Goal: Task Accomplishment & Management: Use online tool/utility

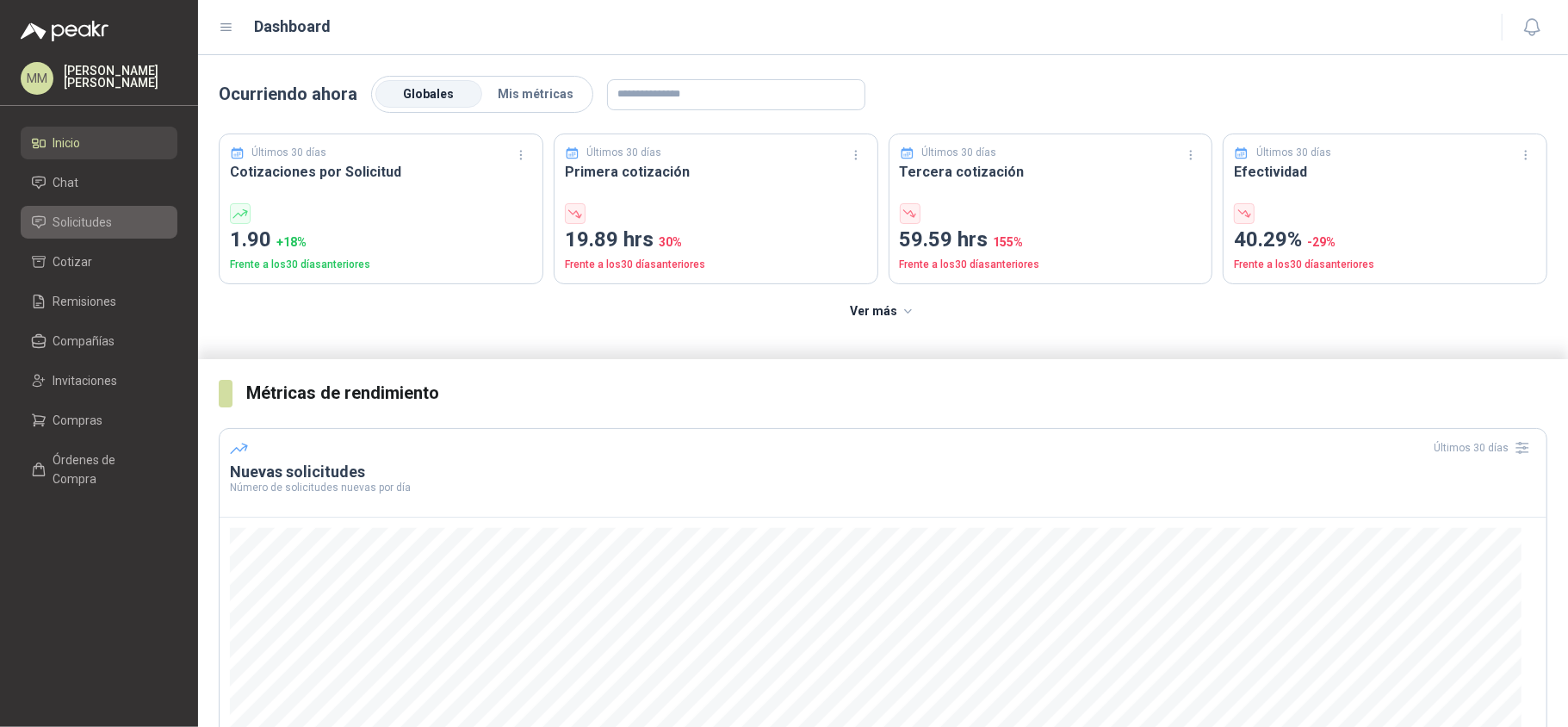
click at [37, 217] on icon at bounding box center [39, 221] width 12 height 11
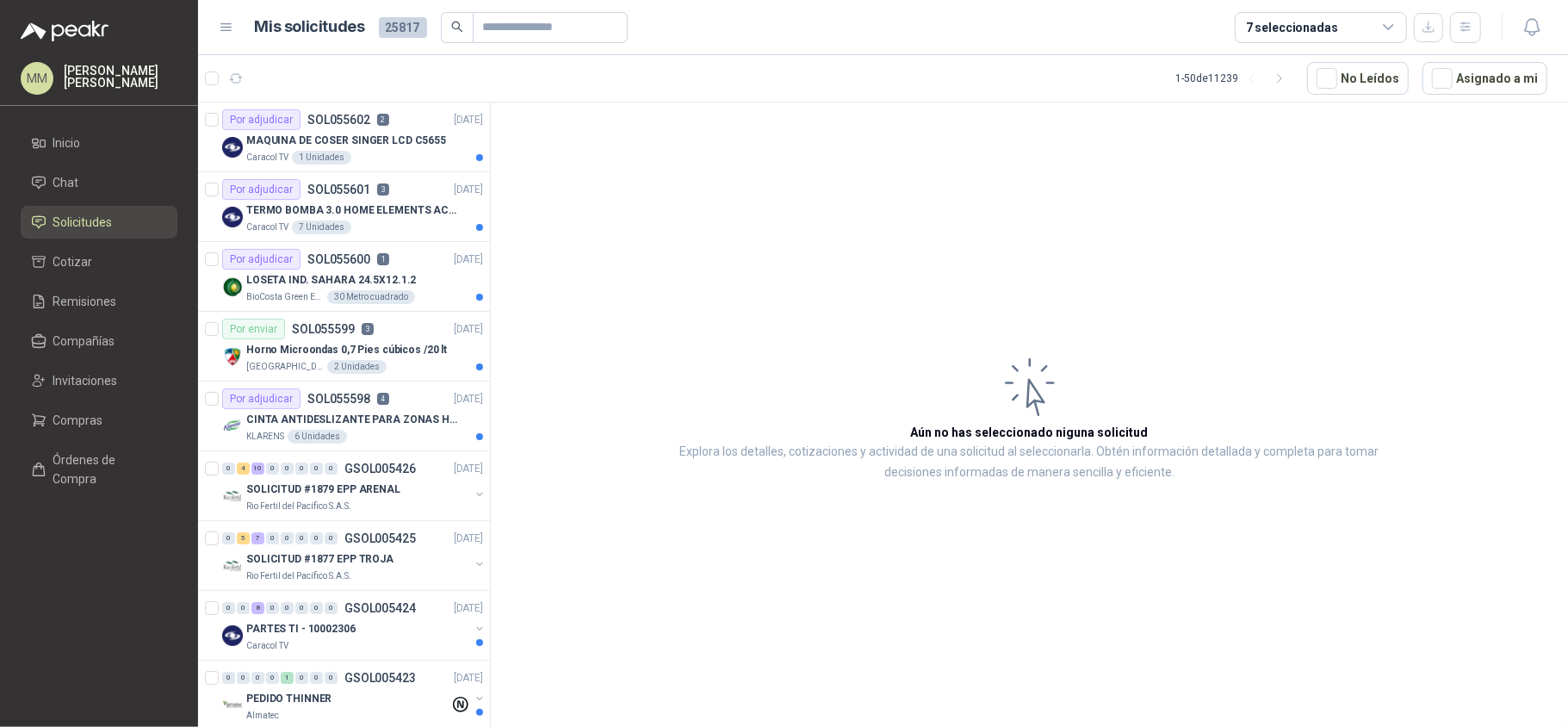
click at [1502, 88] on button "Asignado a mi" at bounding box center [1485, 78] width 125 height 33
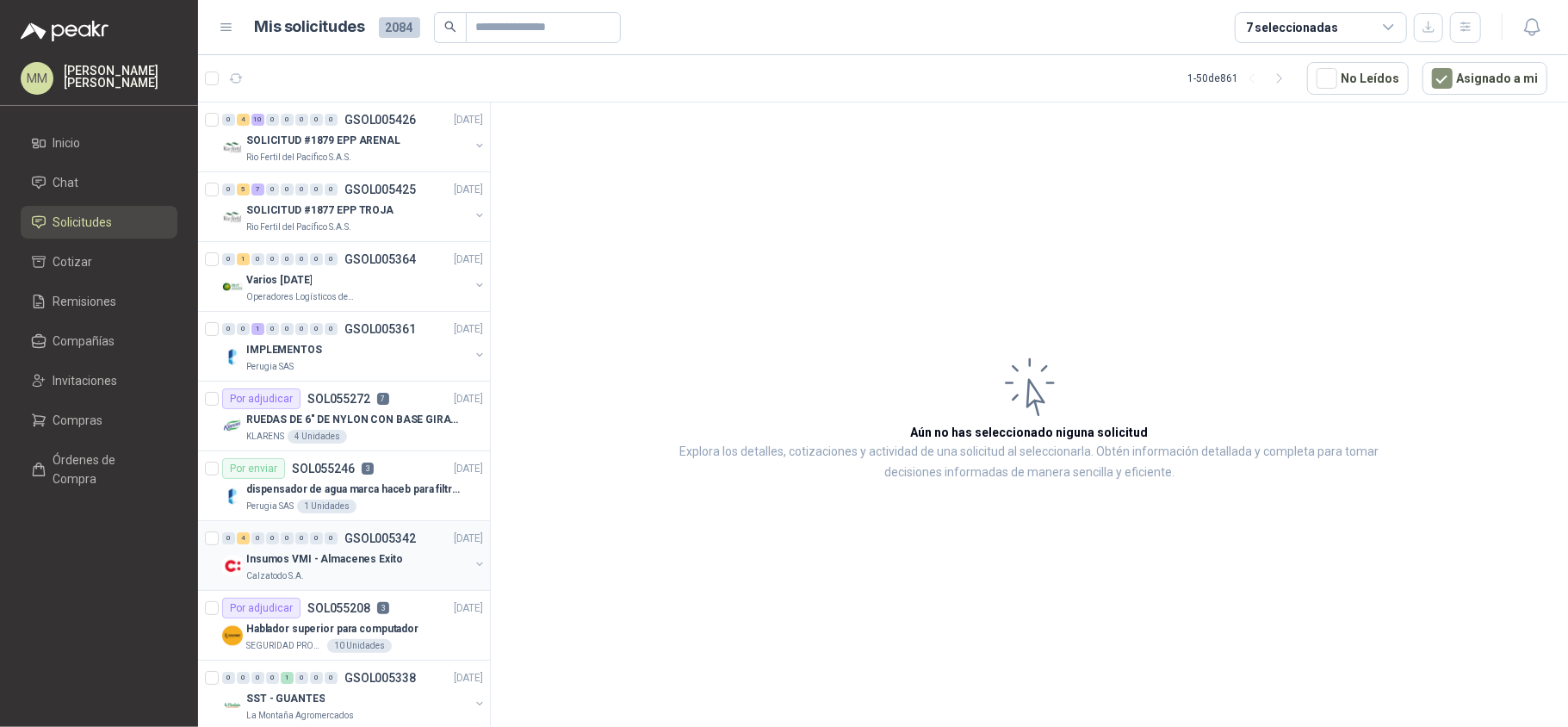
click at [472, 566] on button "button" at bounding box center [479, 565] width 14 height 14
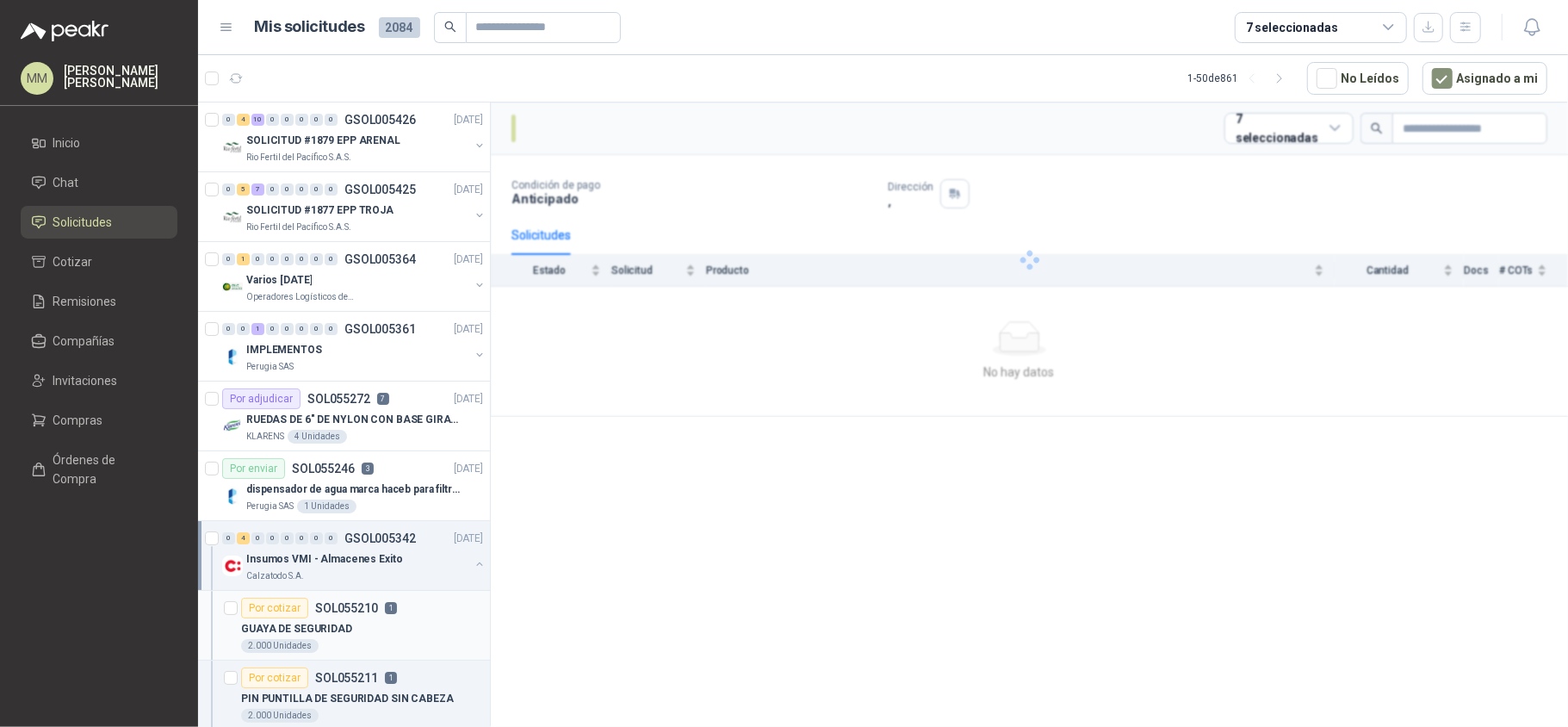
click at [356, 621] on div "GUAYA DE SEGURIDAD" at bounding box center [362, 628] width 242 height 21
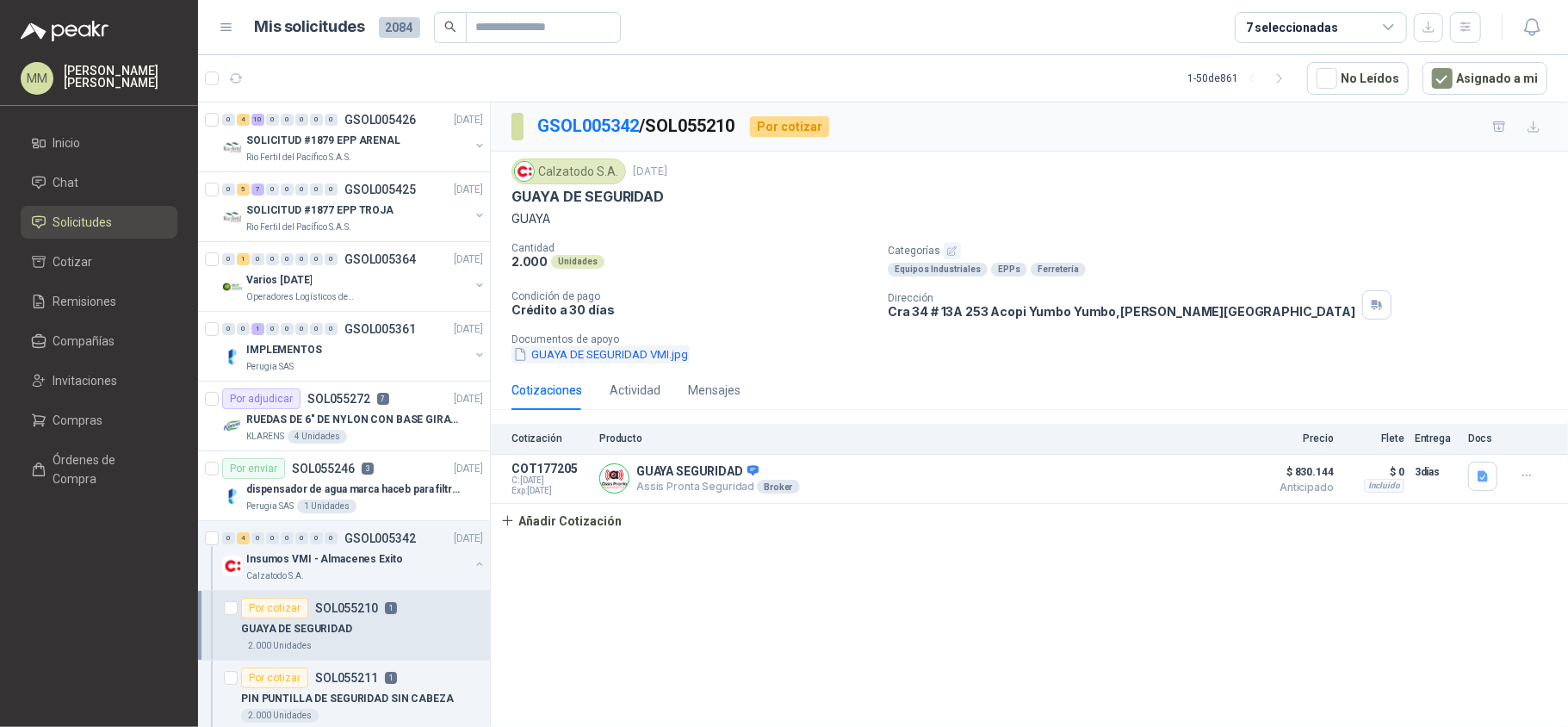
click at [587, 364] on button "GUAYA DE SEGURIDAD VMI.jpg" at bounding box center [601, 355] width 178 height 18
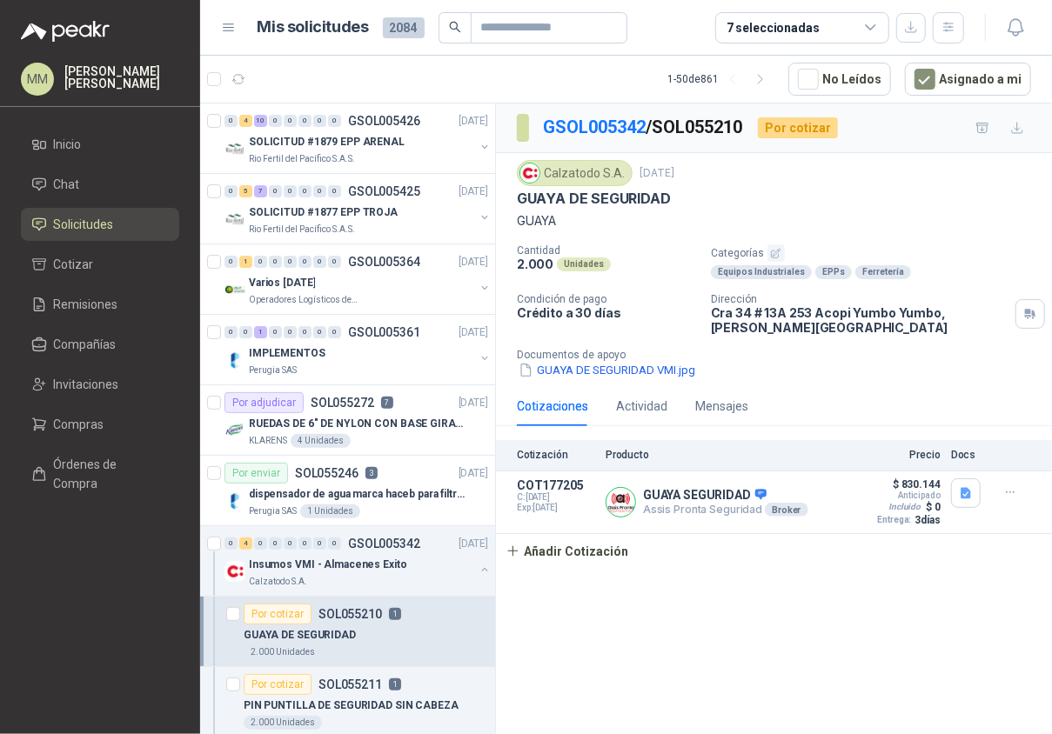
click at [840, 343] on div "Cantidad 2.000 Unidades Categorías Equipos Industriales EPPs Ferretería Condici…" at bounding box center [774, 311] width 514 height 135
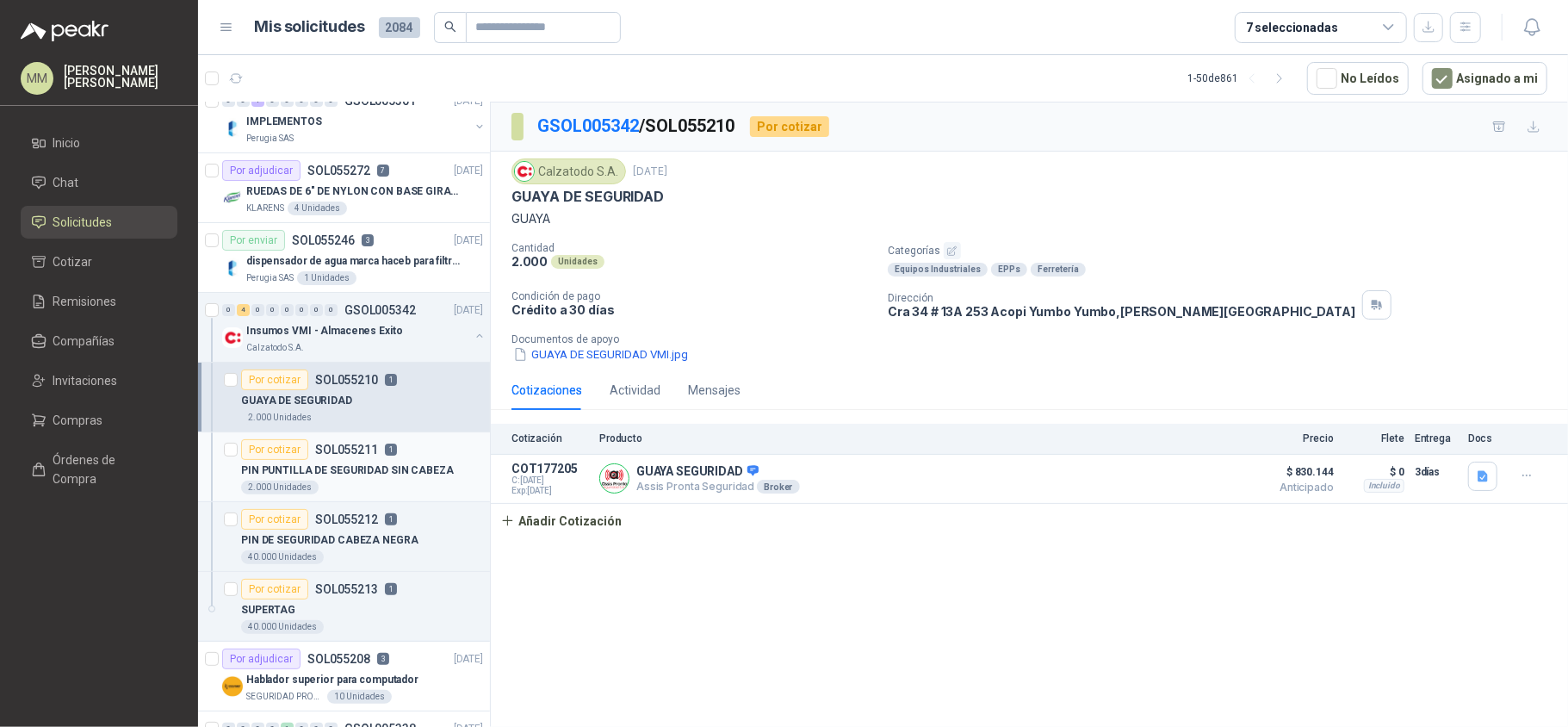
scroll to position [229, 0]
click at [391, 455] on p "1" at bounding box center [391, 449] width 12 height 12
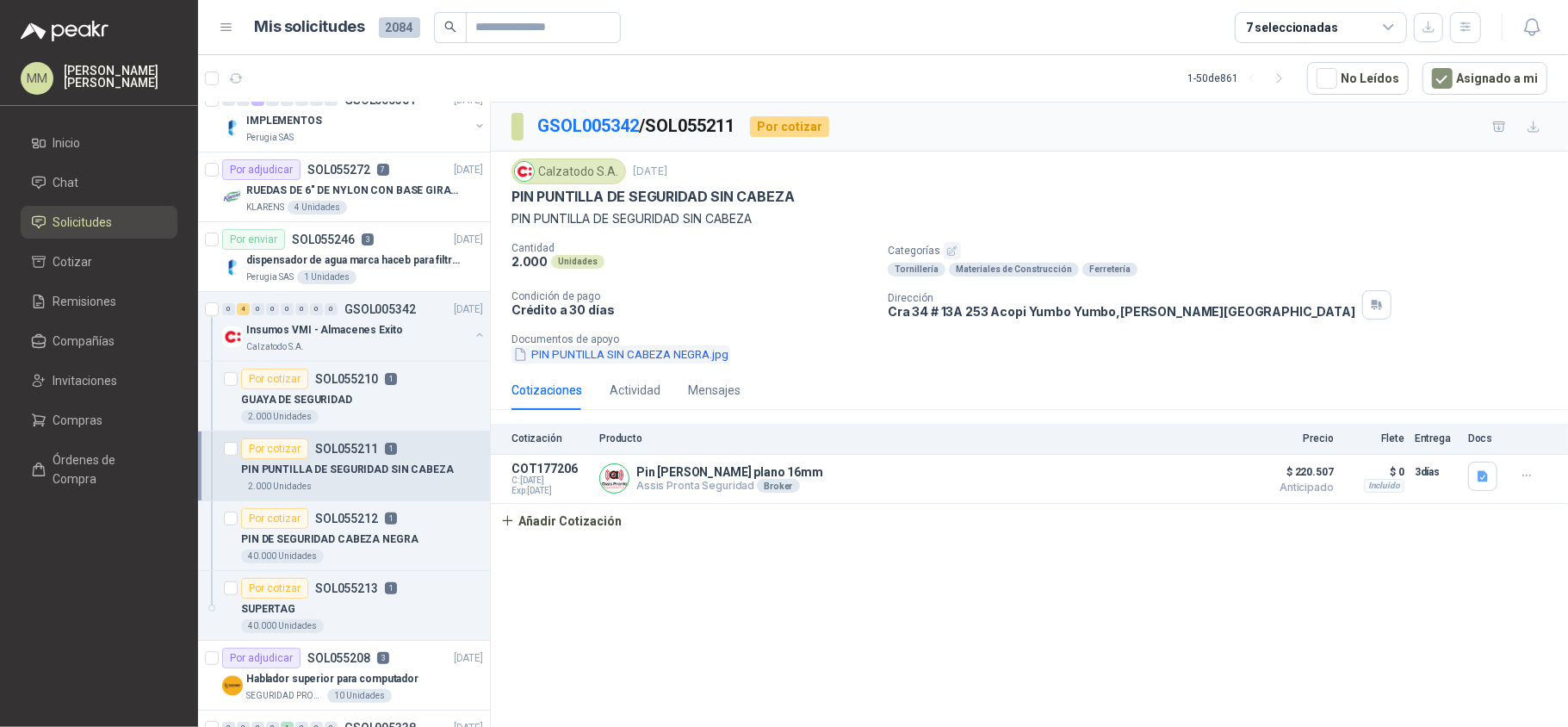
click at [578, 353] on button "PIN PUNTILLA SIN CABEZA NEGRA.jpg" at bounding box center [621, 355] width 219 height 18
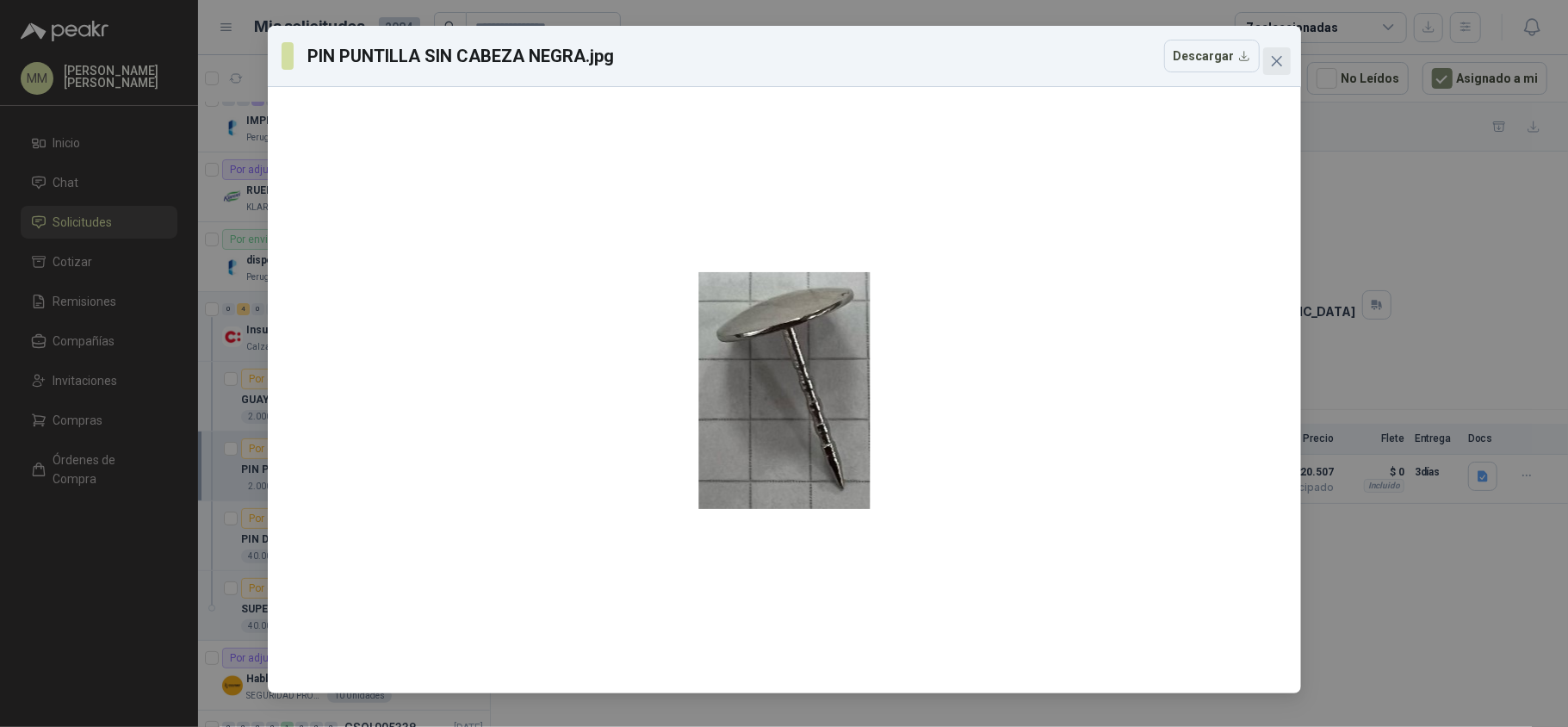
click at [1281, 66] on icon "close" at bounding box center [1277, 61] width 14 height 14
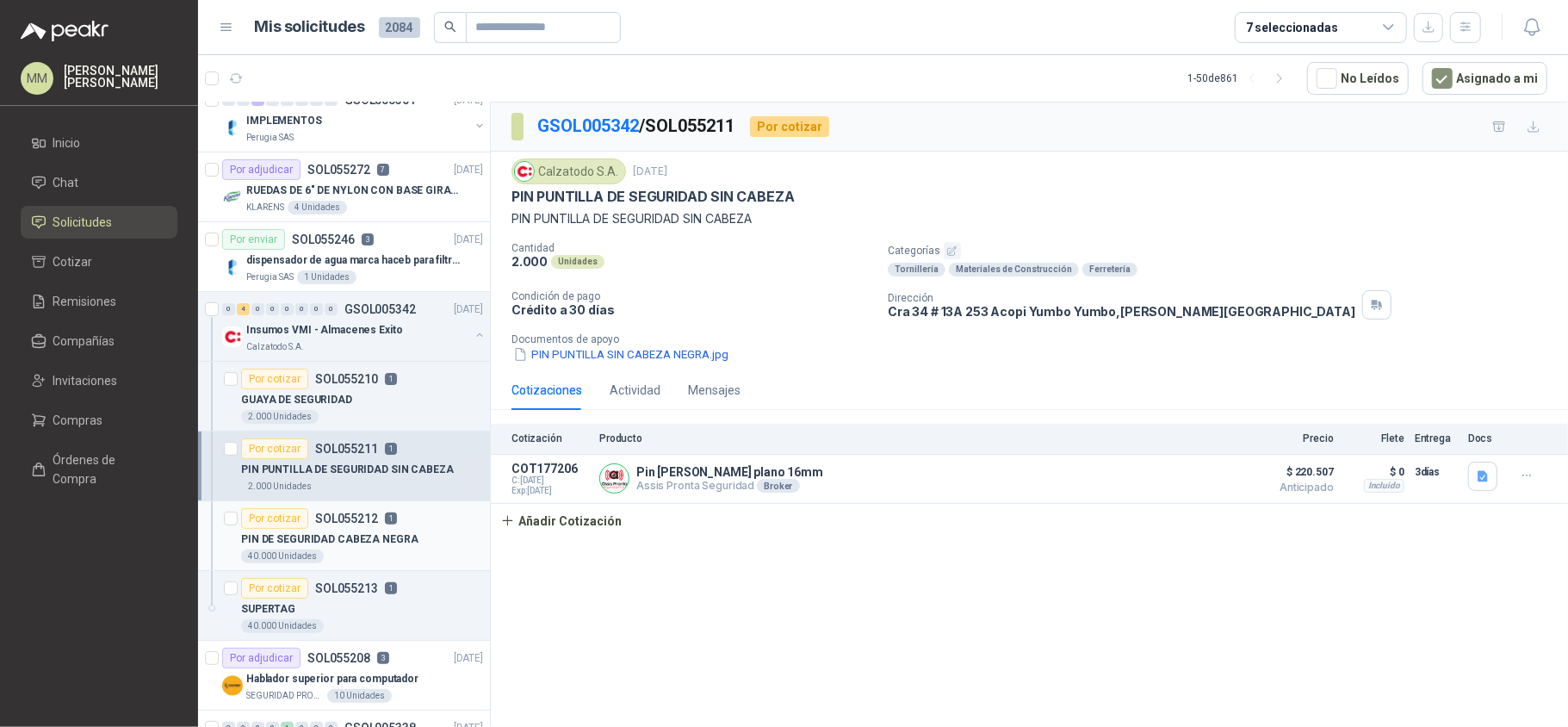
click at [396, 536] on p "PIN DE SEGURIDAD CABEZA NEGRA" at bounding box center [330, 540] width 177 height 17
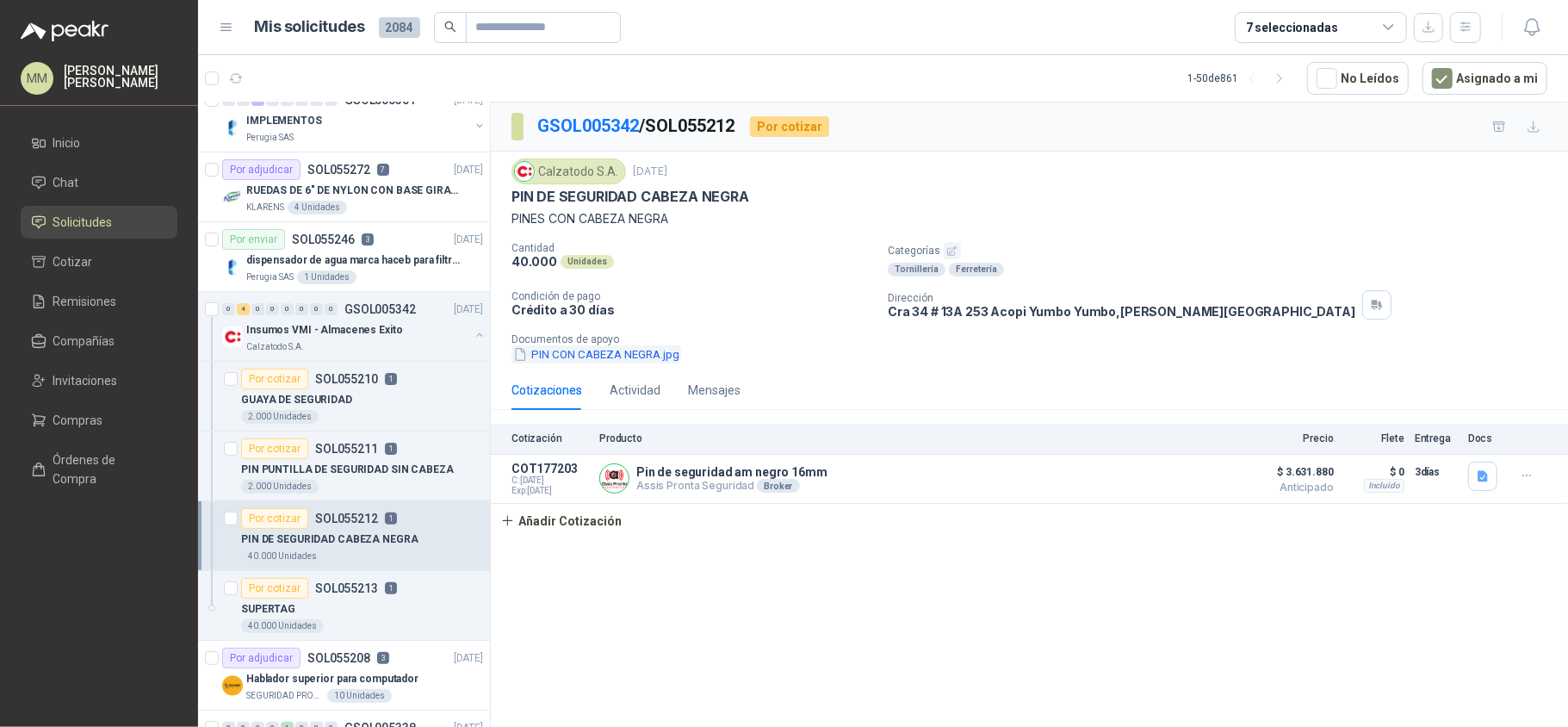
click at [592, 364] on button "PIN CON CABEZA NEGRA.jpg" at bounding box center [596, 355] width 169 height 18
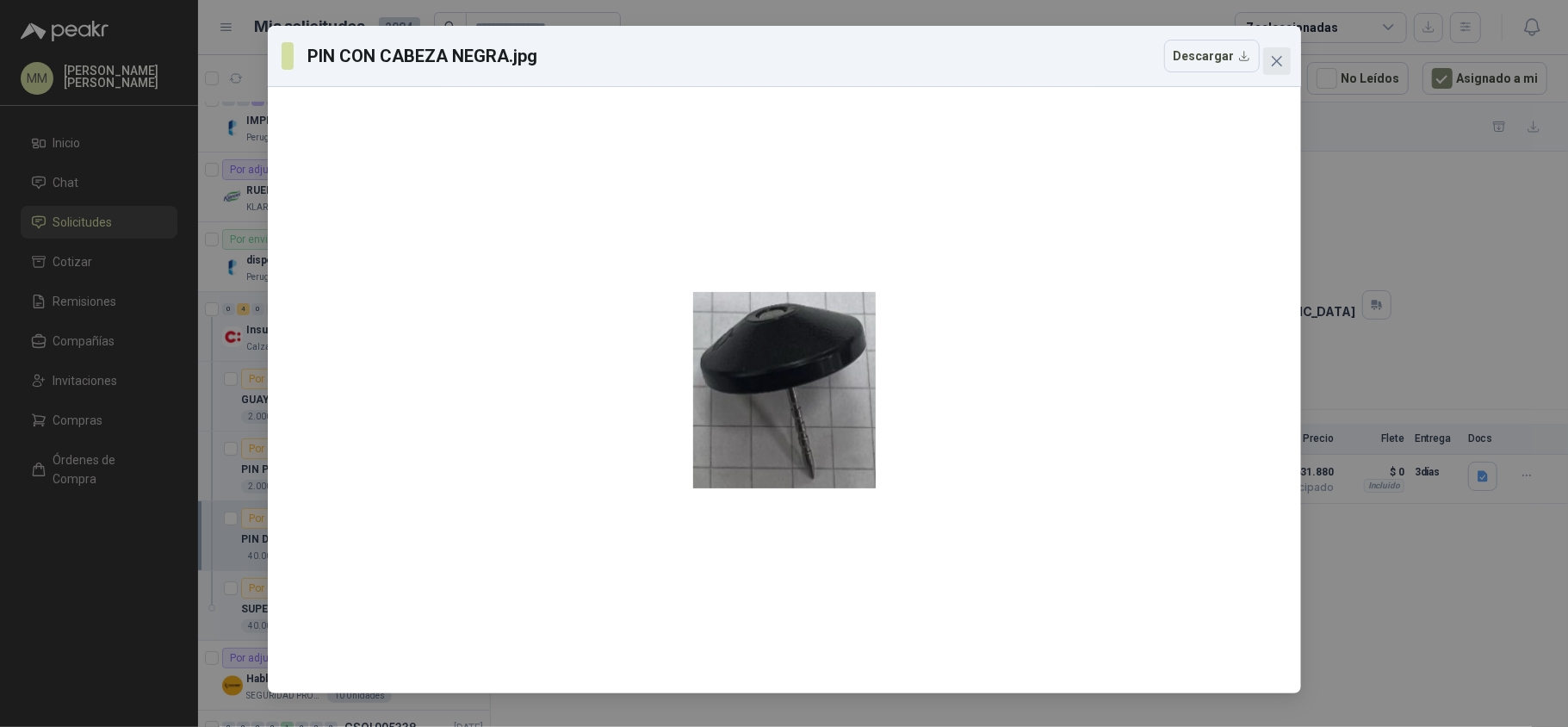
click at [1285, 56] on span "Close" at bounding box center [1277, 61] width 28 height 14
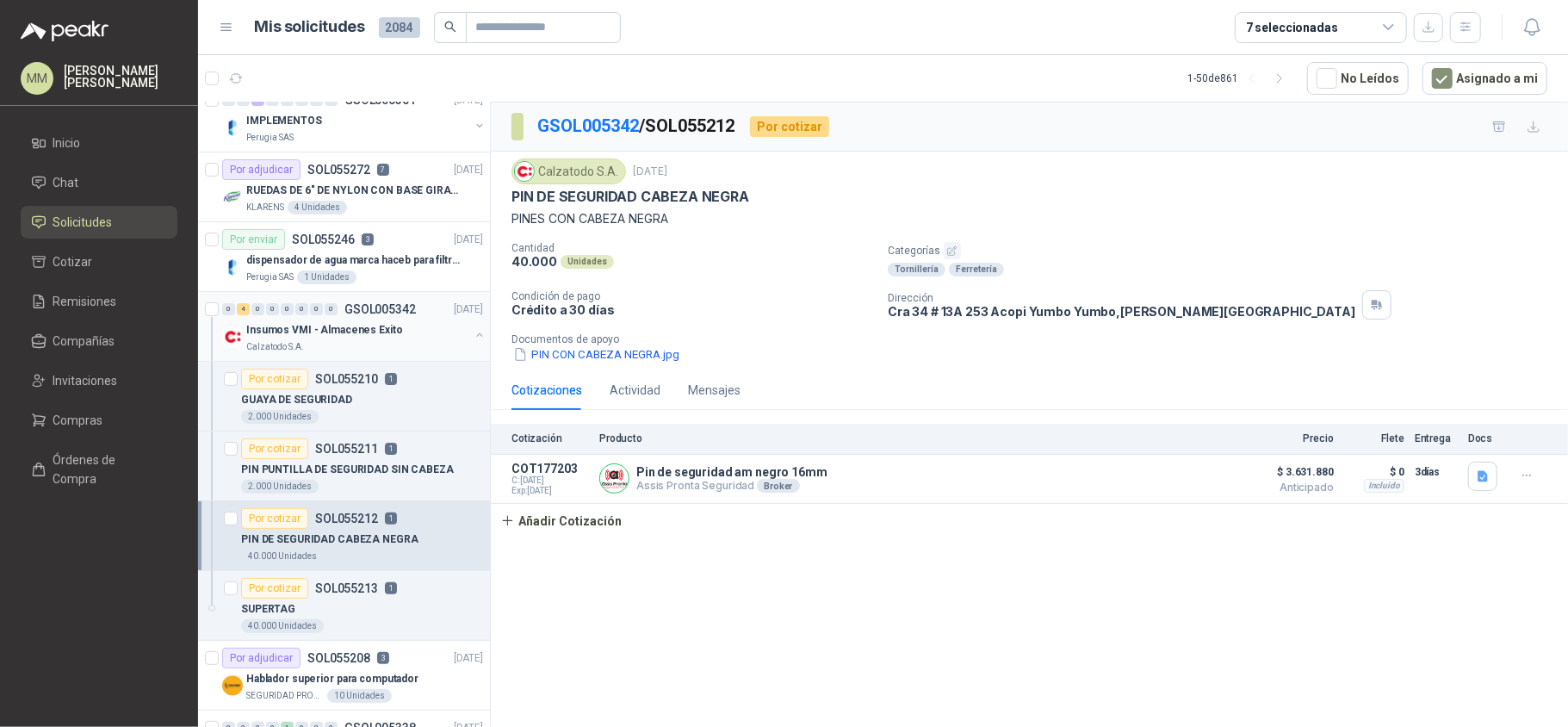
click at [472, 333] on button "button" at bounding box center [479, 335] width 14 height 14
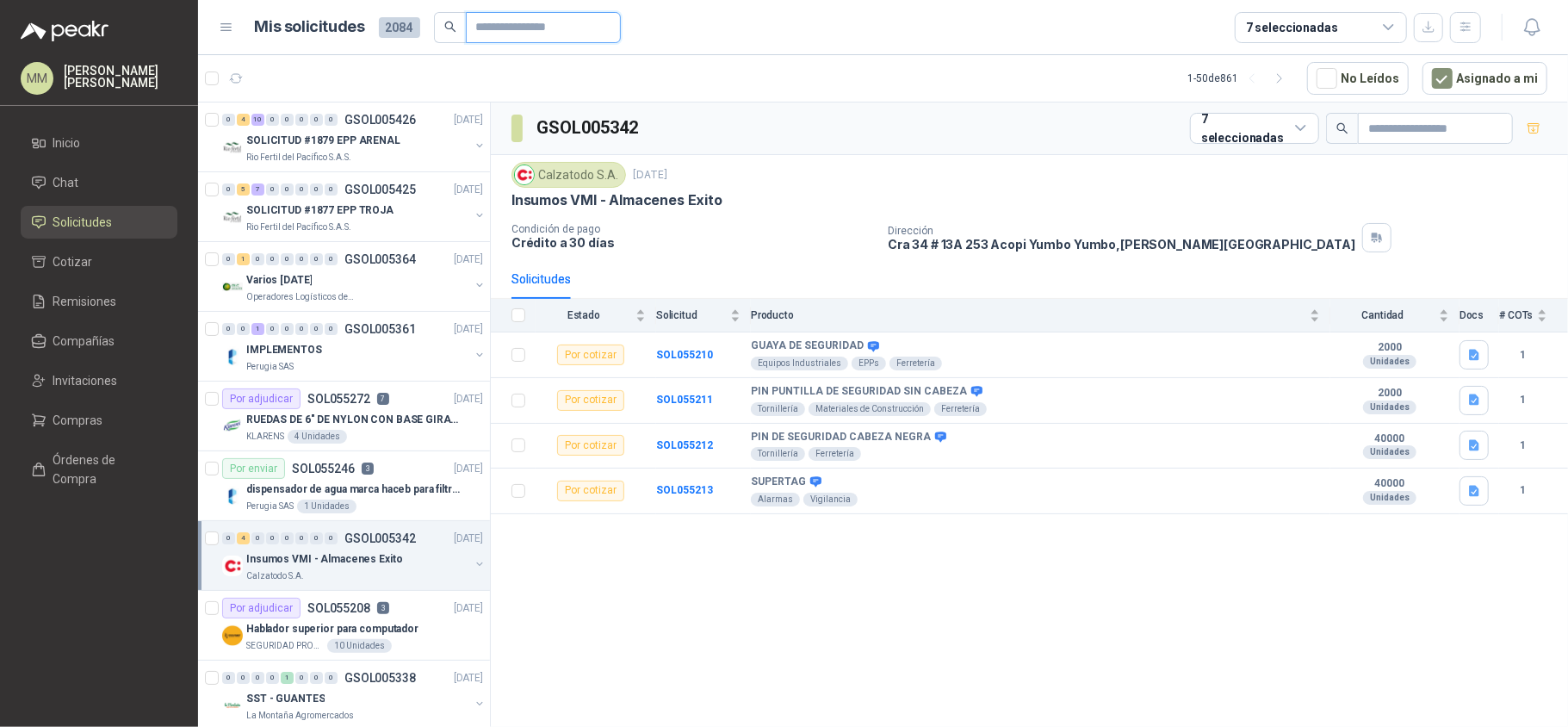
click at [570, 39] on input "text" at bounding box center [537, 28] width 121 height 30
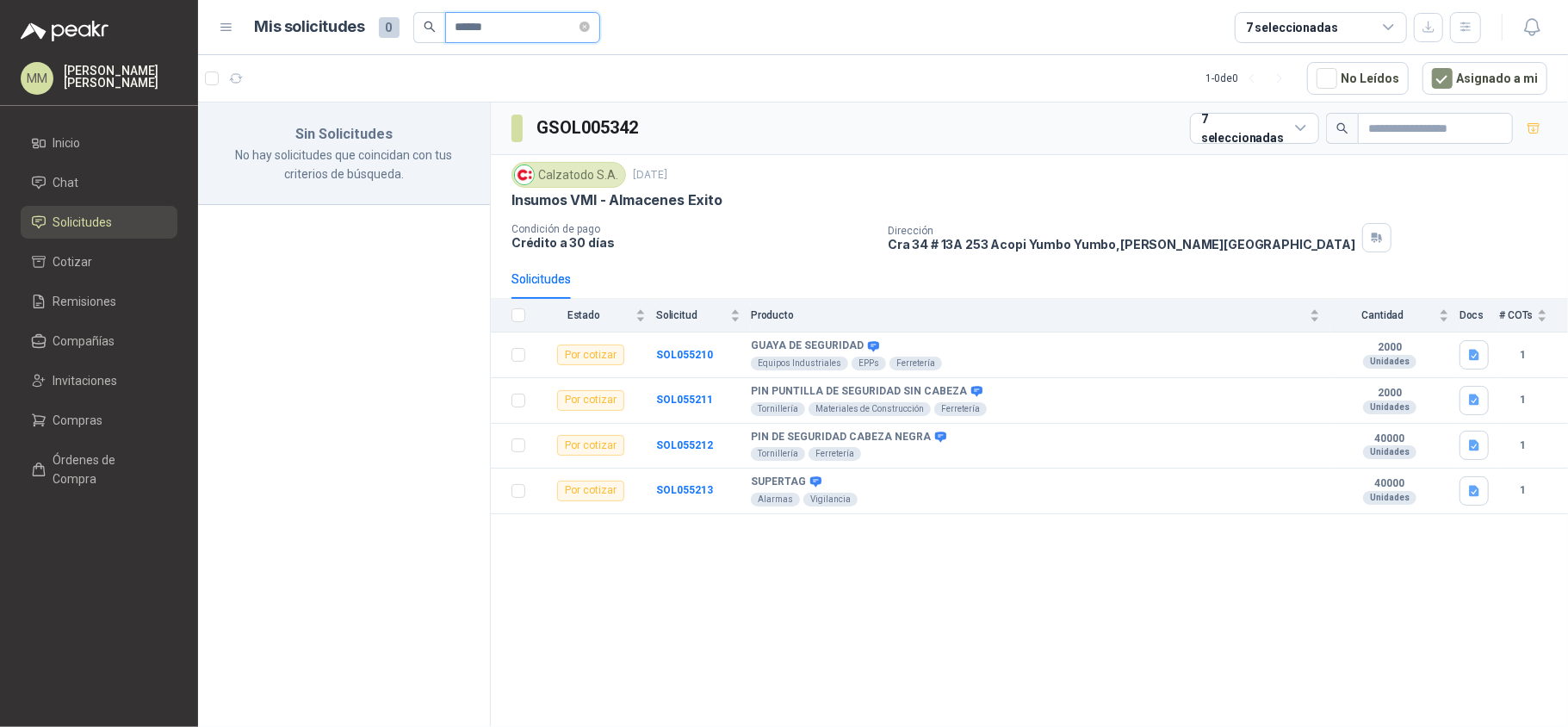
click at [461, 35] on input "******" at bounding box center [516, 28] width 121 height 30
type input "*****"
click at [1478, 79] on button "Asignado a mi" at bounding box center [1485, 78] width 125 height 33
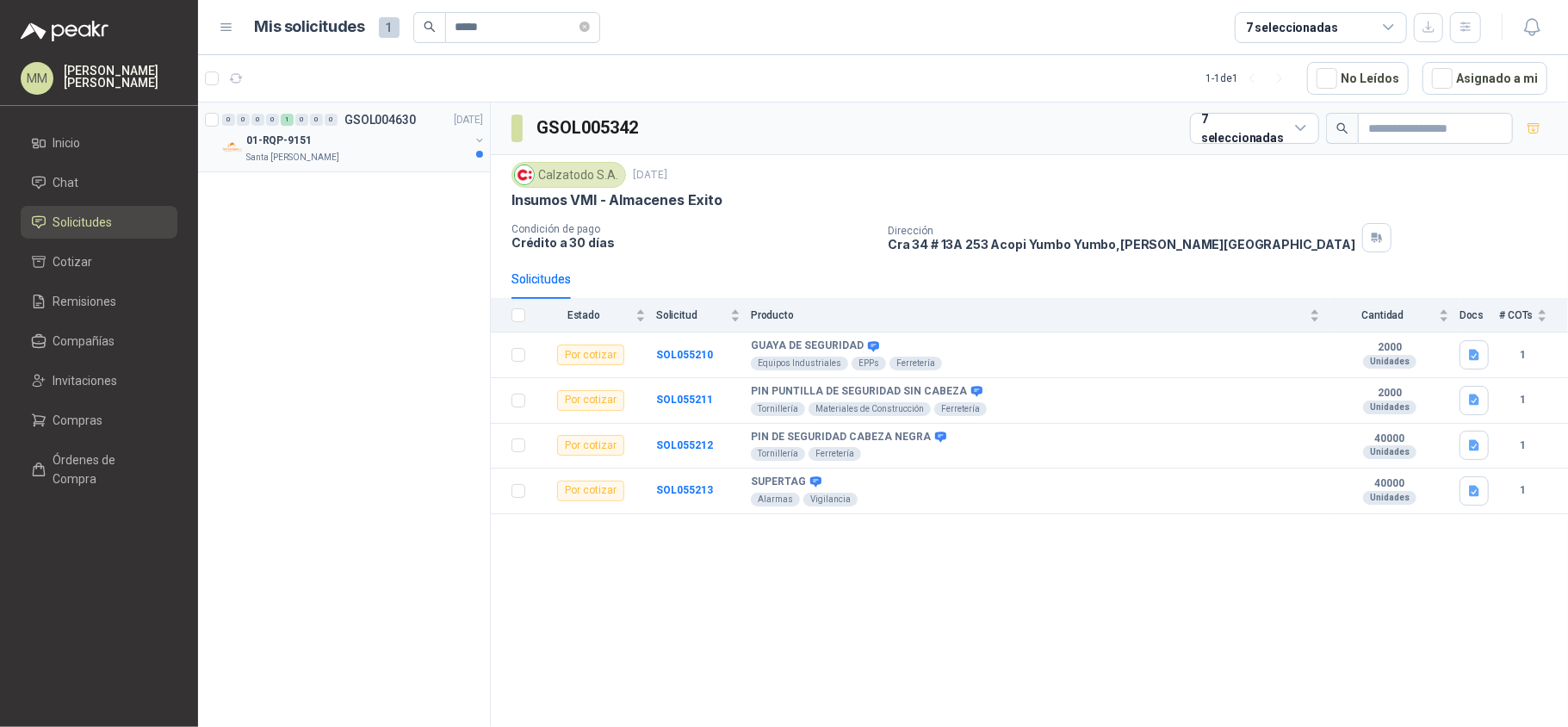
click at [476, 140] on button "button" at bounding box center [479, 141] width 14 height 14
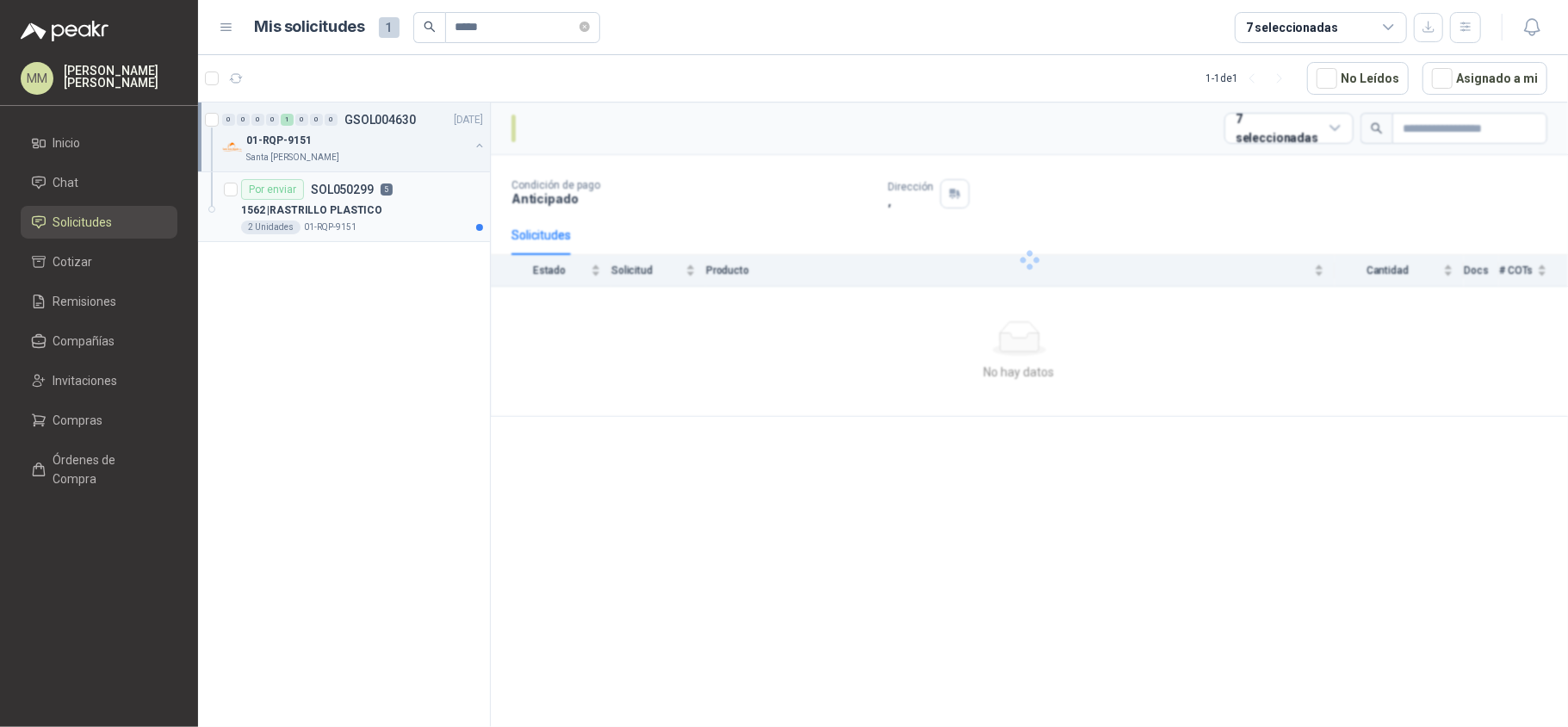
click at [449, 207] on div "1562 | RASTRILLO PLASTICO" at bounding box center [362, 210] width 242 height 21
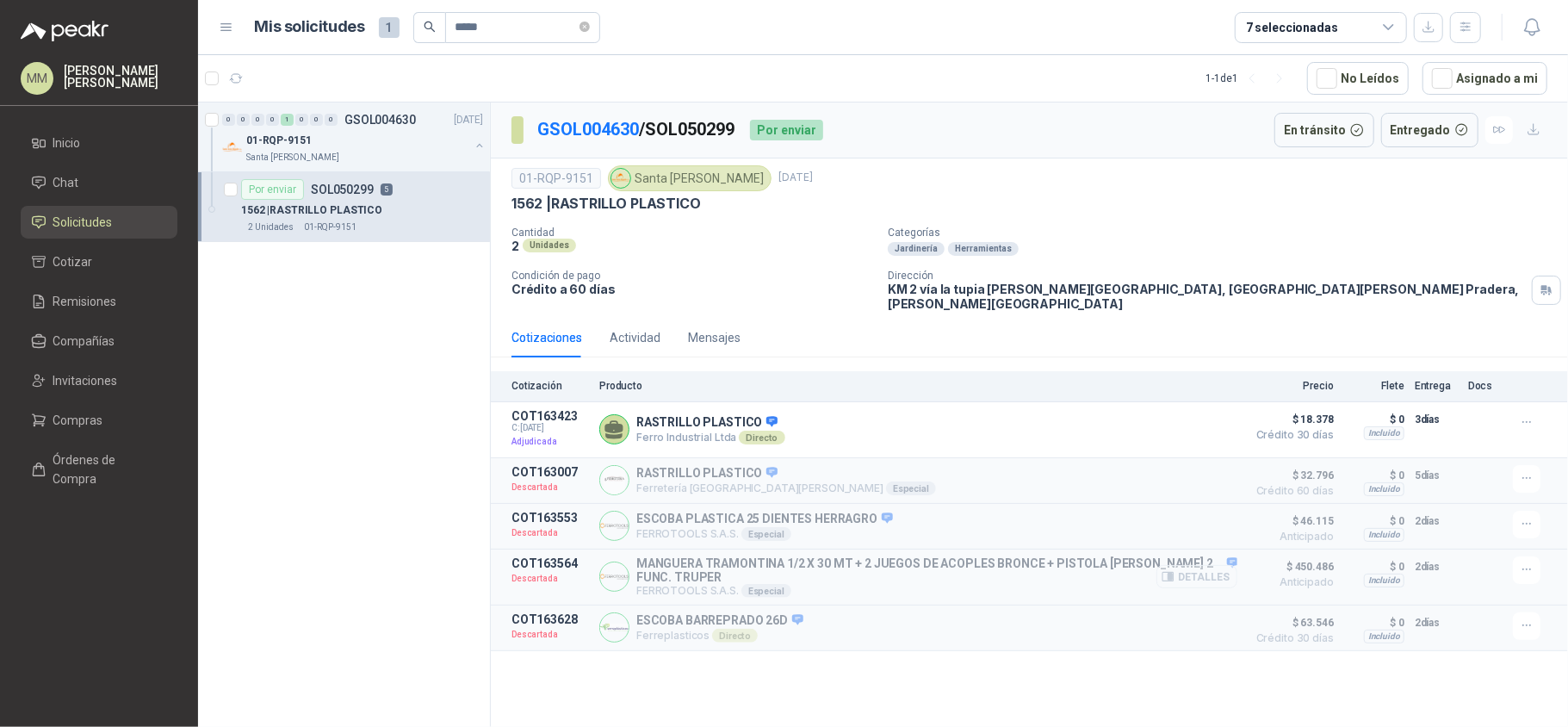
click at [1203, 576] on button "Detalles" at bounding box center [1197, 576] width 81 height 23
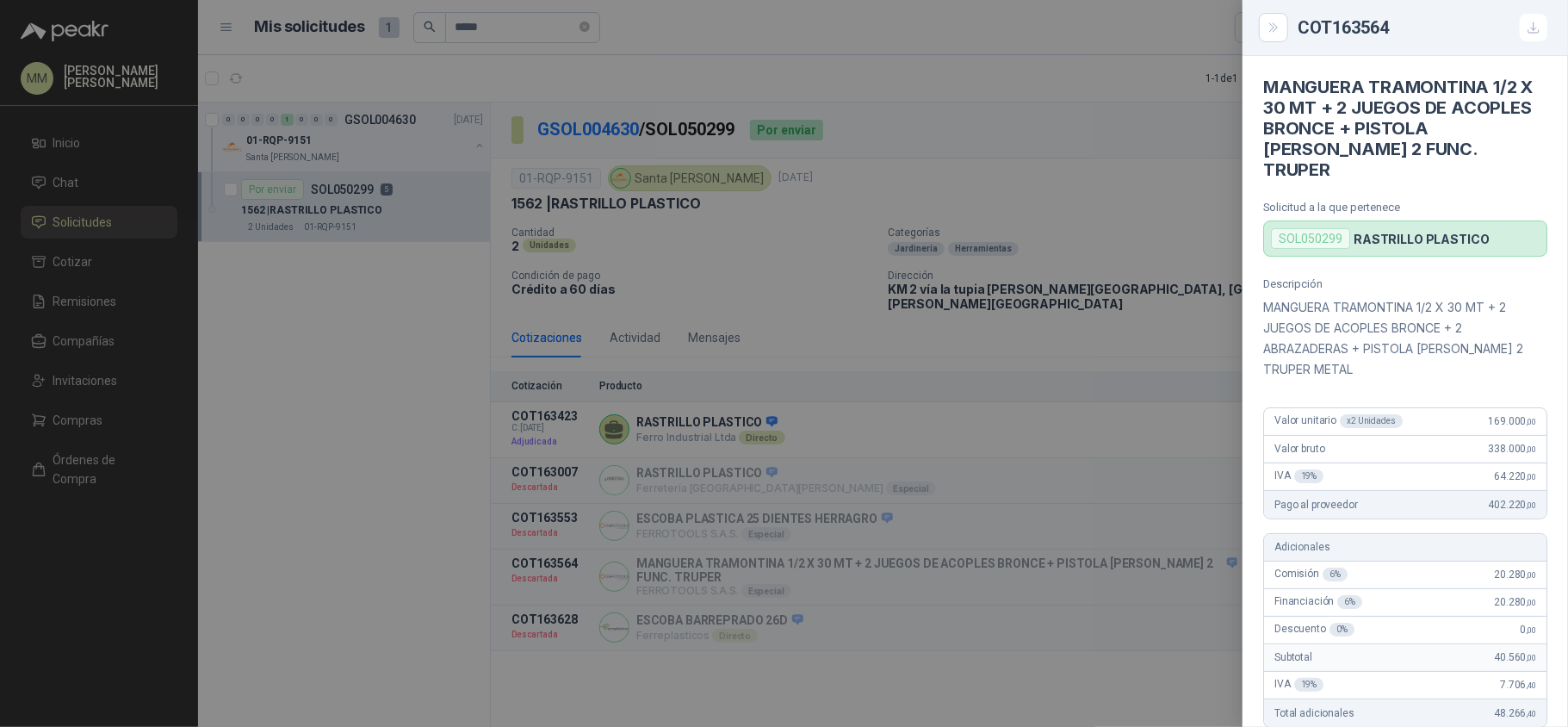
click at [1147, 191] on div at bounding box center [784, 364] width 1568 height 727
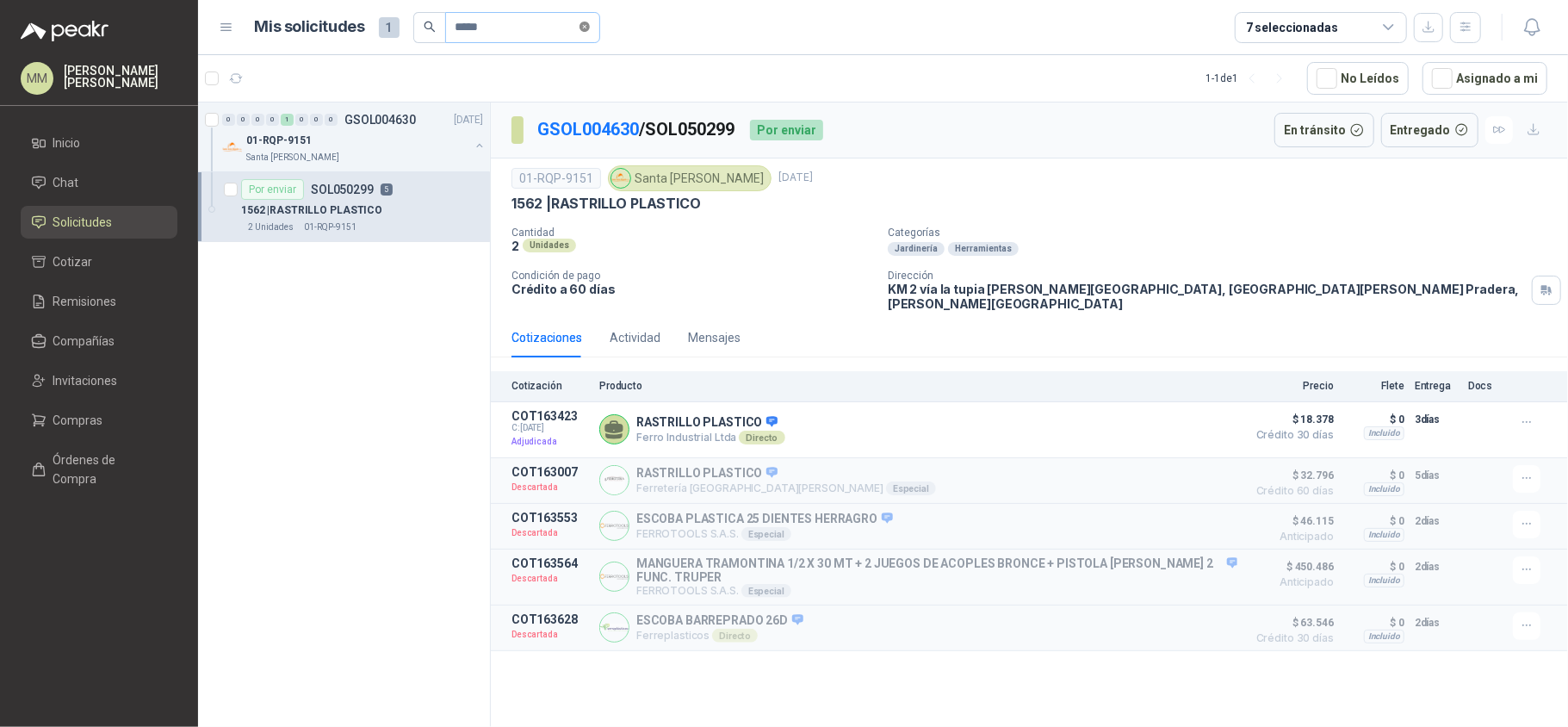
click at [590, 25] on icon "close-circle" at bounding box center [584, 27] width 10 height 10
click at [1479, 83] on button "Asignado a mi" at bounding box center [1485, 78] width 125 height 33
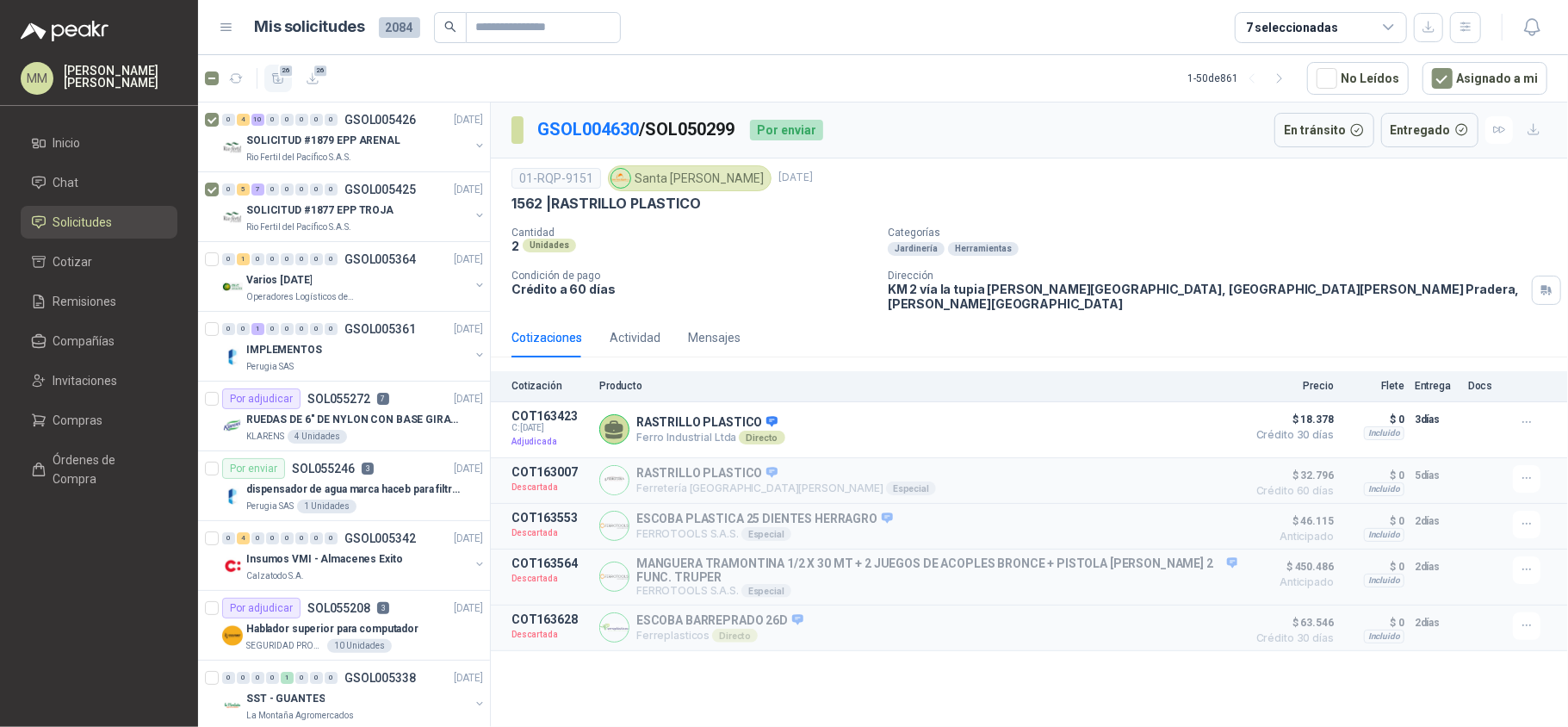
click at [283, 83] on icon "button" at bounding box center [278, 78] width 15 height 15
click at [112, 270] on li "Cotizar 26" at bounding box center [98, 261] width 136 height 19
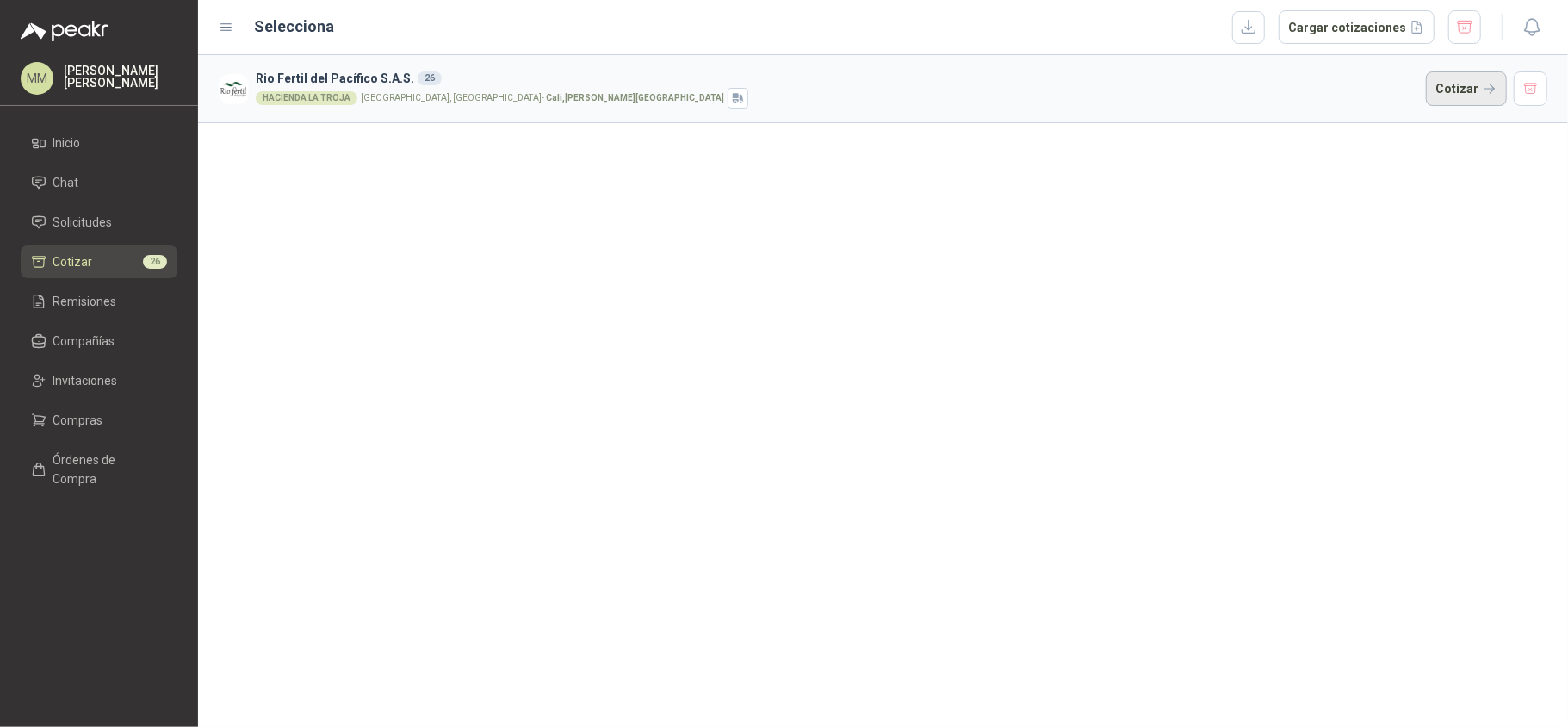
click at [1450, 96] on button "Cotizar" at bounding box center [1466, 88] width 81 height 35
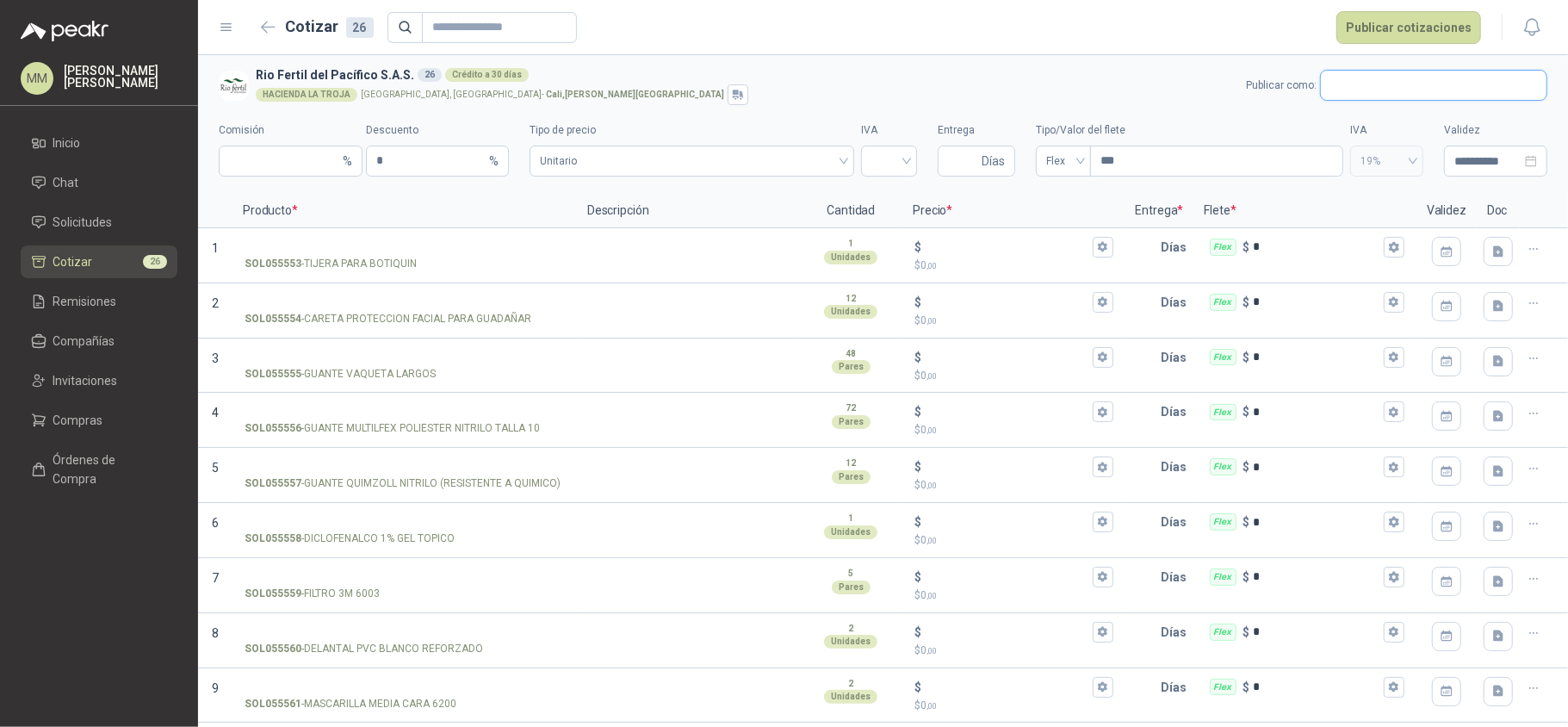
click at [1350, 89] on input "text" at bounding box center [1433, 85] width 226 height 30
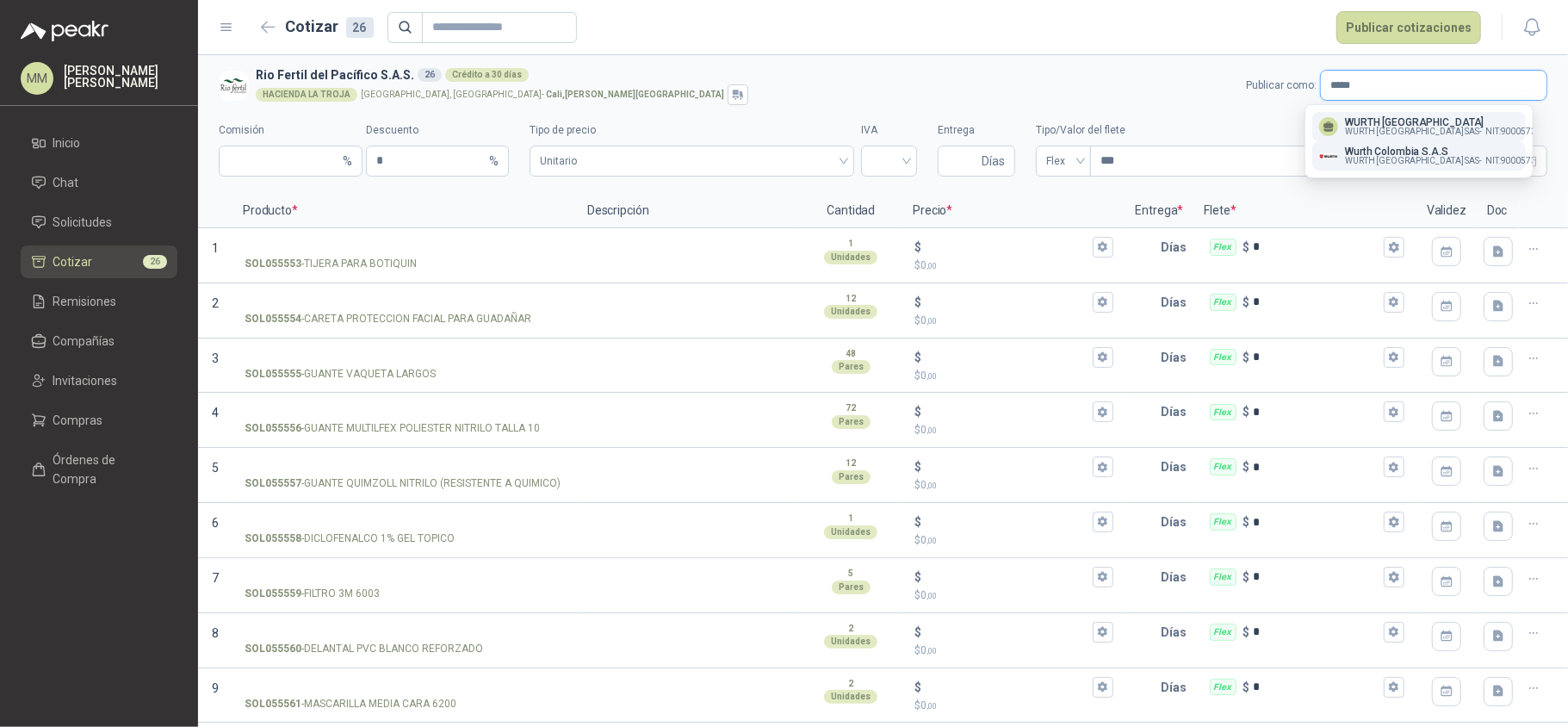
type input "*****"
click at [1407, 149] on p "Wurth Colombia S.A.S" at bounding box center [1446, 152] width 202 height 10
type input "*"
type input "**********"
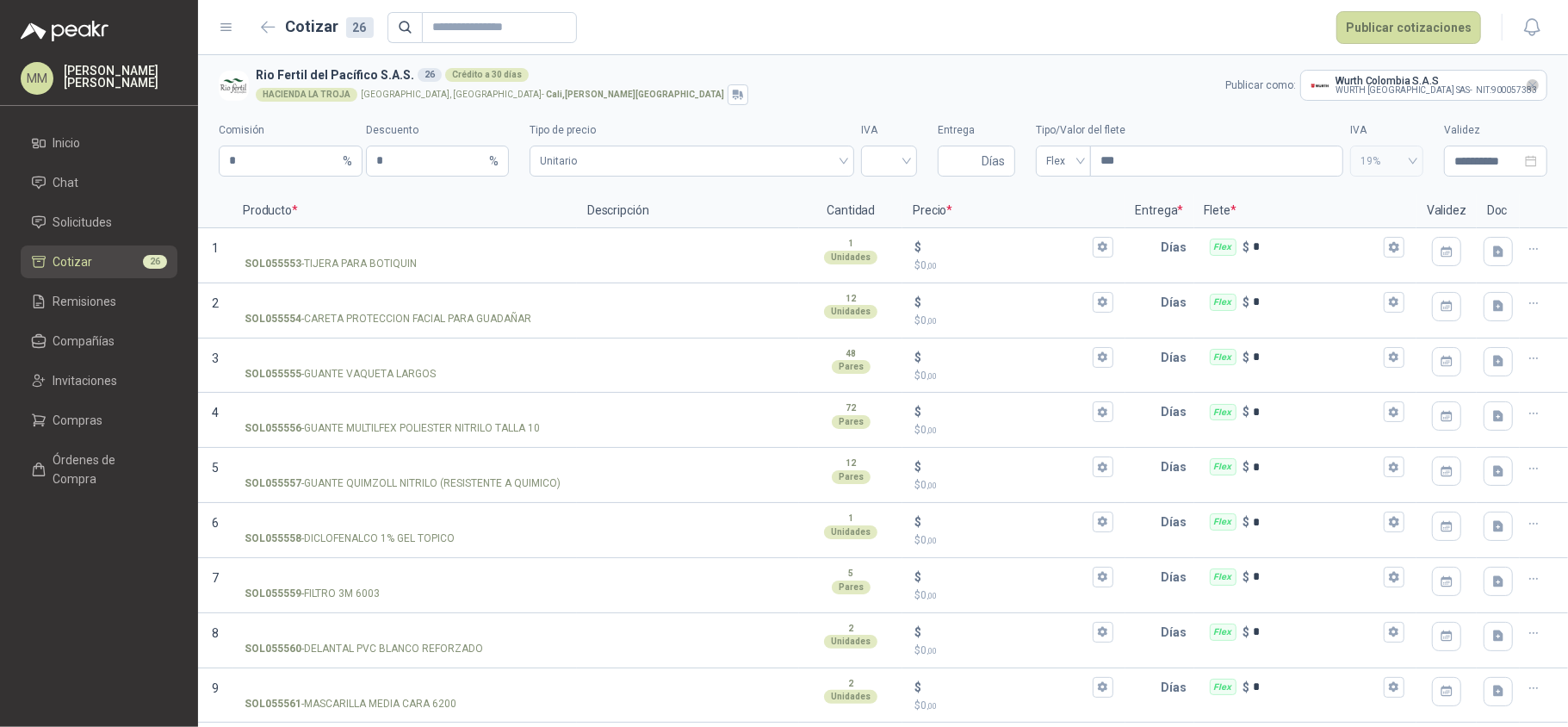
click at [1525, 83] on icon "Limpiar" at bounding box center [1532, 85] width 15 height 15
click at [1412, 86] on input "text" at bounding box center [1433, 85] width 226 height 30
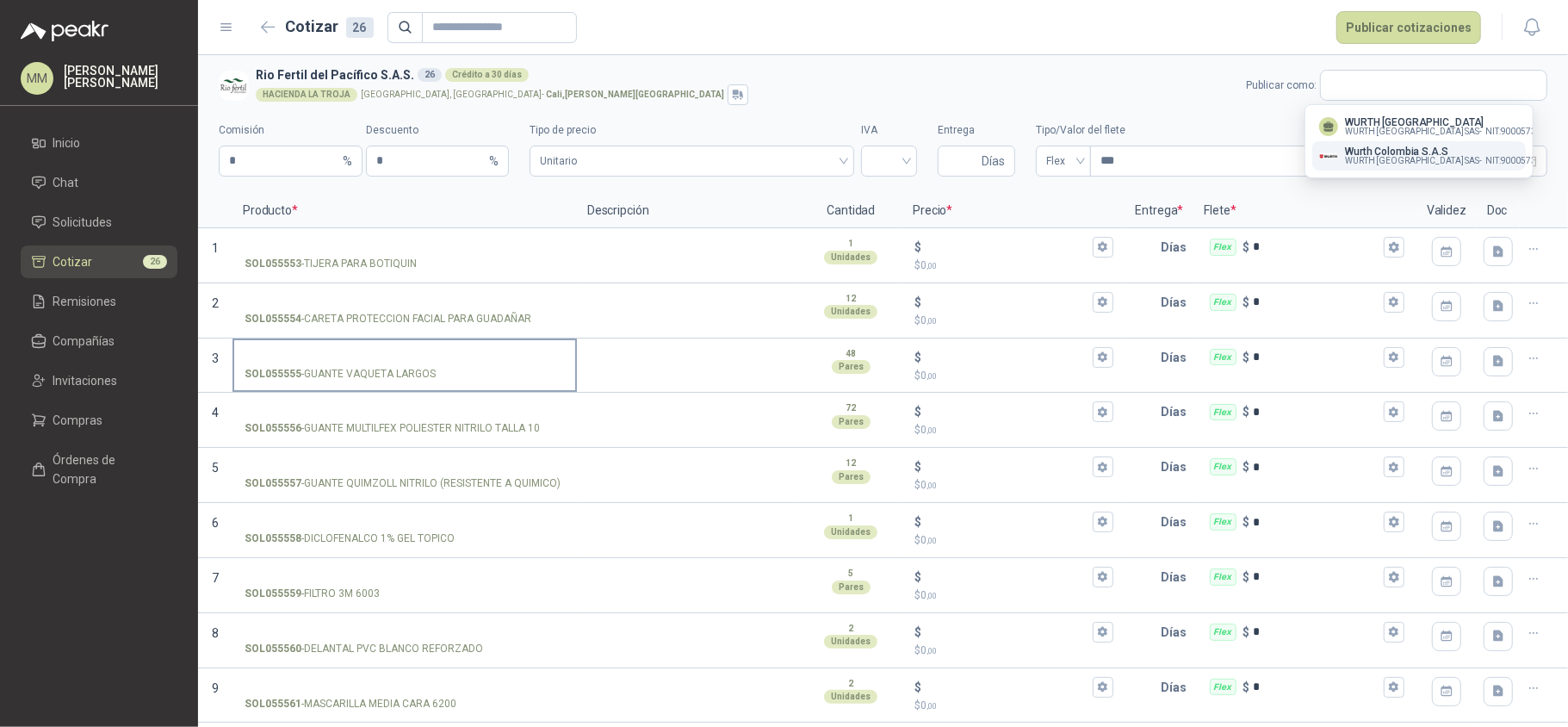
click at [431, 359] on input "SOL055555 - GUANTE VAQUETA LARGOS" at bounding box center [405, 358] width 321 height 13
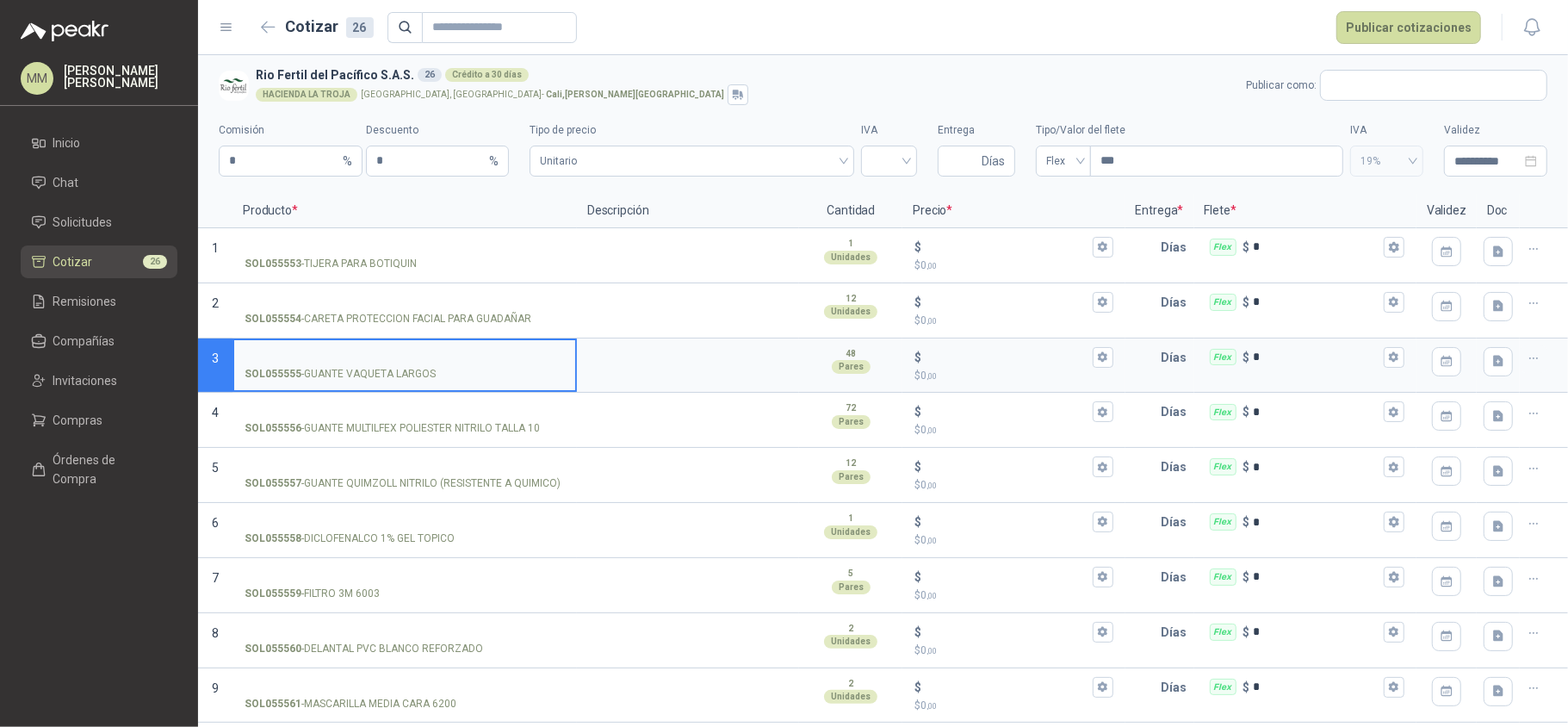
click at [491, 360] on input "SOL055555 - GUANTE VAQUETA LARGOS" at bounding box center [405, 358] width 321 height 13
click at [487, 357] on input "SOL055555 - GUANTE VAQUETA LARGOS" at bounding box center [405, 358] width 321 height 13
click at [387, 359] on input "SOL055555 - GUANTE VAQUETA LARGOS" at bounding box center [405, 358] width 321 height 13
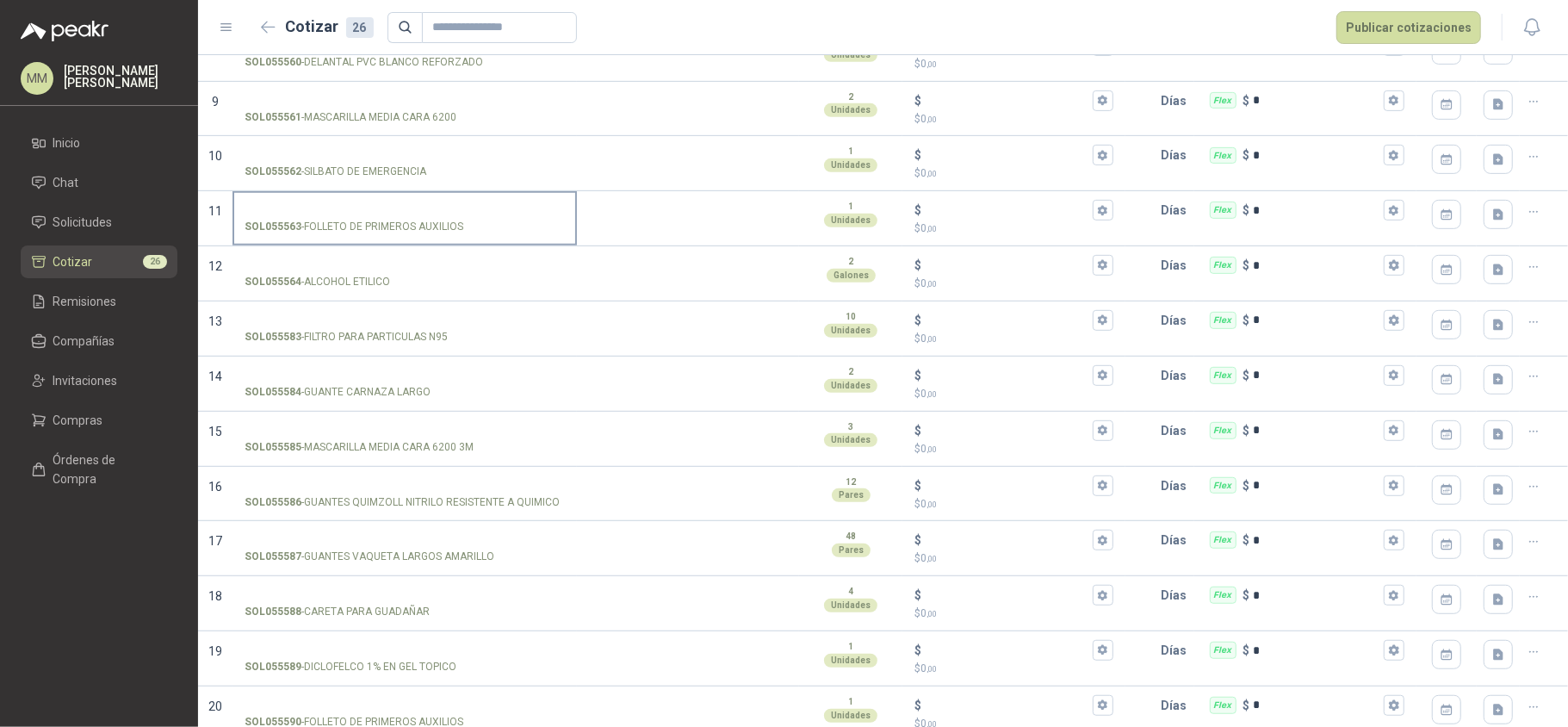
scroll to position [12, 0]
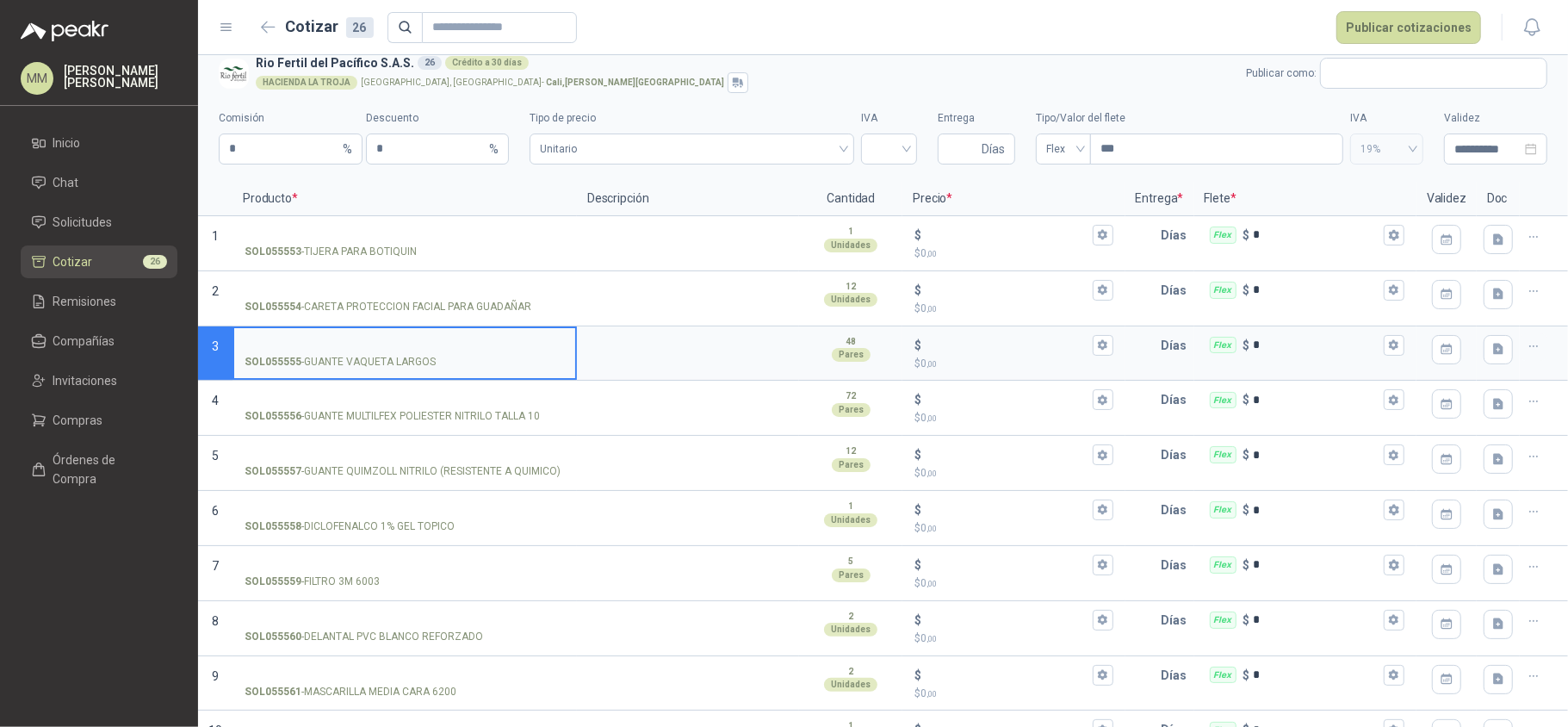
click at [347, 342] on input "SOL055555 - GUANTE VAQUETA LARGOS" at bounding box center [405, 346] width 321 height 13
type input "**********"
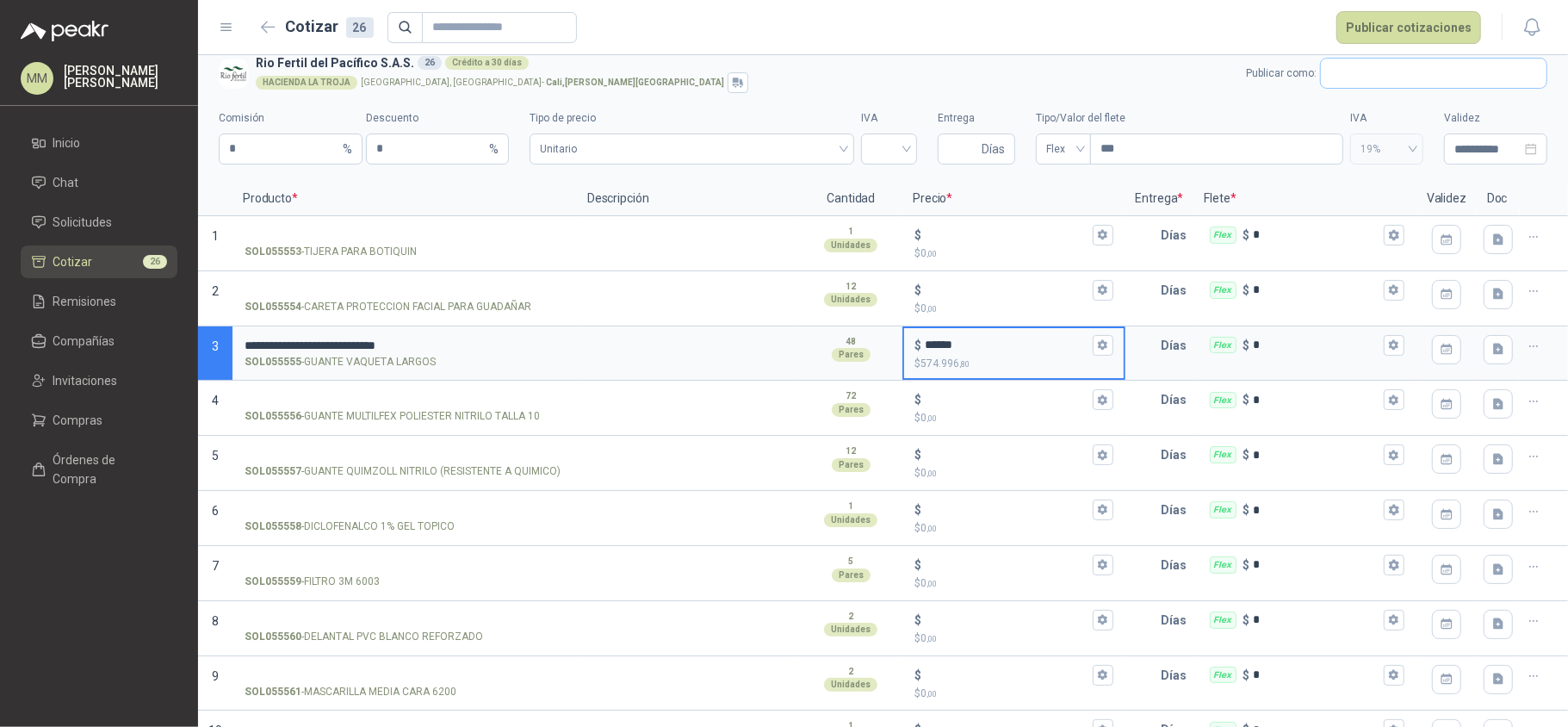
type input "******"
click at [1389, 70] on input "text" at bounding box center [1433, 73] width 226 height 30
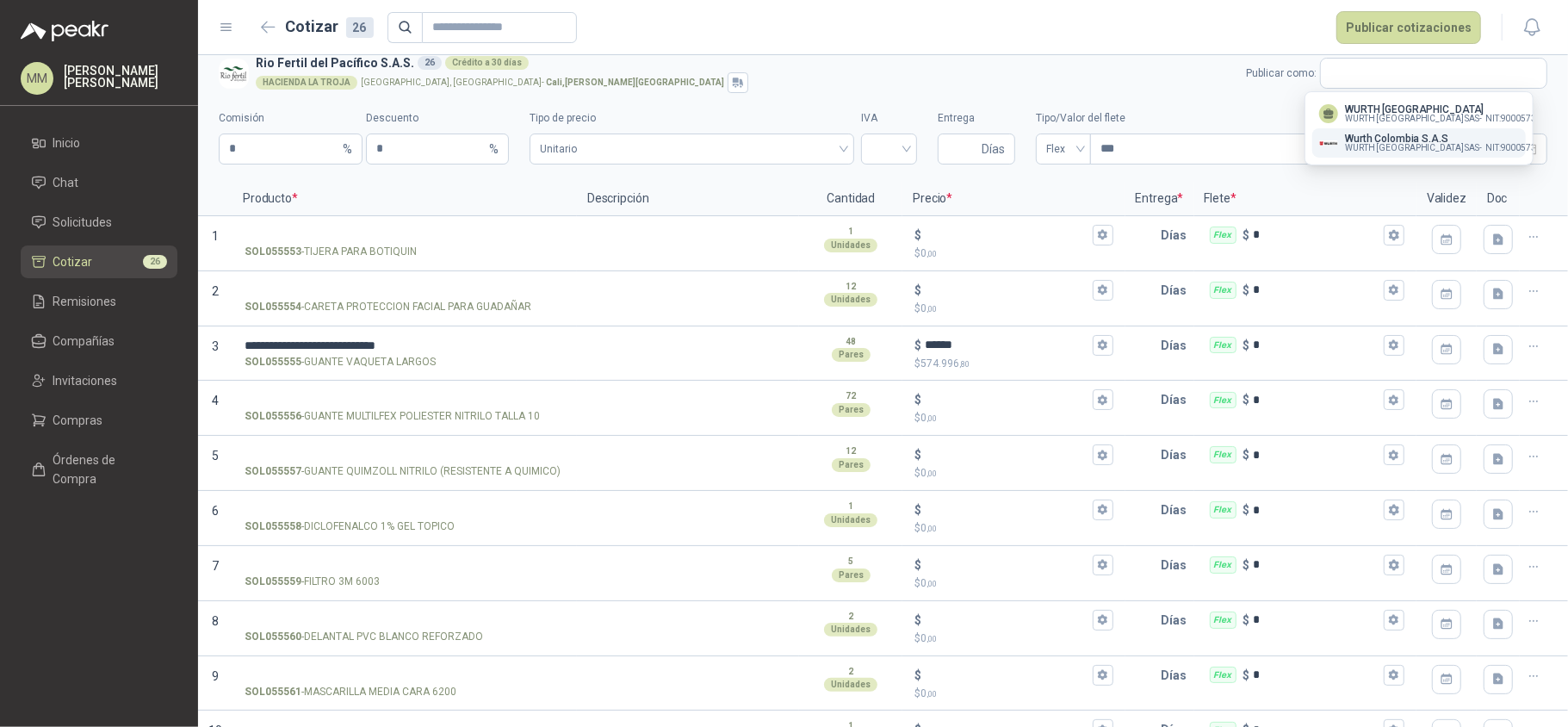
click at [1454, 136] on p "Wurth Colombia S.A.S" at bounding box center [1446, 139] width 202 height 10
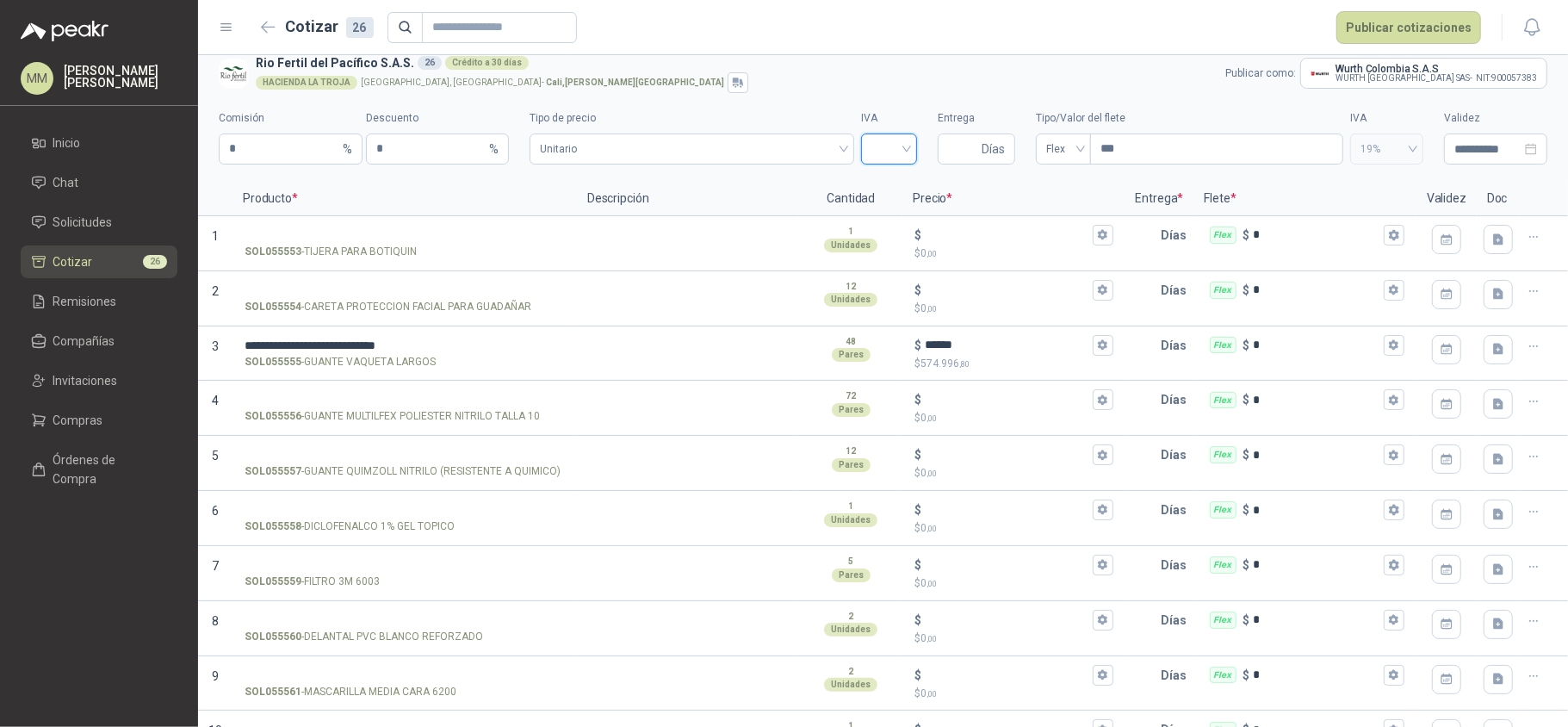
click at [879, 147] on input "search" at bounding box center [889, 148] width 36 height 26
click at [885, 179] on div "19%" at bounding box center [880, 184] width 29 height 19
drag, startPoint x: 952, startPoint y: 143, endPoint x: 959, endPoint y: 217, distance: 74.3
click at [952, 143] on input "Entrega" at bounding box center [963, 150] width 30 height 30
type input "*"
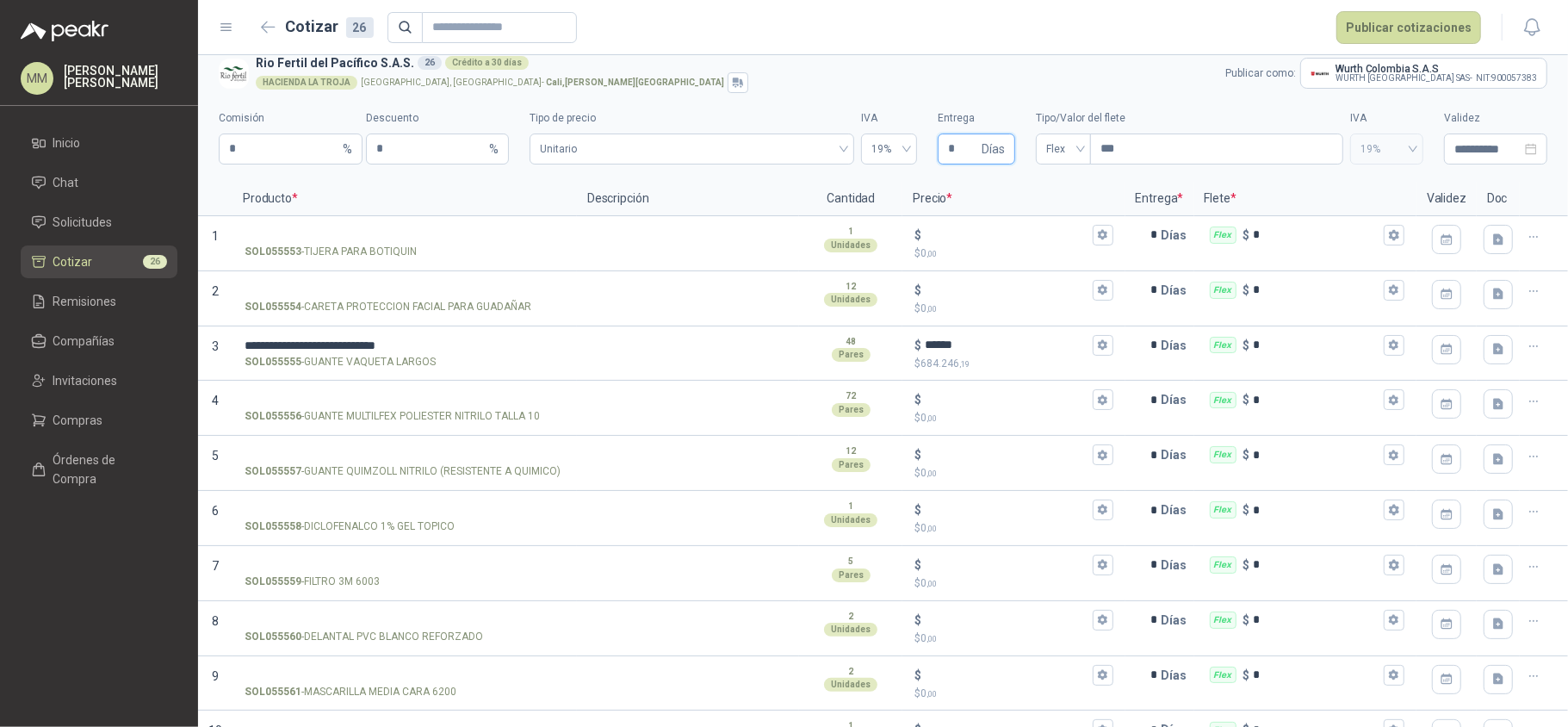
type input "*"
click at [990, 47] on header "Cotizar 26 Publicar cotizaciones" at bounding box center [883, 28] width 1370 height 55
click at [389, 400] on input "SOL055556 - GUANTE MULTILFEX POLIESTER NITRILO TALLA 10" at bounding box center [405, 399] width 321 height 13
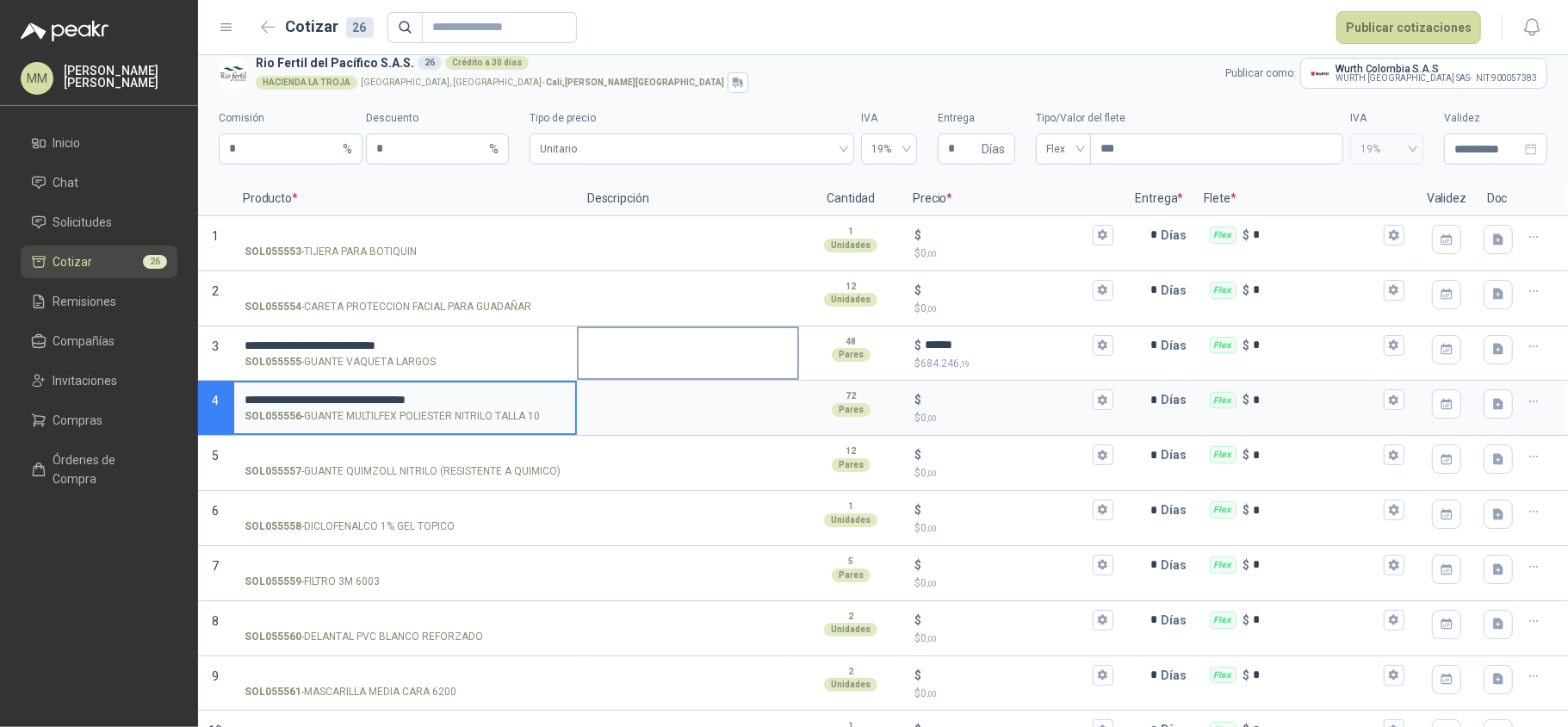
type input "**********"
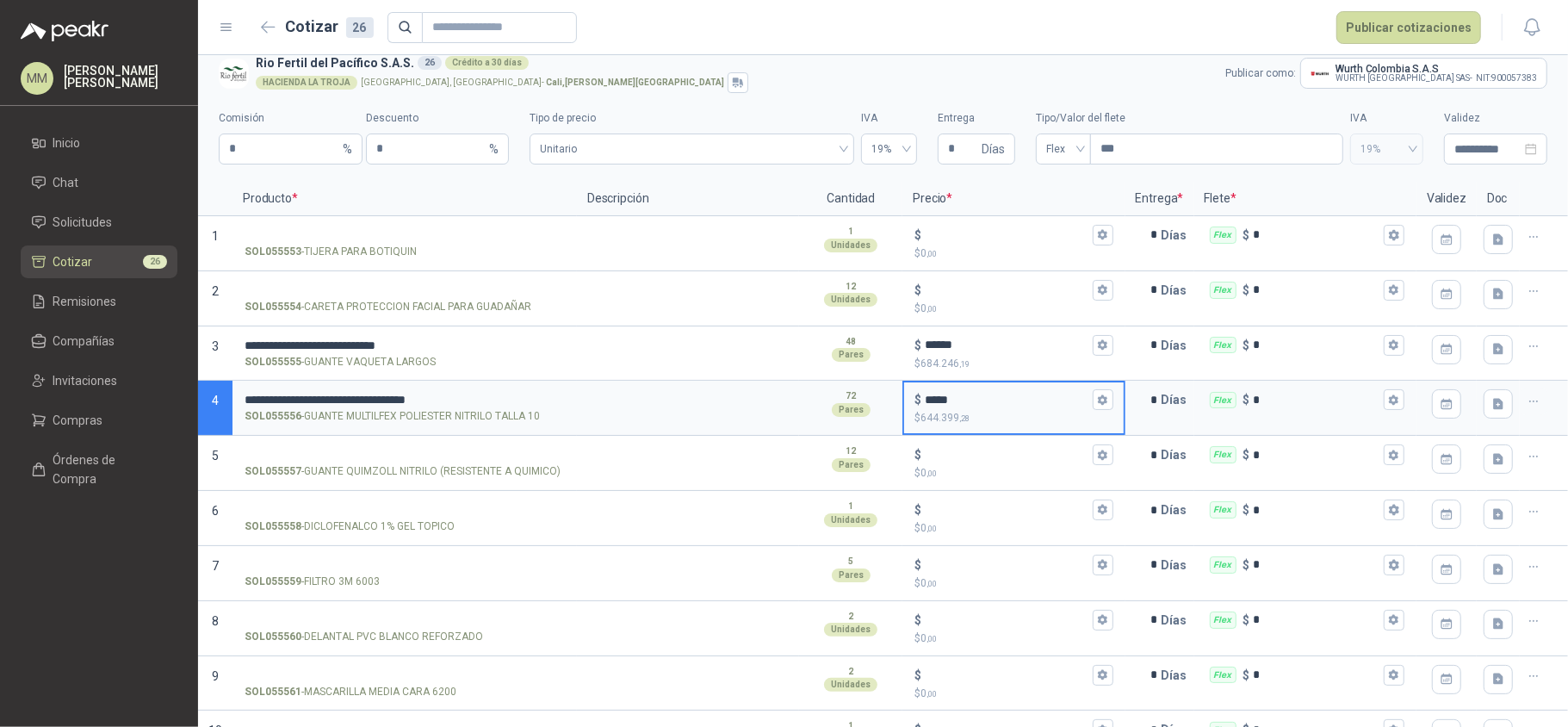
type input "*****"
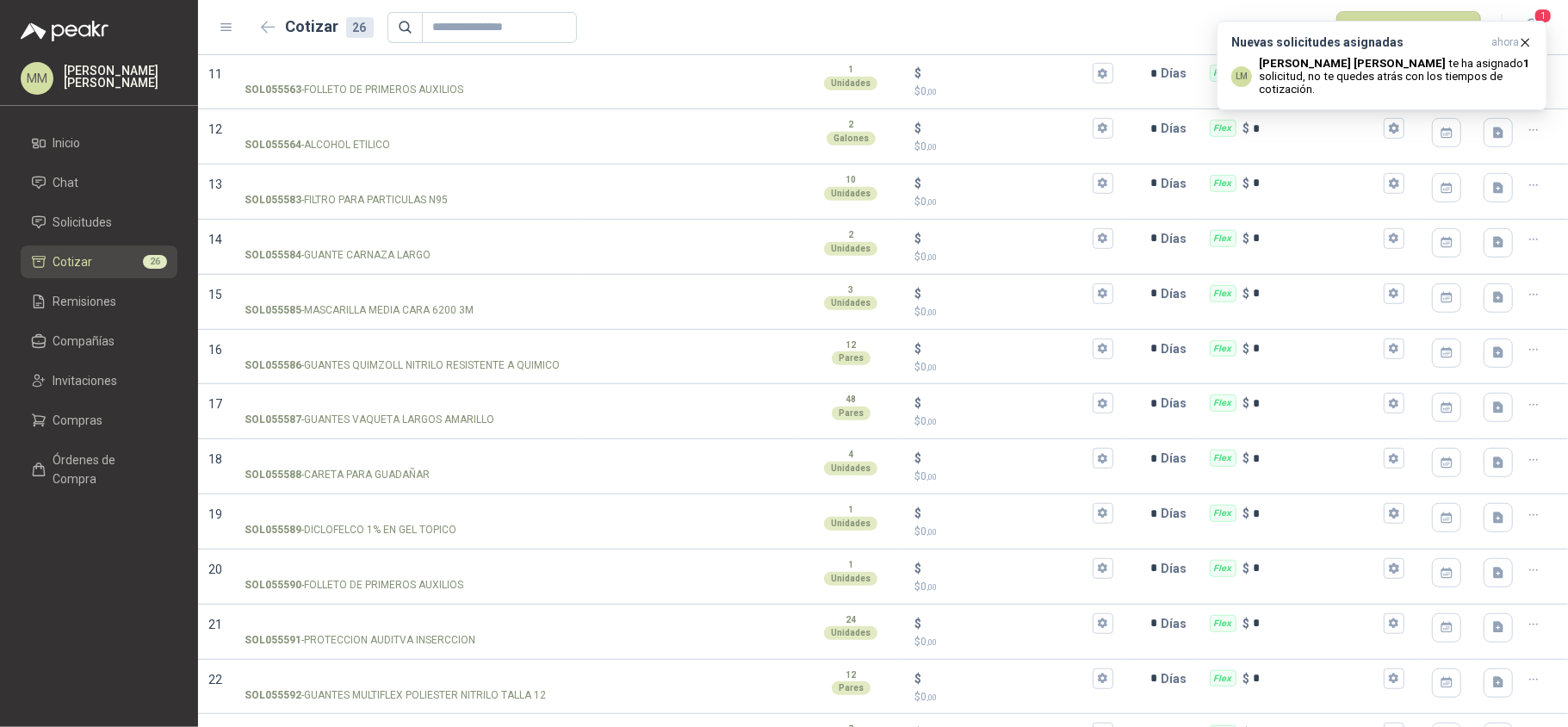
scroll to position [838, 0]
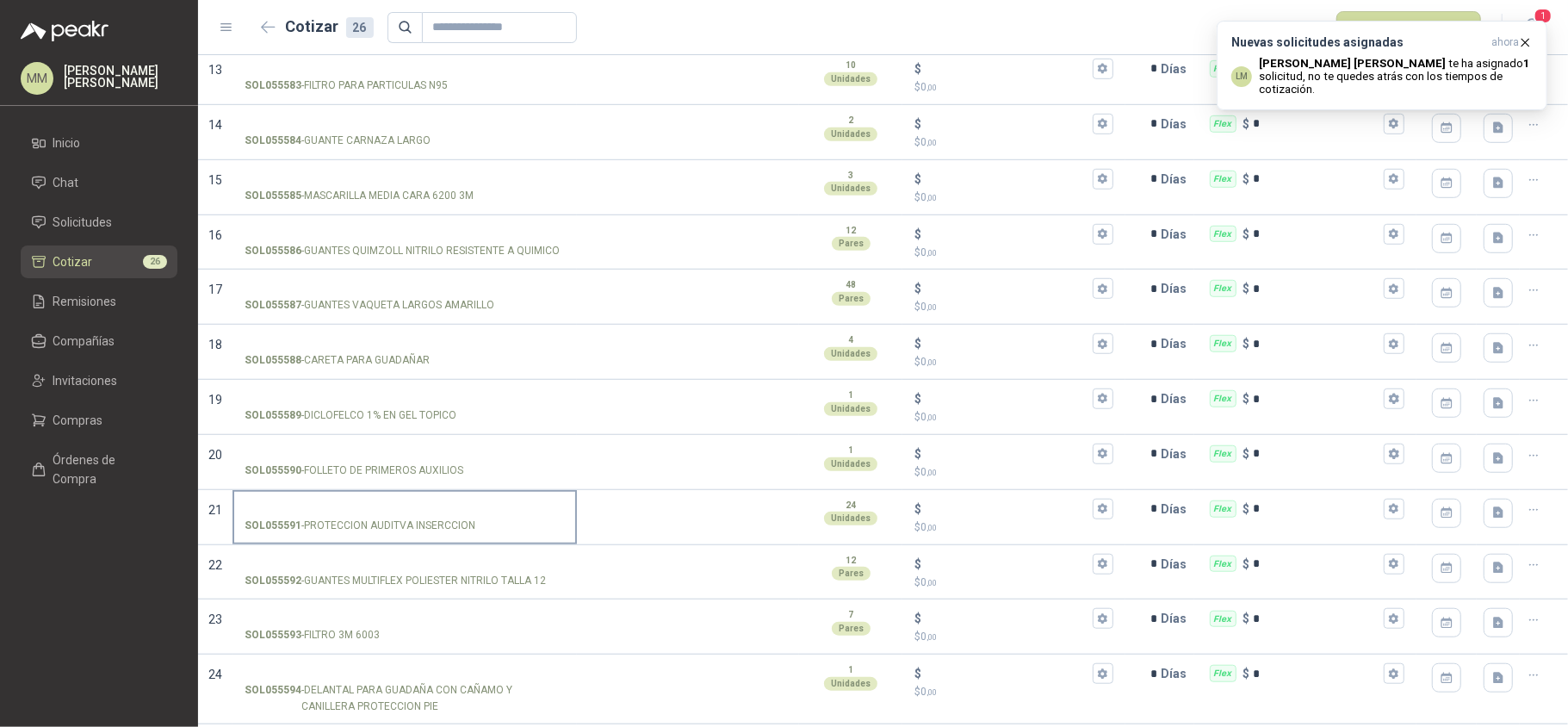
click at [462, 515] on input "SOL055591 - PROTECCION AUDITVA INSERCCION" at bounding box center [405, 509] width 321 height 13
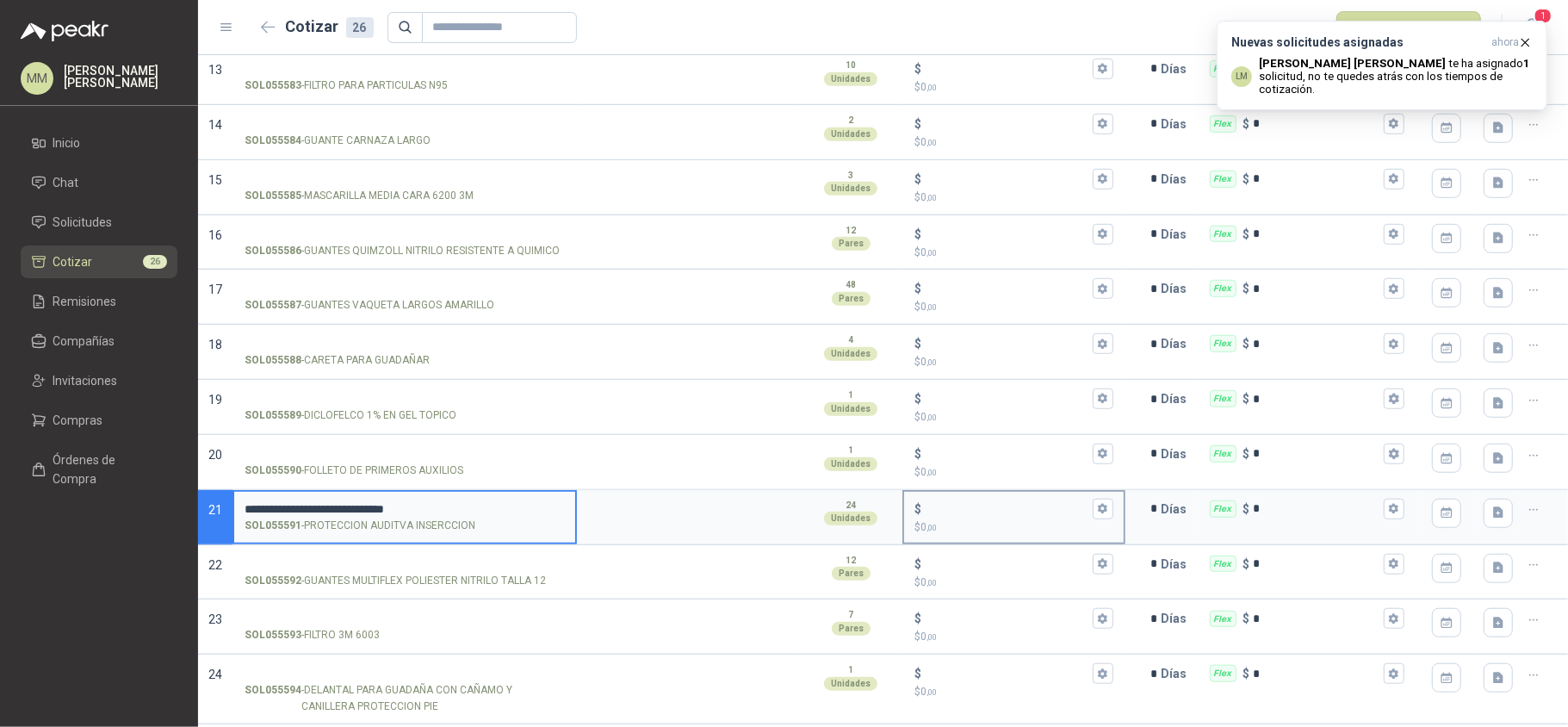
type input "**********"
click at [996, 512] on input "$ $ 0 ,00" at bounding box center [1006, 508] width 163 height 13
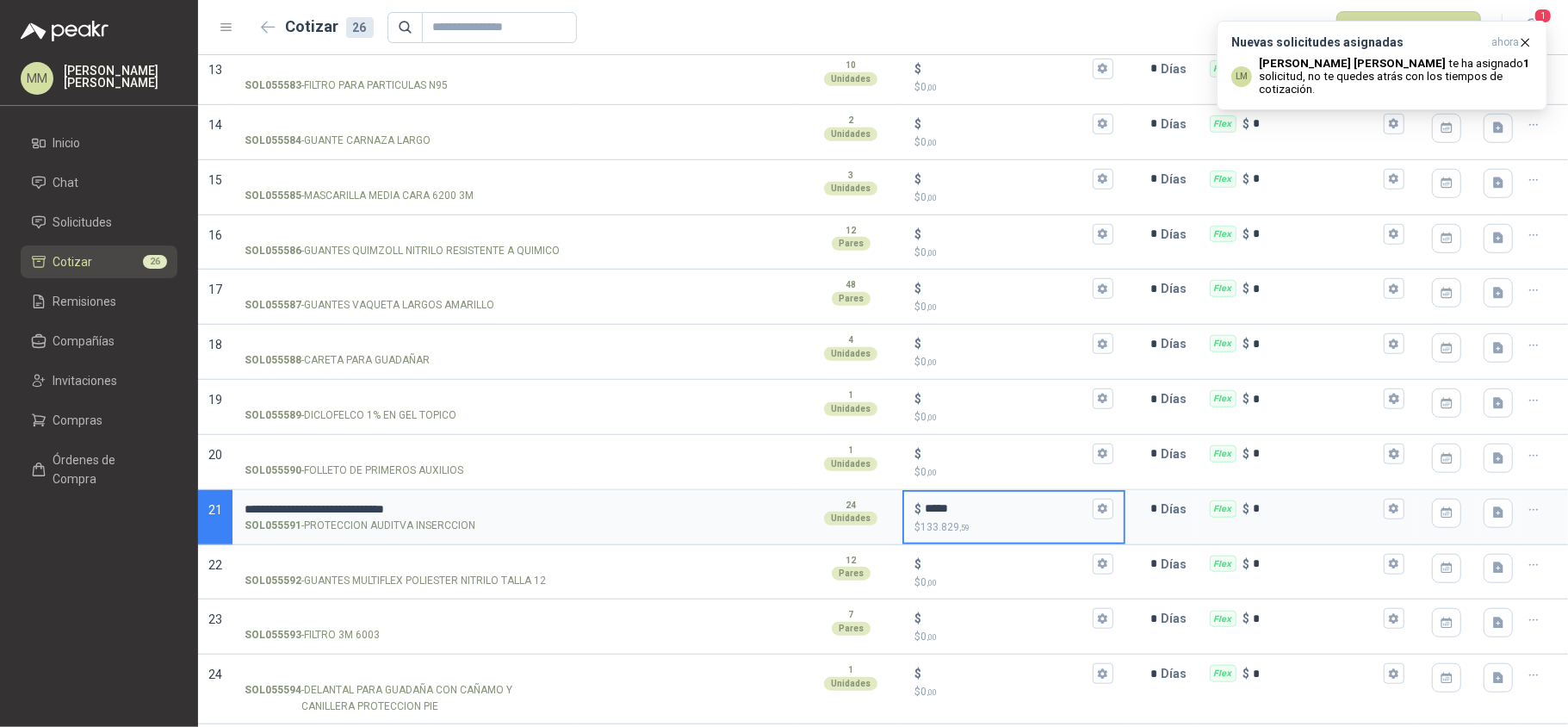
type input "*****"
click at [332, 287] on input "SOL055587 - GUANTES VAQUETA LARGOS AMARILLO" at bounding box center [405, 288] width 321 height 13
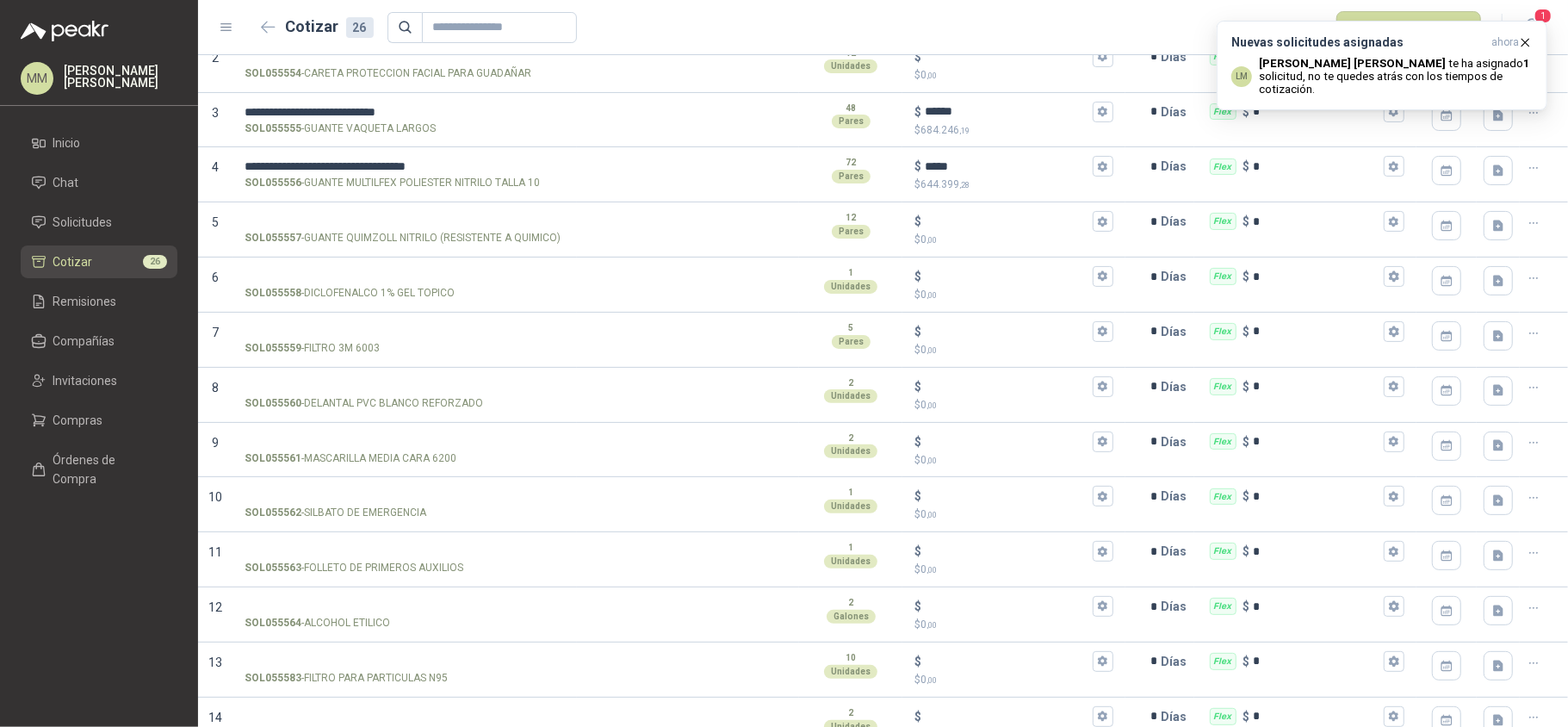
scroll to position [35, 0]
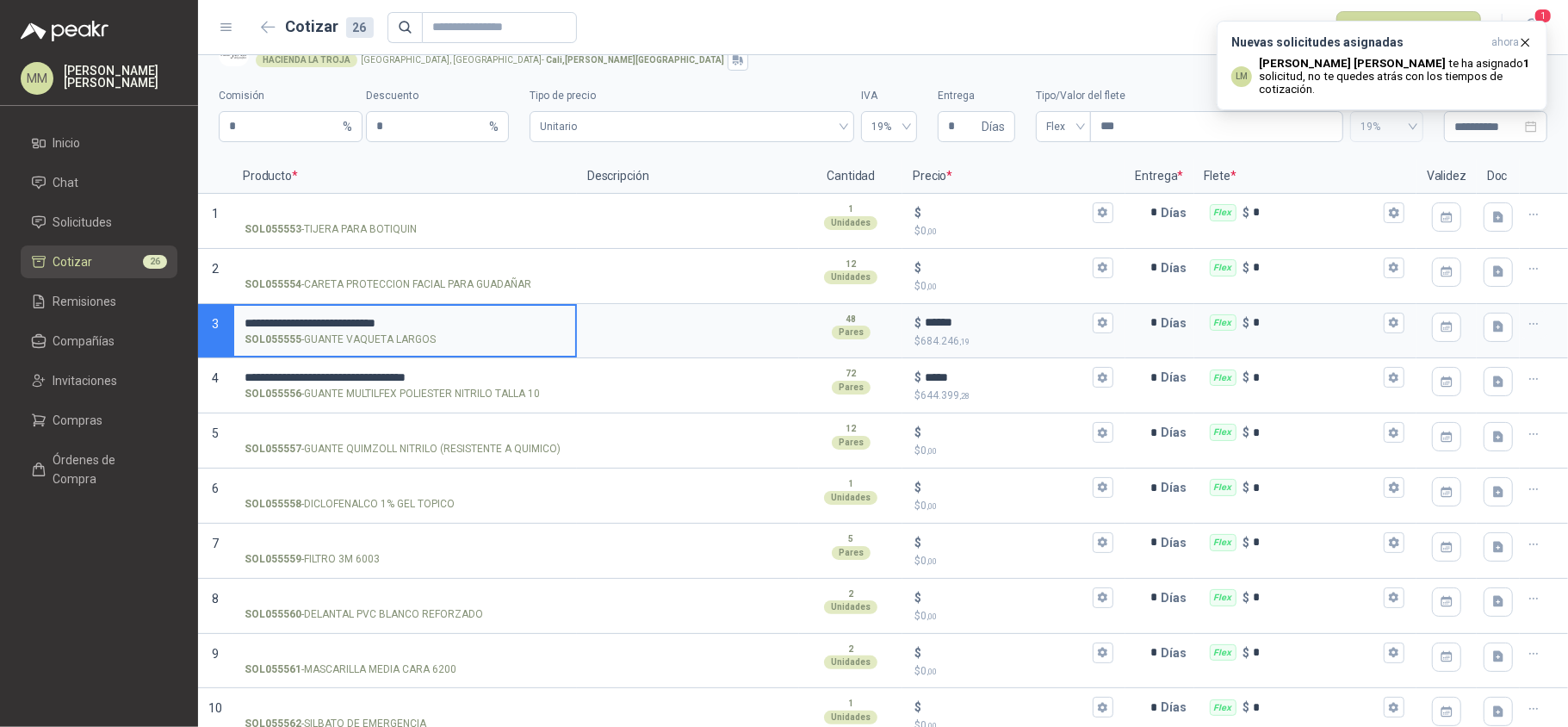
drag, startPoint x: 462, startPoint y: 321, endPoint x: 239, endPoint y: 315, distance: 223.1
click at [239, 315] on label "**********" at bounding box center [405, 331] width 341 height 50
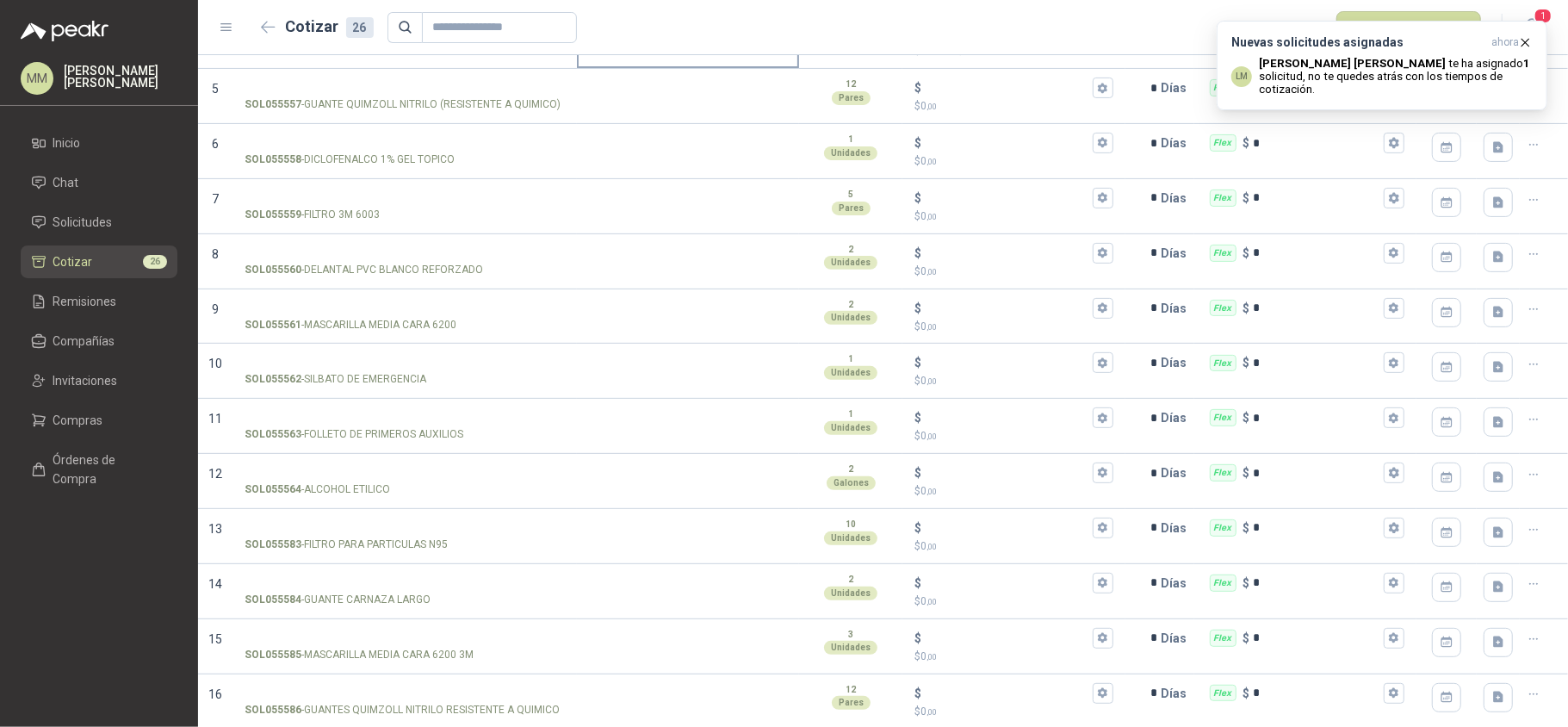
scroll to position [493, 0]
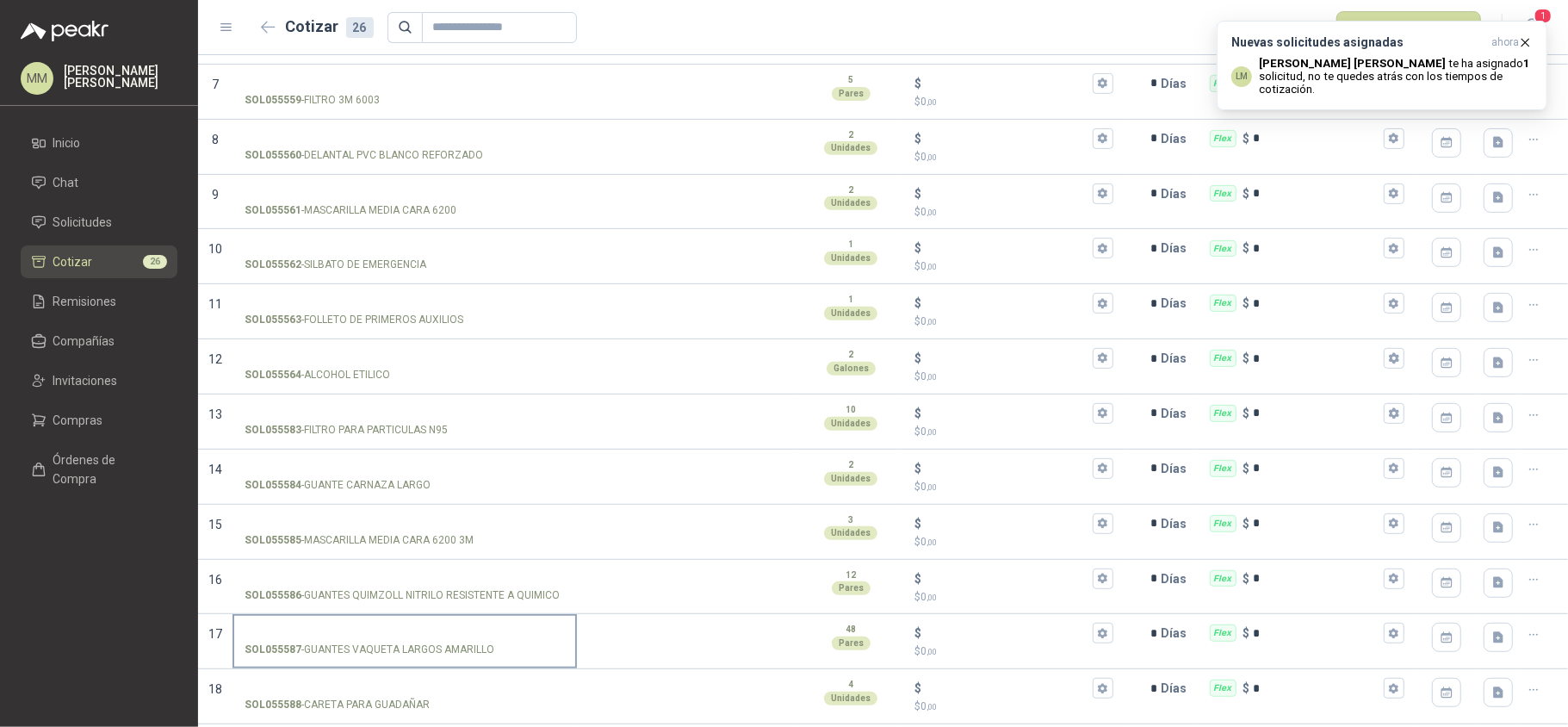
click at [396, 638] on input "SOL055587 - GUANTES VAQUETA LARGOS AMARILLO" at bounding box center [405, 633] width 321 height 13
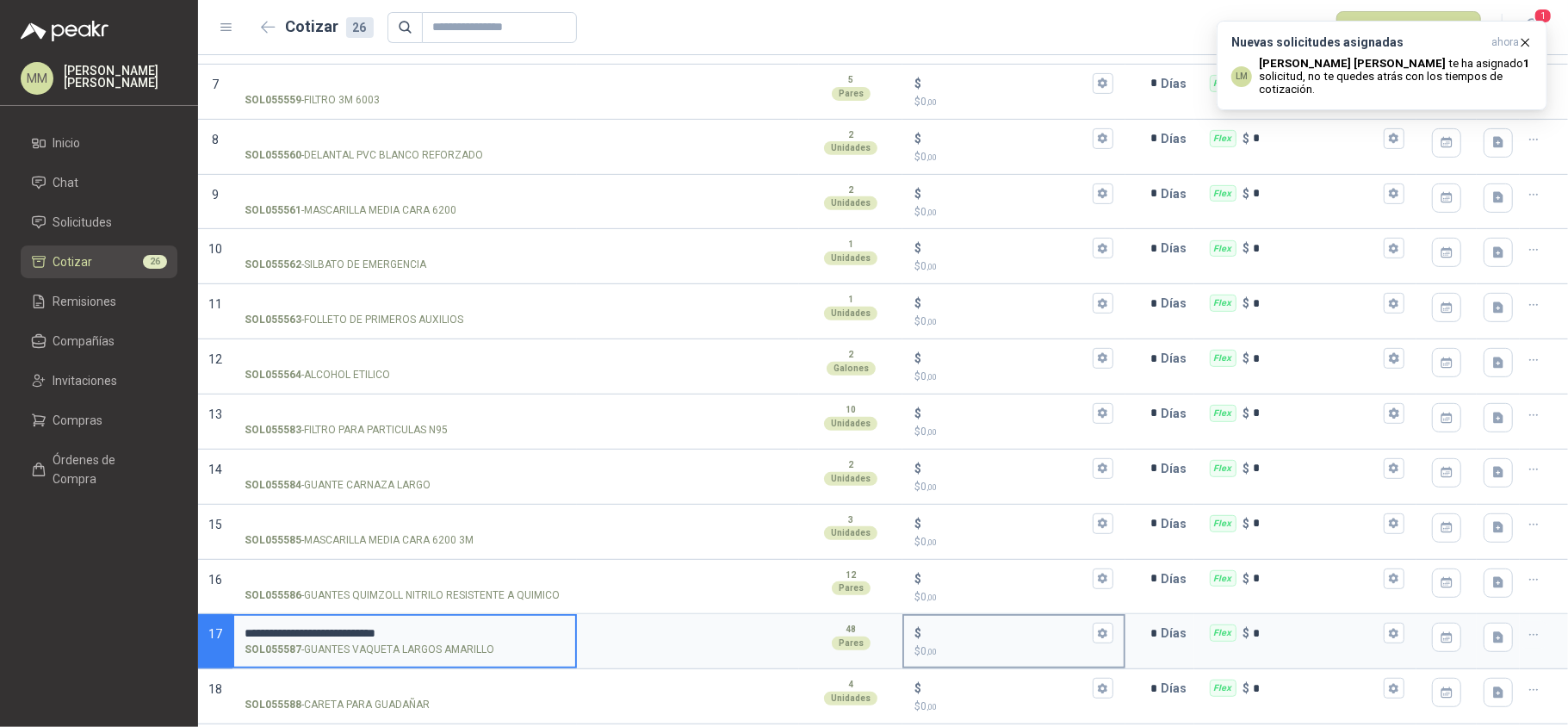
click at [1015, 638] on input "$ $ 0 ,00" at bounding box center [1006, 633] width 163 height 13
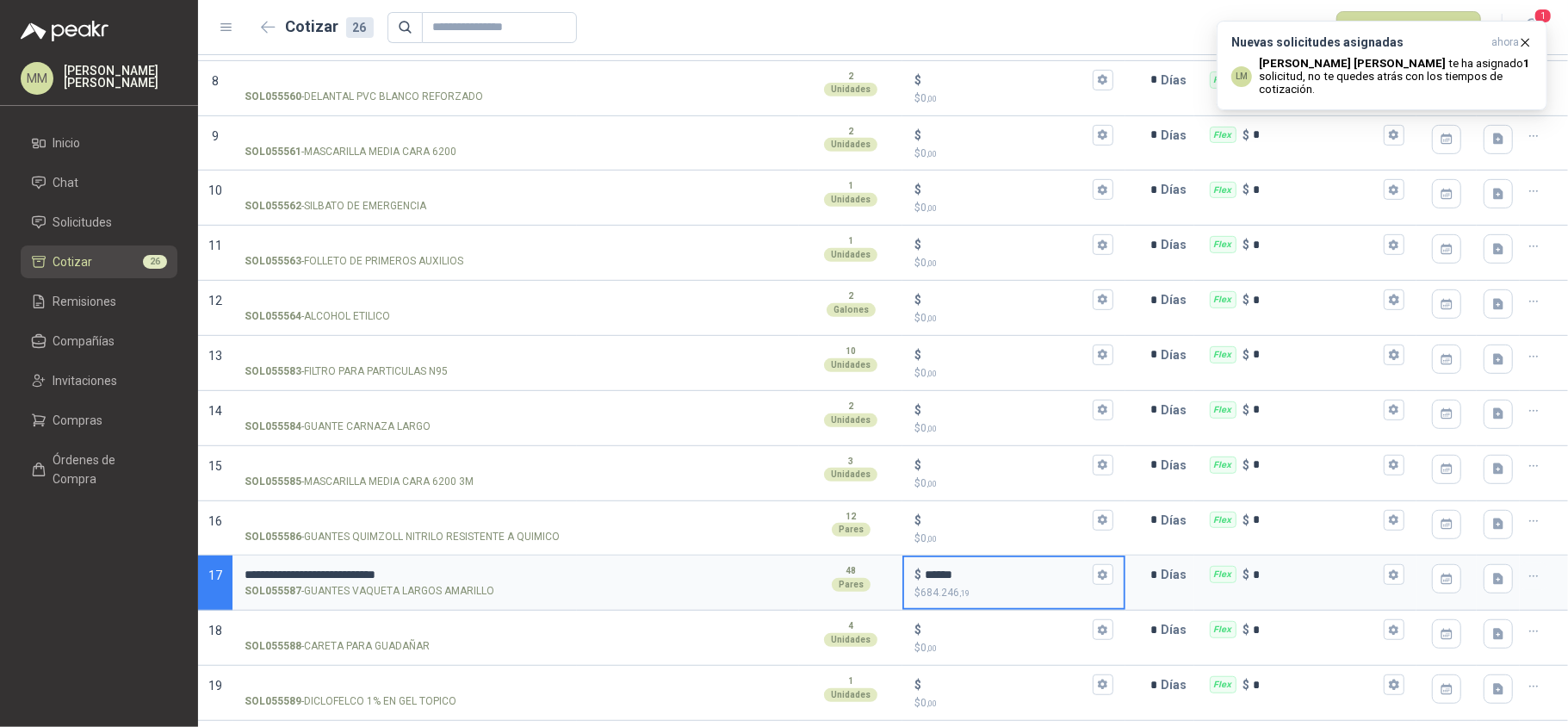
scroll to position [573, 0]
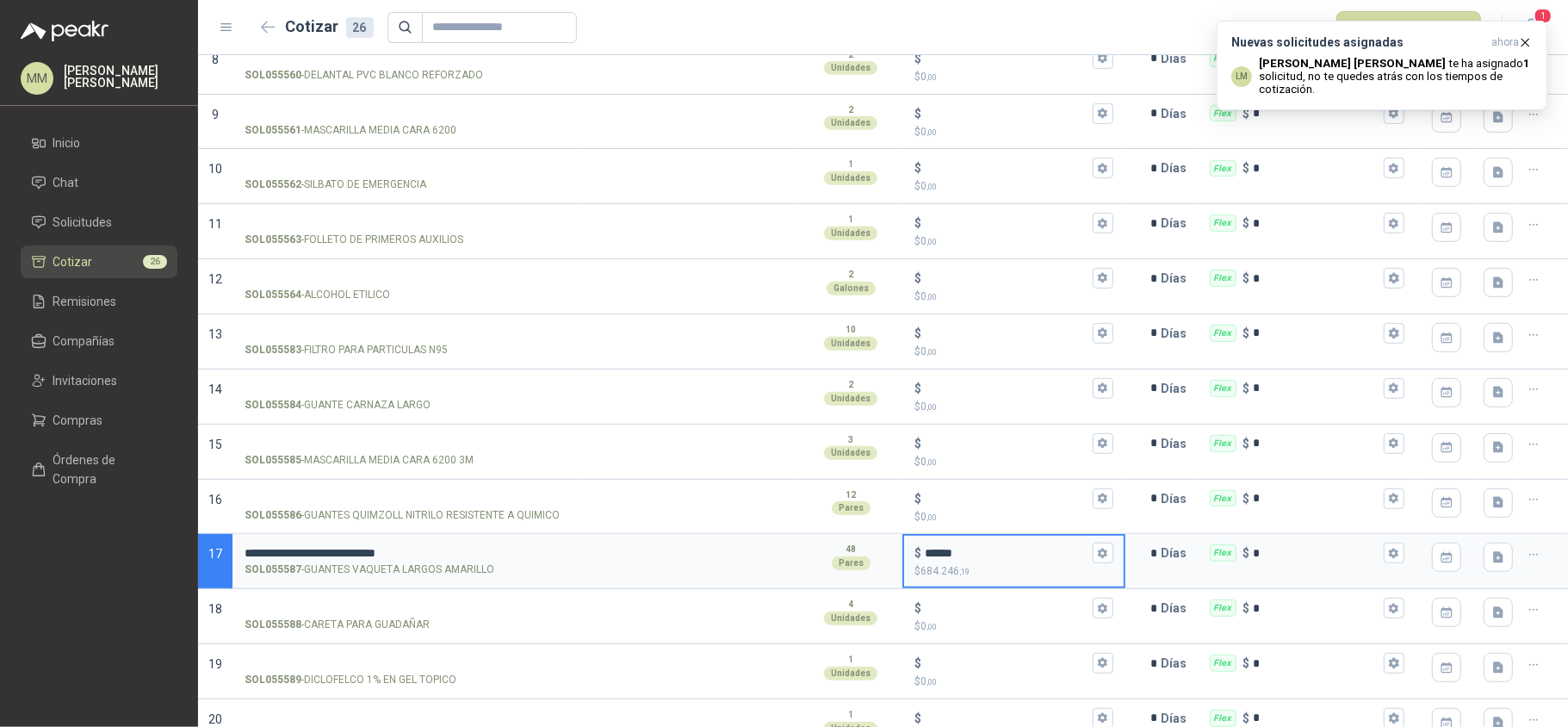
type input "******"
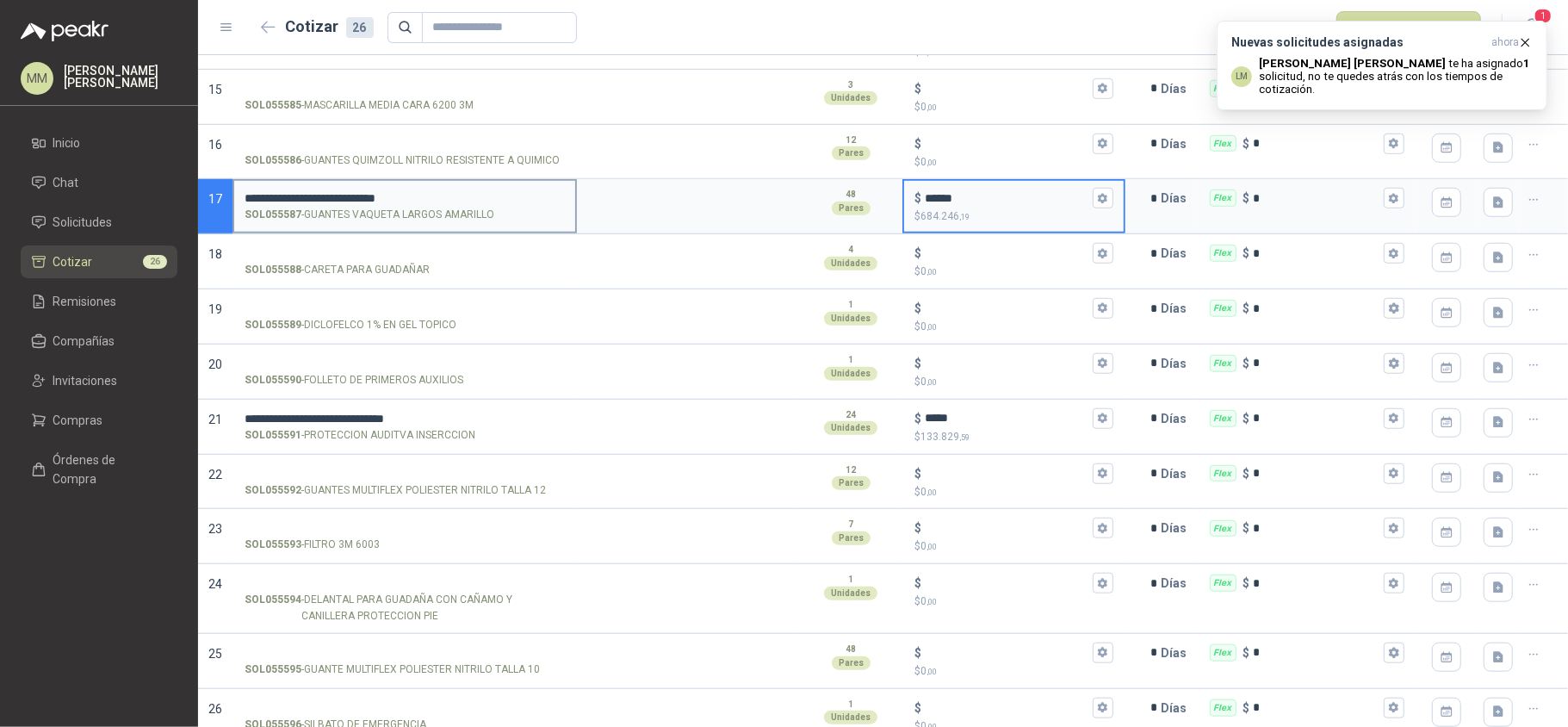
scroll to position [953, 0]
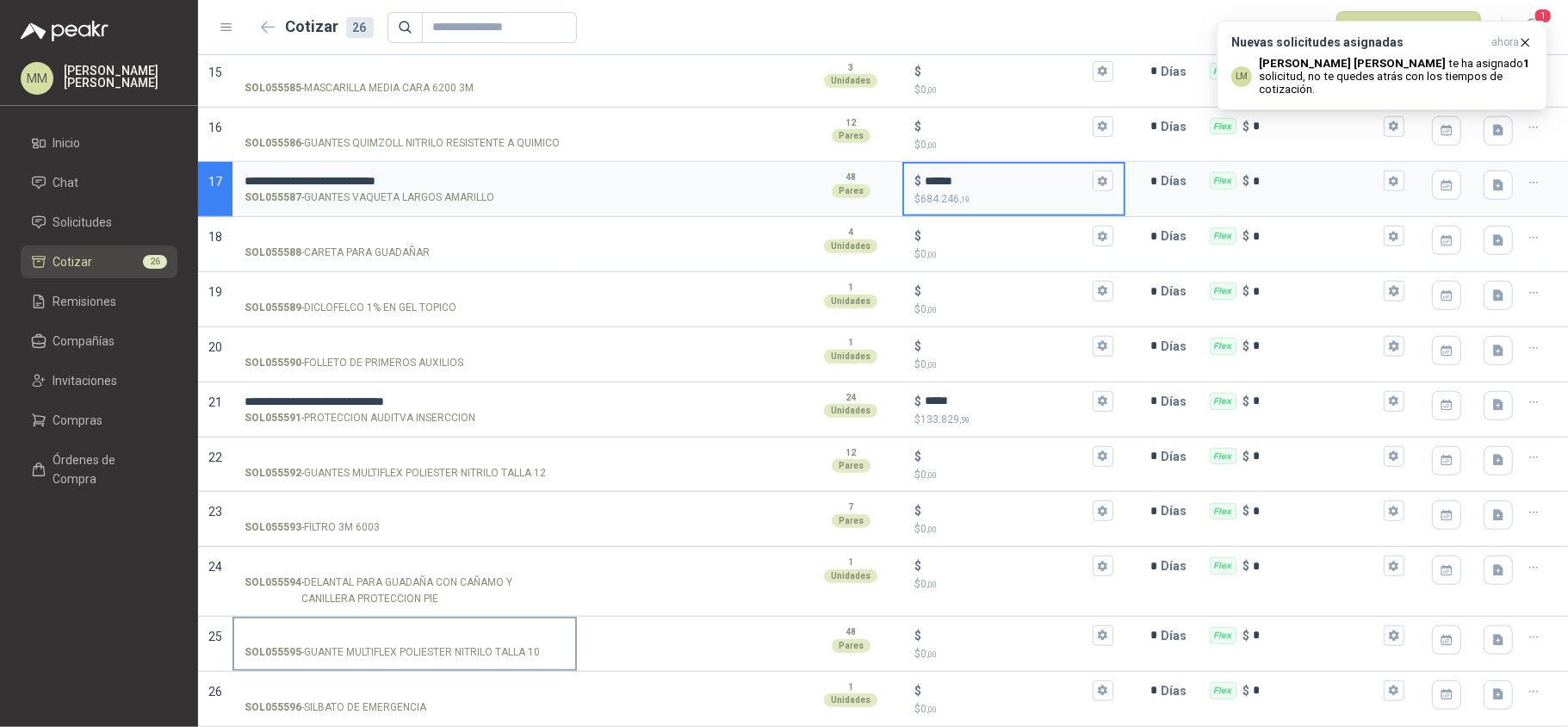
click at [410, 630] on input "SOL055595 - GUANTE MULTIFLEX POLIESTER NITRILO TALLA 10" at bounding box center [405, 636] width 321 height 13
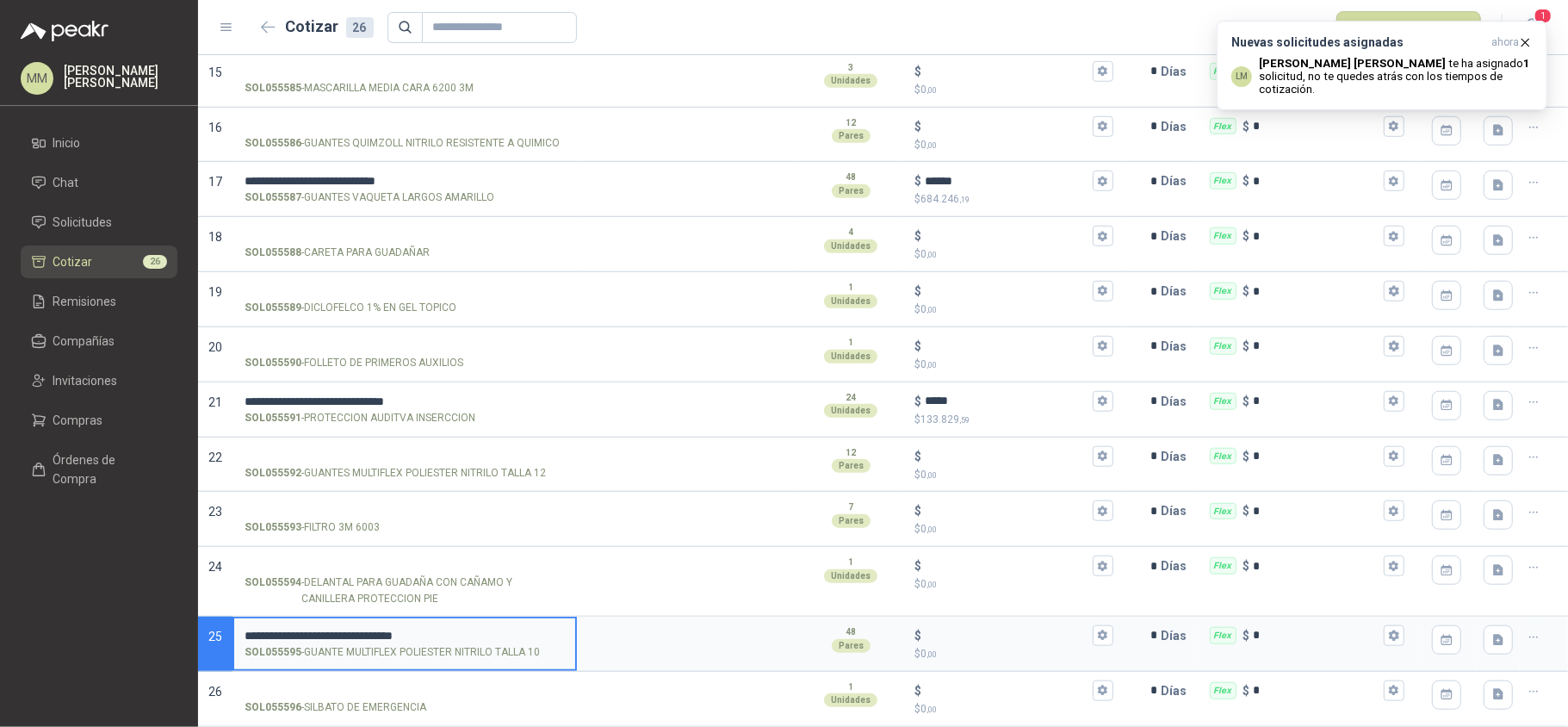
type input "**********"
click at [987, 642] on input "$ $ 0 ,00" at bounding box center [1006, 635] width 163 height 13
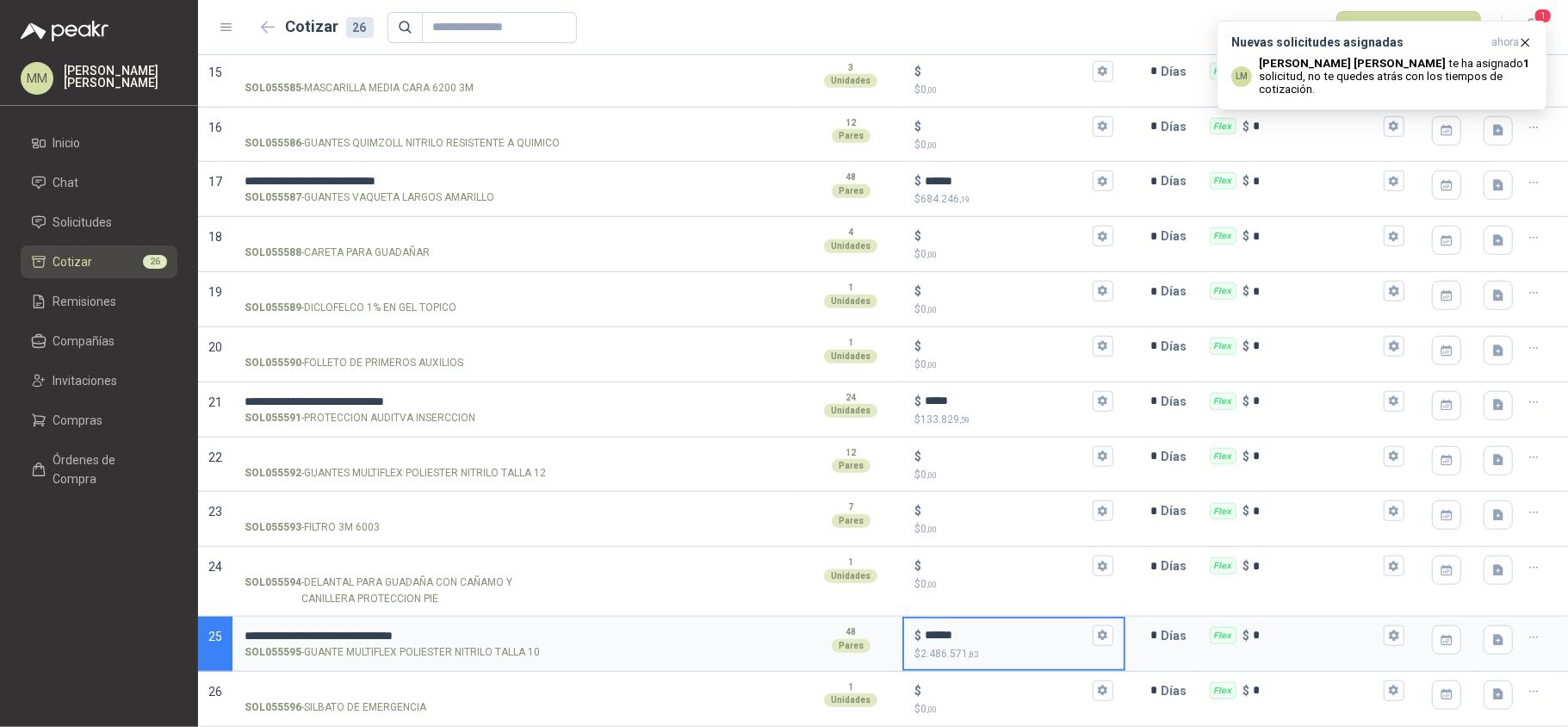
type input "******"
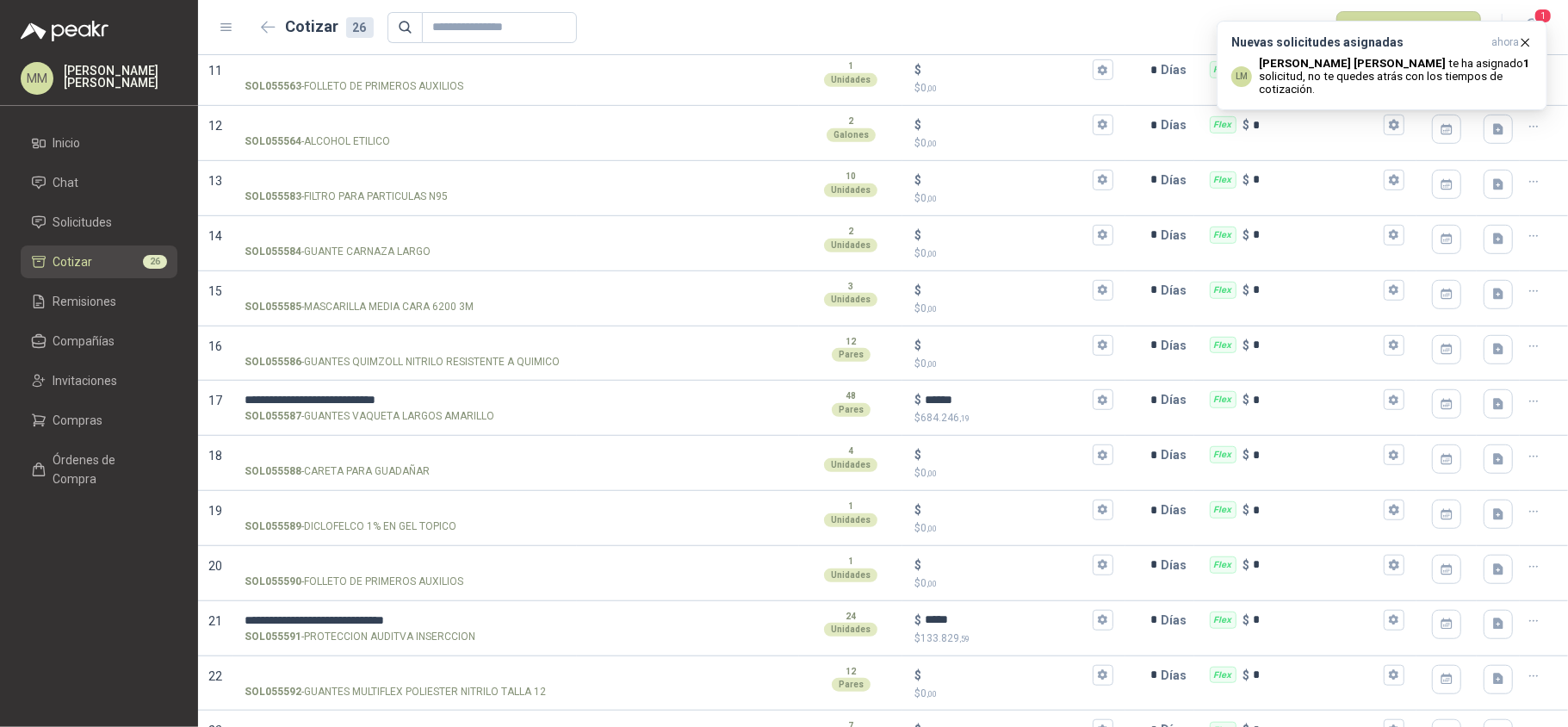
scroll to position [724, 0]
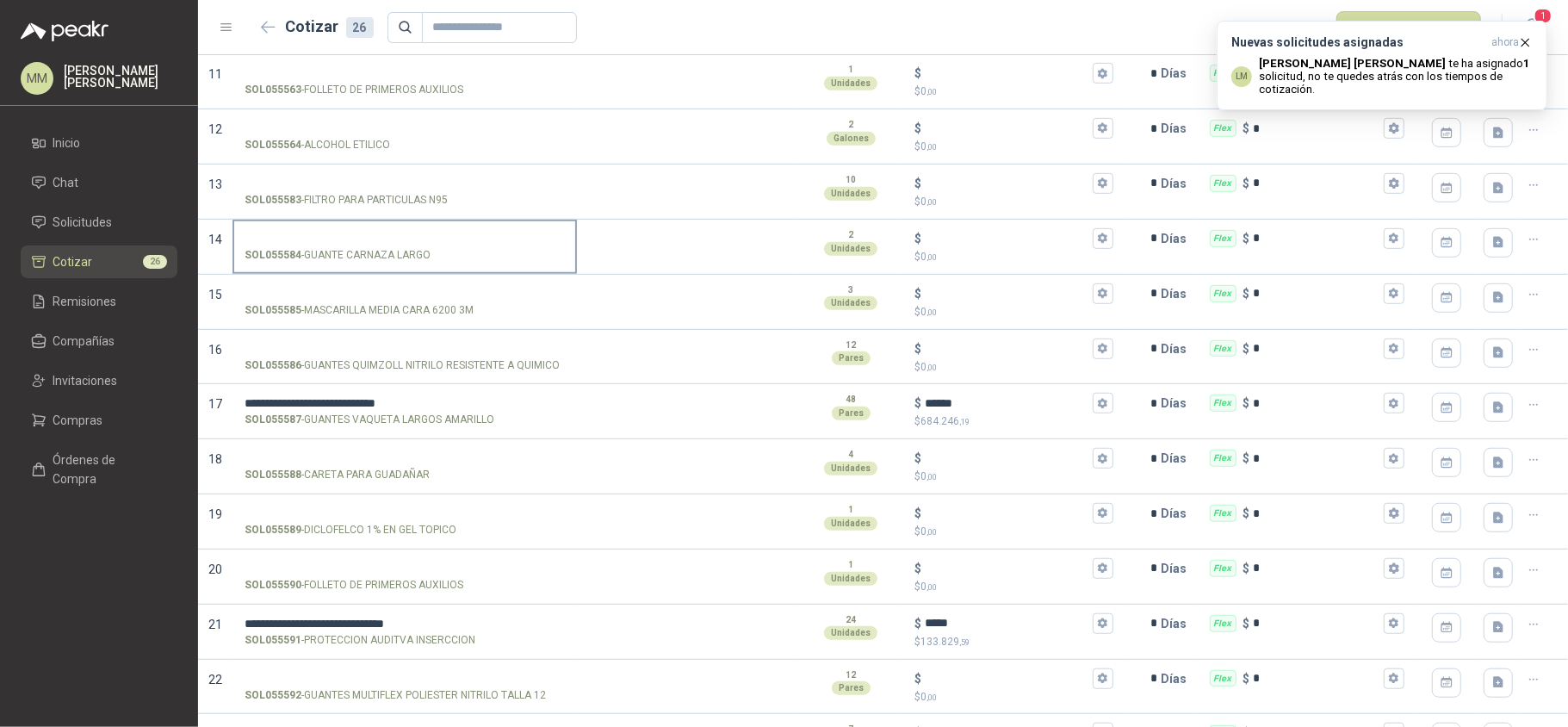
click at [426, 236] on input "SOL055584 - GUANTE CARNAZA LARGO" at bounding box center [405, 239] width 321 height 13
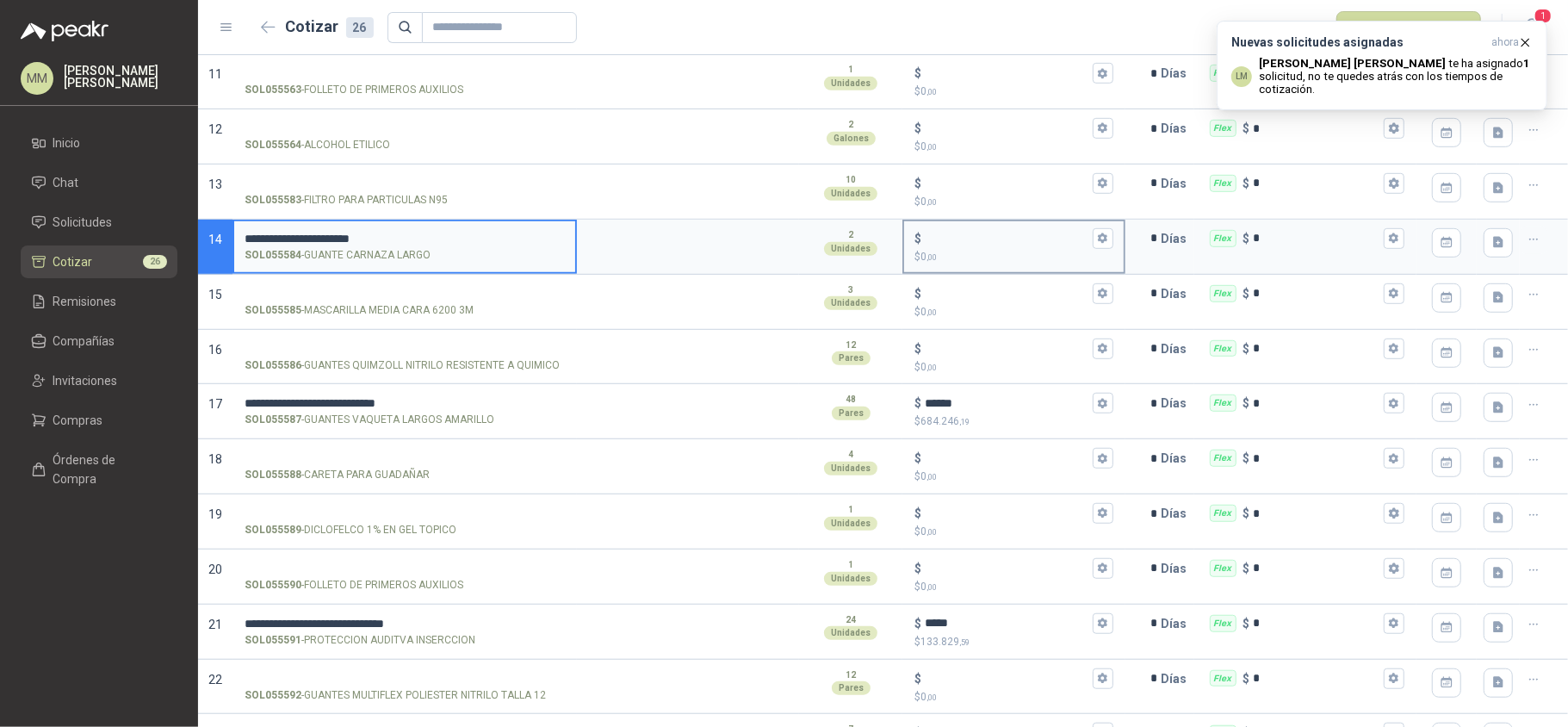
type input "**********"
click at [992, 239] on input "$ $ 0 ,00" at bounding box center [1006, 238] width 163 height 13
type input "******"
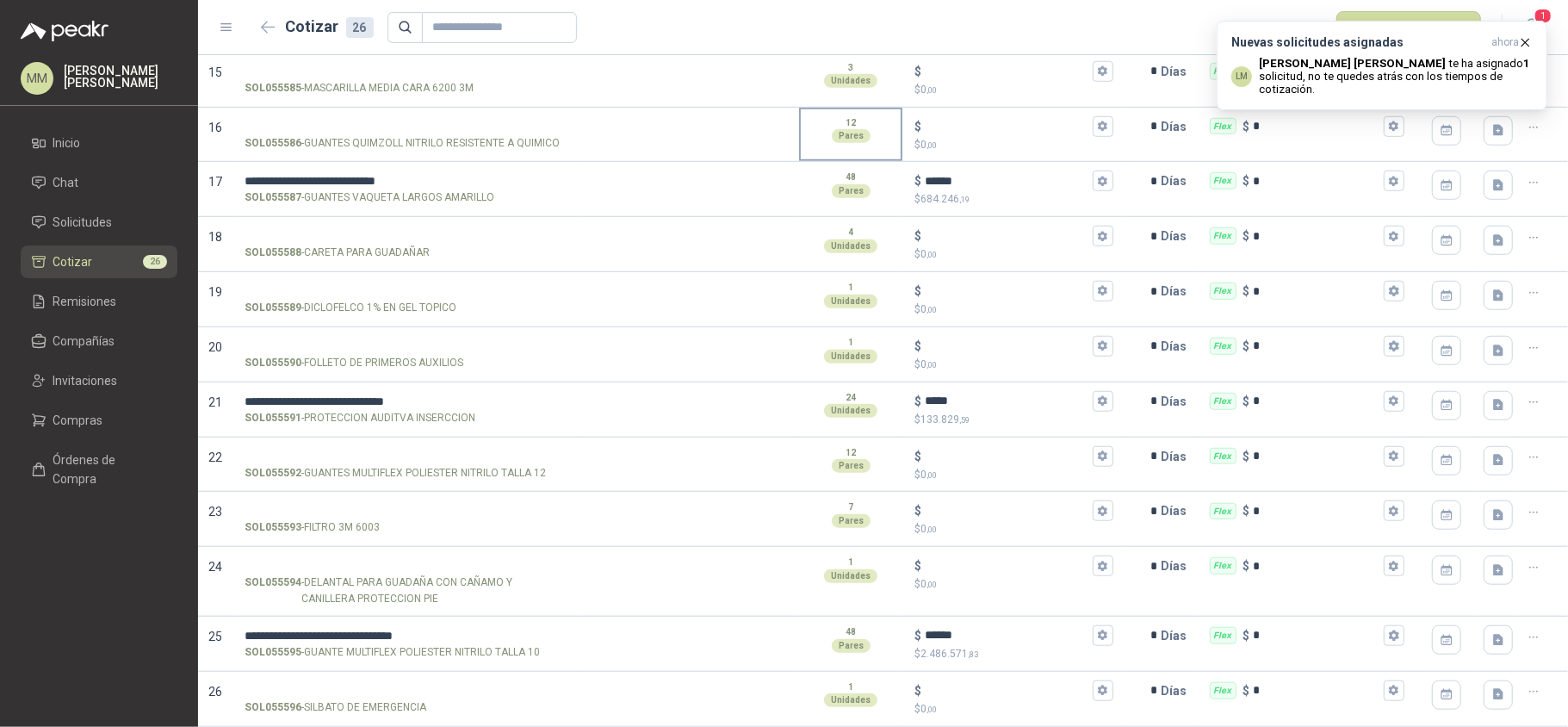
scroll to position [953, 0]
click at [526, 453] on input "SOL055592 - GUANTES MULTIFLEX POLIESTER NITRILO TALLA 12" at bounding box center [405, 457] width 321 height 13
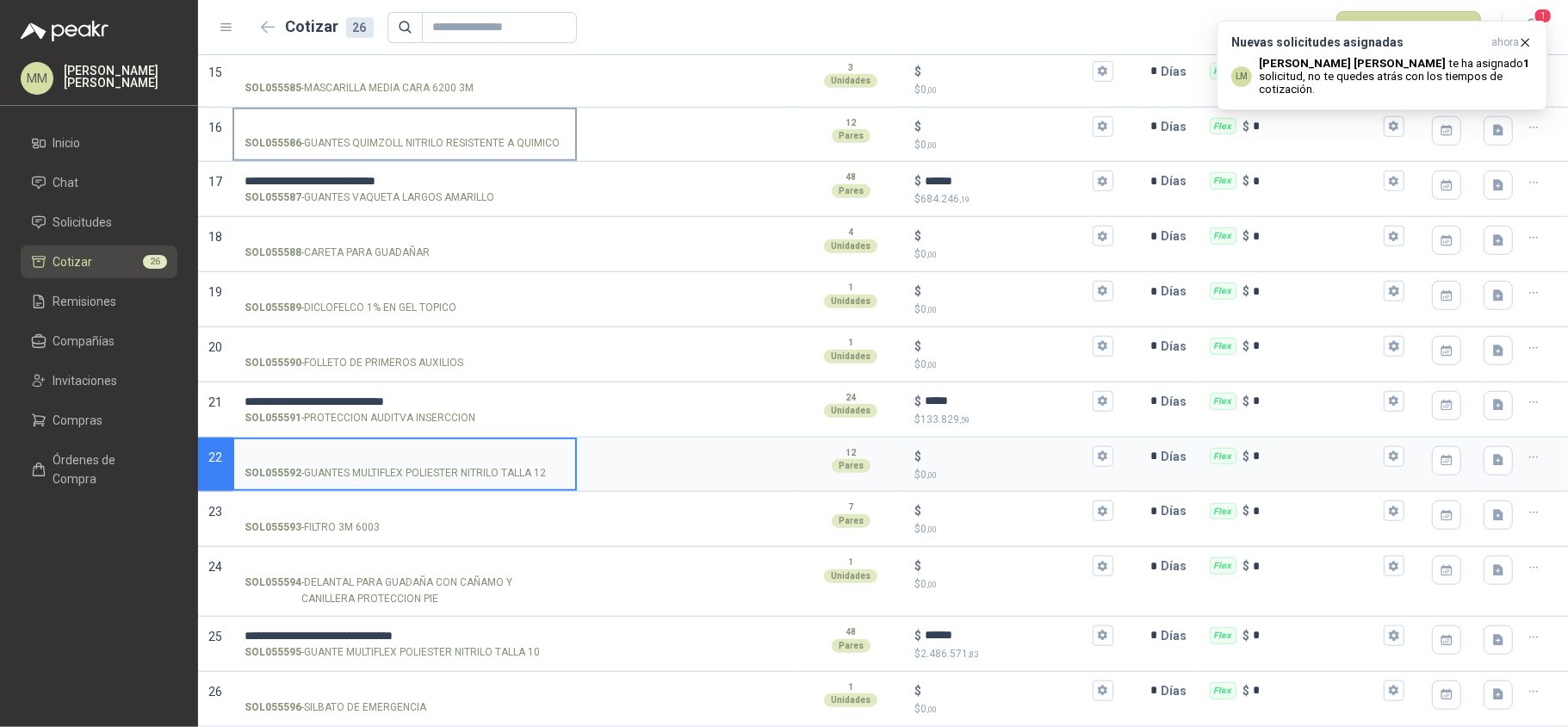
click at [407, 123] on input "SOL055586 - GUANTES QUIMZOLL NITRILO RESISTENTE A QUIMICO" at bounding box center [405, 127] width 321 height 13
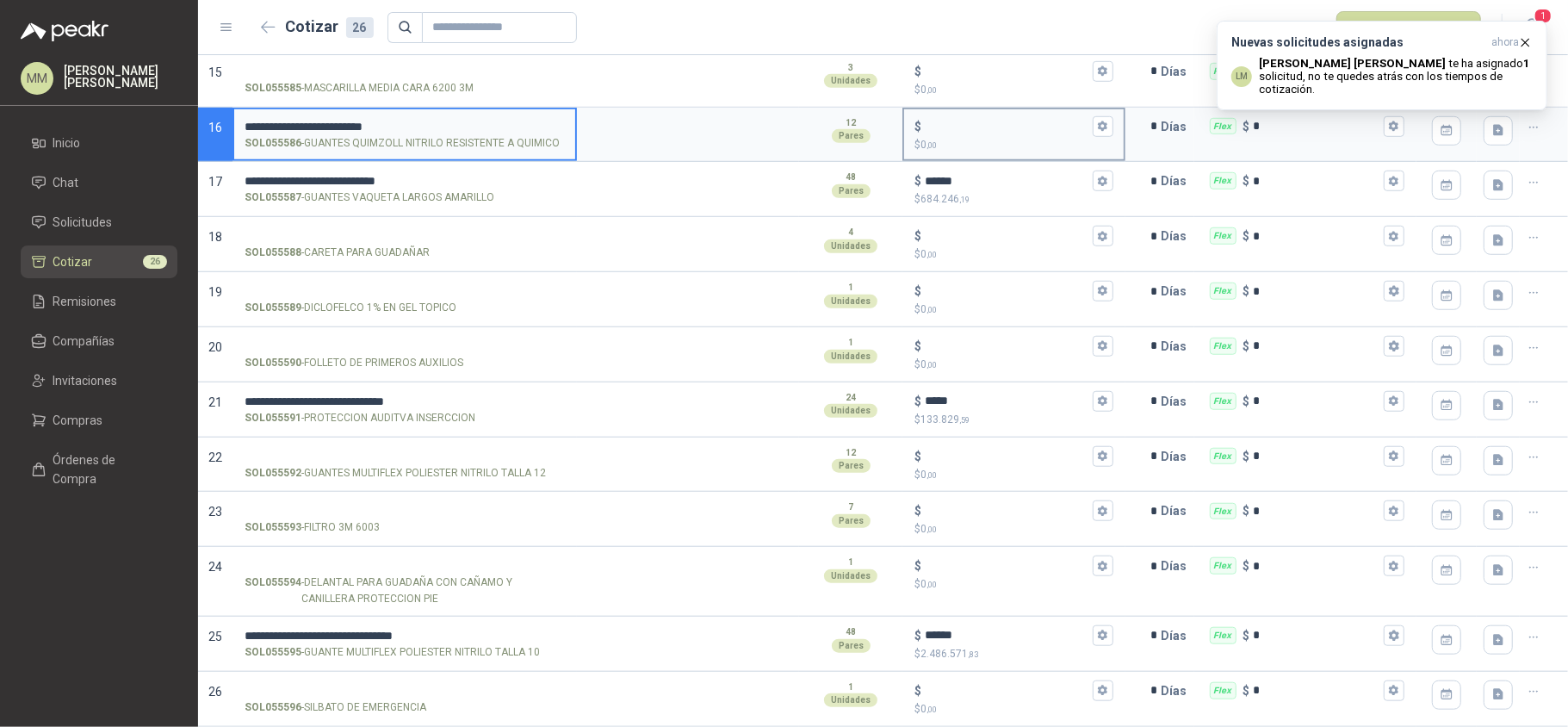
type input "**********"
click at [955, 126] on input "$ $ 0 ,00" at bounding box center [1006, 126] width 163 height 13
type input "******"
click at [1465, 80] on p "Luis Miguel Martinez te ha asignado 1 solicitud , no te quedes atrás con los ti…" at bounding box center [1396, 75] width 274 height 39
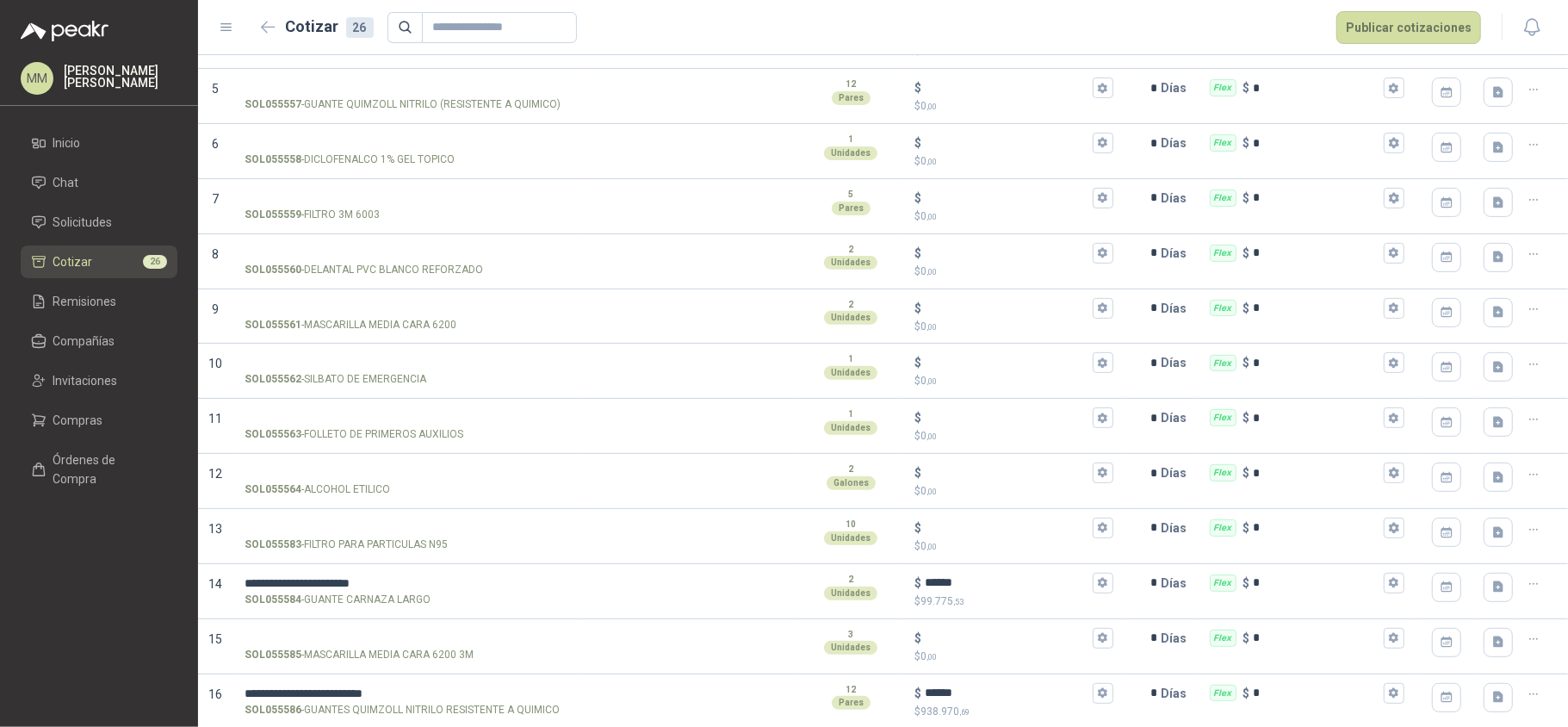
scroll to position [0, 0]
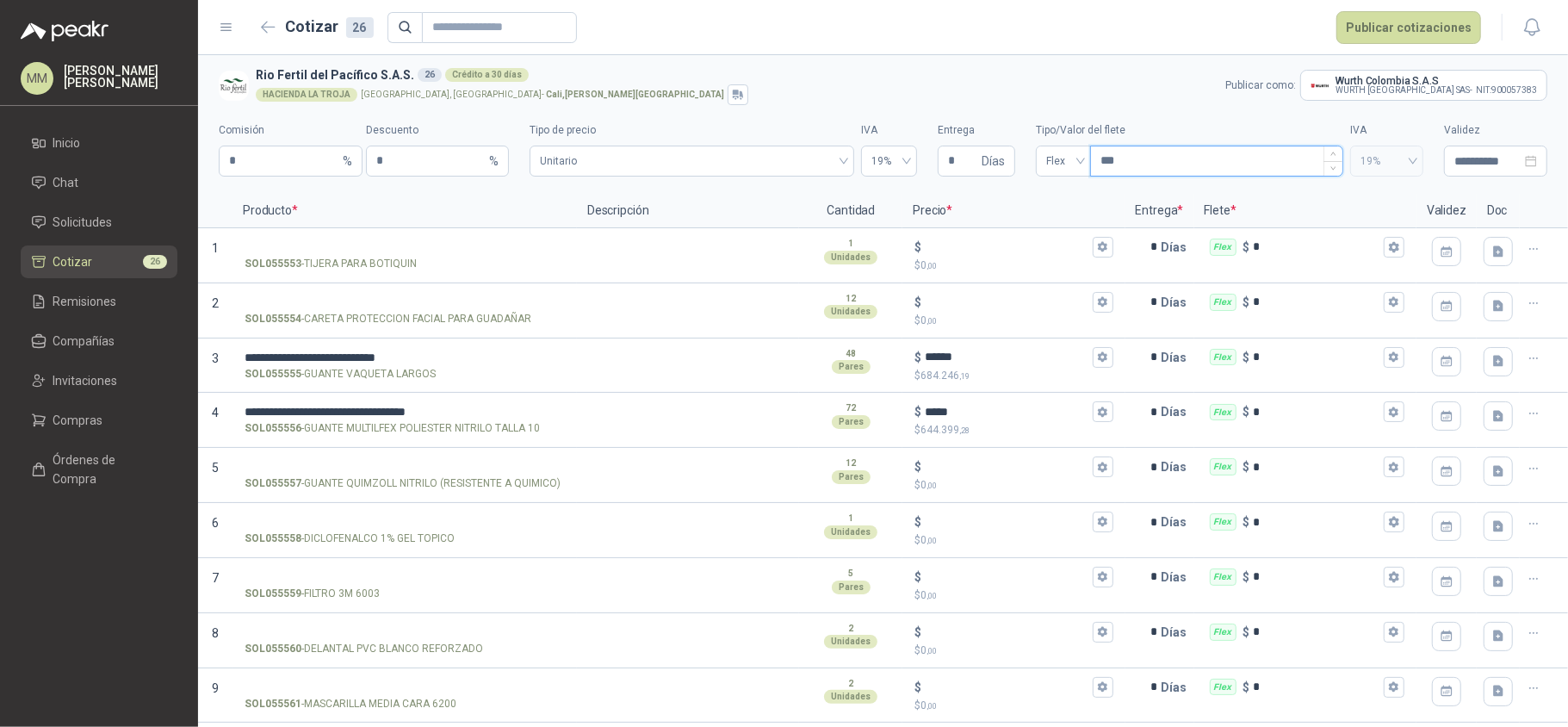
click at [1147, 169] on input "***" at bounding box center [1217, 161] width 251 height 30
type input "*****"
type input "********"
click at [957, 162] on input "*" at bounding box center [963, 161] width 30 height 30
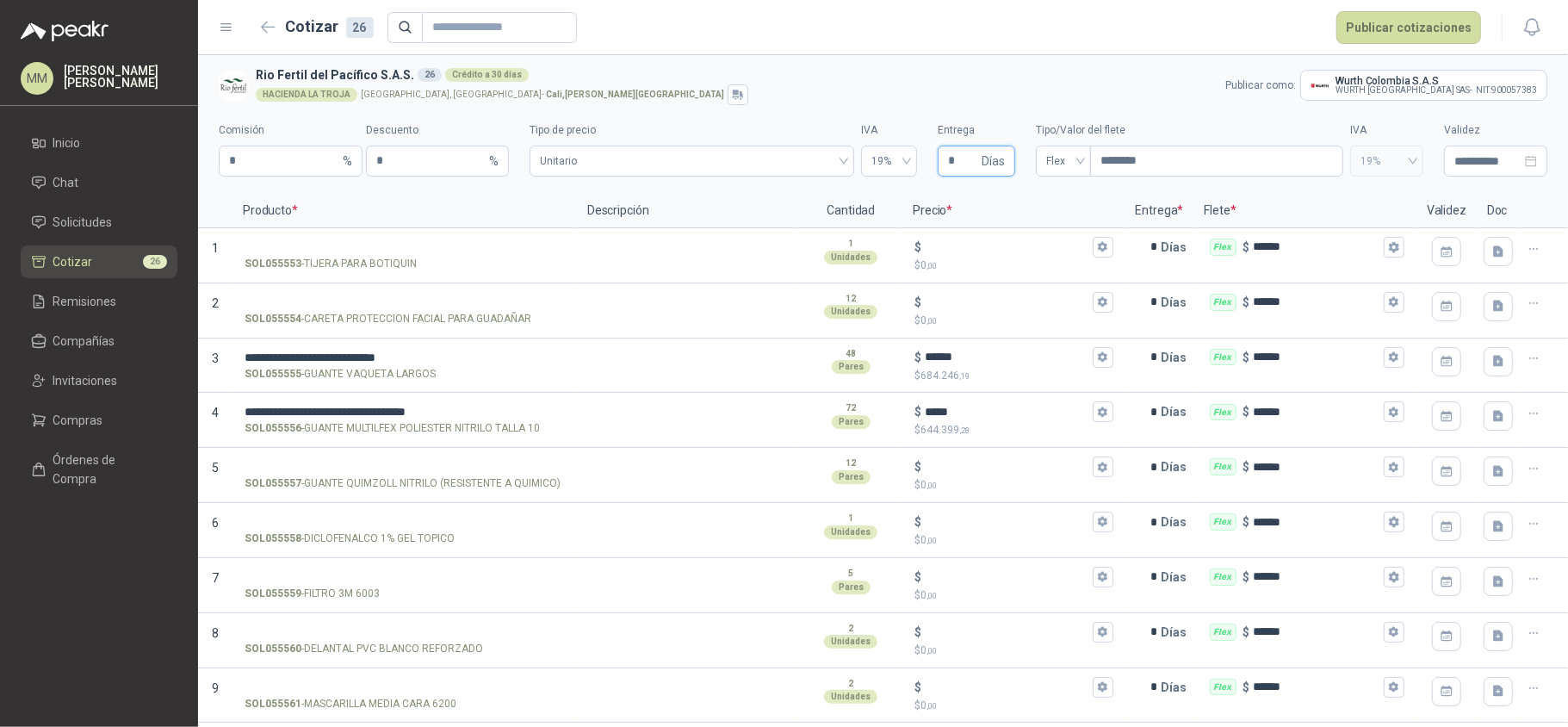
click at [957, 162] on input "*" at bounding box center [963, 161] width 30 height 30
type input "*"
click at [1434, 35] on button "Publicar cotizaciones" at bounding box center [1409, 27] width 145 height 33
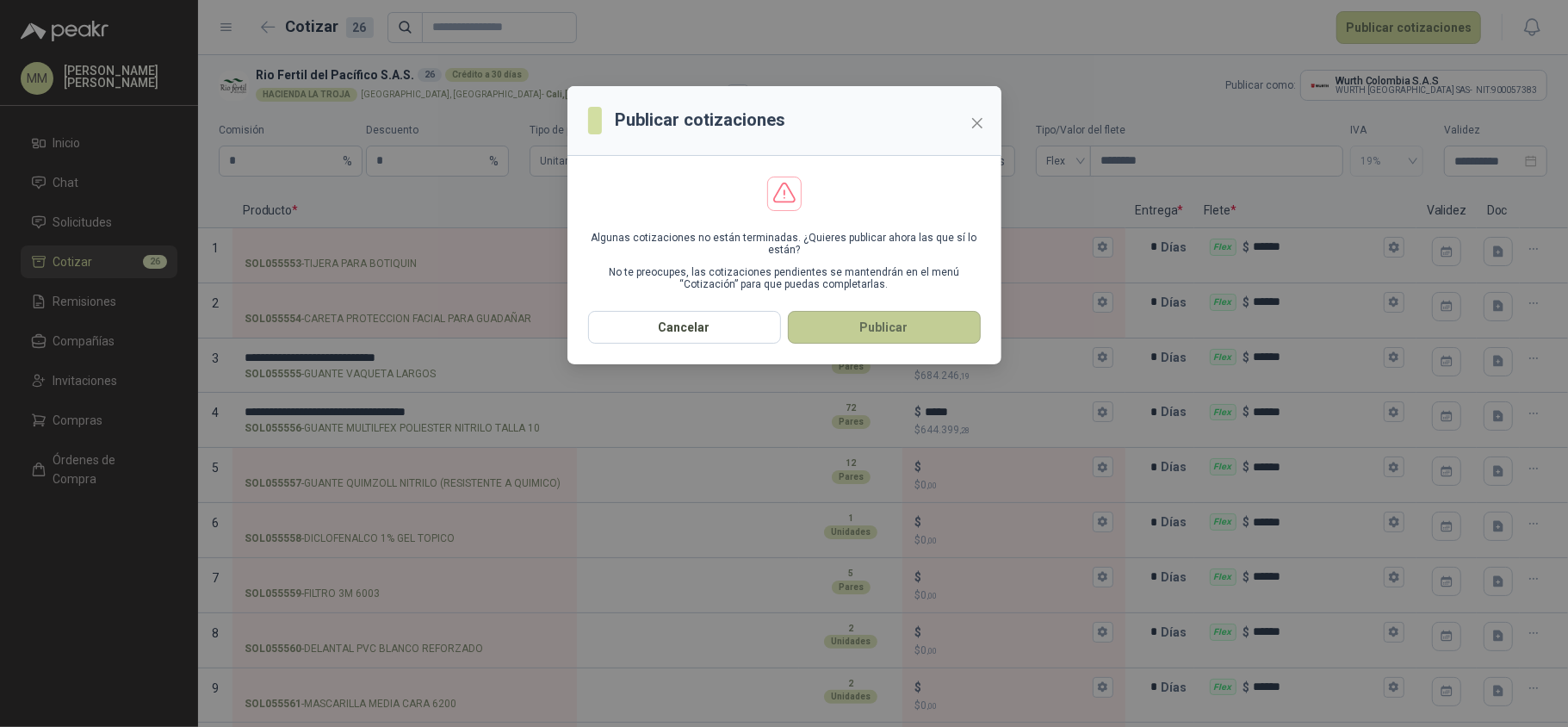
click at [920, 336] on button "Publicar" at bounding box center [884, 327] width 193 height 33
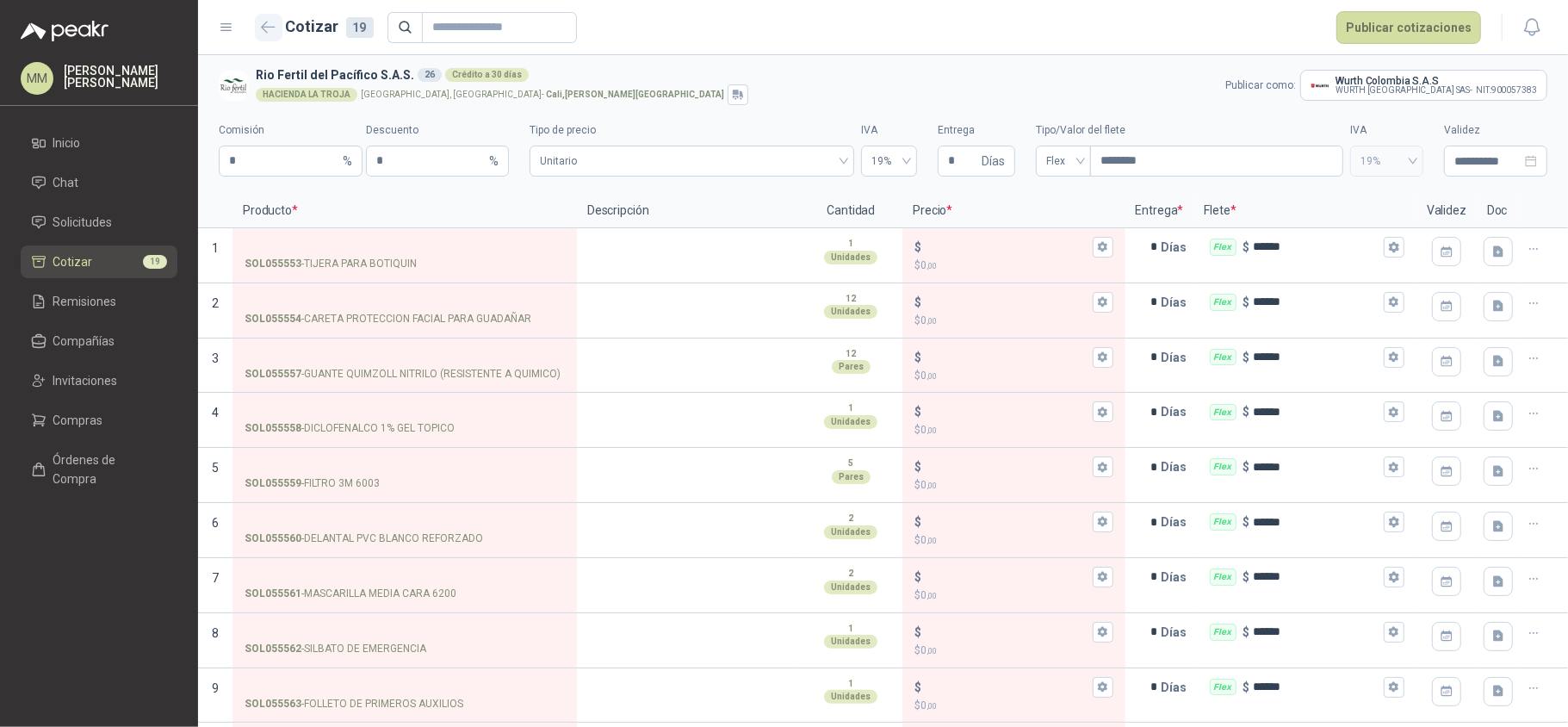
click at [272, 22] on icon "button" at bounding box center [268, 27] width 15 height 13
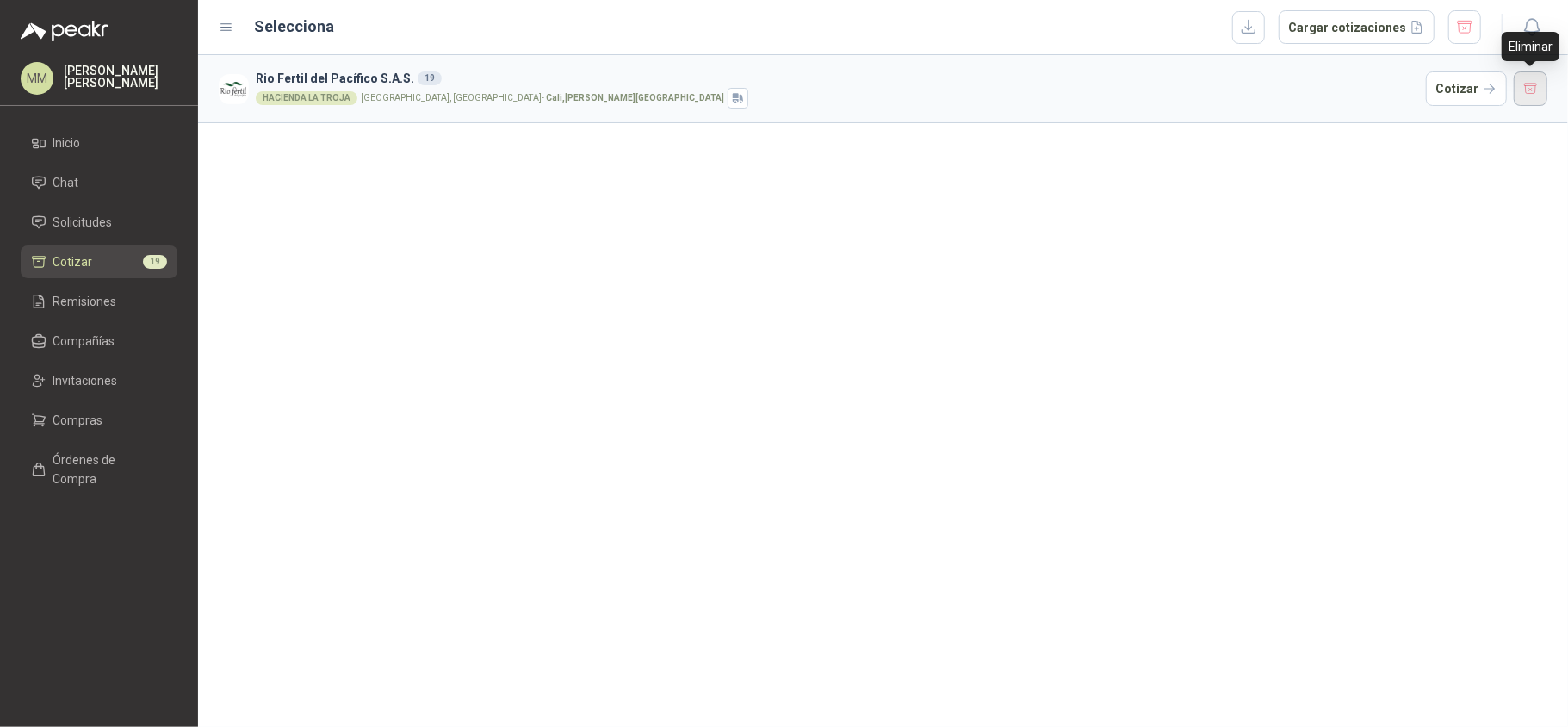
click at [1527, 96] on button "button" at bounding box center [1530, 88] width 35 height 35
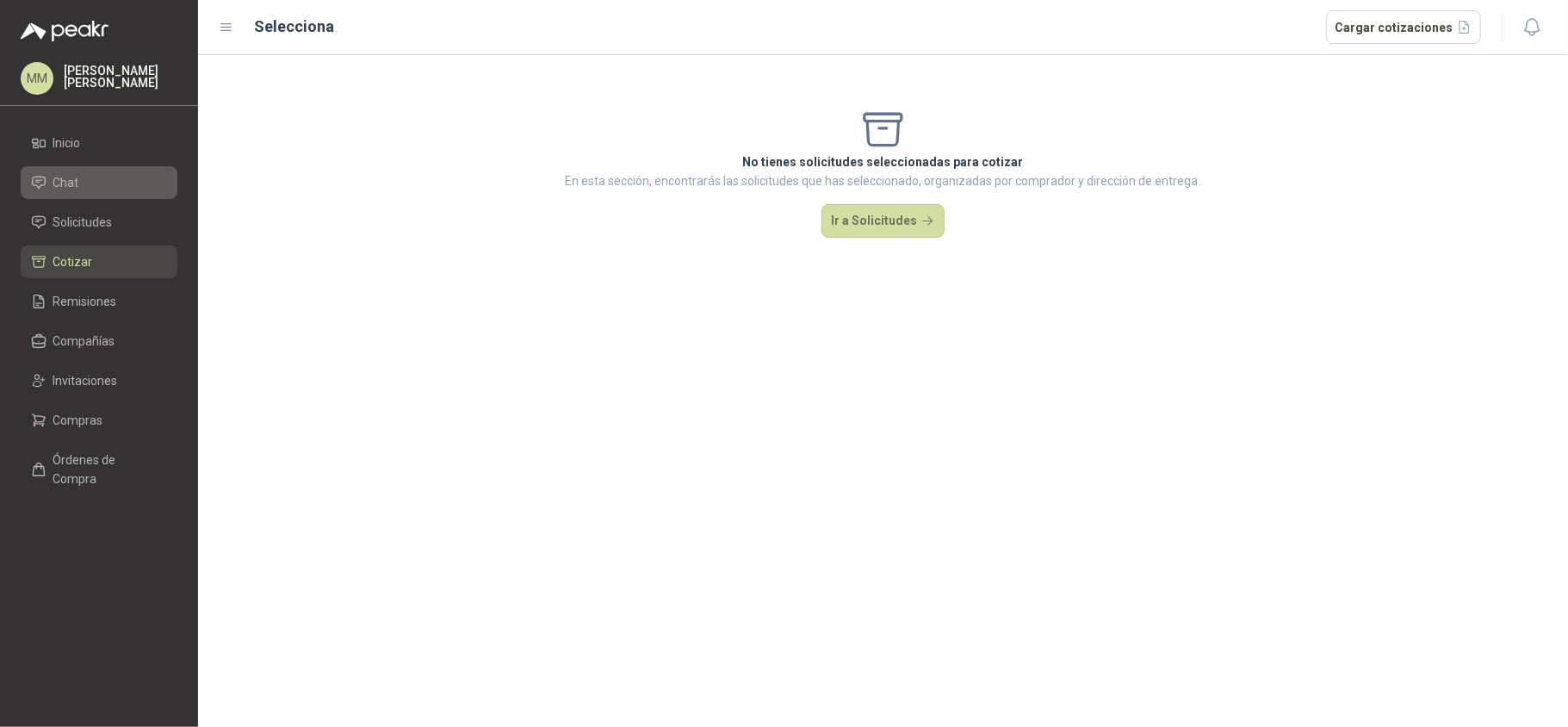
click at [117, 190] on li "Chat" at bounding box center [98, 182] width 136 height 19
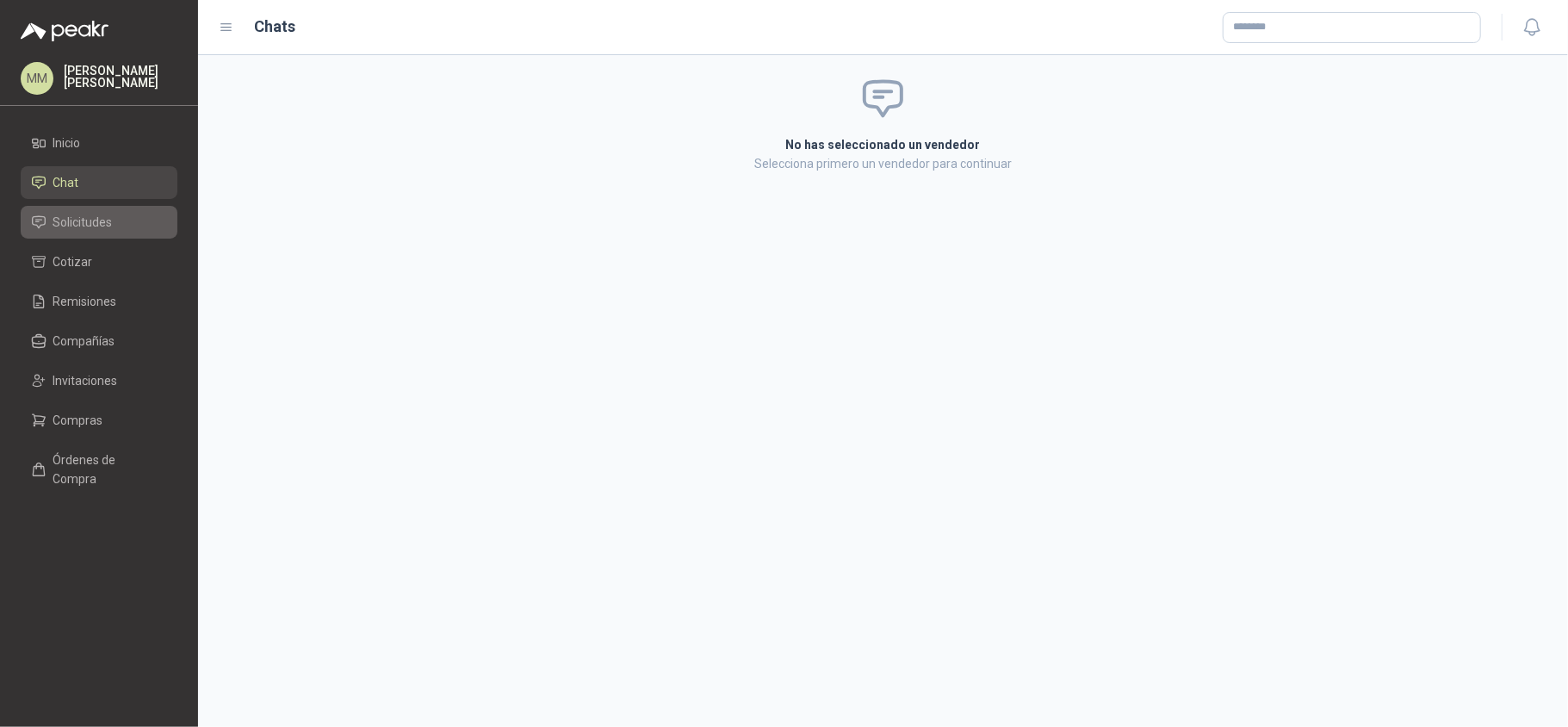
click at [112, 219] on li "Solicitudes" at bounding box center [98, 222] width 136 height 19
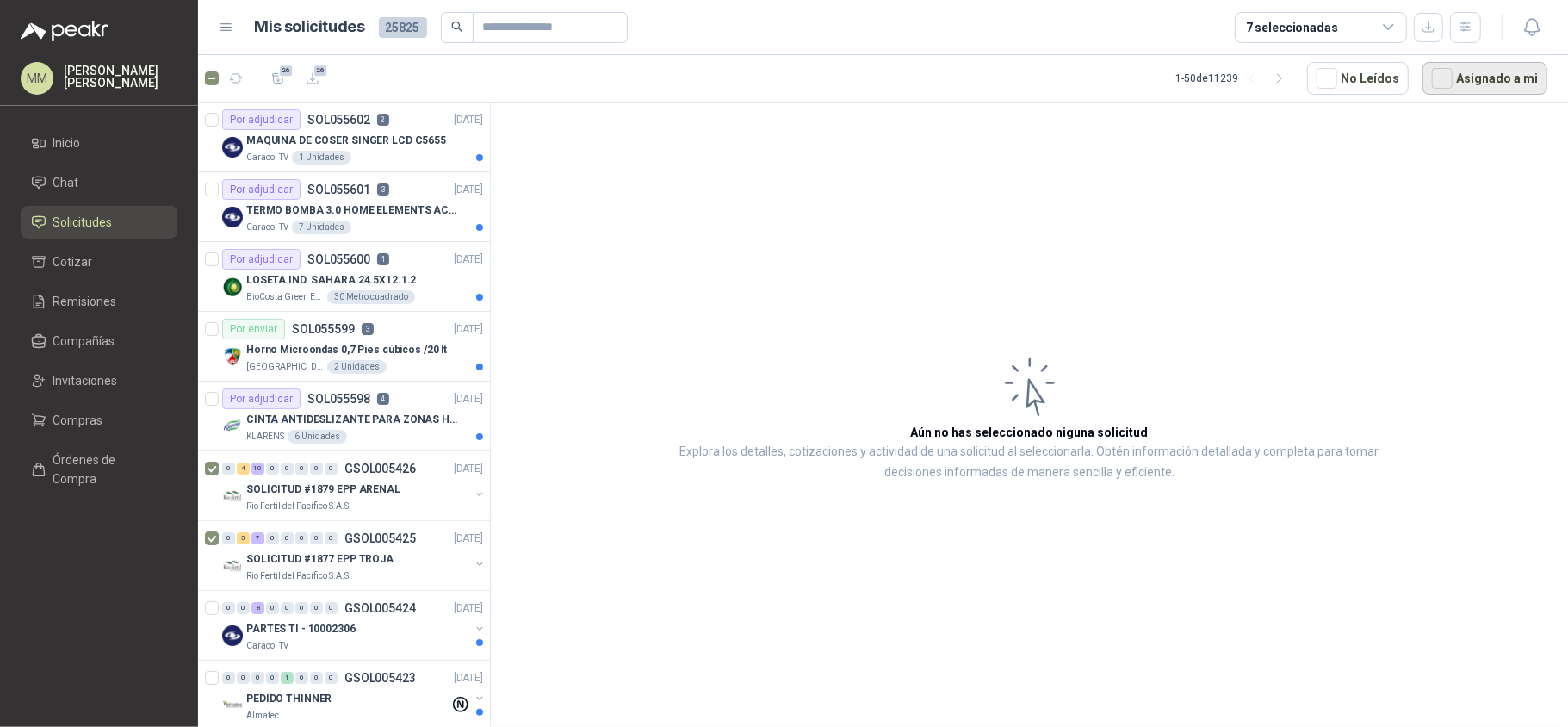
click at [1481, 76] on button "Asignado a mi" at bounding box center [1485, 78] width 125 height 33
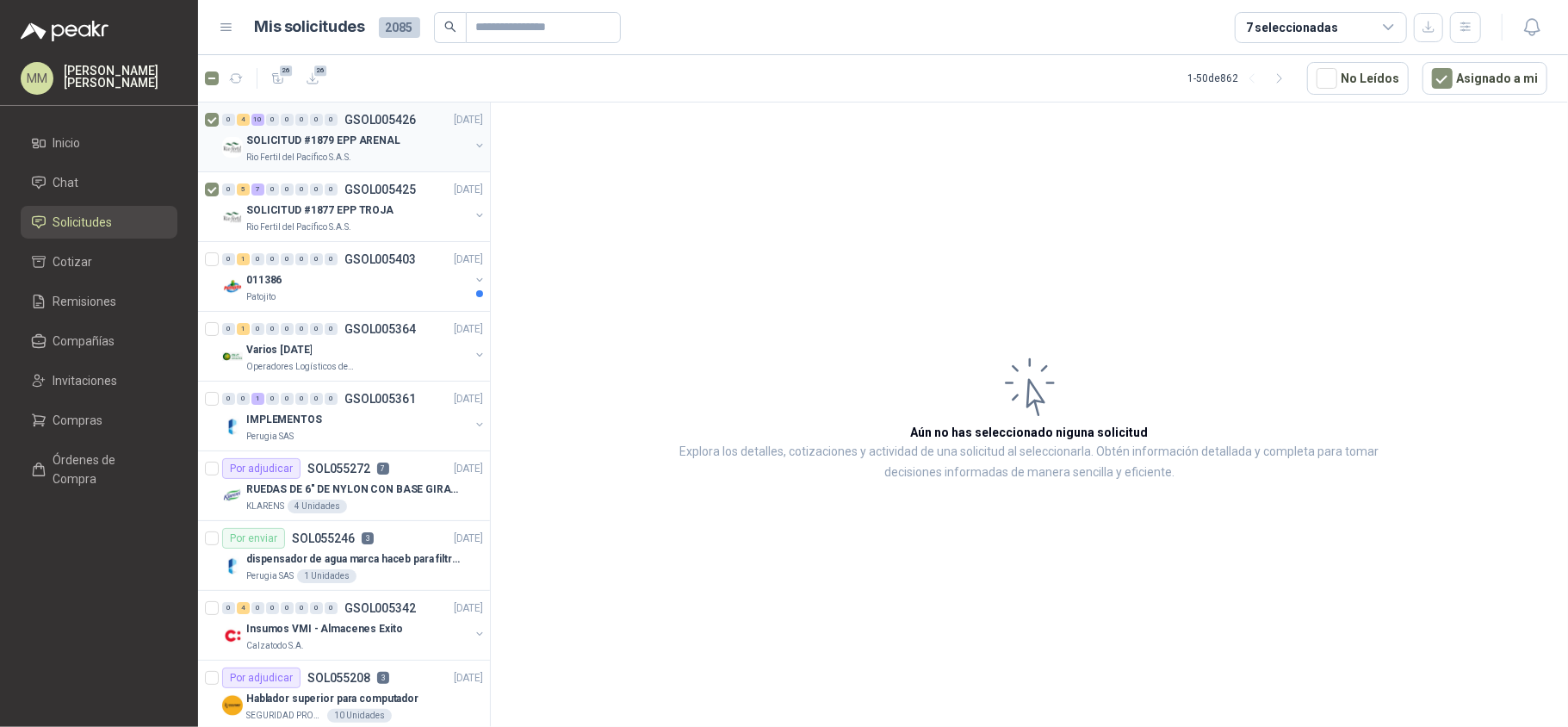
click at [208, 128] on div at bounding box center [213, 137] width 17 height 55
click at [472, 280] on button "button" at bounding box center [479, 280] width 14 height 14
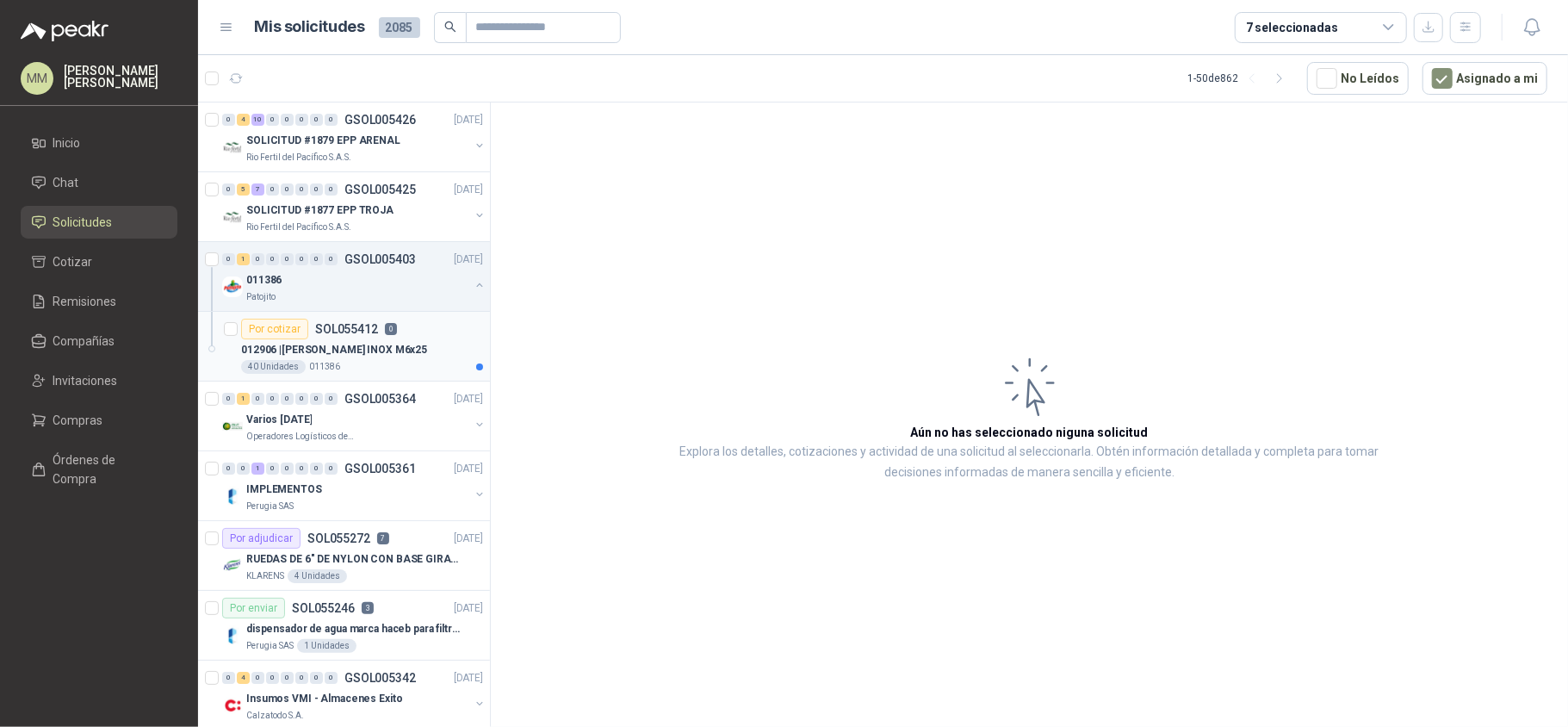
click at [417, 347] on p "012906 | TORNILLO ALLEN INOX M6x25" at bounding box center [335, 350] width 186 height 17
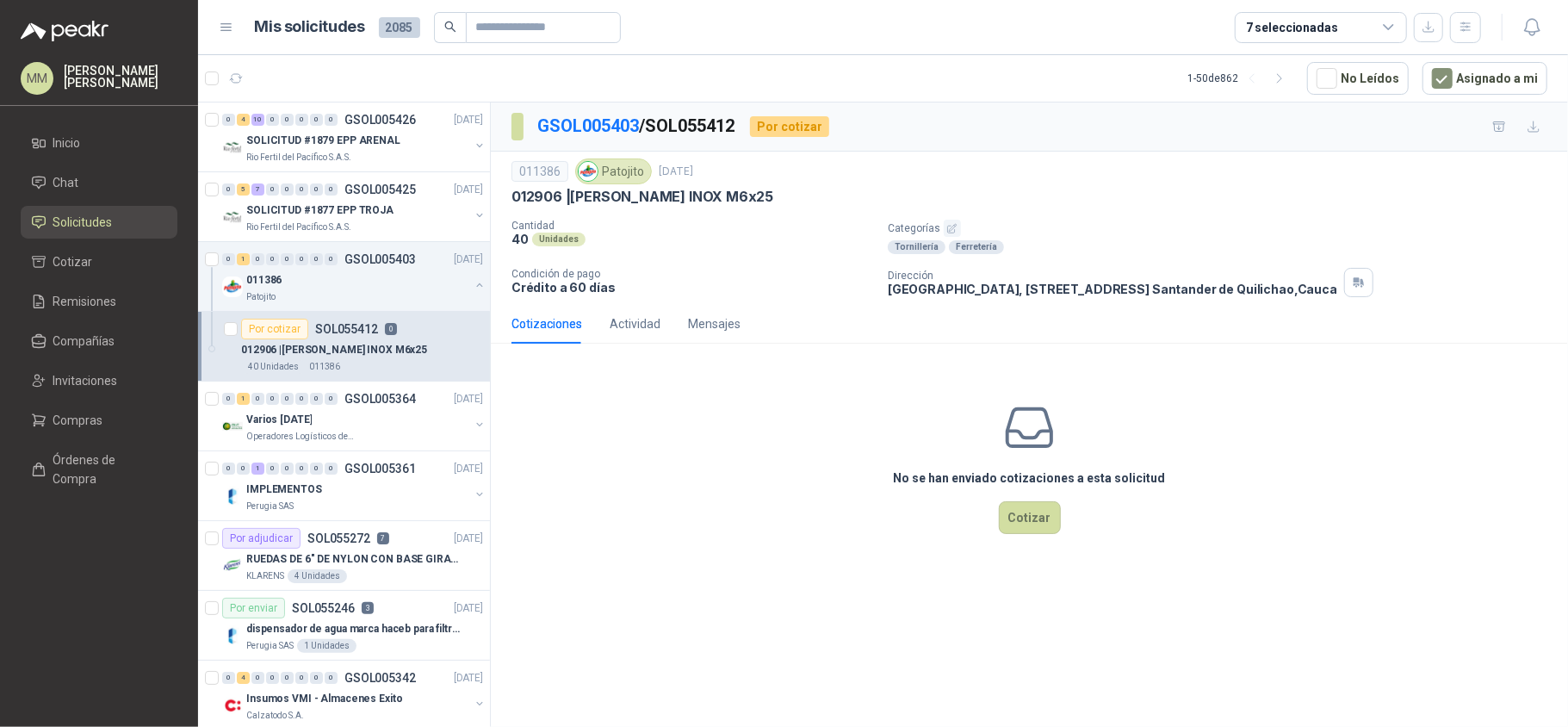
click at [607, 202] on p "012906 | TORNILLO ALLEN INOX M6x25" at bounding box center [642, 197] width 261 height 18
drag, startPoint x: 607, startPoint y: 202, endPoint x: 763, endPoint y: 202, distance: 156.0
click at [763, 202] on p "012906 | TORNILLO ALLEN INOX M6x25" at bounding box center [642, 197] width 261 height 18
click at [1071, 150] on div "GSOL005403 / SOL055412 Por cotizar" at bounding box center [1029, 128] width 1077 height 50
click at [611, 203] on p "012906 | TORNILLO ALLEN INOX M6x25" at bounding box center [642, 197] width 261 height 18
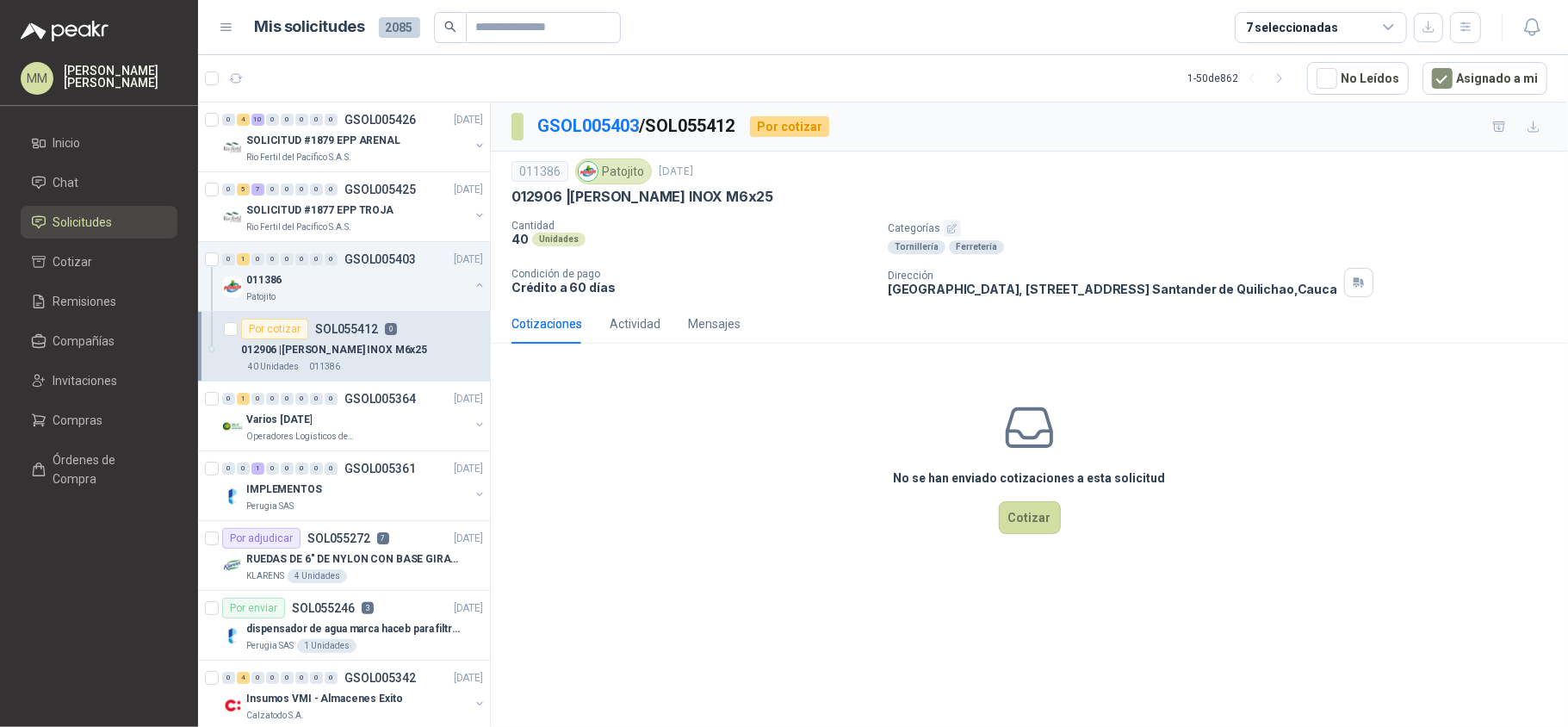
drag, startPoint x: 611, startPoint y: 203, endPoint x: 764, endPoint y: 202, distance: 153.0
click at [764, 202] on p "012906 | TORNILLO ALLEN INOX M6x25" at bounding box center [642, 197] width 261 height 18
copy p "TORNILLO ALLEN INOX M6x25"
click at [1074, 282] on p "Parque Industrial el Paraiso, Bodega 10, Manzana C Santander de Quilichao , Cau…" at bounding box center [1113, 288] width 449 height 15
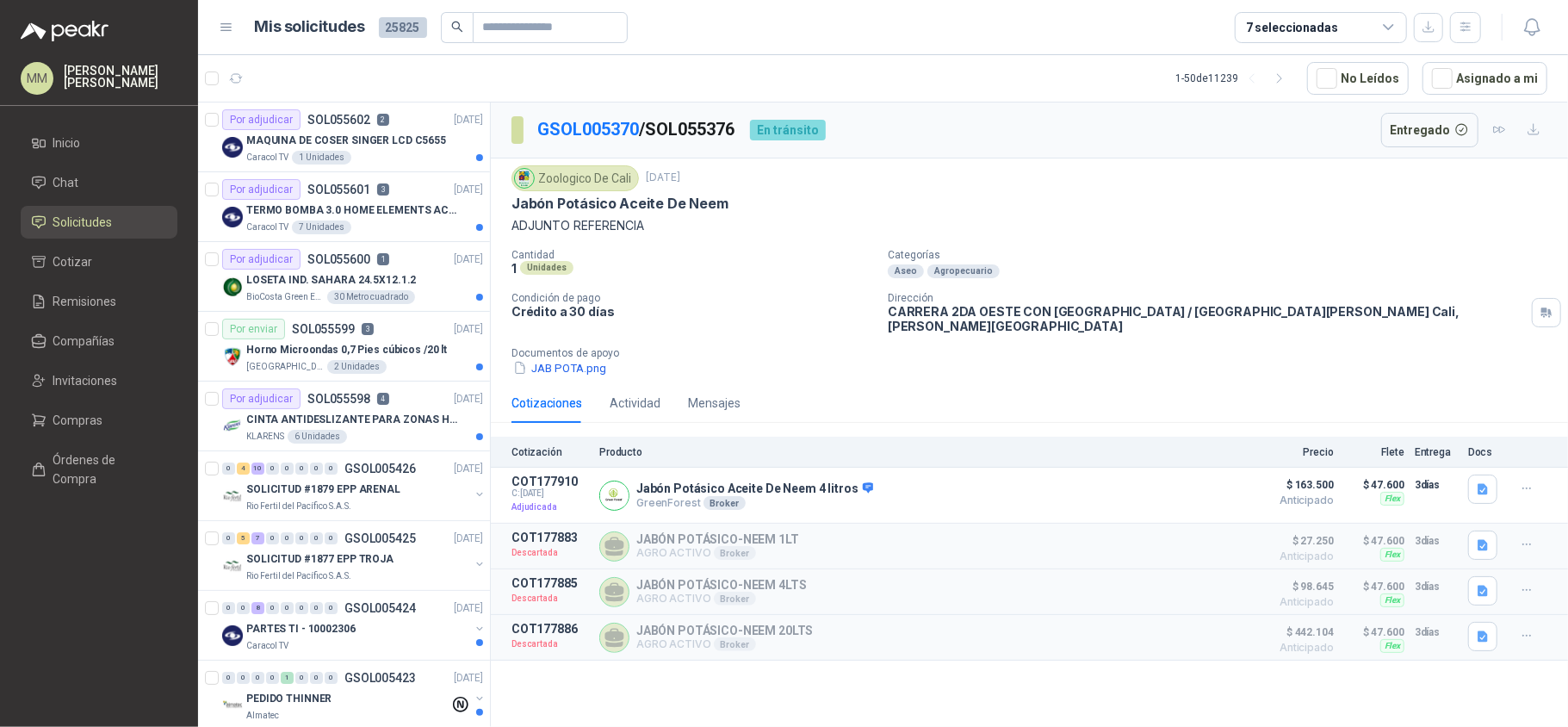
click at [1171, 196] on div "Jabón Potásico Aceite De Neem" at bounding box center [1029, 204] width 1035 height 18
drag, startPoint x: 1489, startPoint y: 81, endPoint x: 1403, endPoint y: 105, distance: 89.3
click at [1486, 79] on div "Finalizar" at bounding box center [1500, 92] width 59 height 30
click at [1278, 255] on p "Categorías" at bounding box center [1225, 255] width 673 height 12
drag, startPoint x: 1516, startPoint y: 86, endPoint x: 678, endPoint y: 190, distance: 844.4
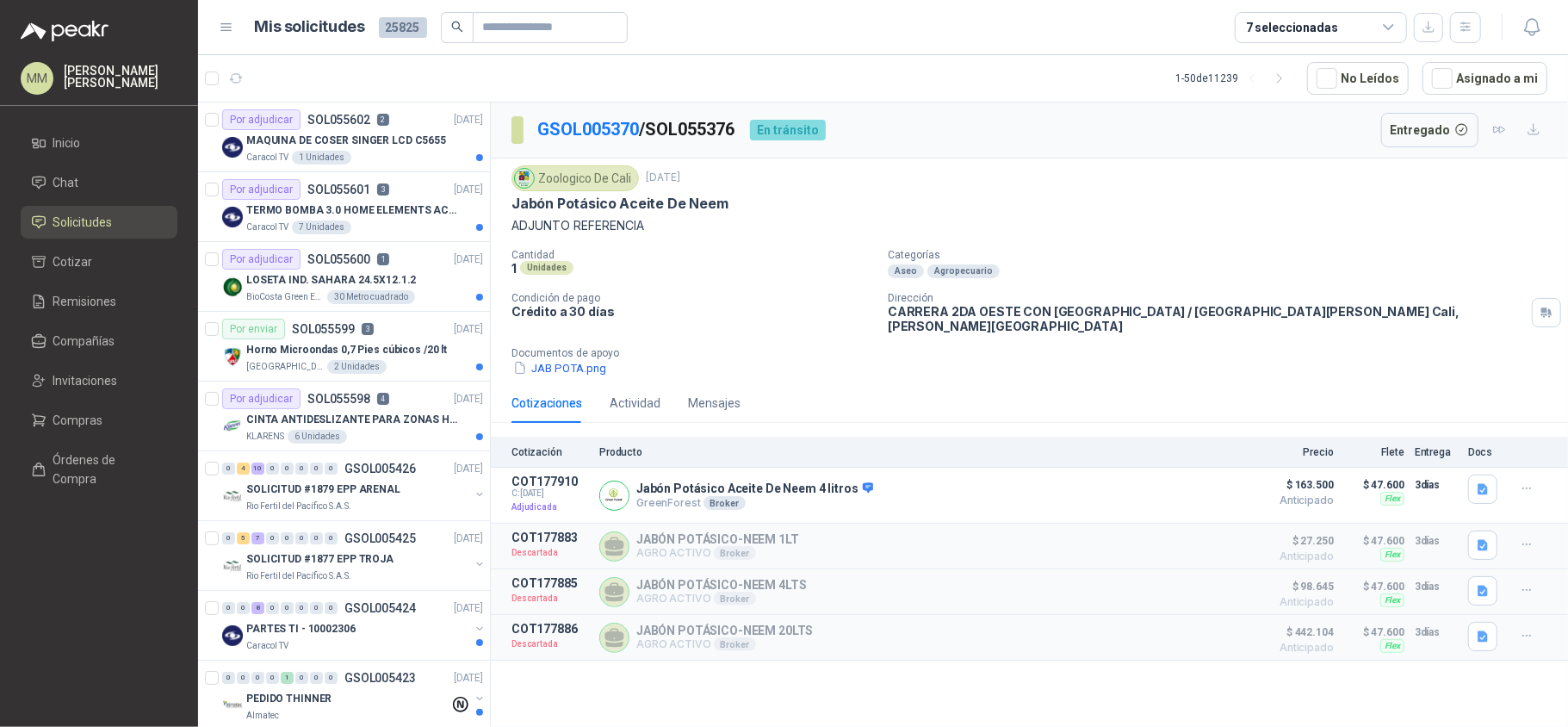
click at [1516, 86] on button "Asignado a mi" at bounding box center [1485, 78] width 125 height 33
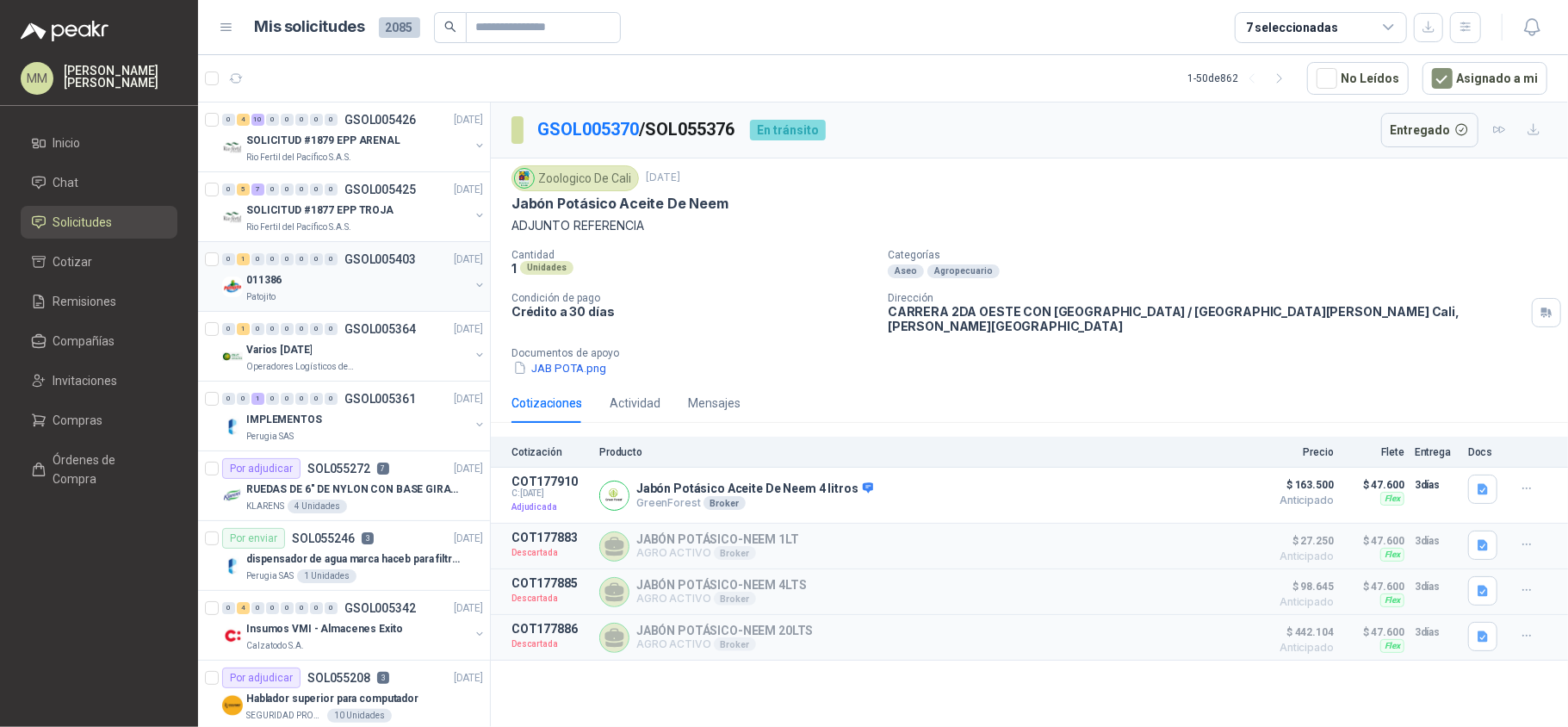
click at [472, 281] on button "button" at bounding box center [479, 285] width 14 height 14
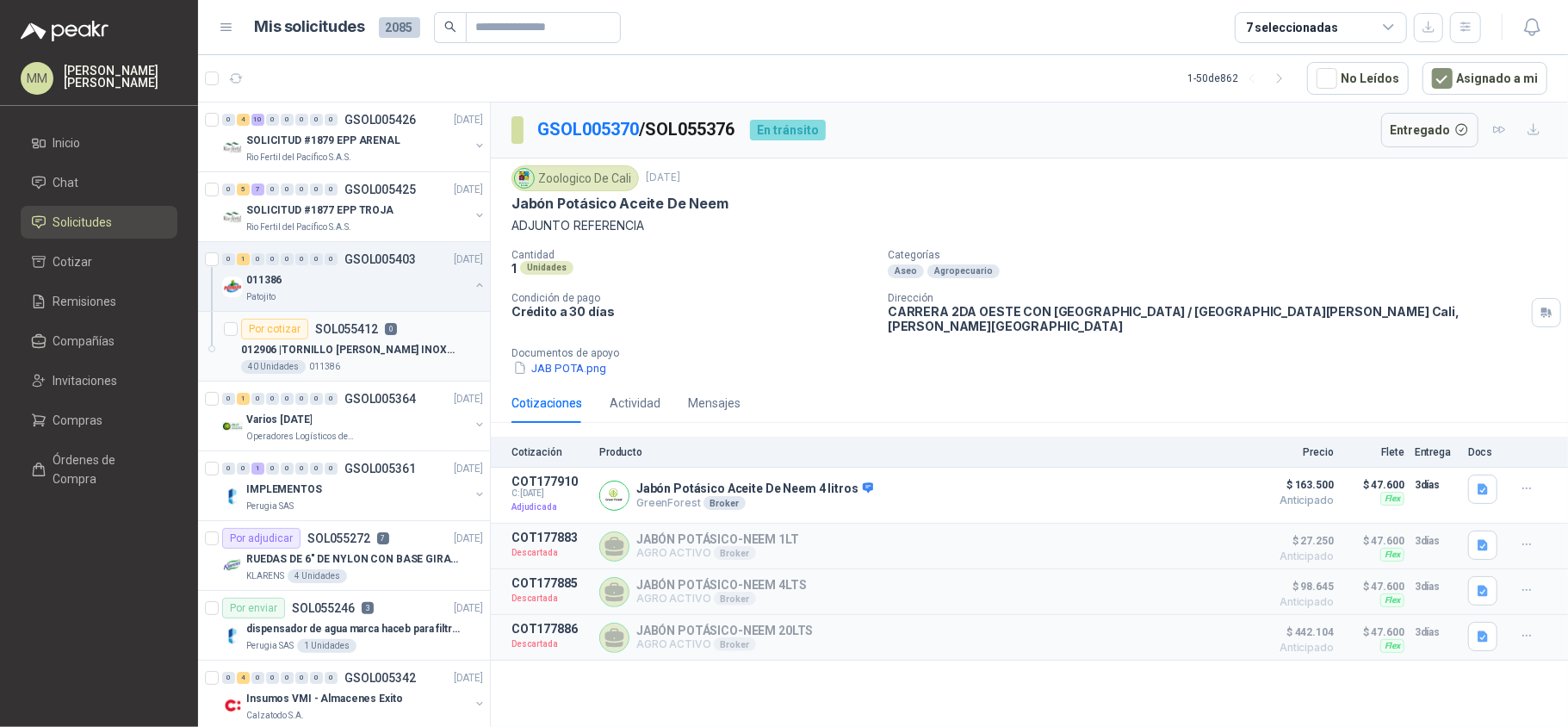
click at [380, 336] on div "Por cotizar SOL055412 0" at bounding box center [319, 329] width 155 height 21
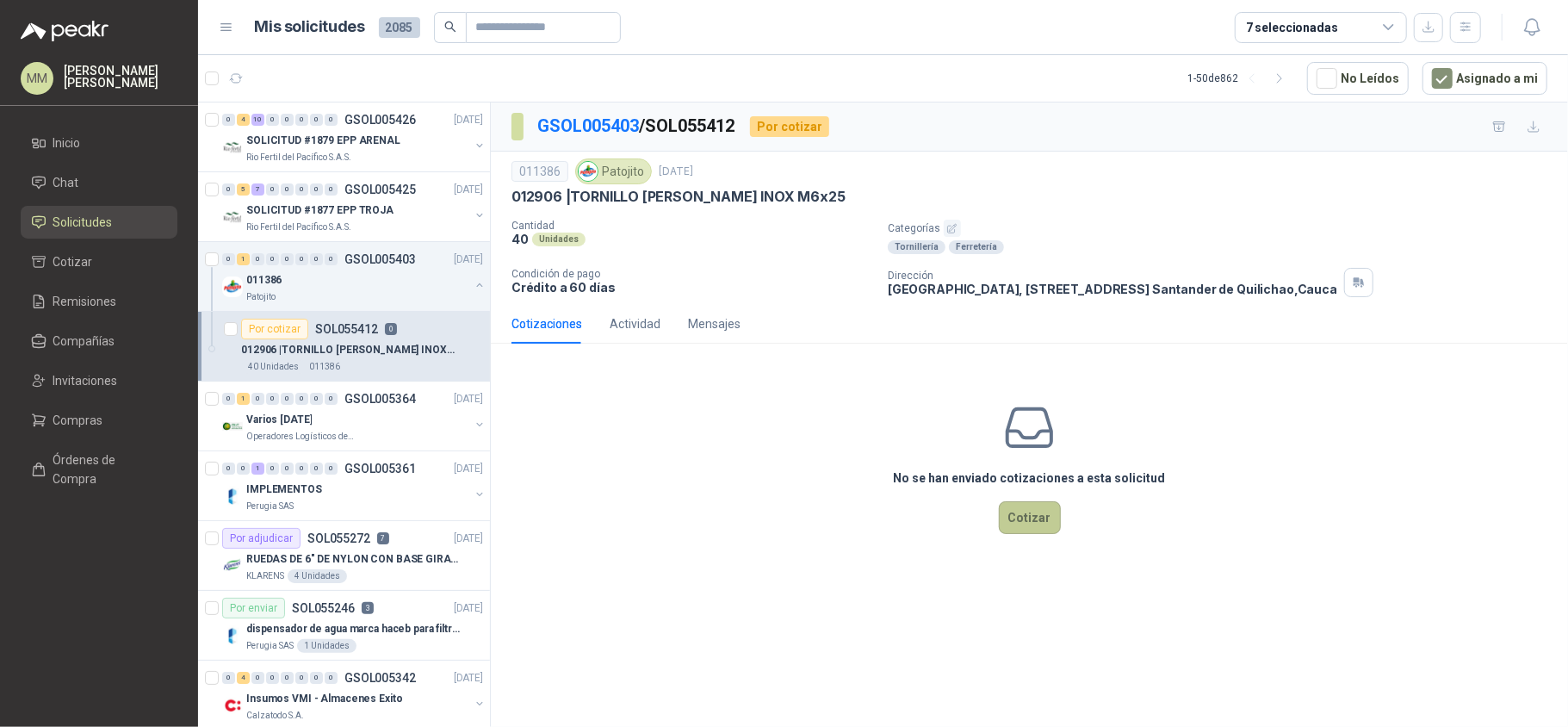
click at [1034, 528] on button "Cotizar" at bounding box center [1029, 517] width 62 height 33
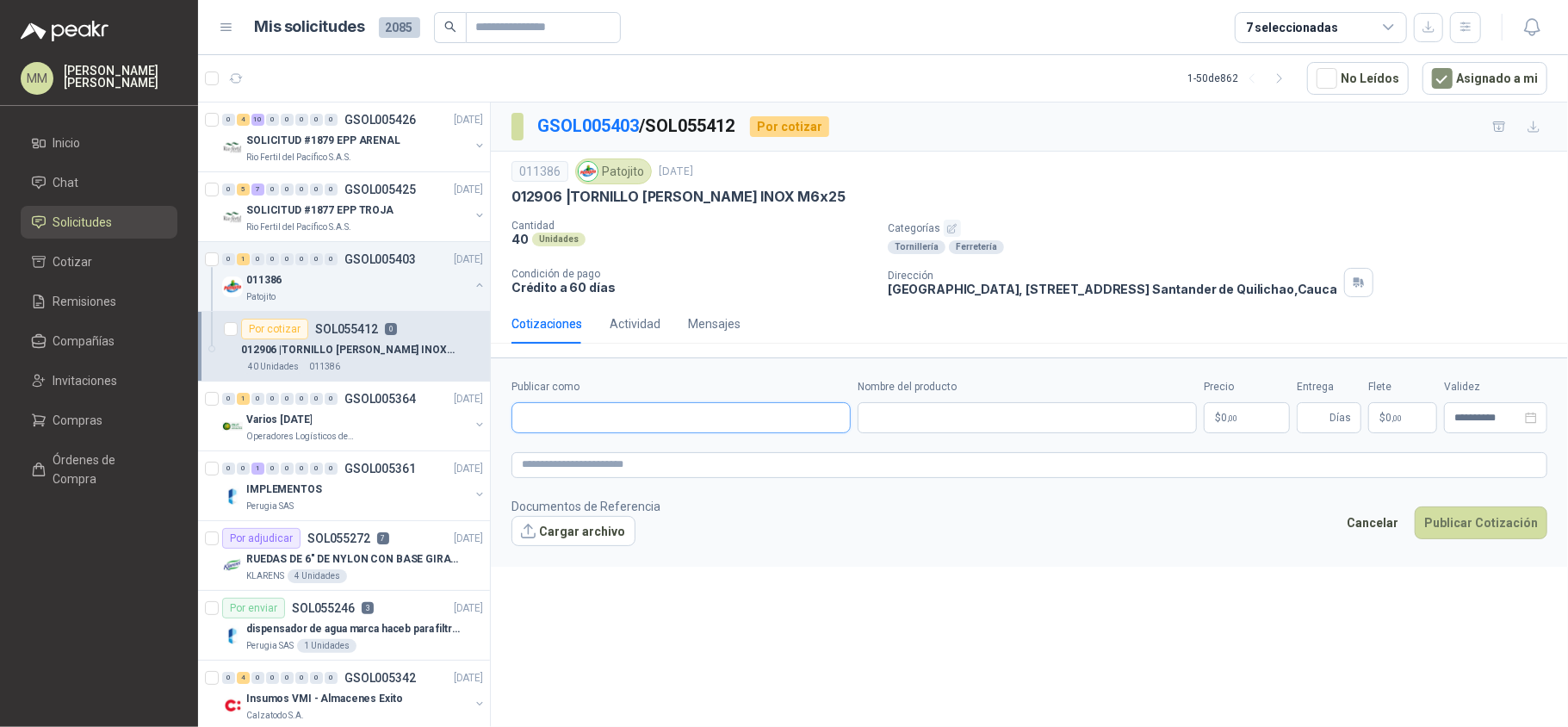
click at [682, 414] on input "Publicar como" at bounding box center [681, 418] width 338 height 30
type input "*********"
click at [654, 464] on span "NIT : 6108147" at bounding box center [649, 467] width 50 height 9
type input "**********"
click at [969, 424] on input "Nombre del producto" at bounding box center [1027, 417] width 340 height 31
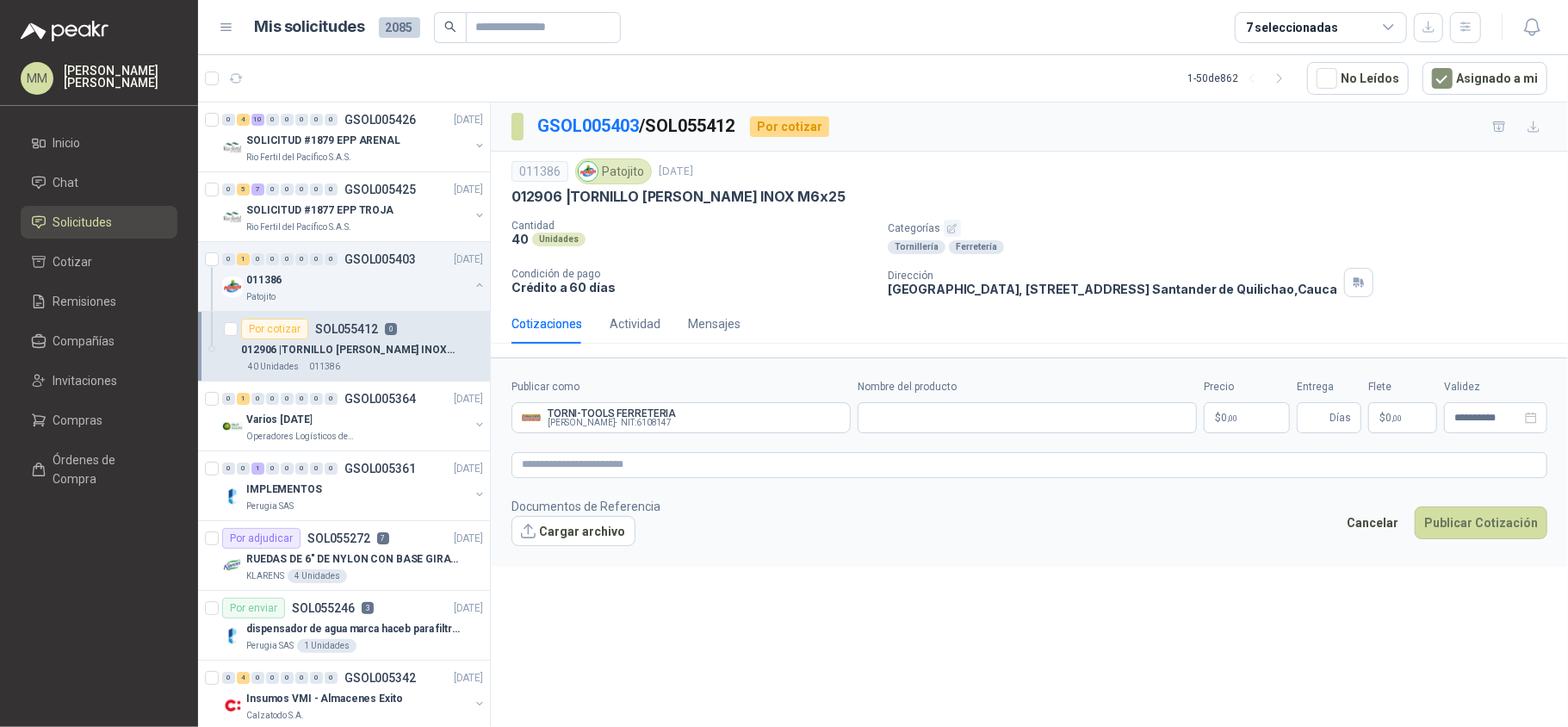
click at [622, 196] on p "012906 | TORNILLO ALLEN INOX M6x25" at bounding box center [678, 197] width 334 height 18
drag, startPoint x: 622, startPoint y: 196, endPoint x: 750, endPoint y: 200, distance: 128.1
click at [750, 200] on p "012906 | TORNILLO ALLEN INOX M6x25" at bounding box center [678, 197] width 334 height 18
copy p "TORNILLO ALLEN INOX M6x25"
click at [987, 427] on input "Nombre del producto" at bounding box center [1027, 417] width 340 height 31
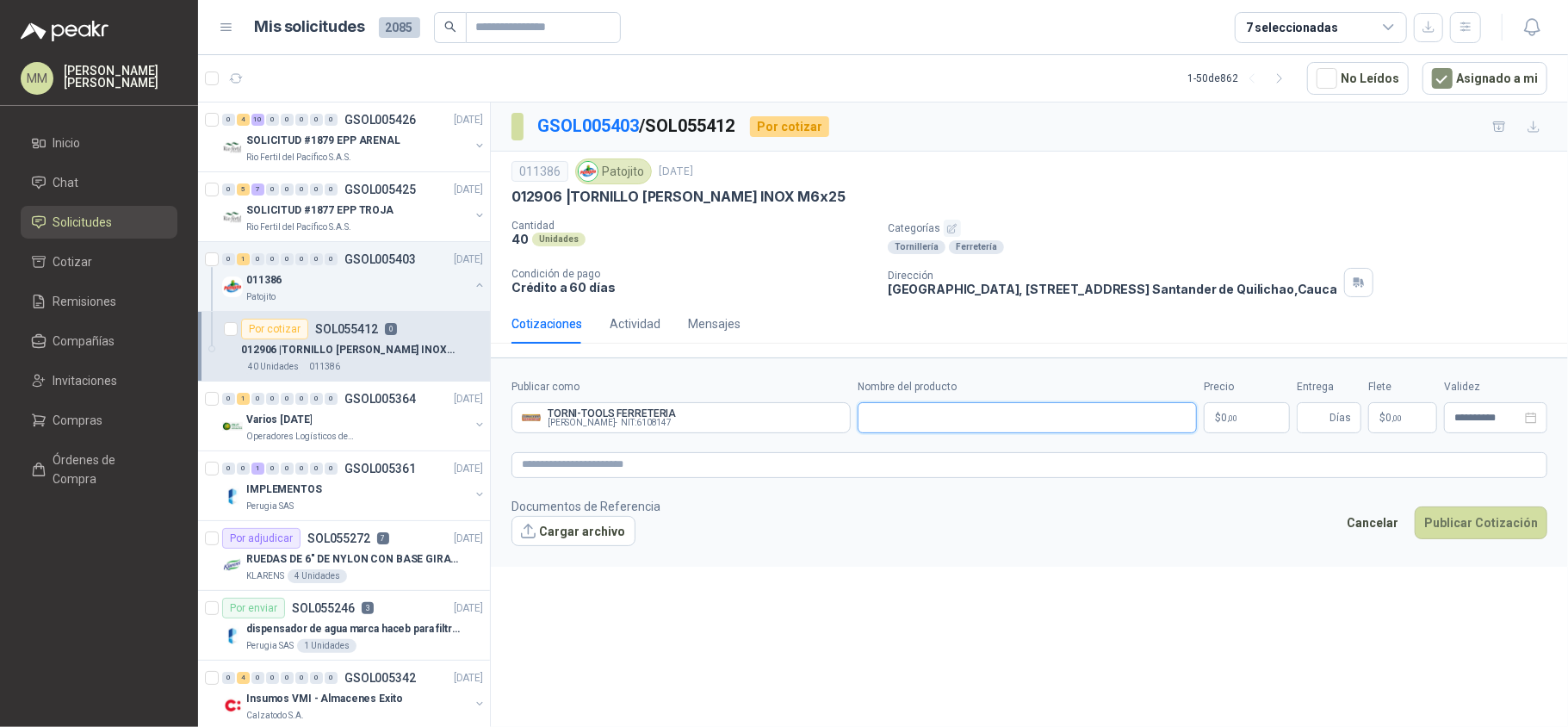
paste input "**********"
type input "**********"
click at [1251, 426] on p "$ 0 ,00" at bounding box center [1246, 417] width 86 height 31
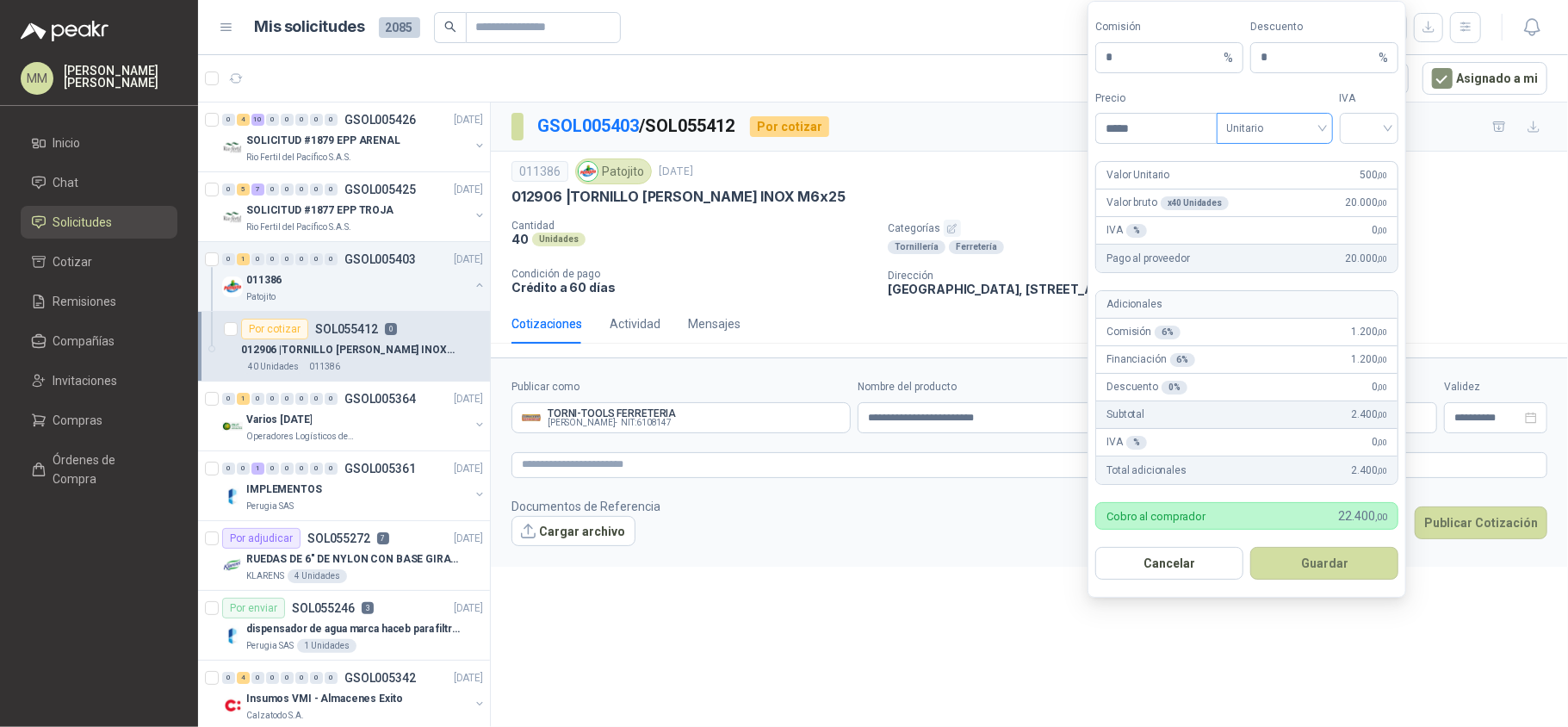
click at [1306, 128] on span "Unitario" at bounding box center [1274, 129] width 96 height 26
type input "*****"
click at [1295, 190] on div "Unitario con IVA" at bounding box center [1274, 189] width 89 height 19
click at [1368, 133] on input "search" at bounding box center [1369, 127] width 39 height 26
click at [1369, 156] on div "19%" at bounding box center [1368, 161] width 32 height 19
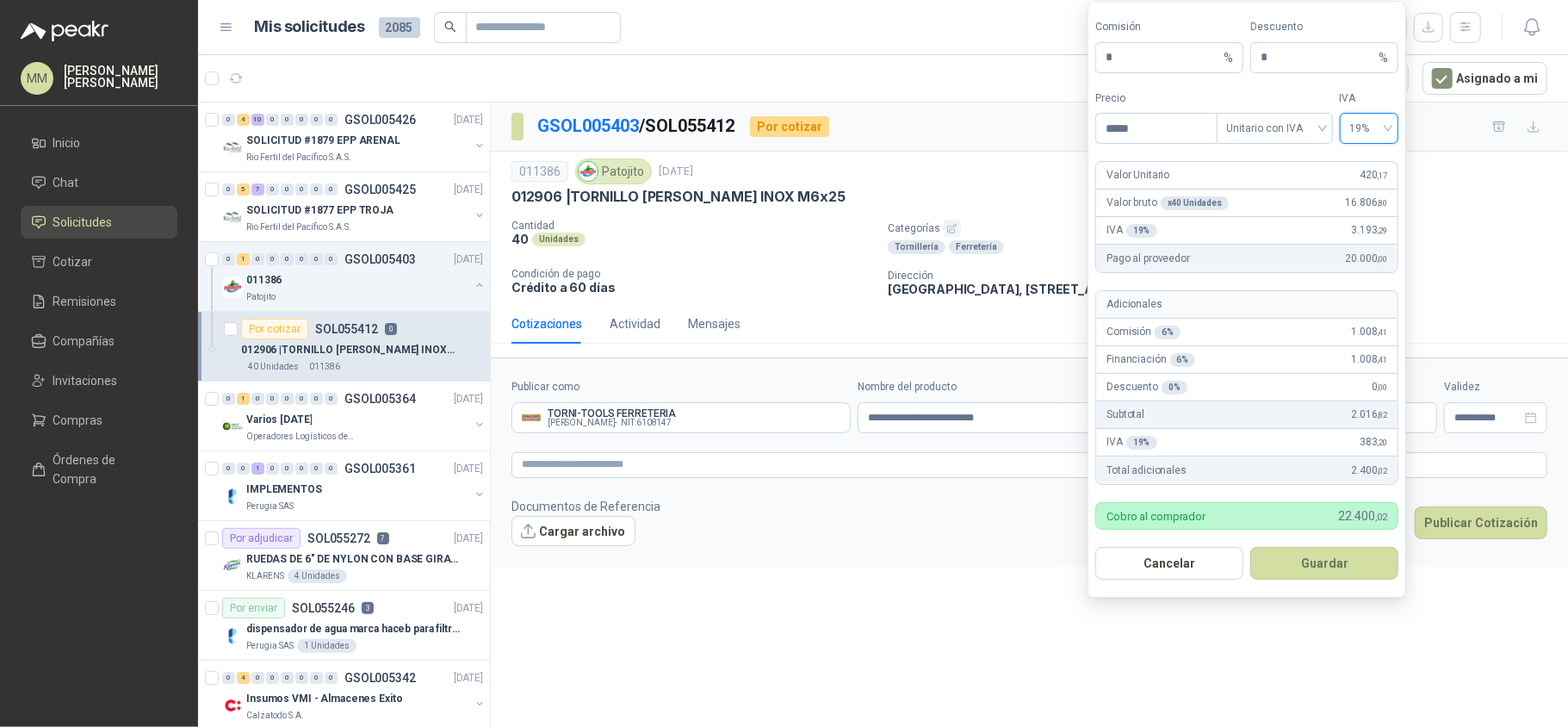
click at [1337, 584] on form "Comisión * % Descuento * % Precio ***** Tipo Unitario con IVA IVA 19% 19% Valor…" at bounding box center [1247, 300] width 319 height 598
click at [1333, 578] on button "Guardar" at bounding box center [1324, 563] width 148 height 33
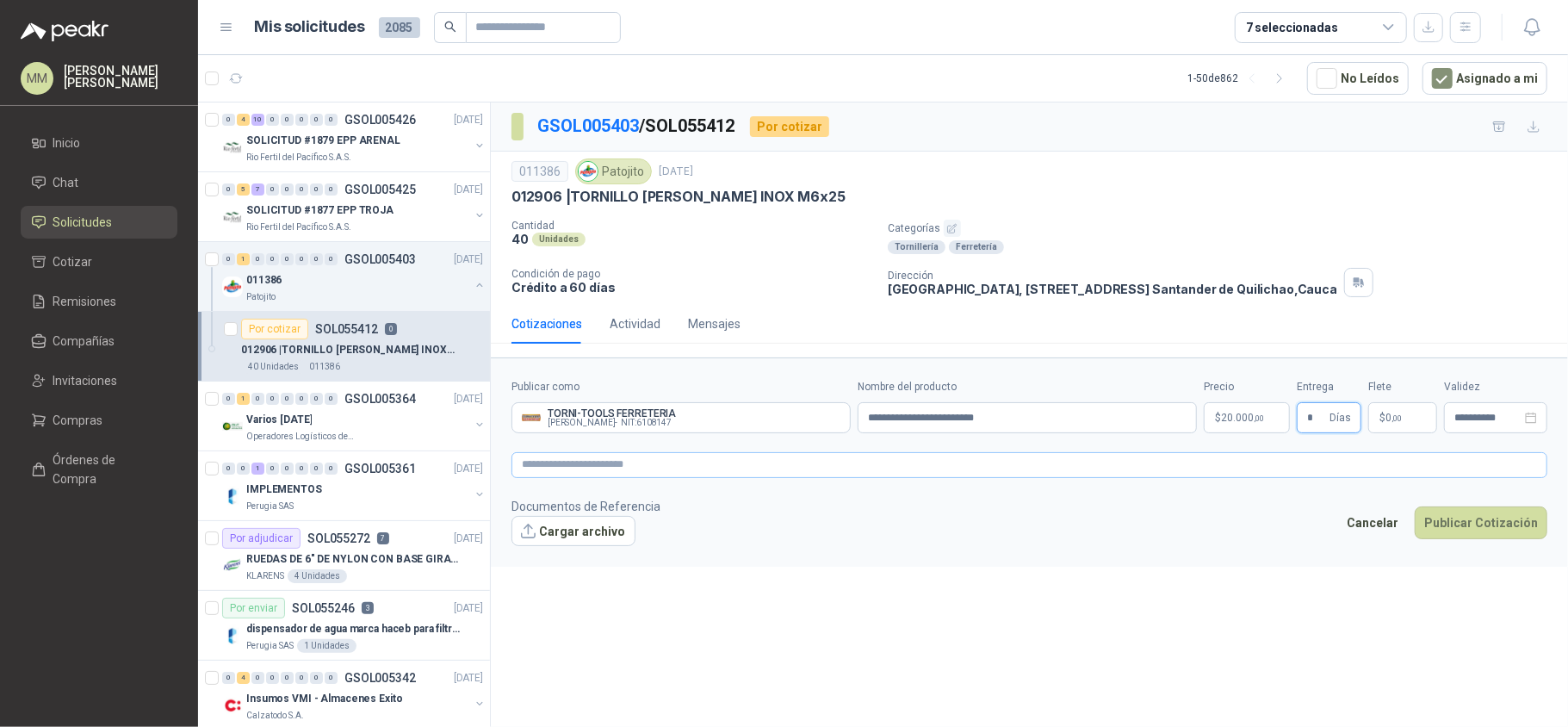
type input "*"
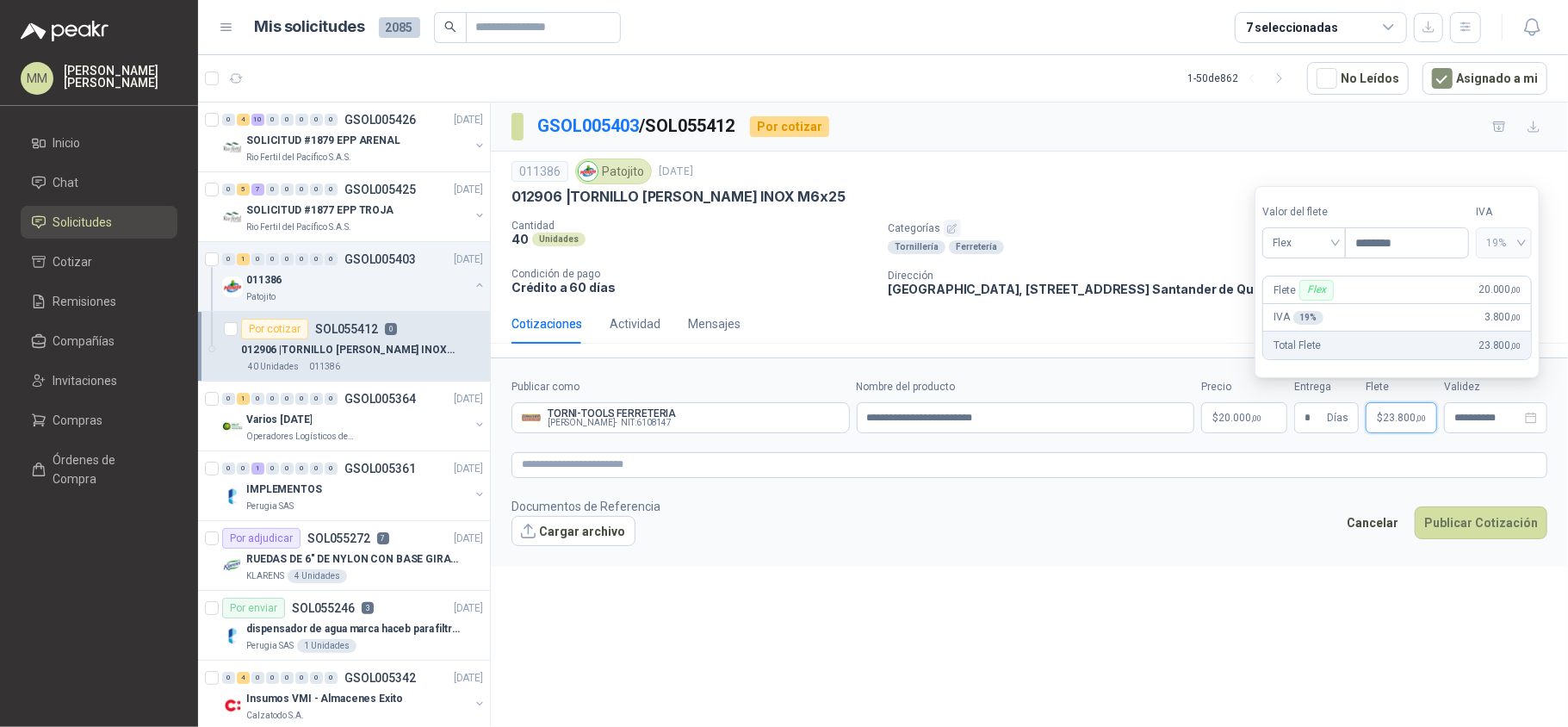
type input "********"
click at [1489, 504] on footer "Documentos de Referencia Cargar archivo Cancelar Publicar Cotización" at bounding box center [1029, 522] width 1035 height 50
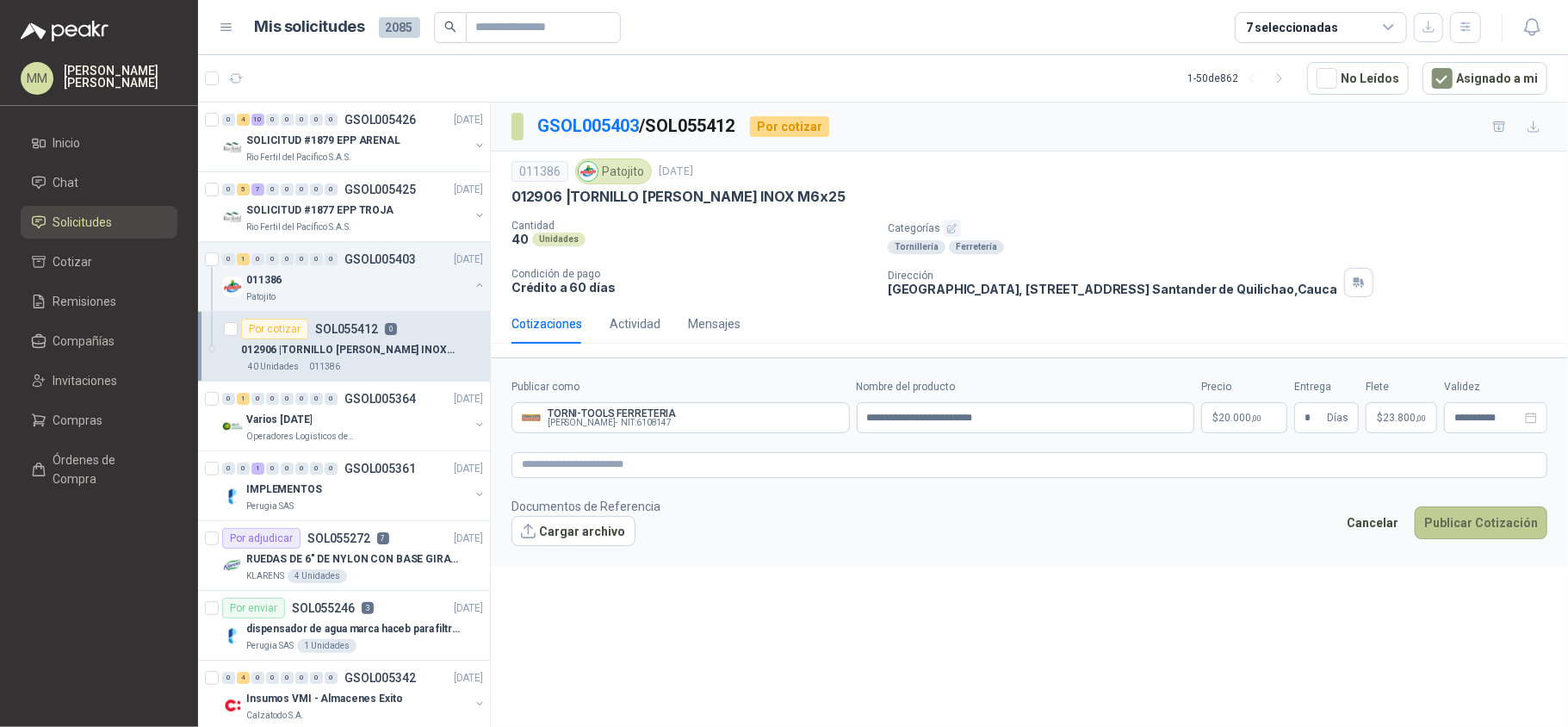
click at [1489, 522] on button "Publicar Cotización" at bounding box center [1481, 522] width 133 height 33
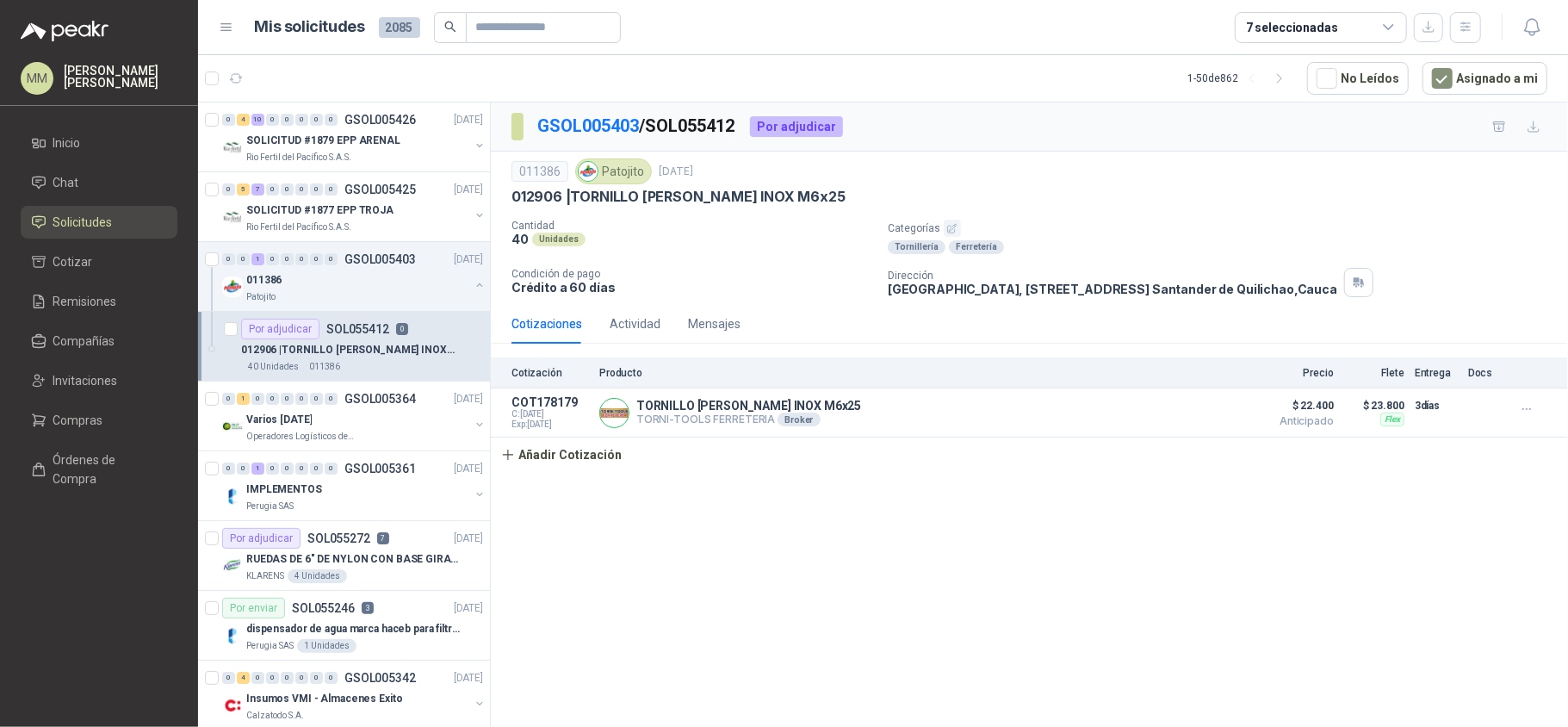
click at [1152, 150] on div "GSOL005403 / SOL055412 Por adjudicar" at bounding box center [1029, 128] width 1077 height 50
click at [472, 222] on button "button" at bounding box center [479, 215] width 14 height 14
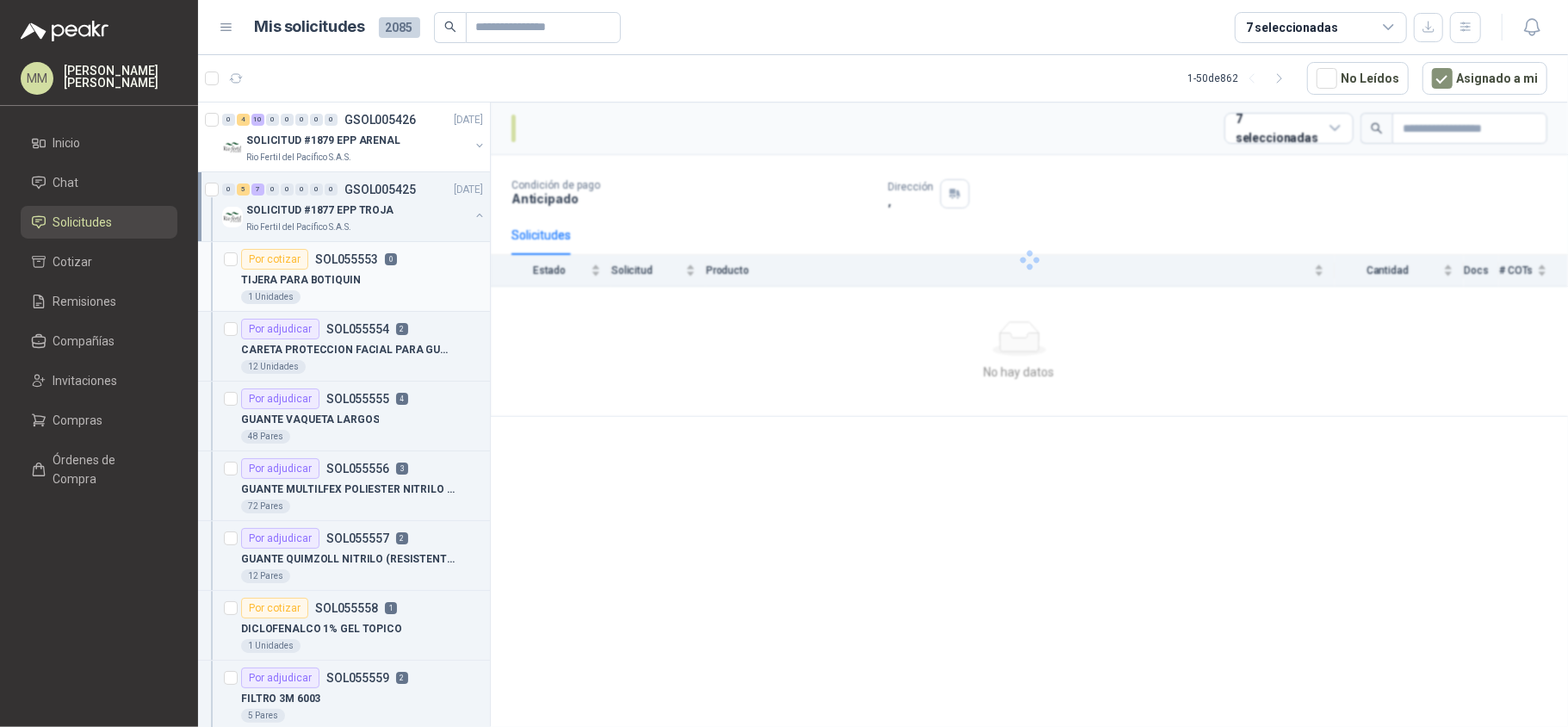
click at [419, 266] on div "Por cotizar SOL055553 0" at bounding box center [362, 259] width 242 height 21
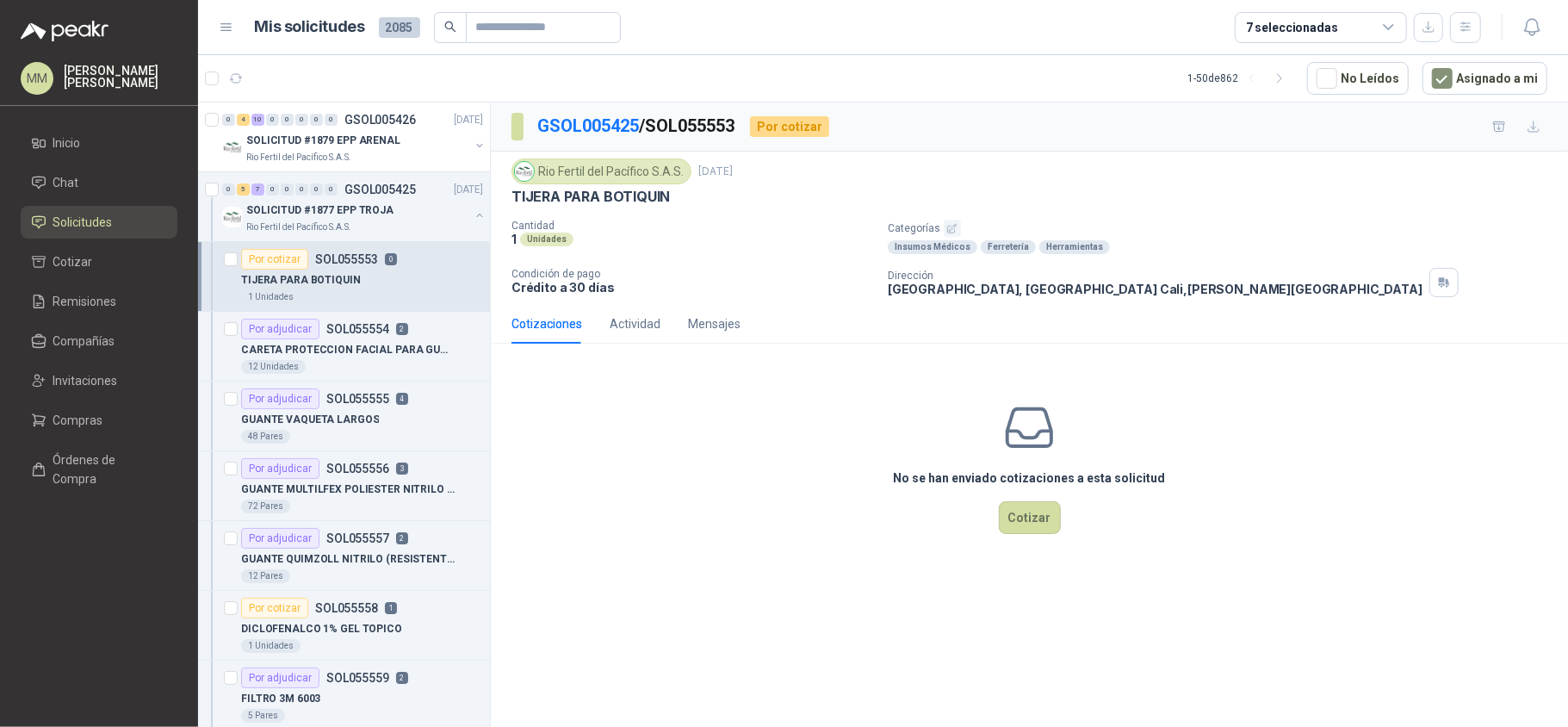
click at [598, 212] on div "Rio Fertil del Pacífico S.A.S. 11 sept, 2025 TIJERA PARA BOTIQUIN Cantidad 1 Un…" at bounding box center [1029, 228] width 1035 height 139
click at [587, 200] on p "TIJERA PARA BOTIQUIN" at bounding box center [591, 197] width 158 height 18
copy p "TIJERA PARA BOTIQUIN"
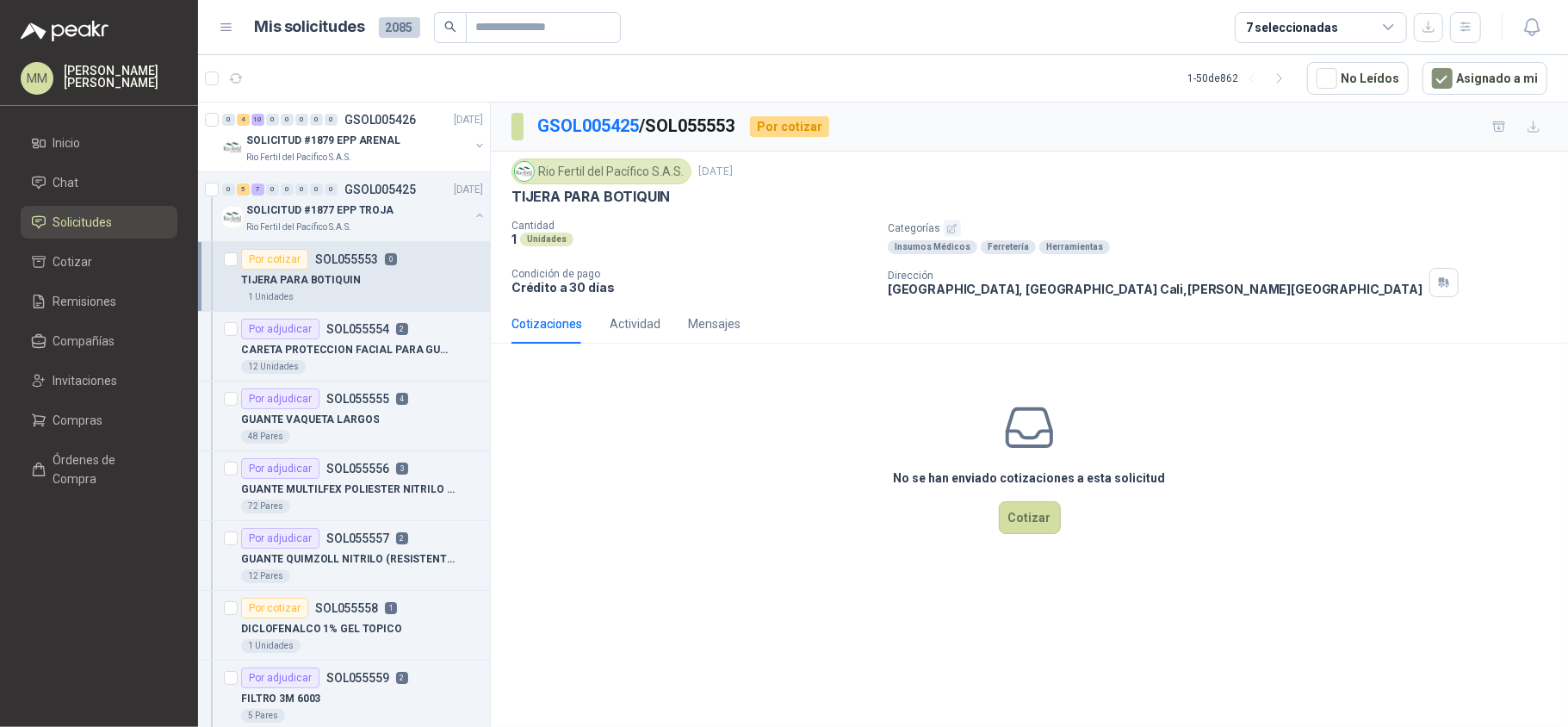
click at [1127, 156] on div "Rio Fertil del Pacífico S.A.S. 11 sept, 2025 TIJERA PARA BOTIQUIN Cantidad 1 Un…" at bounding box center [1029, 228] width 1077 height 153
click at [594, 202] on p "TIJERA PARA BOTIQUIN" at bounding box center [591, 197] width 158 height 18
copy p "TIJERA PARA BOTIQUIN"
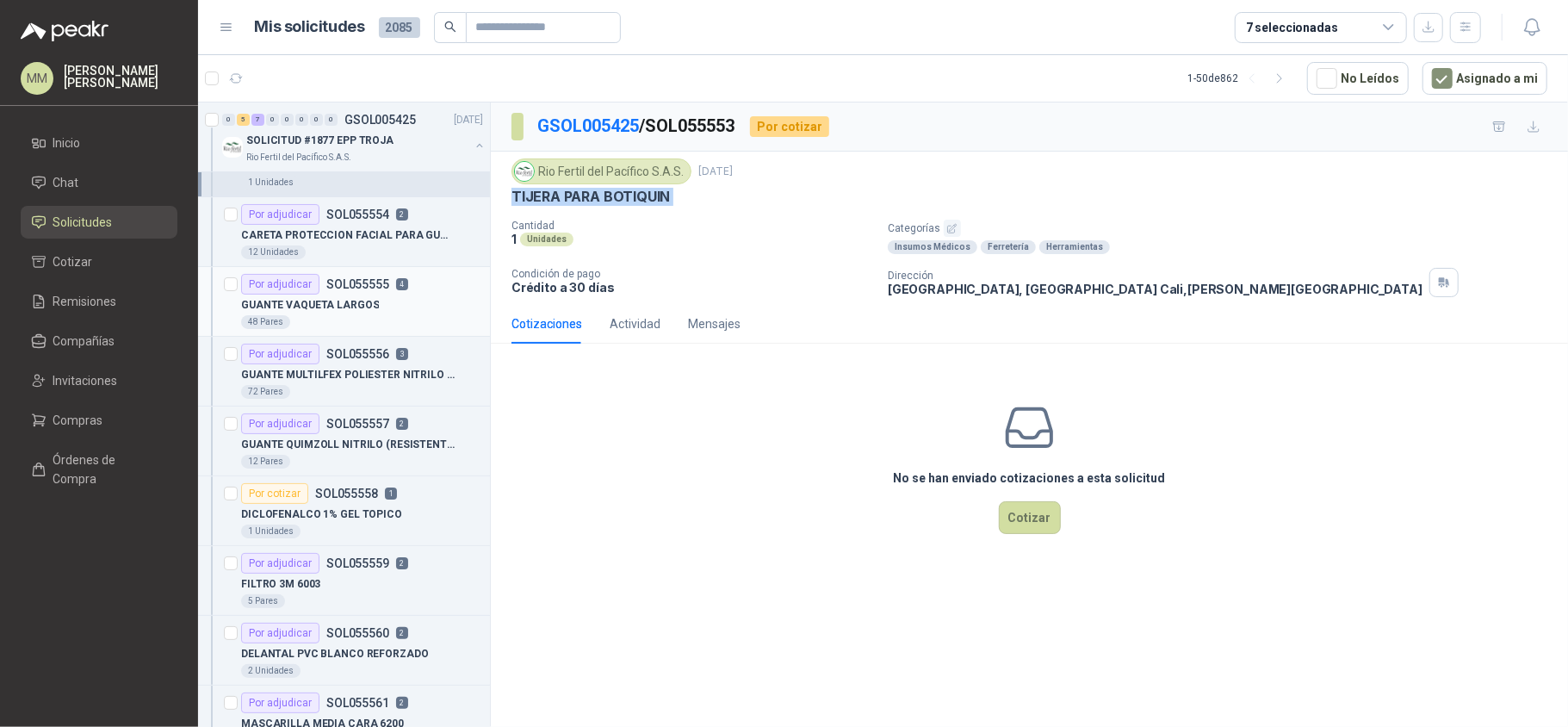
scroll to position [229, 0]
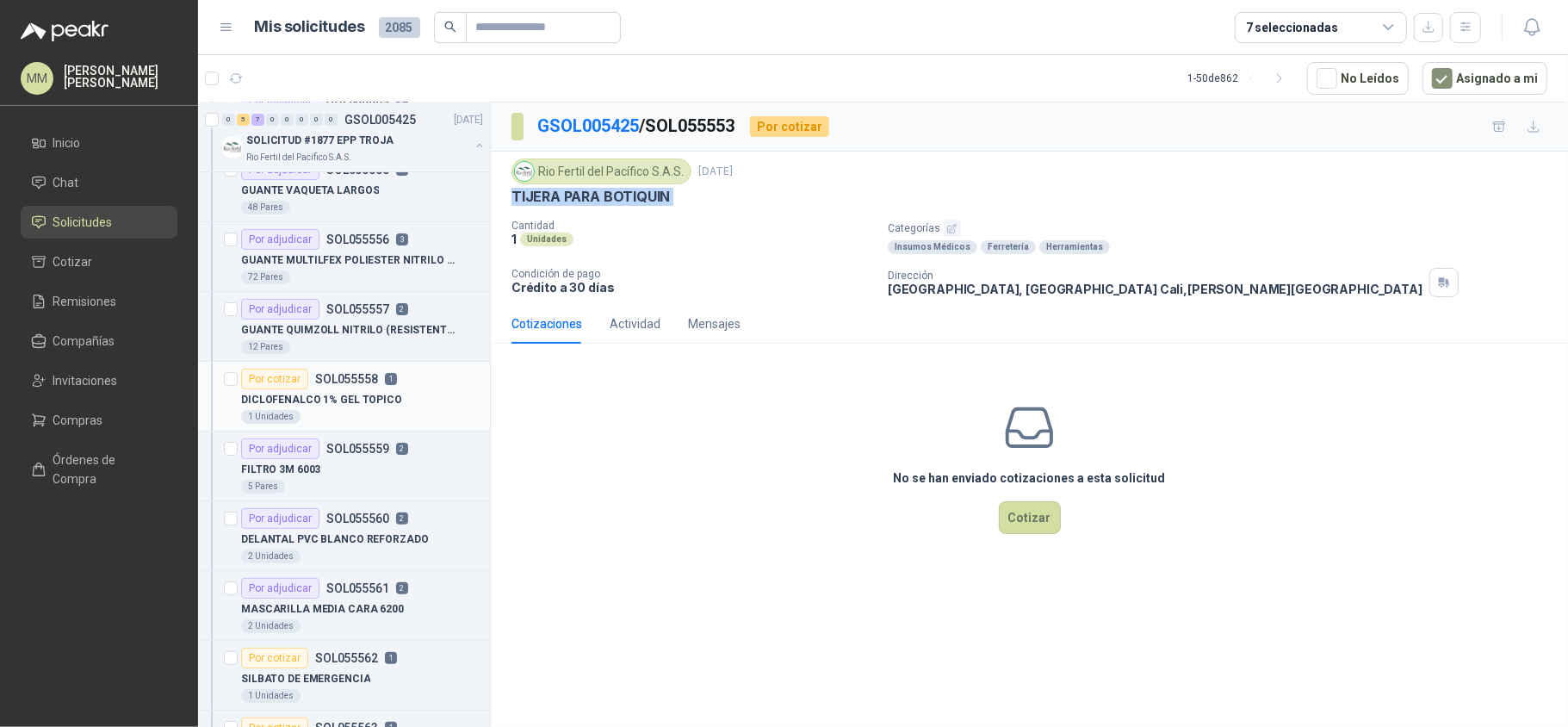
click at [400, 407] on div "DICLOFENALCO 1% GEL TOPICO" at bounding box center [362, 399] width 242 height 21
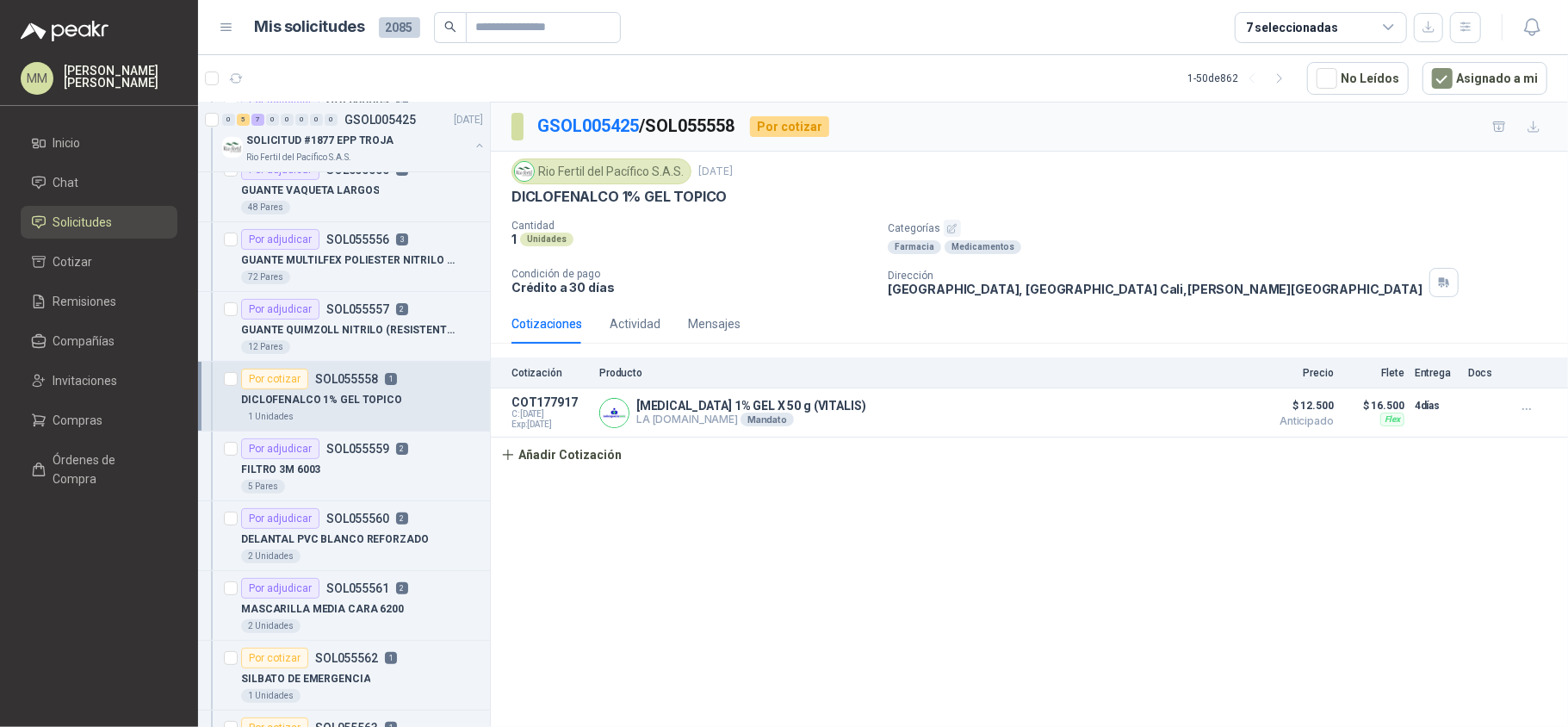
click at [597, 201] on p "DICLOFENALCO 1% GEL TOPICO" at bounding box center [619, 197] width 215 height 18
copy p "DICLOFENALCO 1% GEL TOPICO"
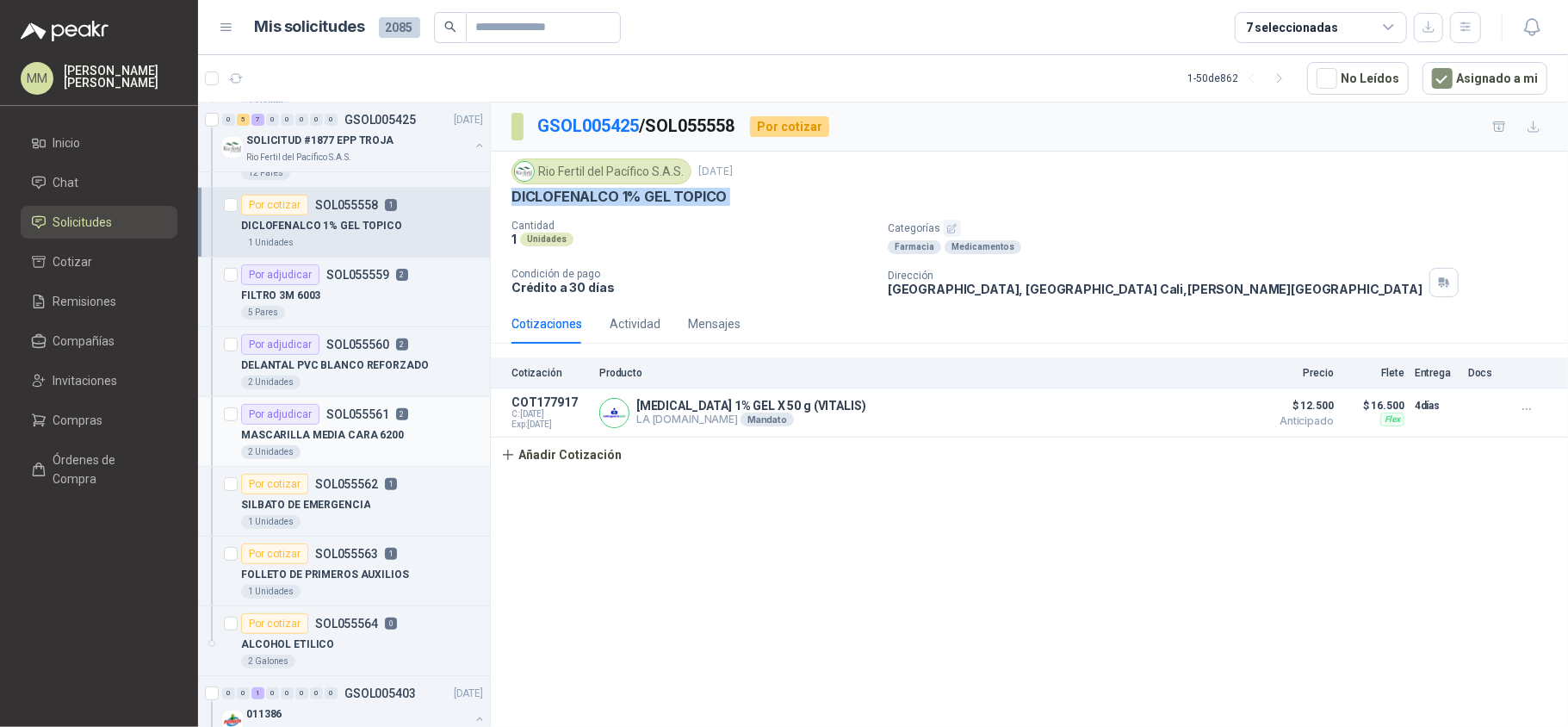
scroll to position [460, 0]
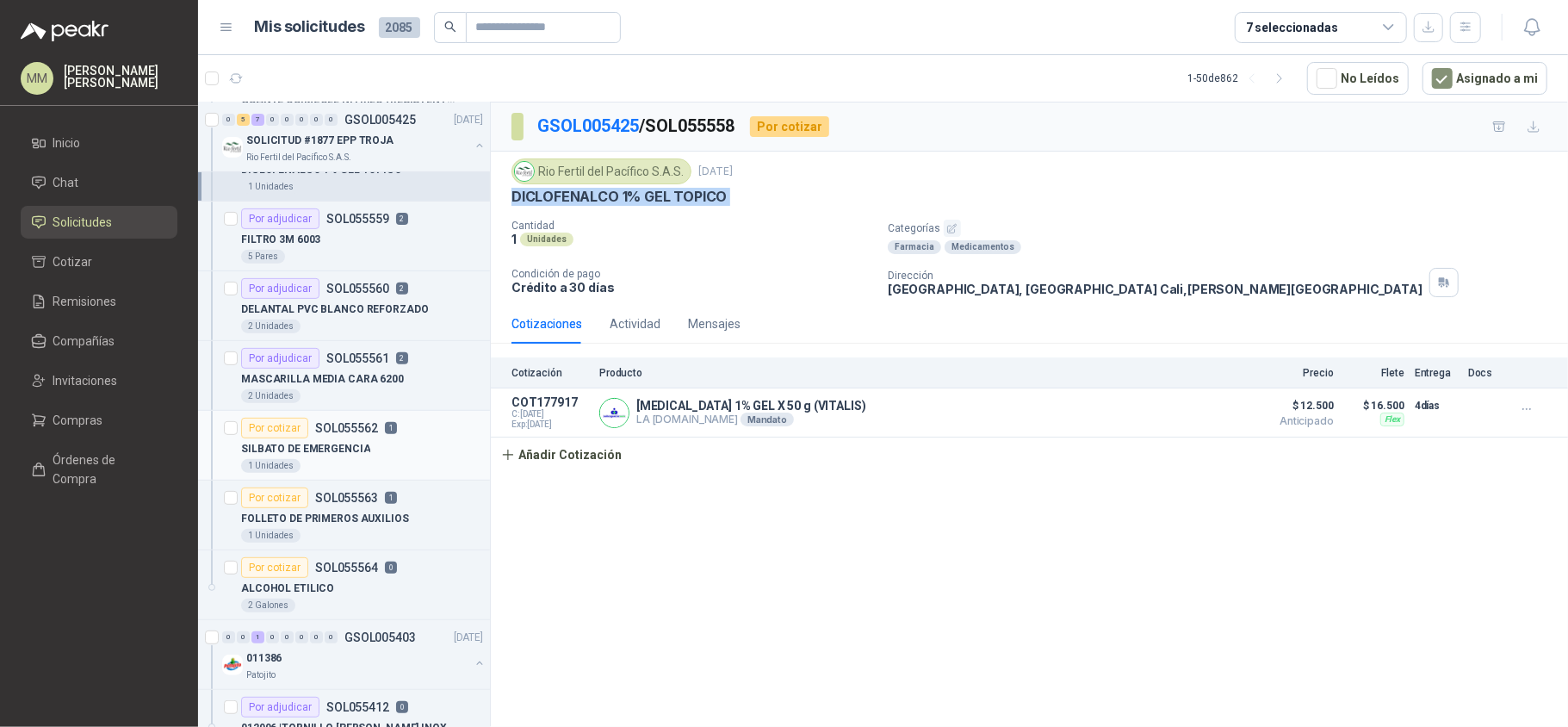
click at [401, 445] on div "SILBATO DE EMERGENCIA" at bounding box center [362, 449] width 242 height 21
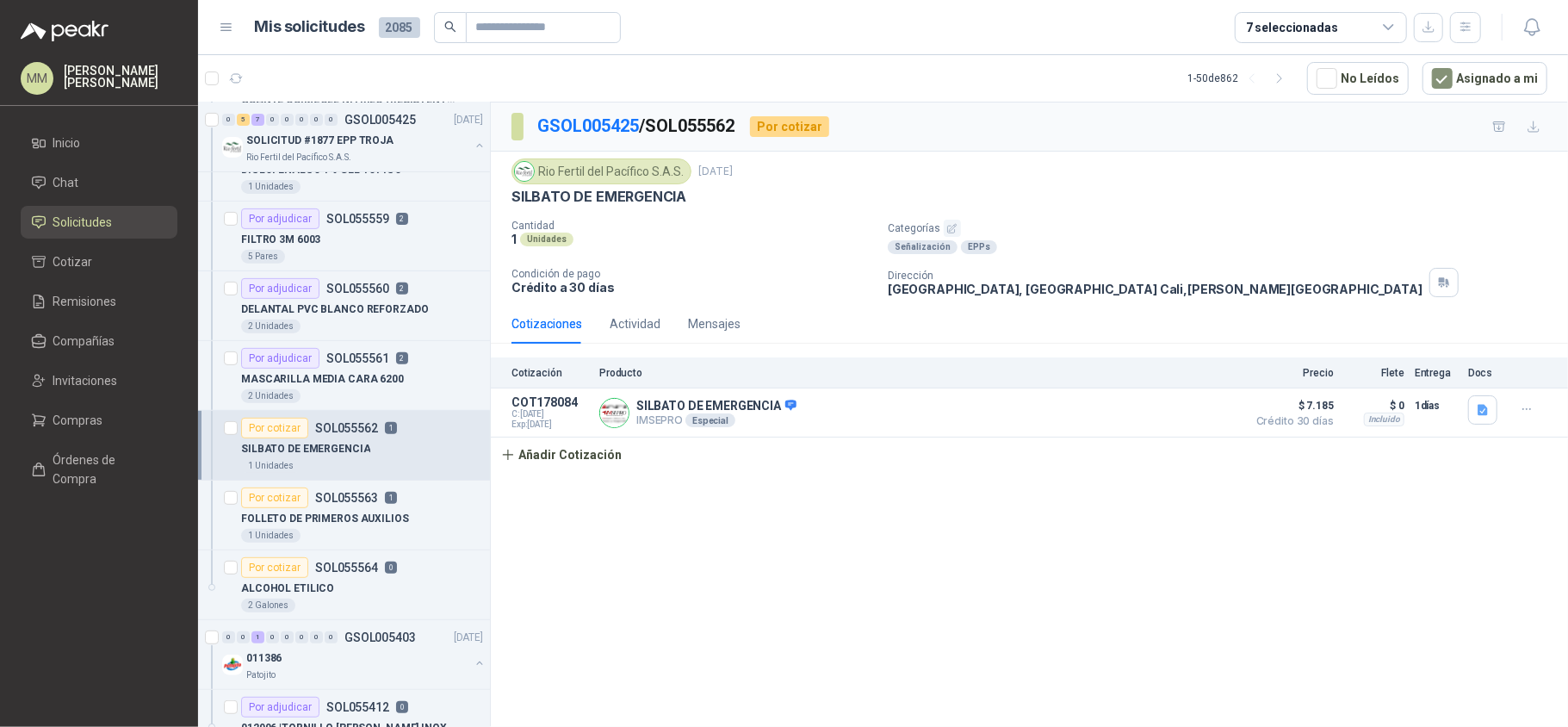
click at [638, 201] on p "SILBATO DE EMERGENCIA" at bounding box center [599, 197] width 175 height 18
click at [373, 519] on p "FOLLETO DE PRIMEROS AUXILIOS" at bounding box center [326, 519] width 168 height 17
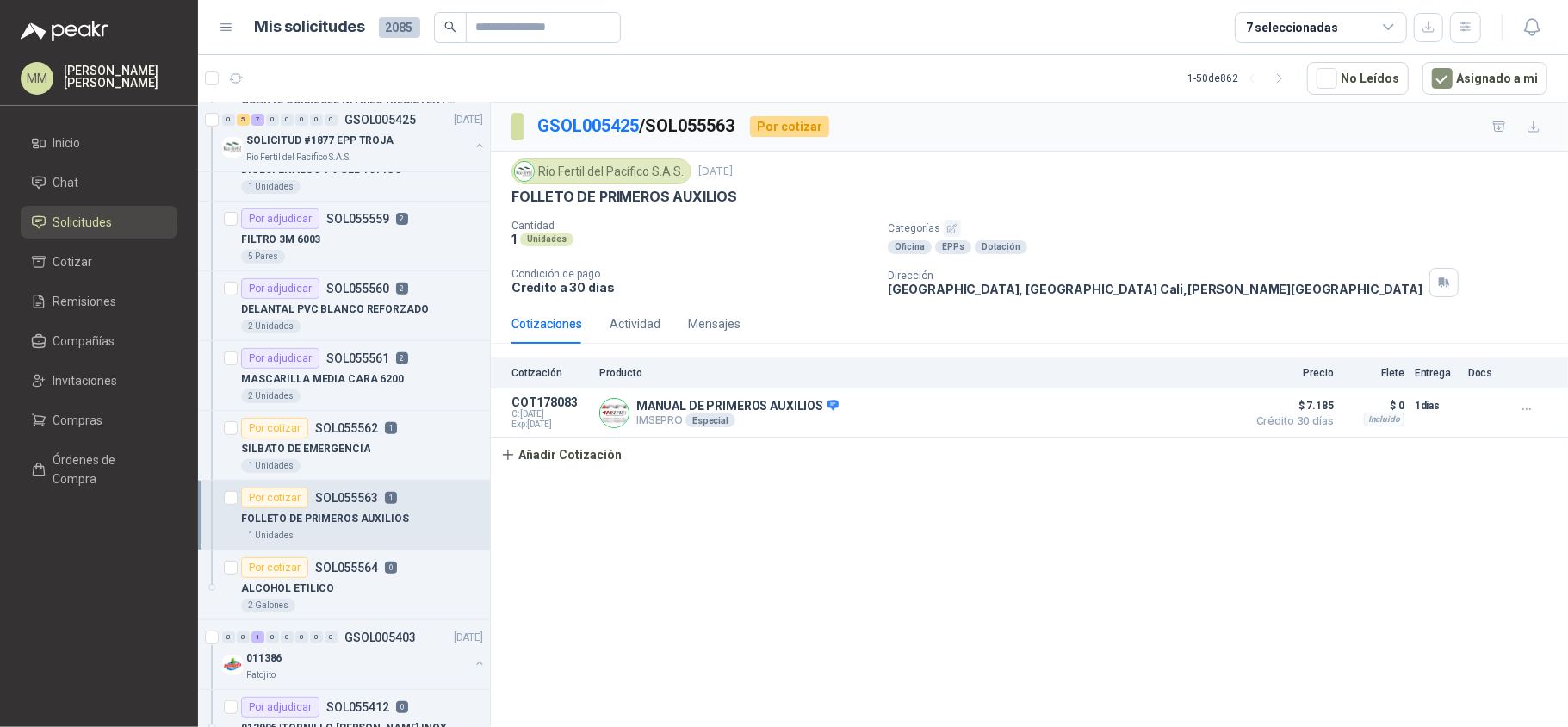
click at [615, 204] on p "FOLLETO DE PRIMEROS AUXILIOS" at bounding box center [625, 197] width 226 height 18
copy p "FOLLETO DE PRIMEROS AUXILIOS"
click at [380, 598] on div "ALCOHOL ETILICO" at bounding box center [362, 588] width 242 height 21
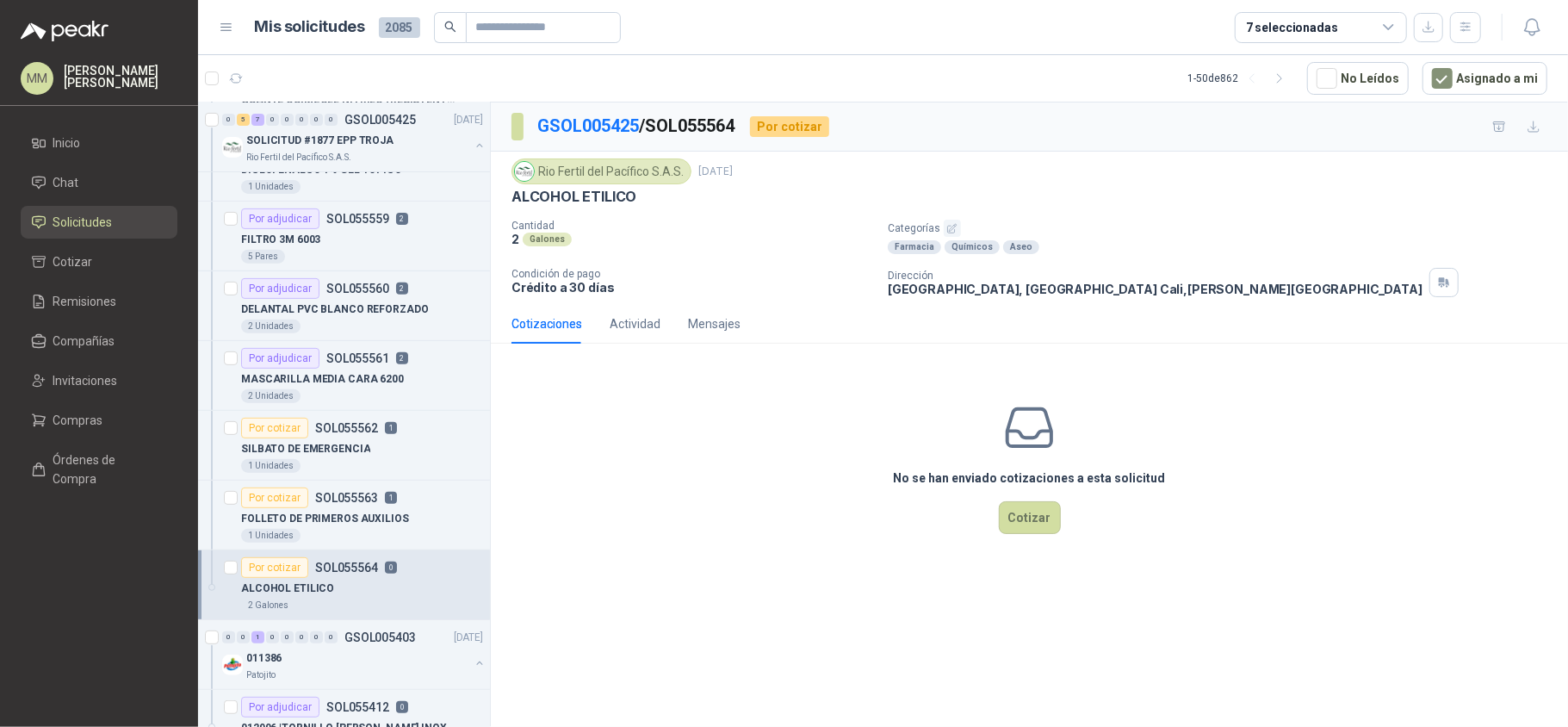
click at [604, 205] on p "ALCOHOL ETILICO" at bounding box center [574, 197] width 125 height 18
copy p "ALCOHOL ETILICO"
click at [472, 149] on button "button" at bounding box center [479, 146] width 14 height 14
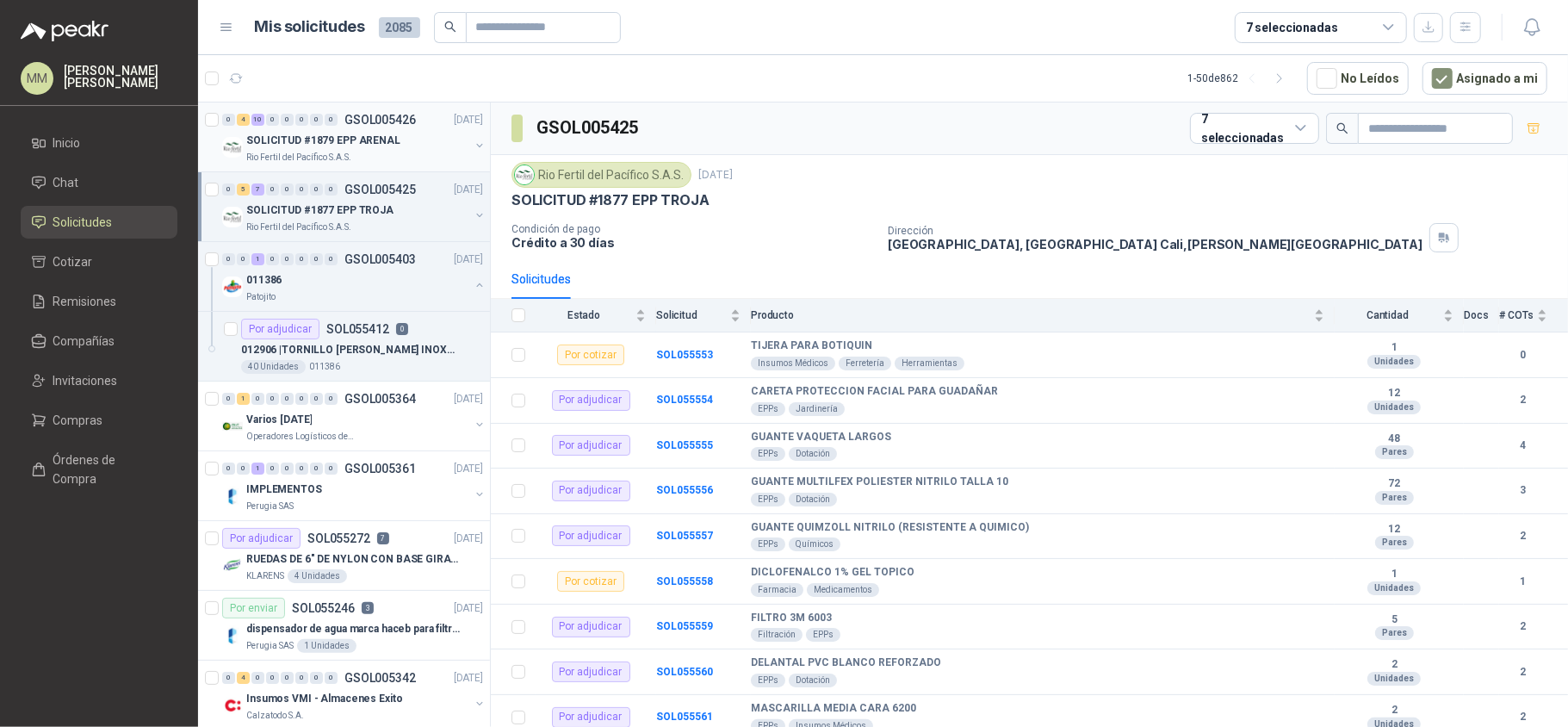
click at [472, 146] on button "button" at bounding box center [479, 146] width 14 height 14
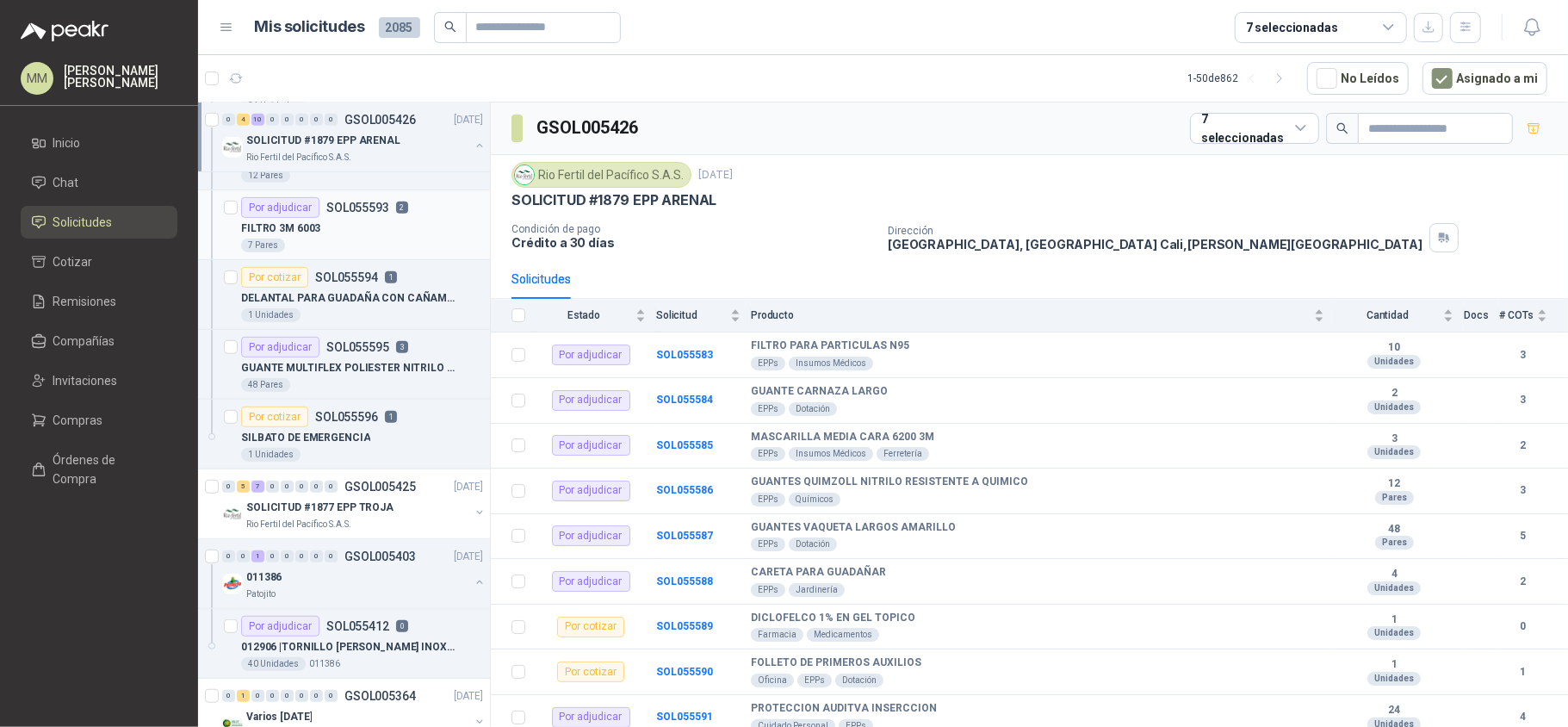
scroll to position [689, 0]
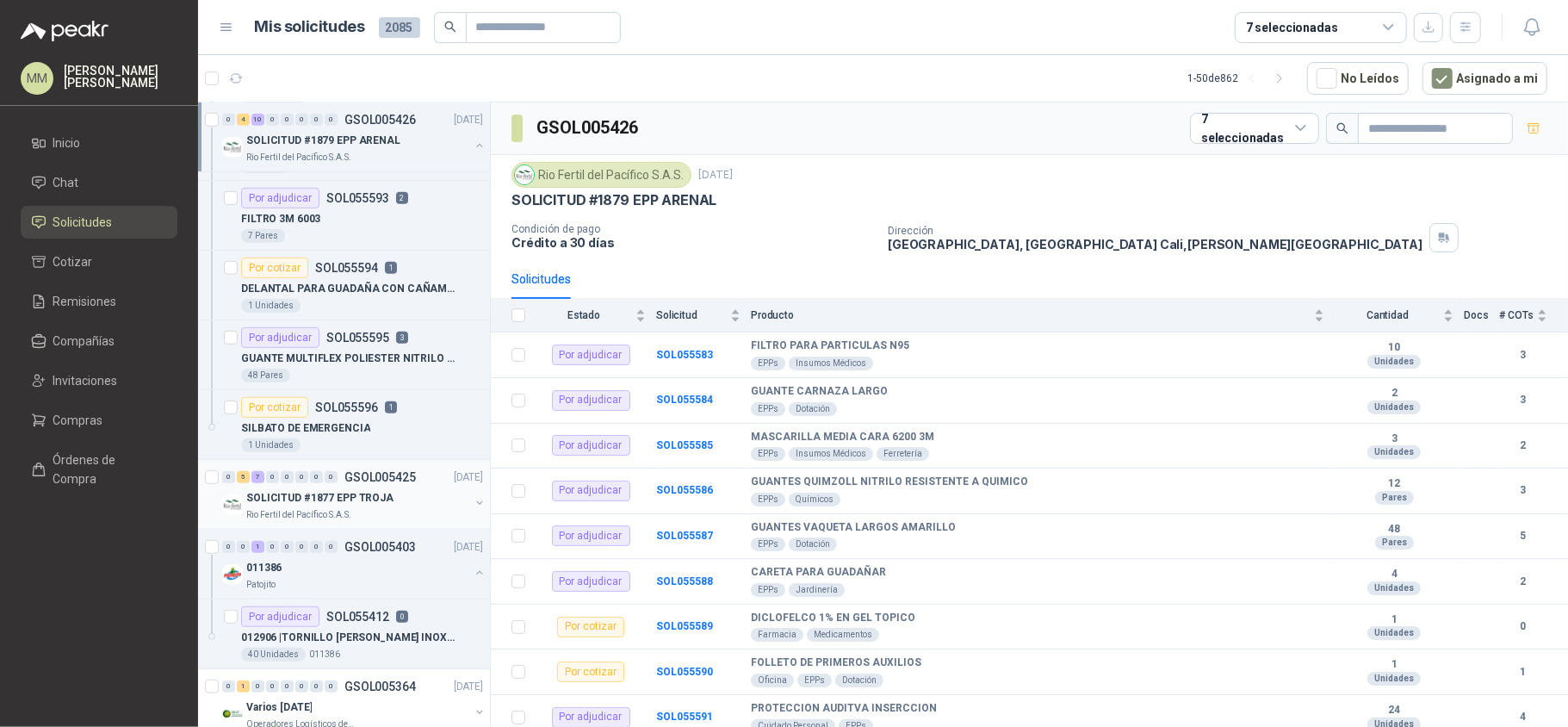
click at [472, 503] on button "button" at bounding box center [479, 503] width 14 height 14
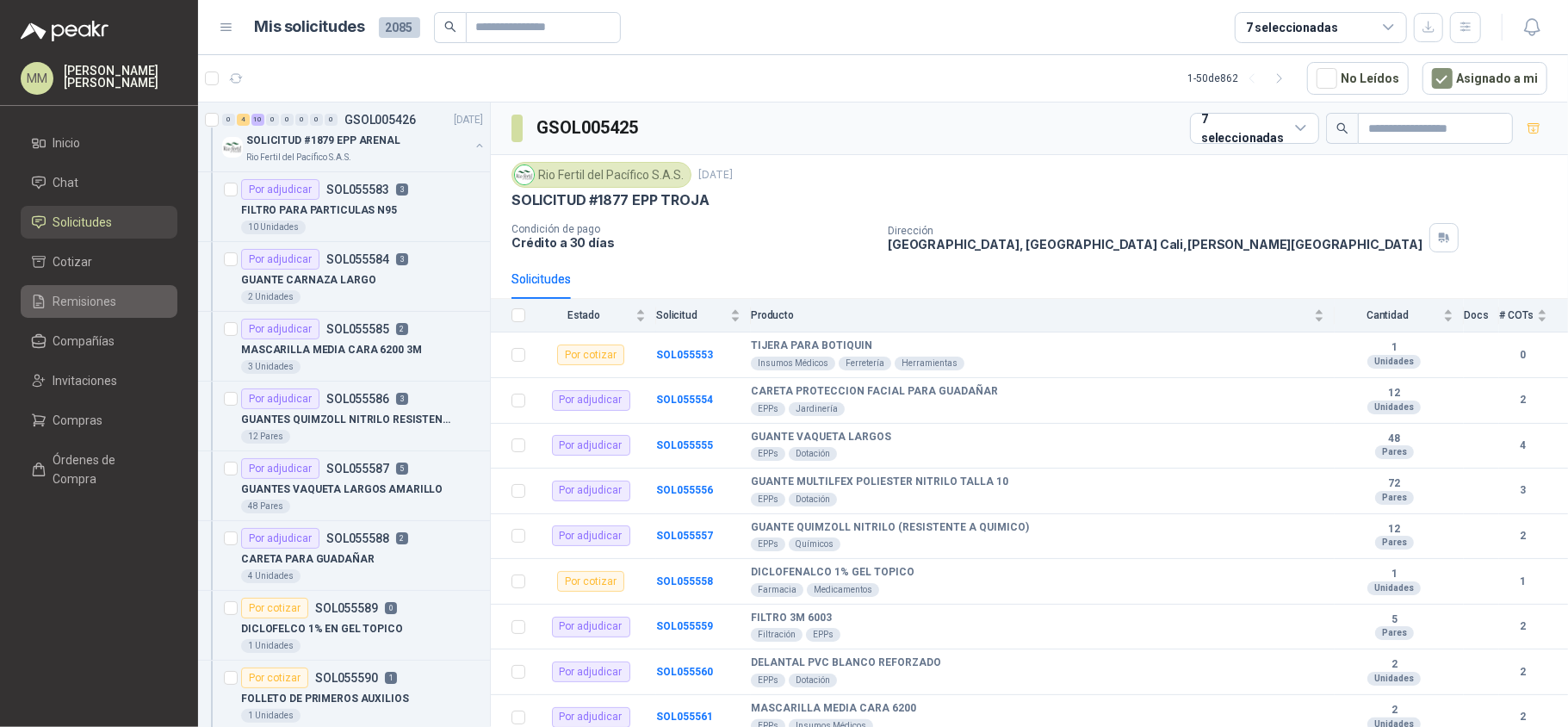
drag, startPoint x: 115, startPoint y: 346, endPoint x: 117, endPoint y: 305, distance: 41.0
click at [529, 36] on input "text" at bounding box center [537, 28] width 121 height 30
paste input "*********"
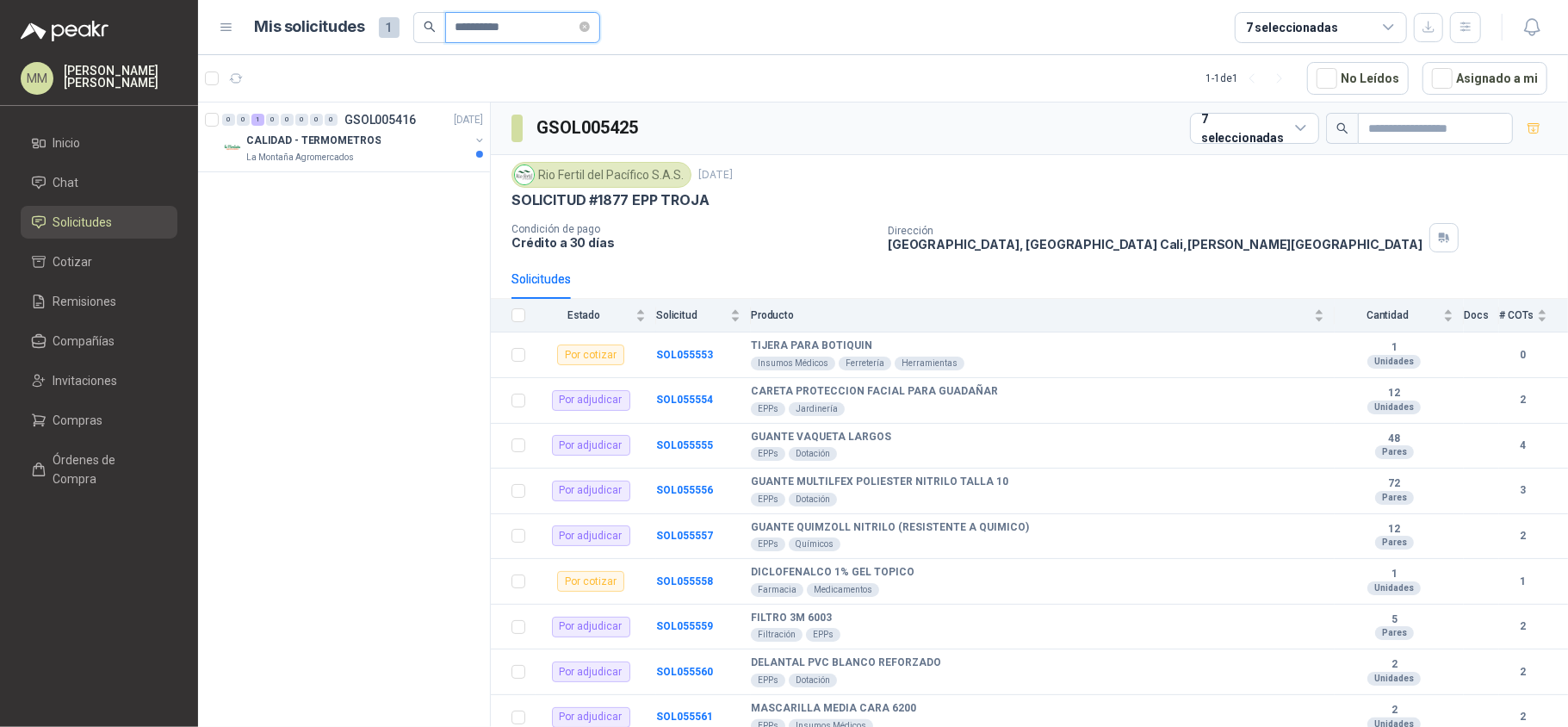
click at [534, 28] on input "*********" at bounding box center [516, 28] width 121 height 30
click at [477, 134] on button "button" at bounding box center [479, 141] width 14 height 14
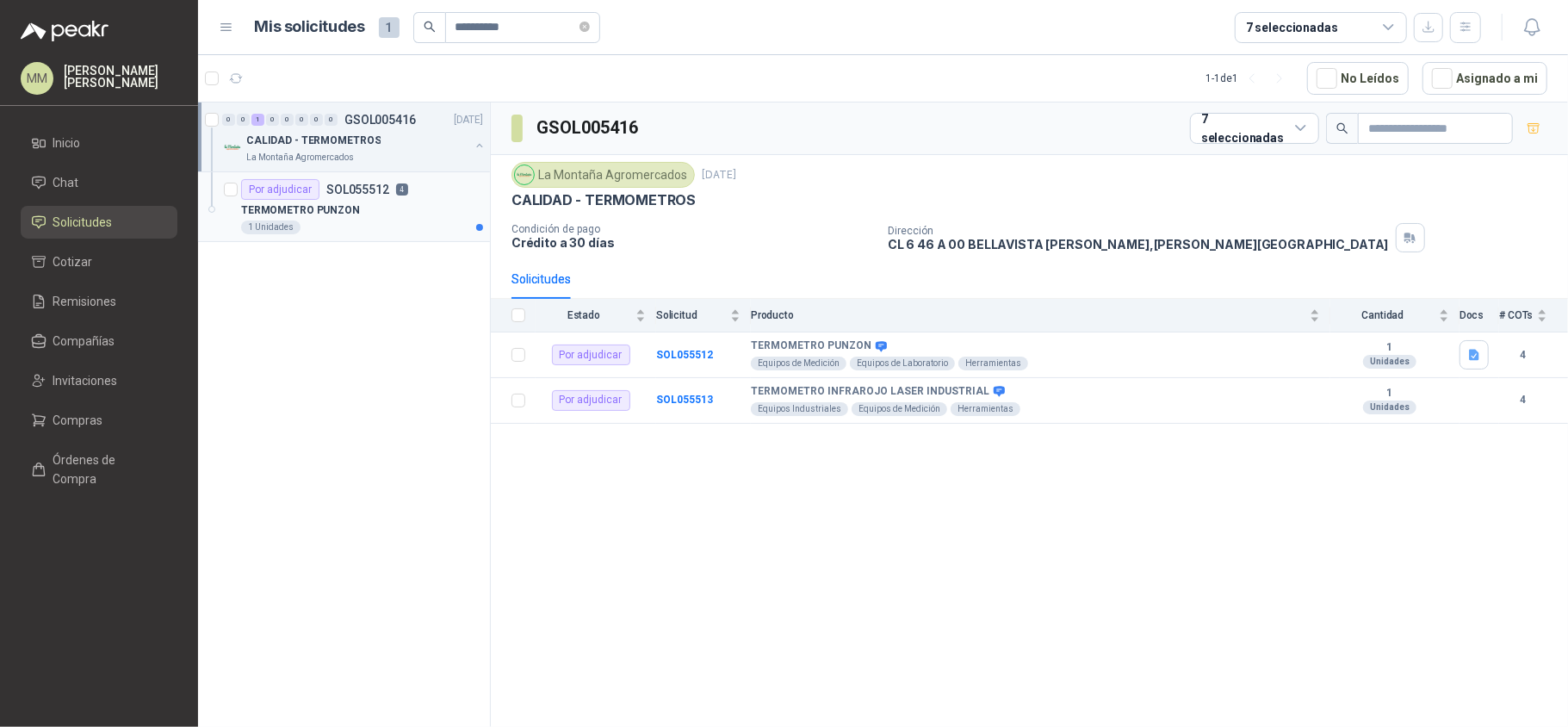
click at [420, 193] on div "Por adjudicar SOL055512 4" at bounding box center [362, 189] width 242 height 21
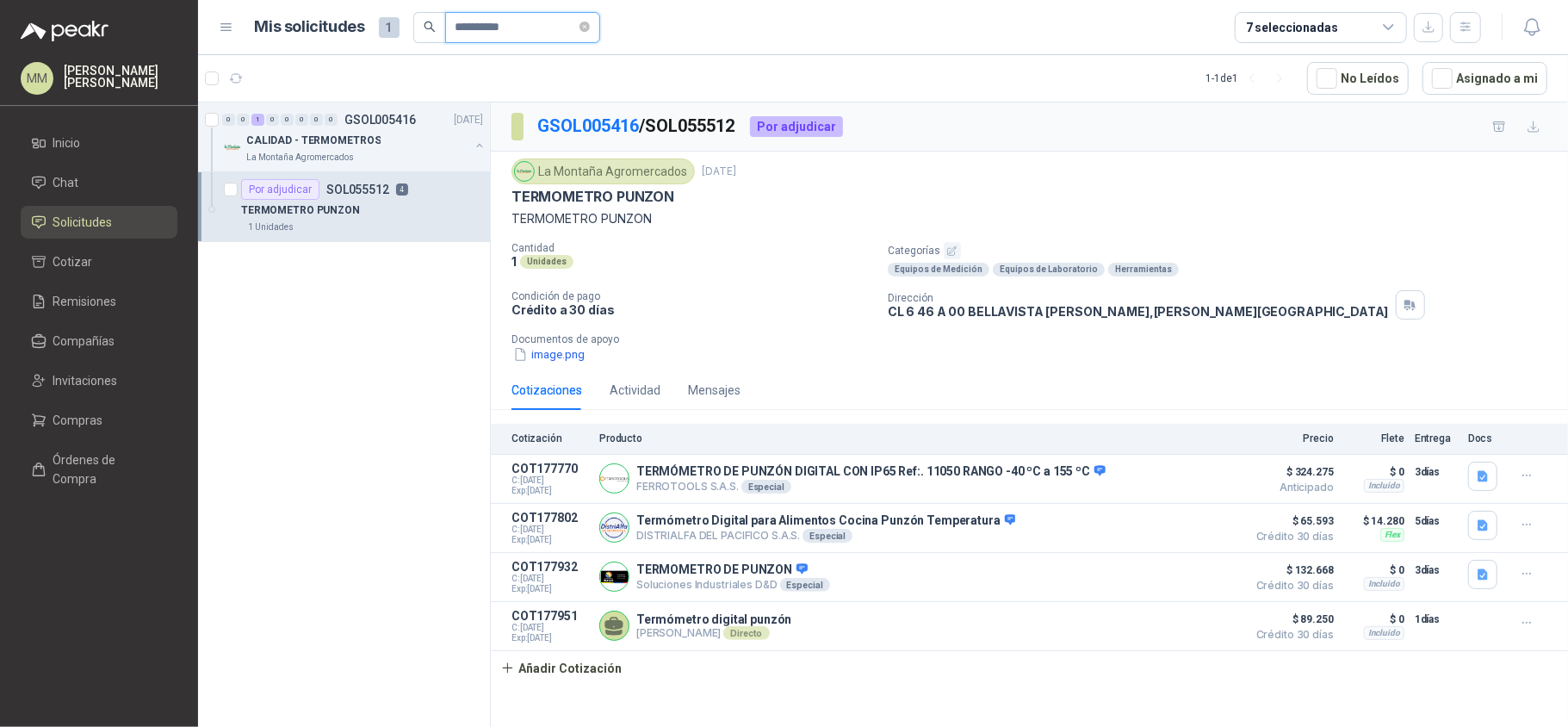
click at [527, 15] on input "*********" at bounding box center [516, 28] width 121 height 30
click at [540, 29] on input "*********" at bounding box center [516, 28] width 121 height 30
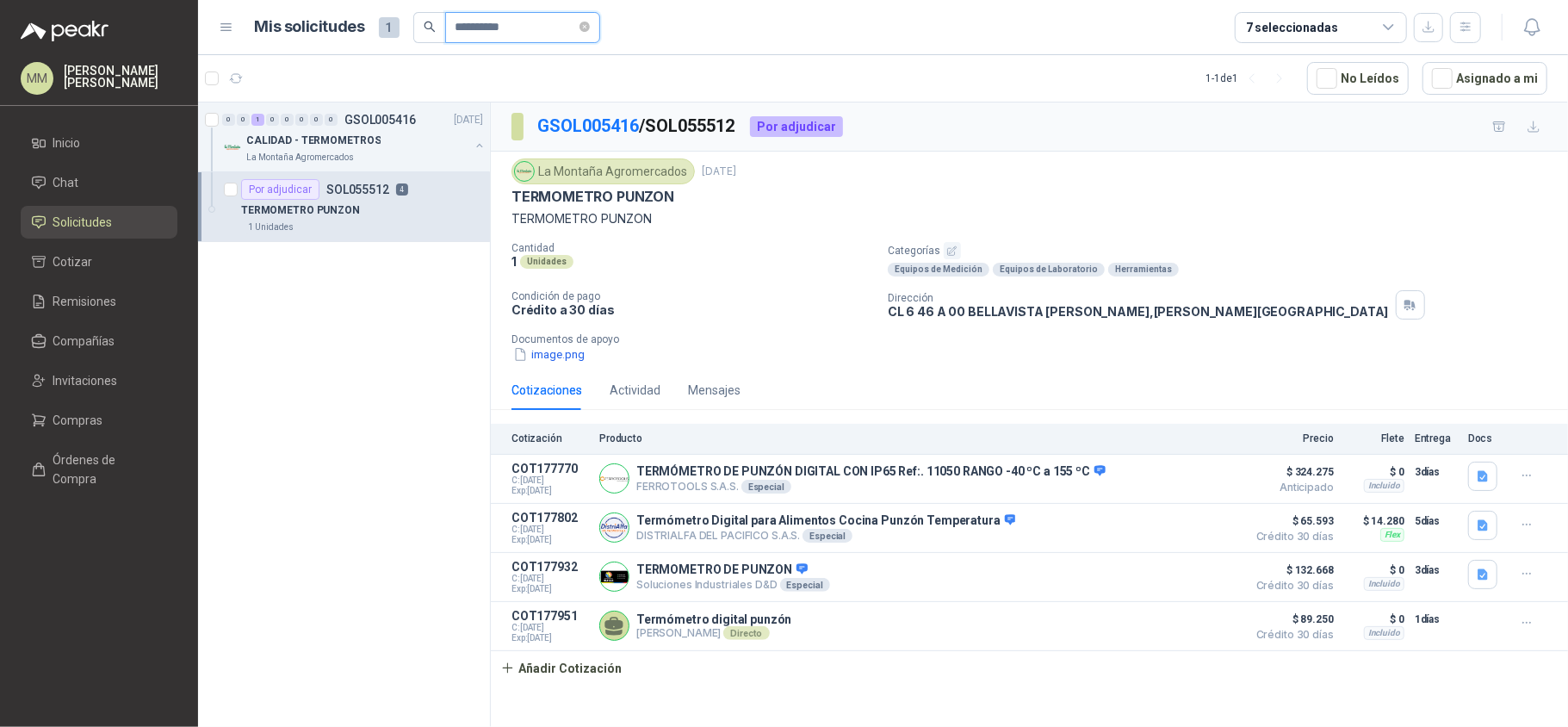
click at [540, 29] on input "*********" at bounding box center [516, 28] width 121 height 30
paste input "text"
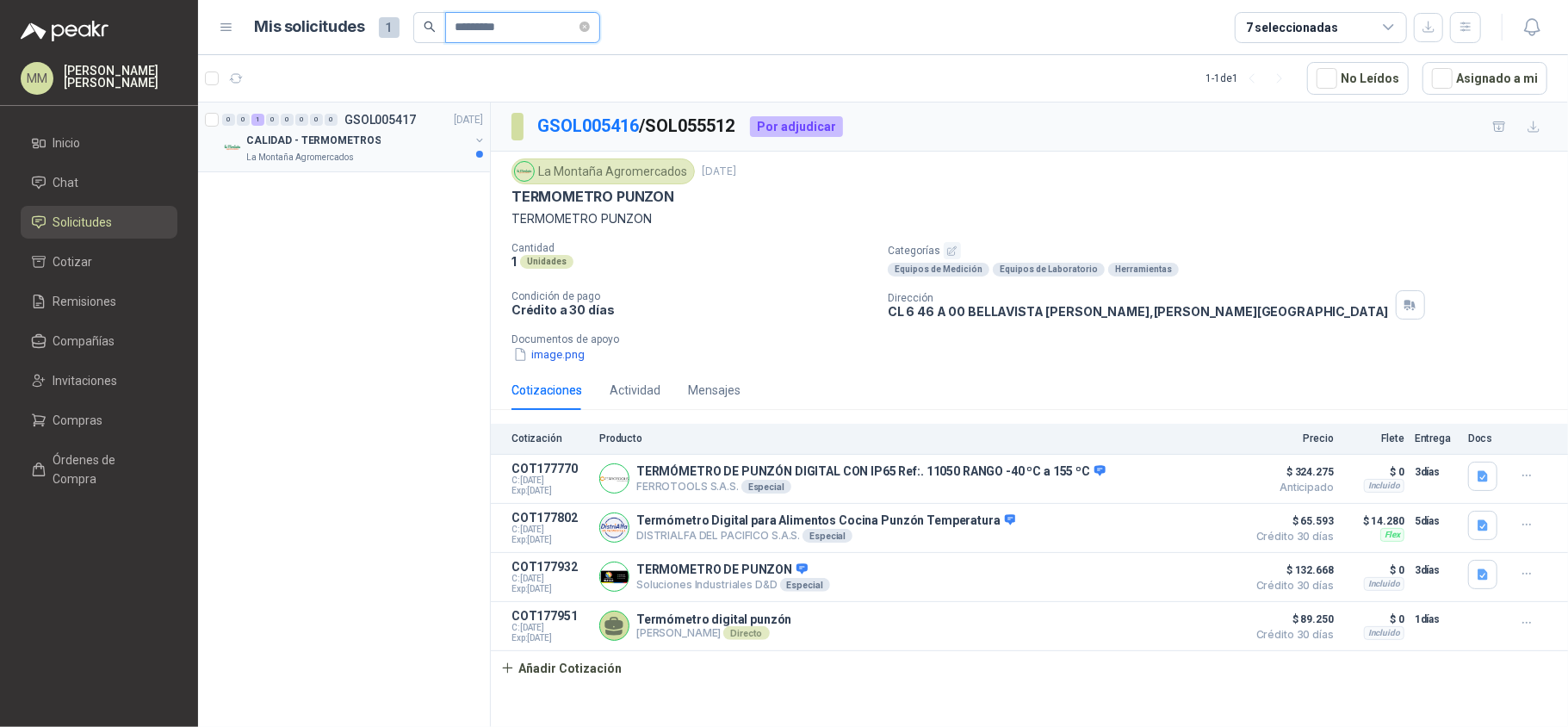
type input "*********"
click at [477, 146] on button "button" at bounding box center [479, 141] width 14 height 14
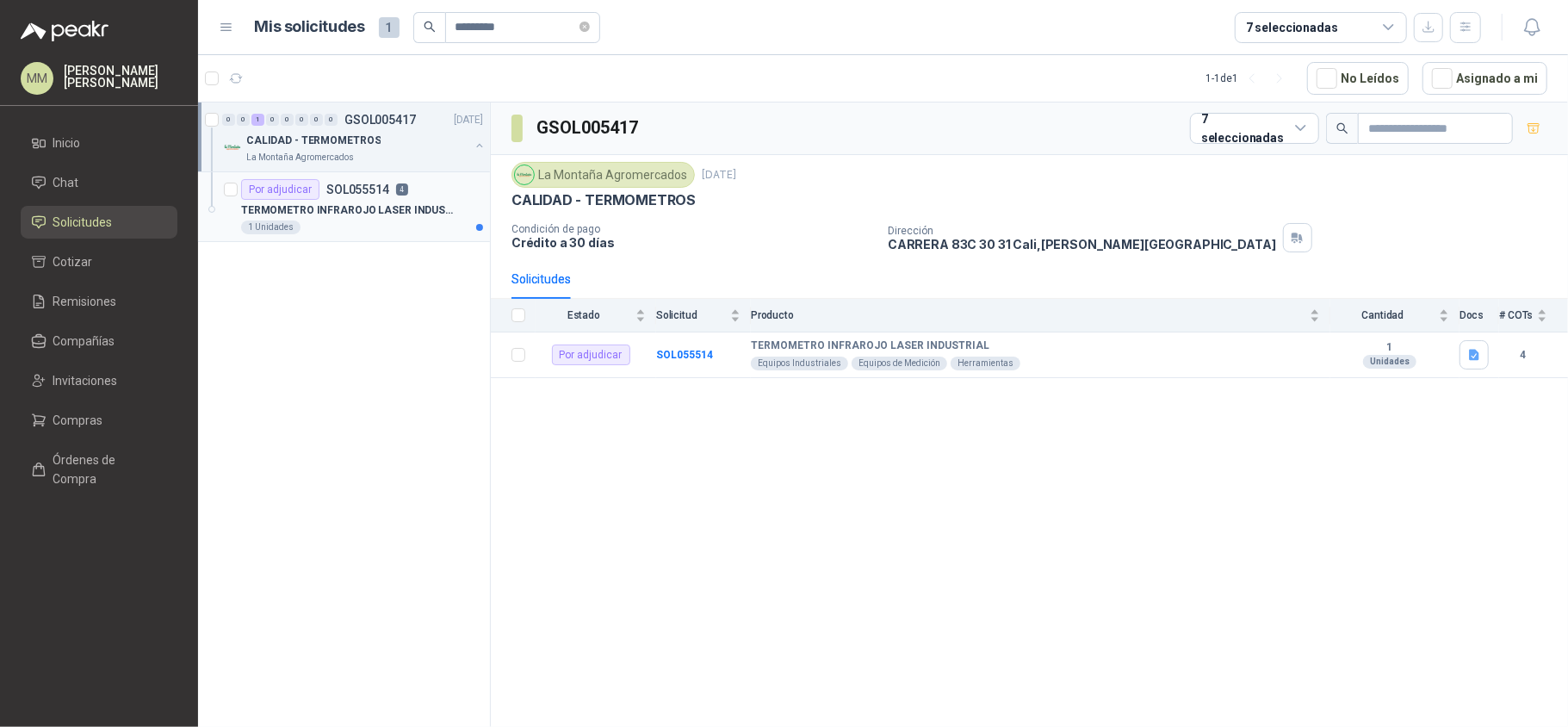
click at [448, 214] on p "TERMOMETRO INFRAROJO LASER INDUSTRIAL" at bounding box center [348, 210] width 215 height 17
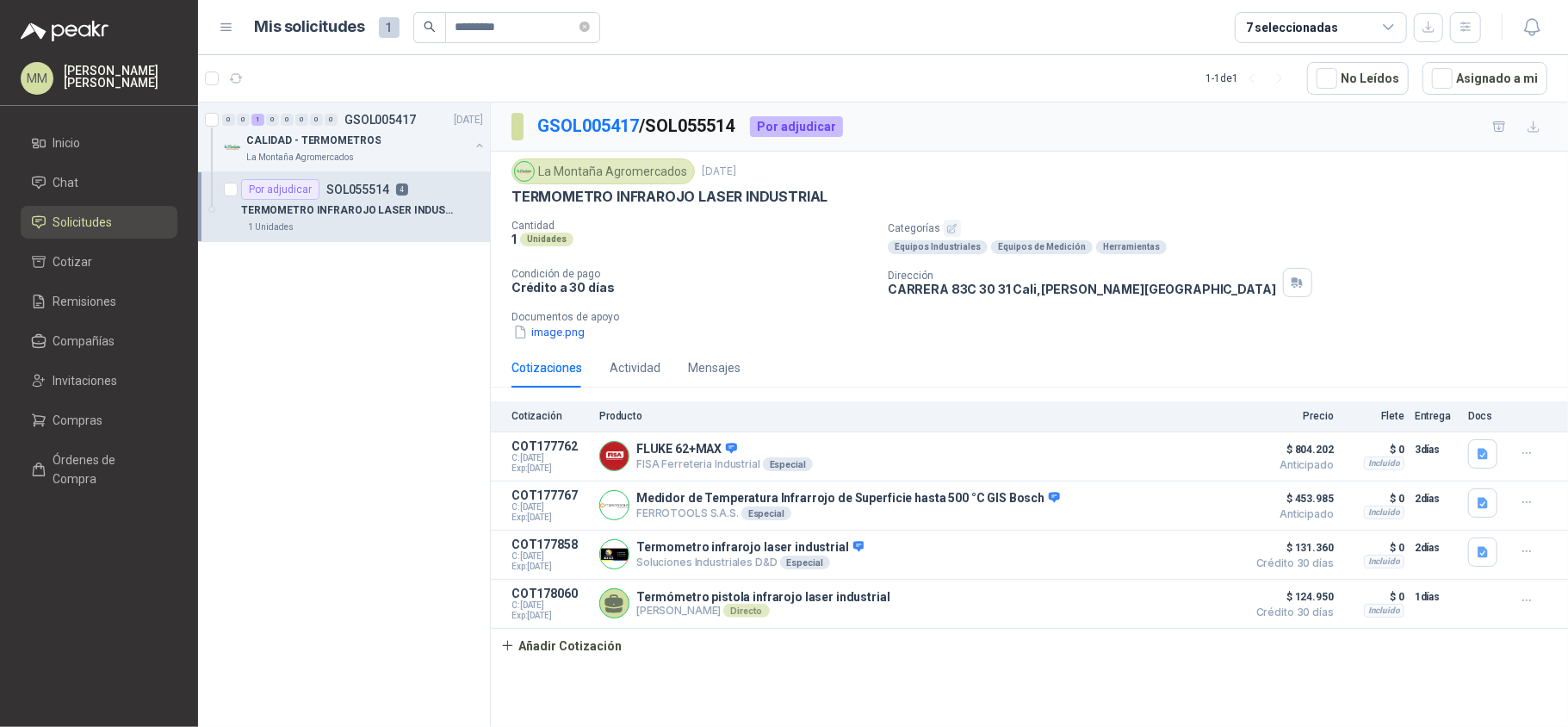
click at [1334, 270] on div "Dirección CARRERA 83C 30 31 Cali , Valle del Cauca" at bounding box center [1225, 282] width 673 height 30
click at [545, 339] on button "image.png" at bounding box center [549, 332] width 75 height 18
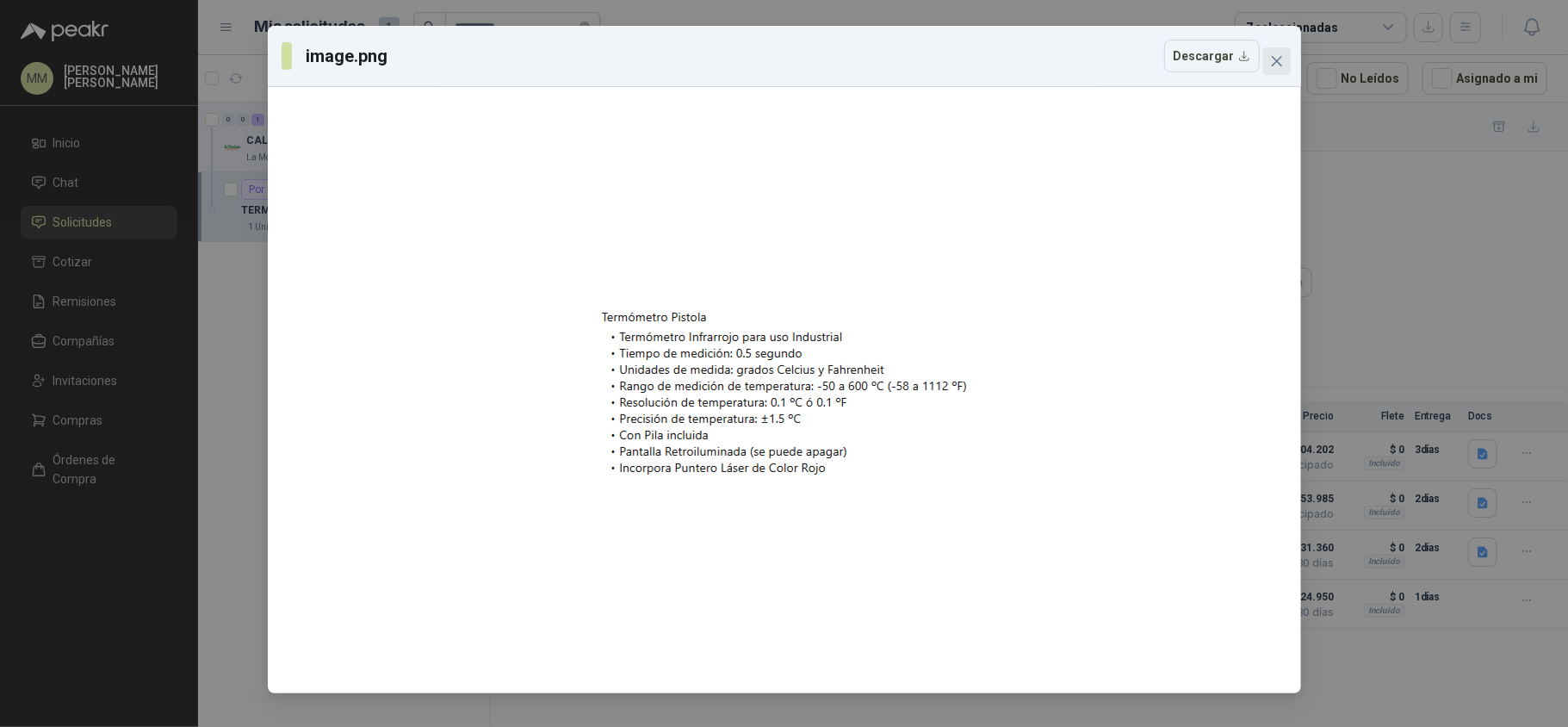
click at [1276, 65] on icon "close" at bounding box center [1277, 61] width 14 height 14
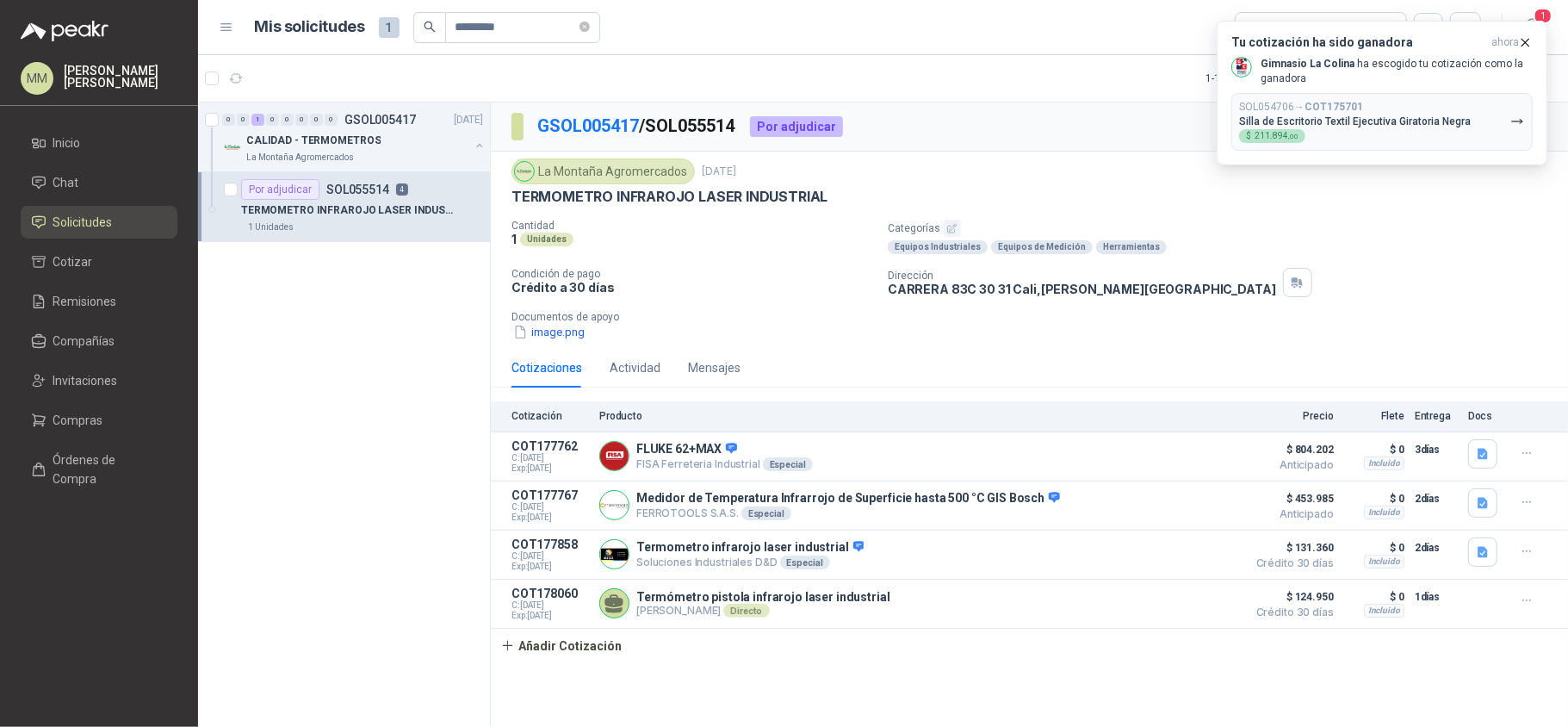
click at [1096, 318] on p "Documentos de apoyo" at bounding box center [1036, 317] width 1049 height 12
click at [1419, 116] on p "Silla de Escritorio Textil Ejecutiva Giratoria Negra" at bounding box center [1355, 122] width 232 height 12
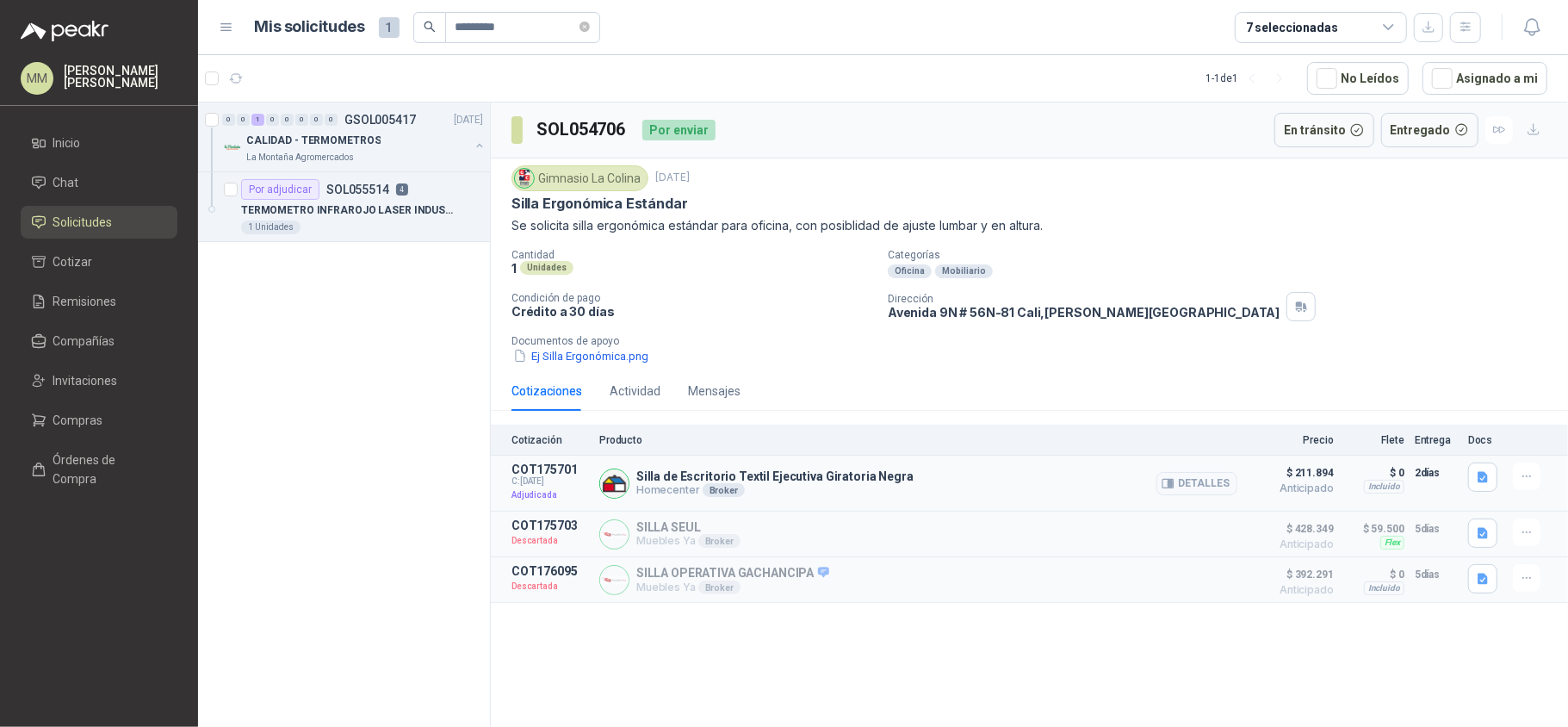
click at [823, 483] on p "Silla de Escritorio Textil Ejecutiva Giratoria Negra" at bounding box center [775, 476] width 277 height 14
copy p "Silla de Escritorio Textil Ejecutiva Giratoria Negra"
click at [1078, 328] on div "Cantidad 1 Unidades Categorías Oficina Mobiliario Condición de pago Crédito a 3…" at bounding box center [1029, 306] width 1035 height 116
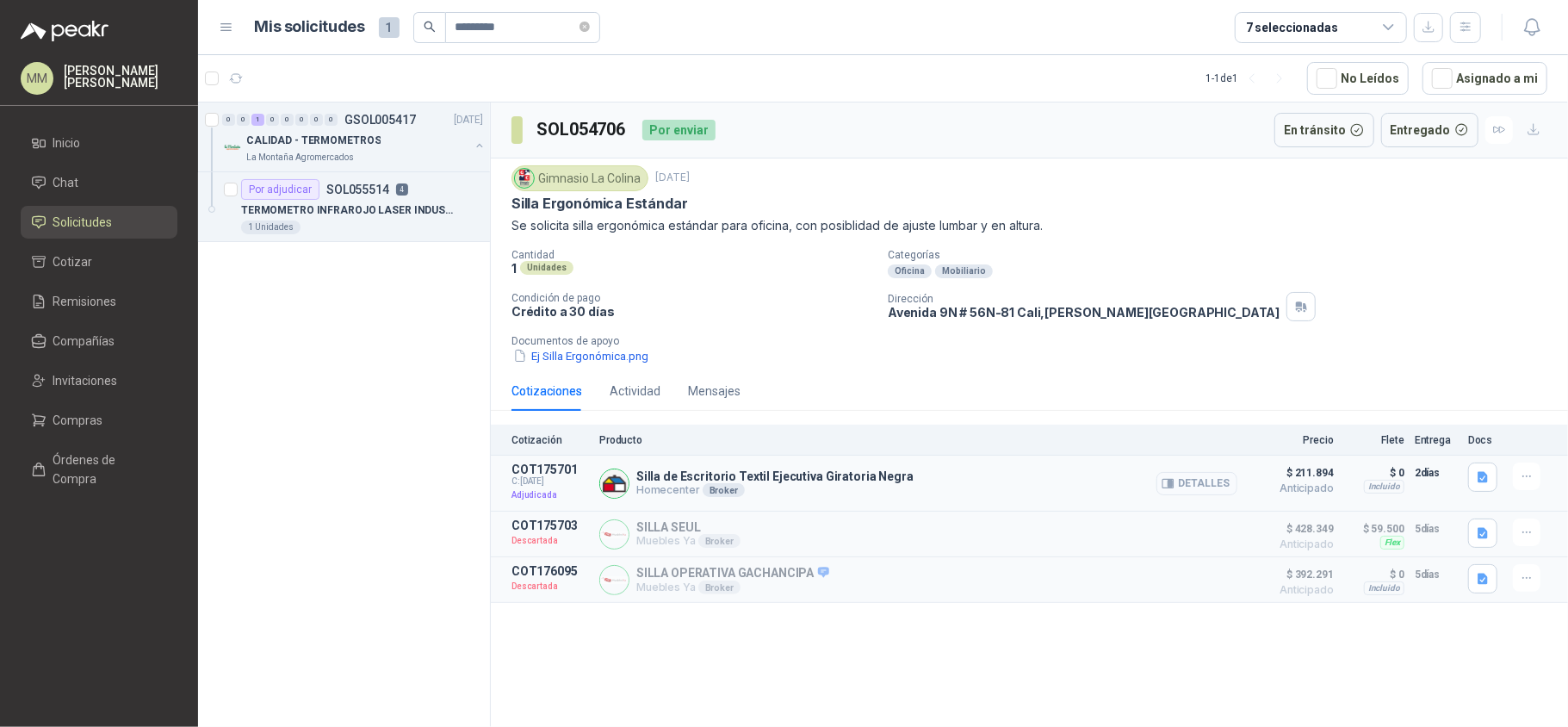
click at [1181, 479] on button "Detalles" at bounding box center [1197, 483] width 81 height 23
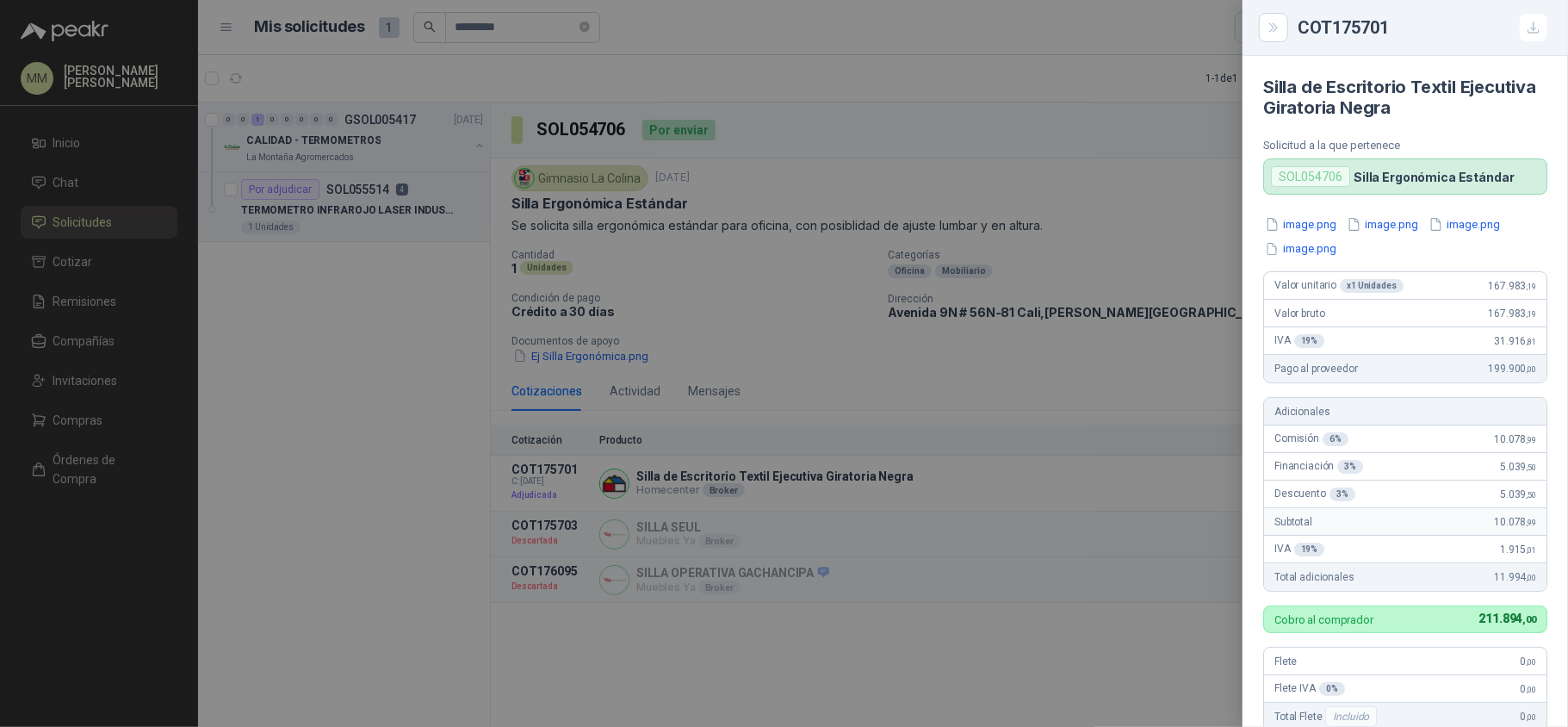
click at [1293, 214] on div "Silla de Escritorio Textil Ejecutiva Giratoria Negra Solicitud a la que pertene…" at bounding box center [1405, 392] width 326 height 672
click at [1299, 228] on button "image.png" at bounding box center [1301, 224] width 75 height 18
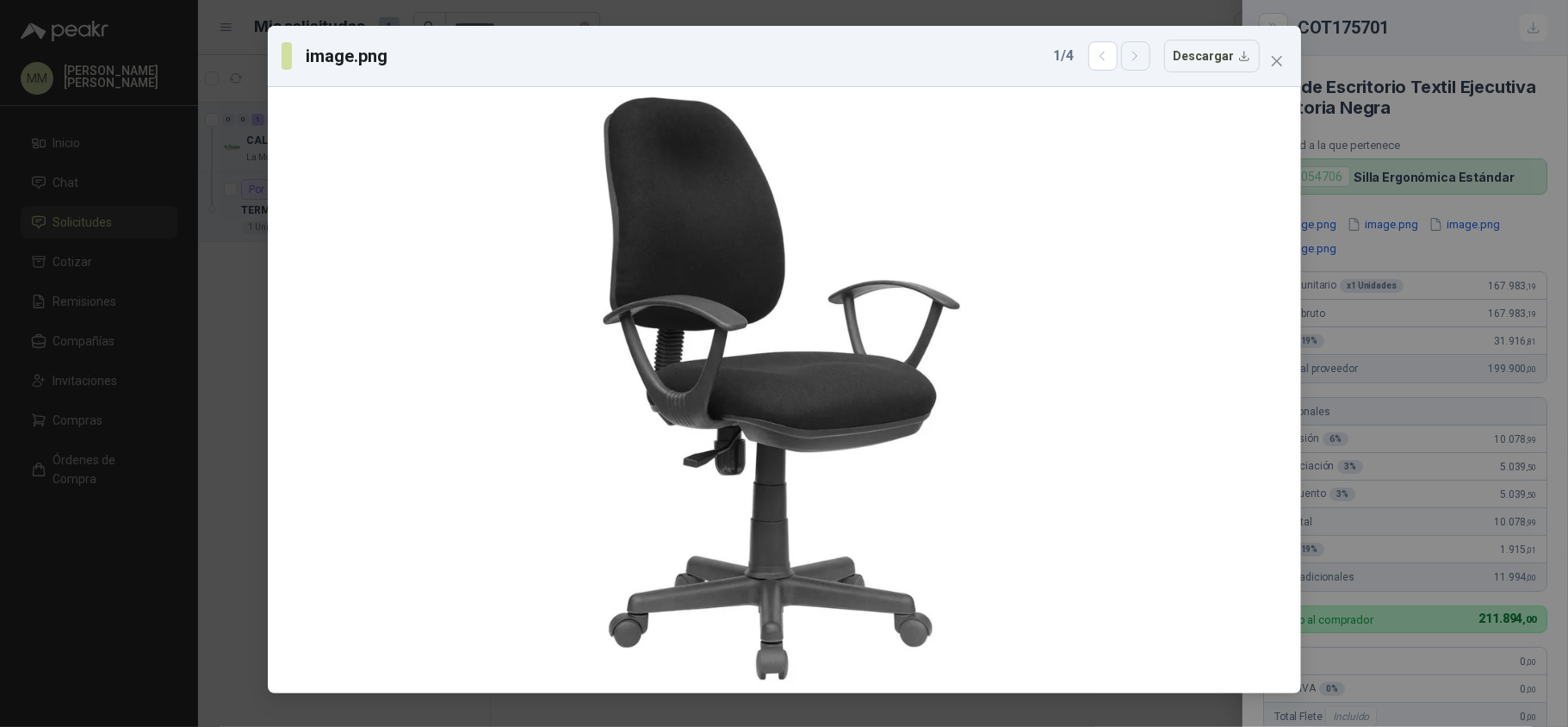
click at [1136, 50] on icon "button" at bounding box center [1134, 56] width 15 height 15
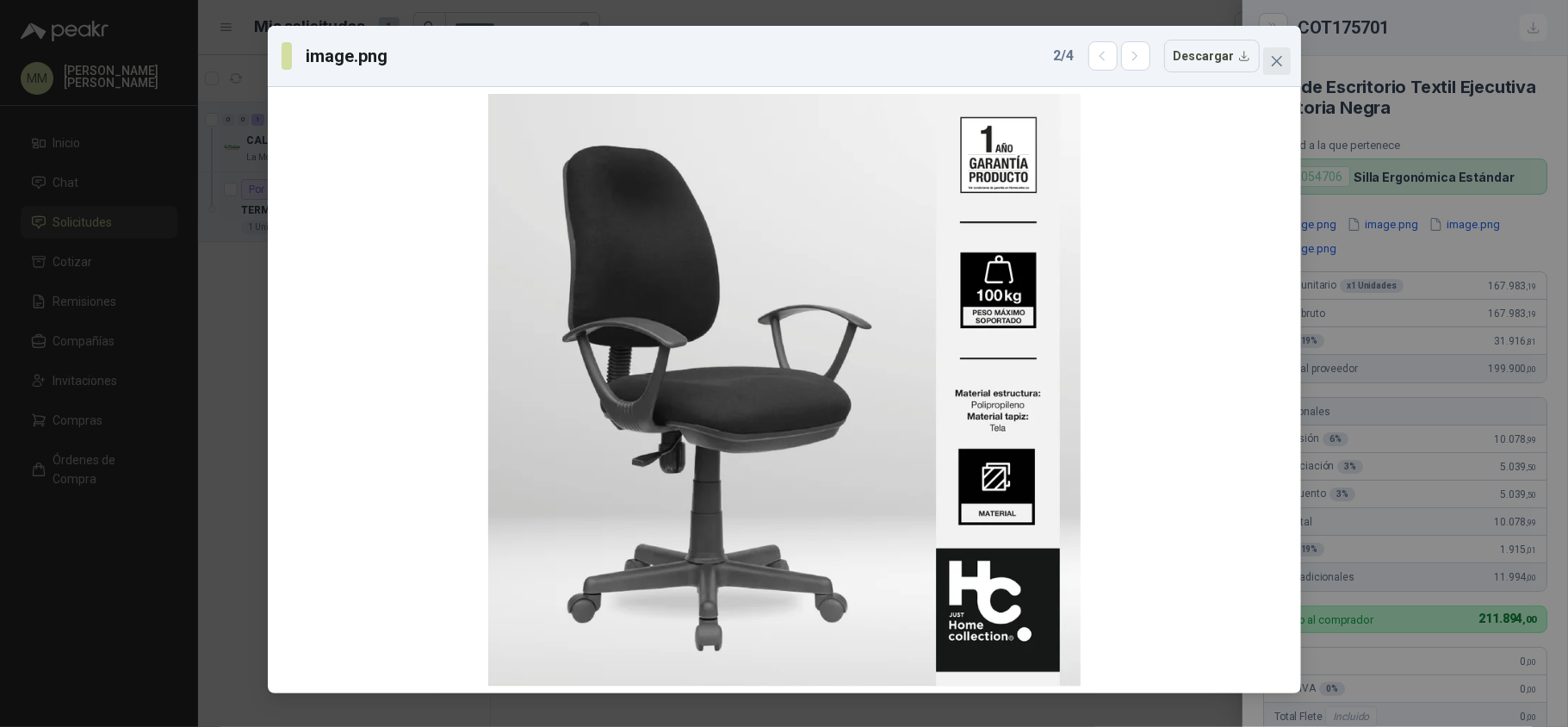
click at [1271, 59] on icon "close" at bounding box center [1277, 61] width 14 height 14
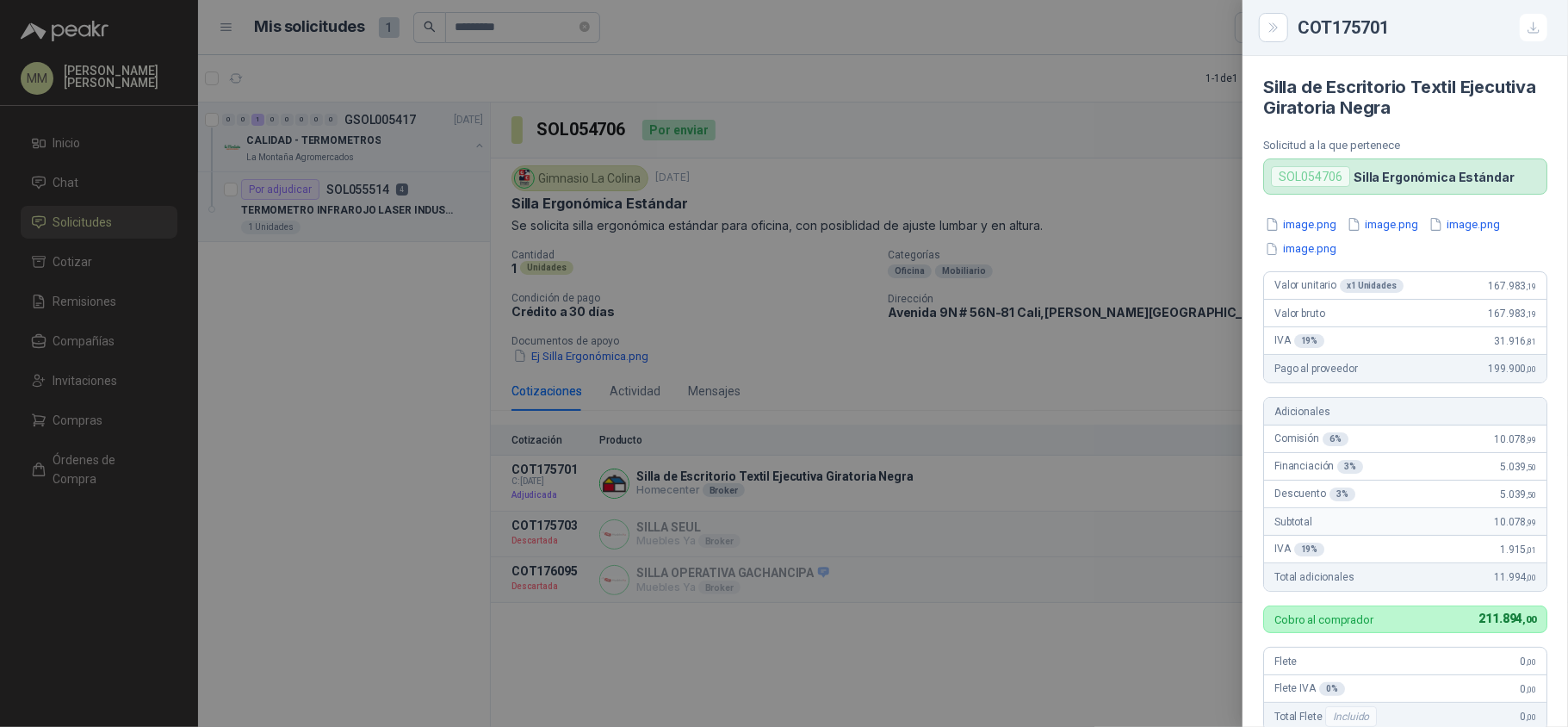
click at [740, 111] on div at bounding box center [784, 364] width 1568 height 727
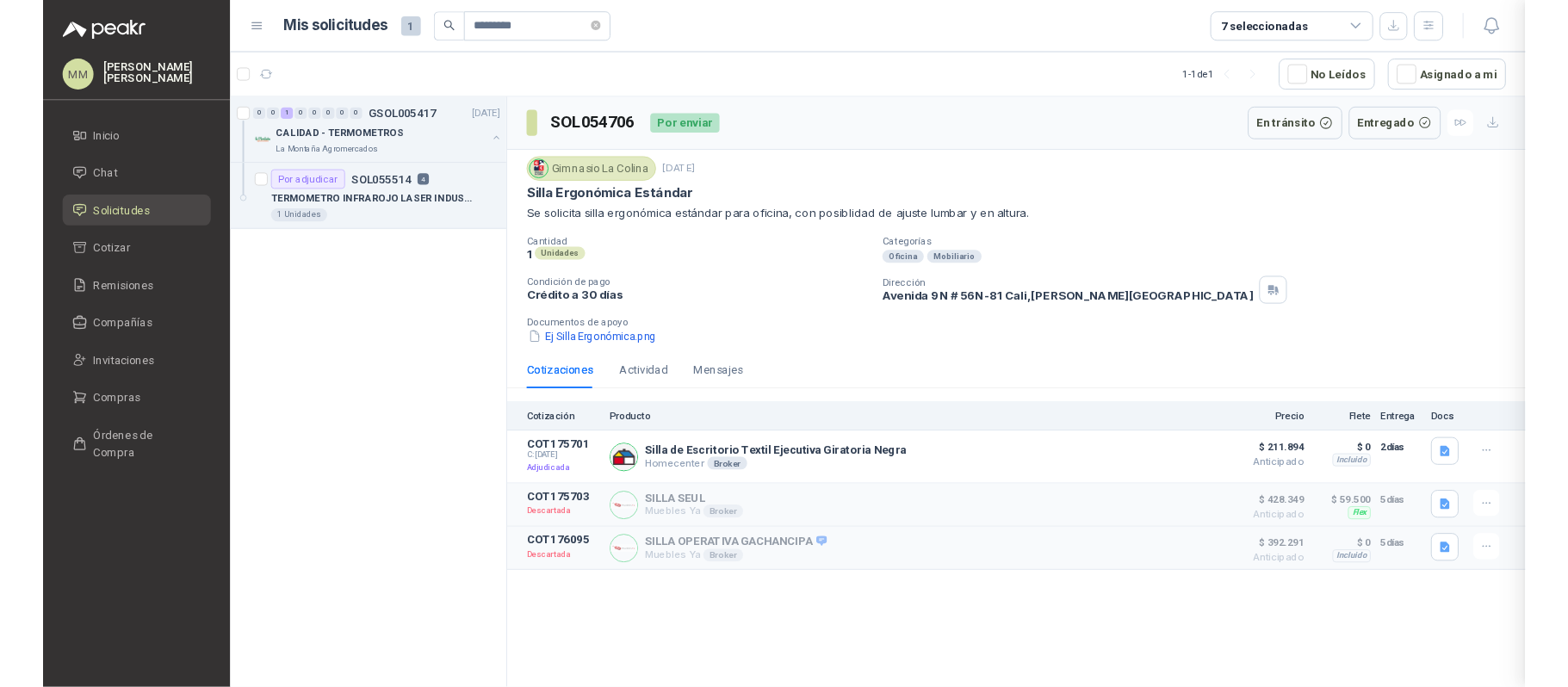
scroll to position [434, 0]
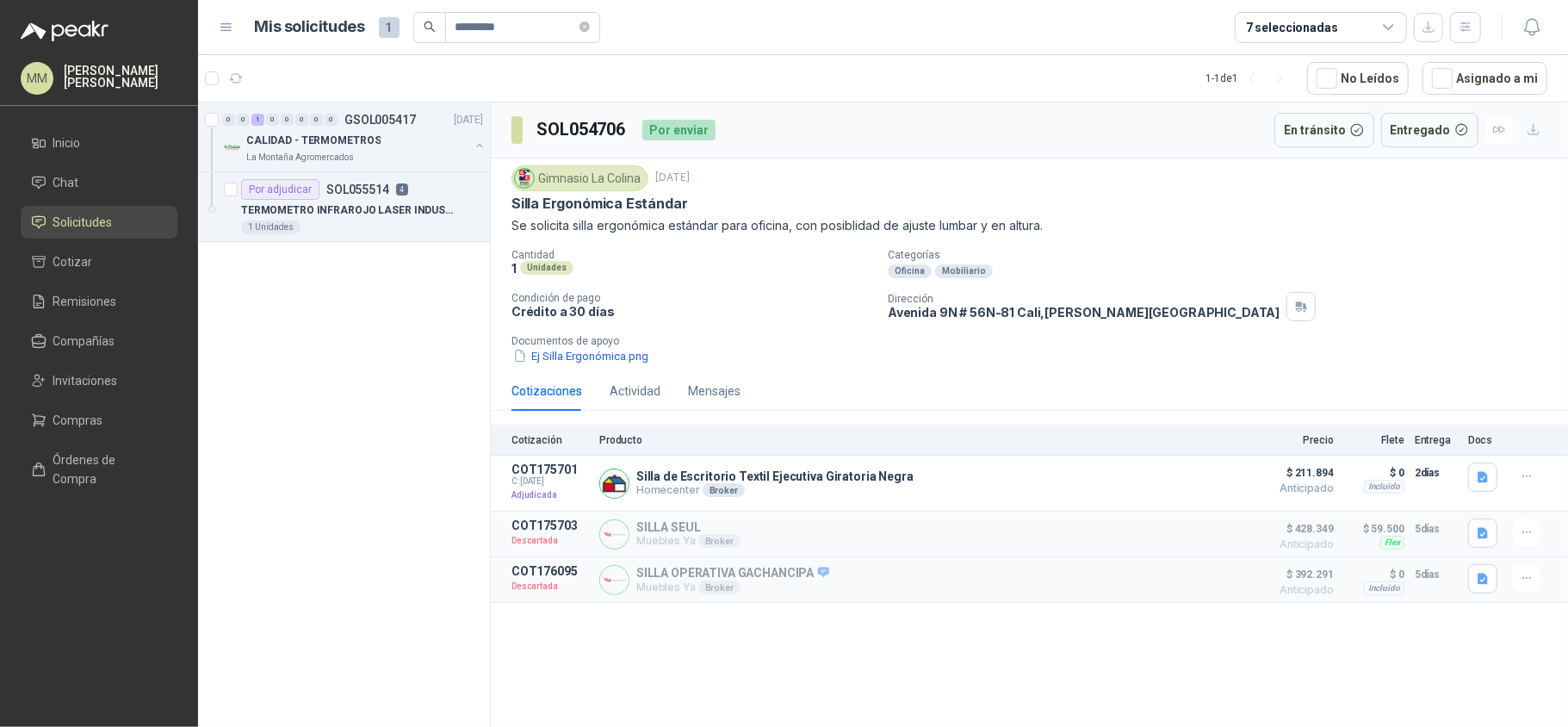
click at [587, 125] on h3 "SOL054706" at bounding box center [582, 129] width 92 height 27
copy h3 "SOL054706"
click at [958, 321] on div "Dirección Avenida 9N # 56N-81 Cali , Valle del Cauca" at bounding box center [1225, 307] width 673 height 30
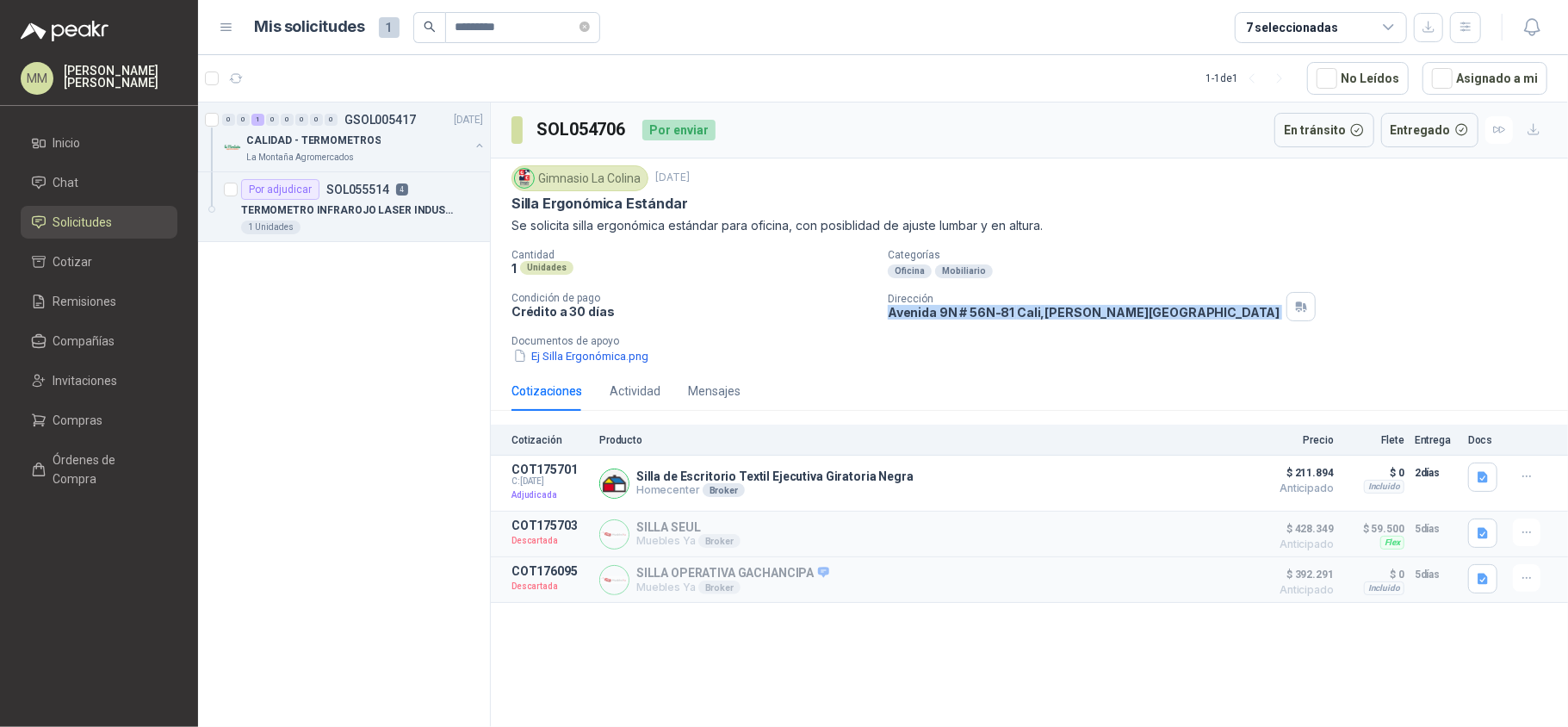
click at [958, 321] on div "Dirección Avenida 9N # 56N-81 Cali , Valle del Cauca" at bounding box center [1225, 307] width 673 height 30
copy div "Avenida 9N # 56N-81 Cali , Valle del Cauca"
click at [1061, 352] on div "Ej Silla Ergonómica.png" at bounding box center [1036, 357] width 1049 height 18
click at [607, 123] on h3 "SOL054706" at bounding box center [582, 129] width 92 height 27
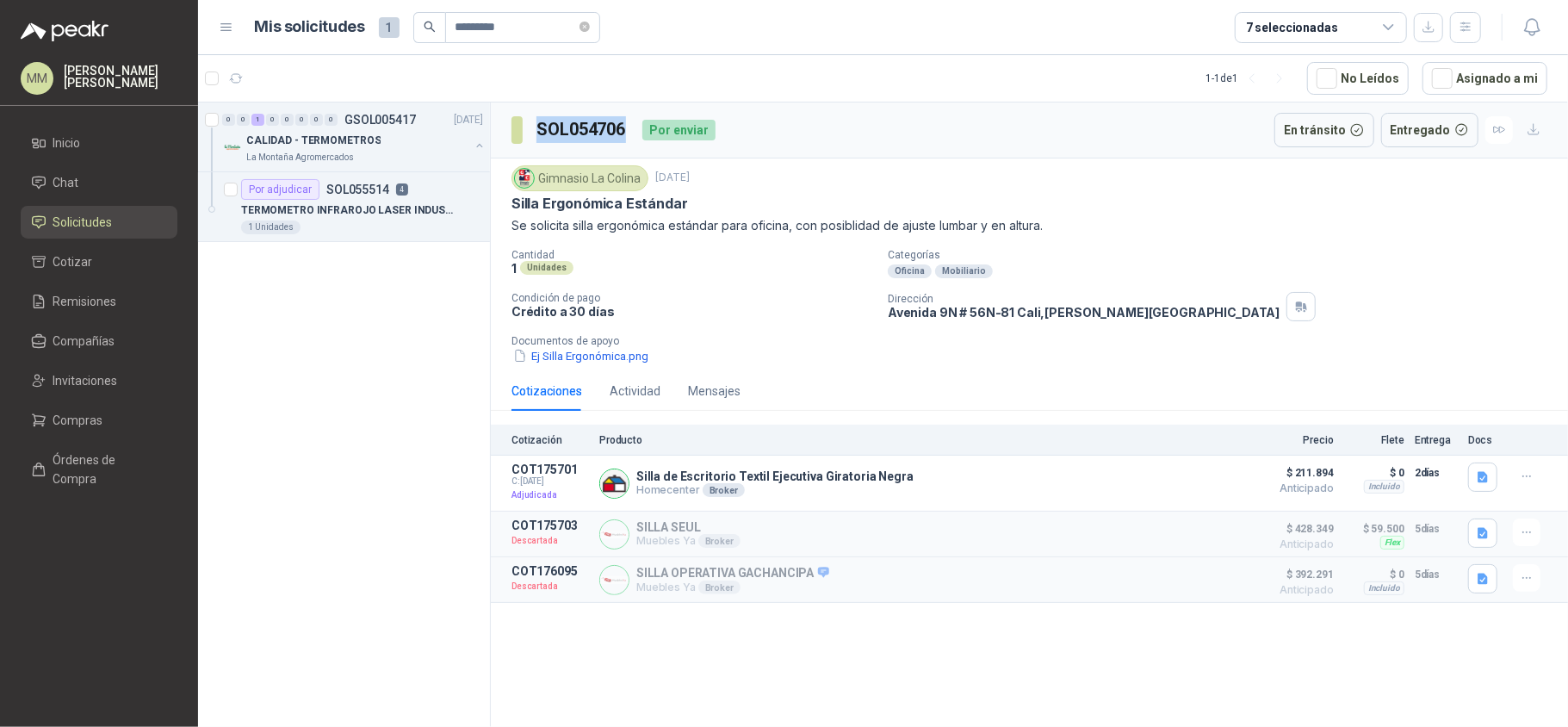
copy h3 "SOL054706"
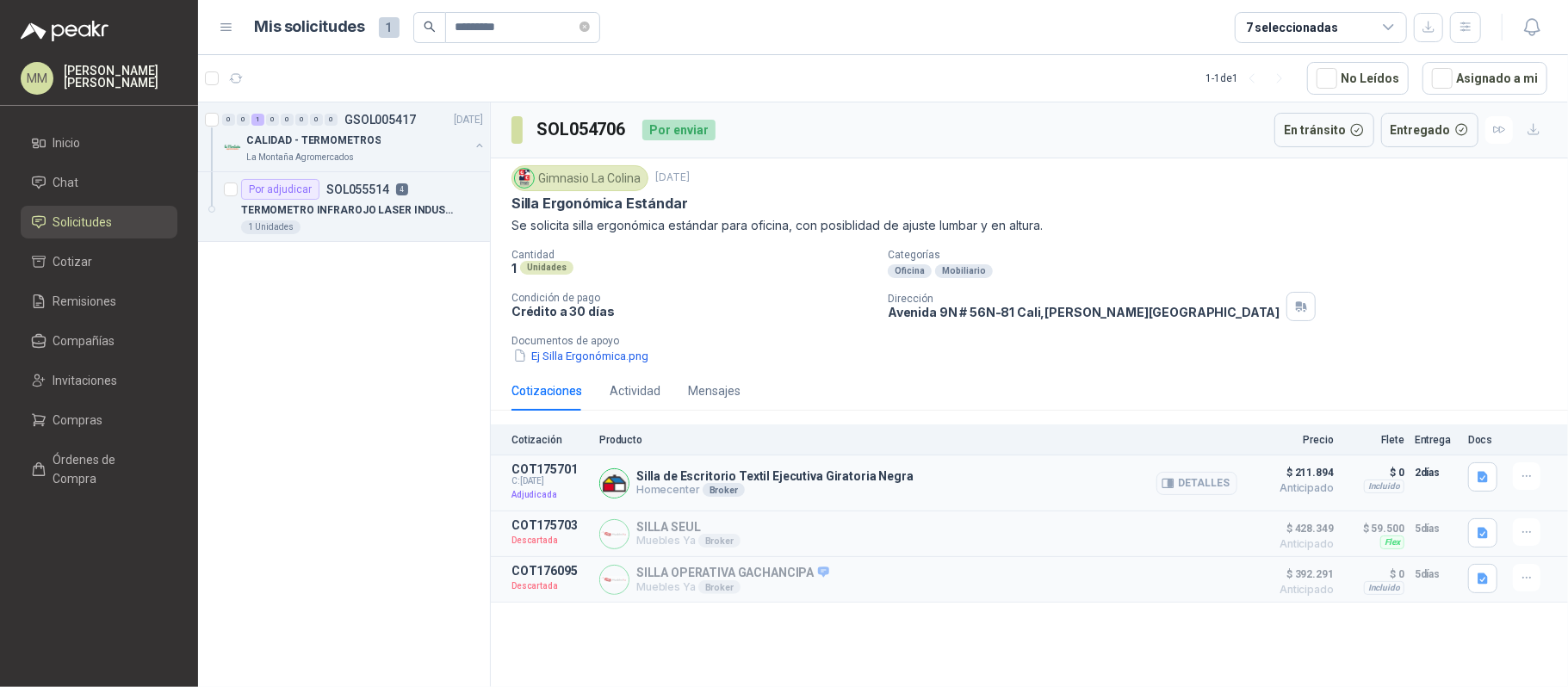
click at [824, 483] on p "Silla de Escritorio Textil Ejecutiva Giratoria Negra" at bounding box center [775, 476] width 277 height 14
click at [770, 319] on p "Crédito a 30 días" at bounding box center [693, 311] width 362 height 15
click at [1001, 320] on p "Avenida 9N # 56N-81 Cali , Valle del Cauca" at bounding box center [1084, 312] width 392 height 15
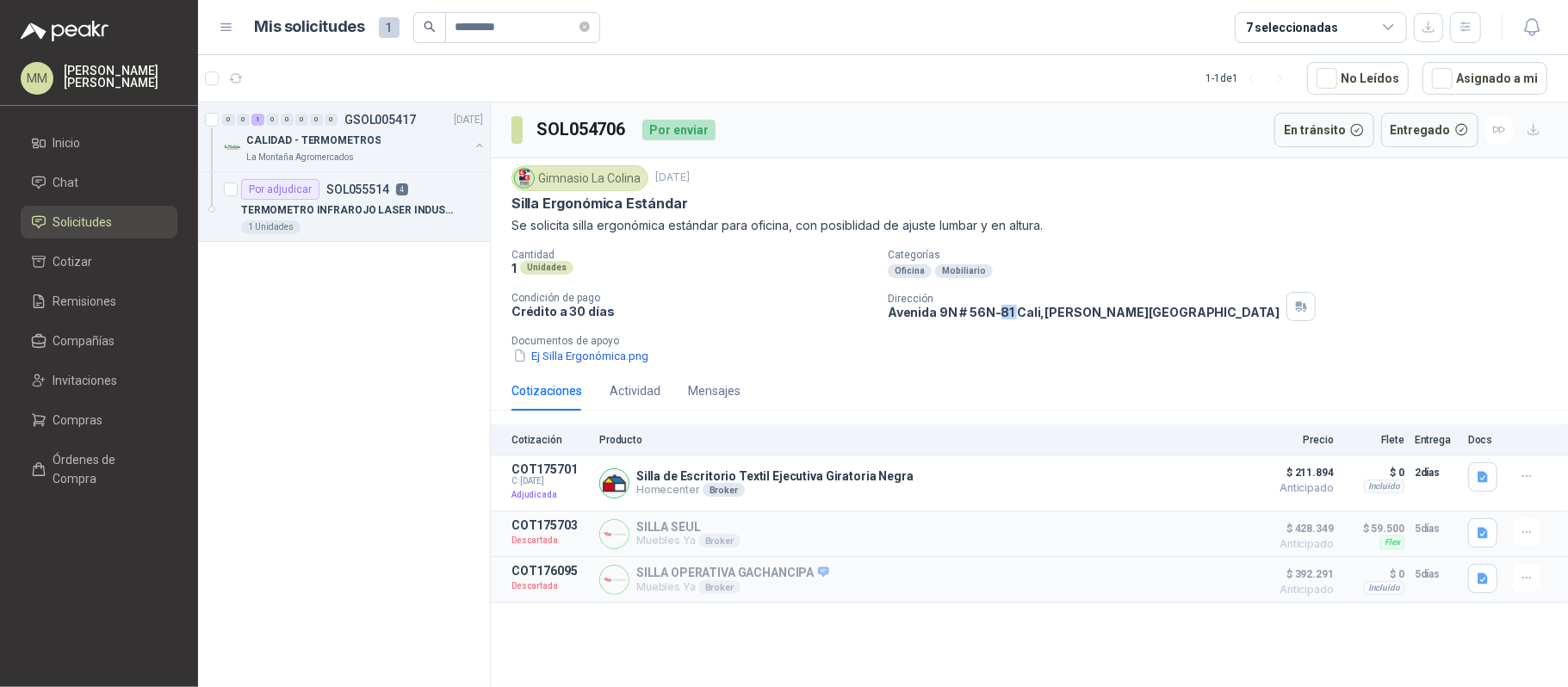
click at [1001, 320] on p "Avenida 9N # 56N-81 Cali , Valle del Cauca" at bounding box center [1084, 312] width 392 height 15
click at [635, 180] on div "Gimnasio La Colina" at bounding box center [580, 178] width 137 height 26
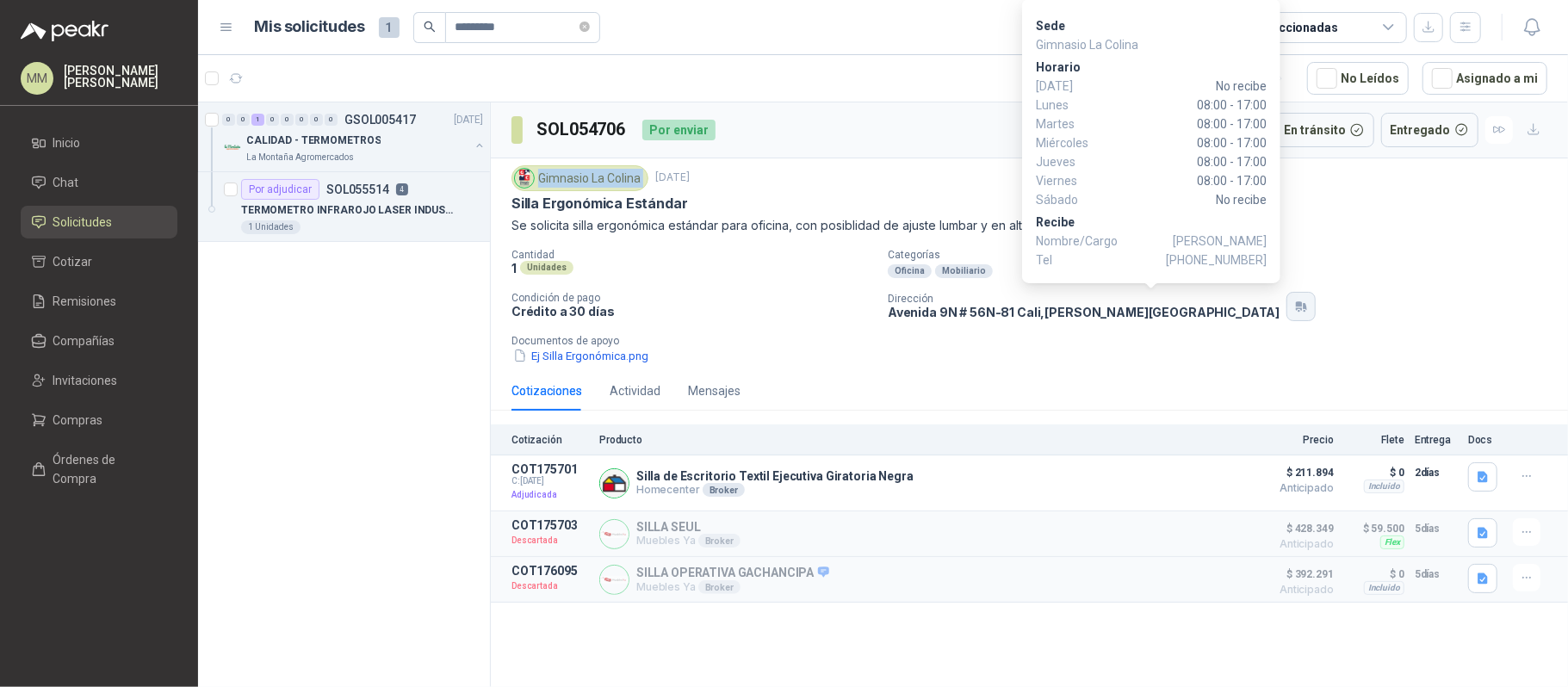
click at [1303, 310] on icon "button" at bounding box center [1304, 306] width 3 height 7
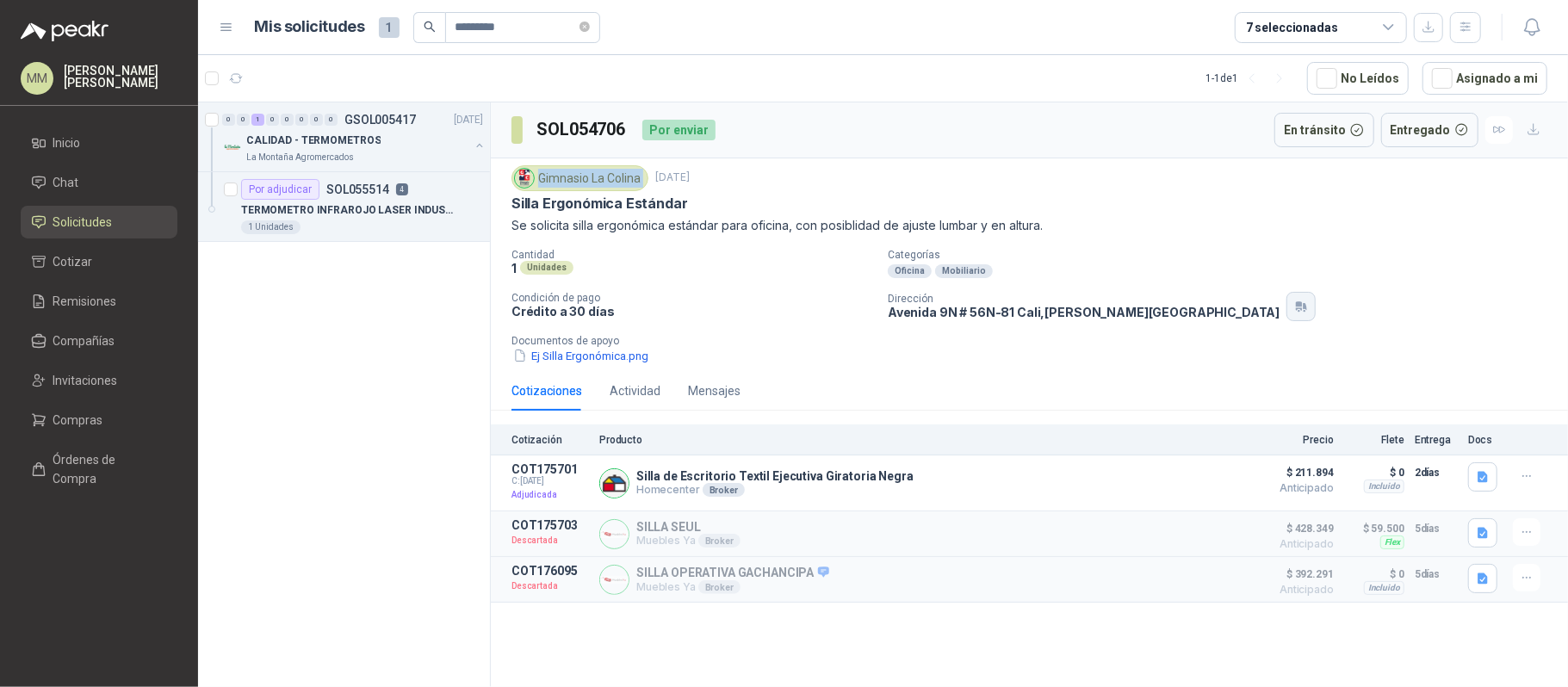
click at [1286, 317] on button "button" at bounding box center [1301, 307] width 30 height 30
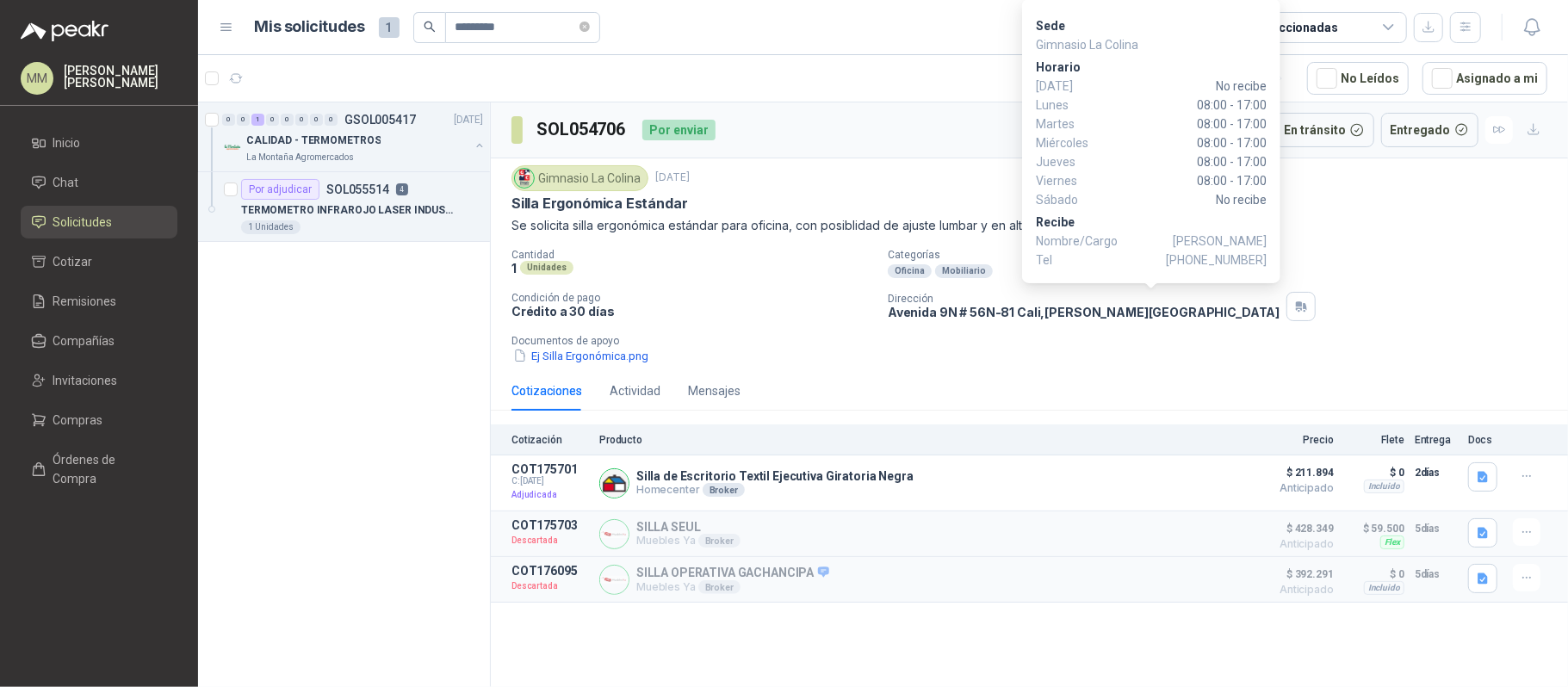
click at [1216, 262] on span "+57 3155944556" at bounding box center [1217, 259] width 101 height 19
click at [1296, 305] on icon "button" at bounding box center [1299, 303] width 6 height 5
drag, startPoint x: 1262, startPoint y: 177, endPoint x: 1189, endPoint y: 180, distance: 73.1
click at [1187, 180] on span "08:00 - 17:00" at bounding box center [1186, 180] width 162 height 19
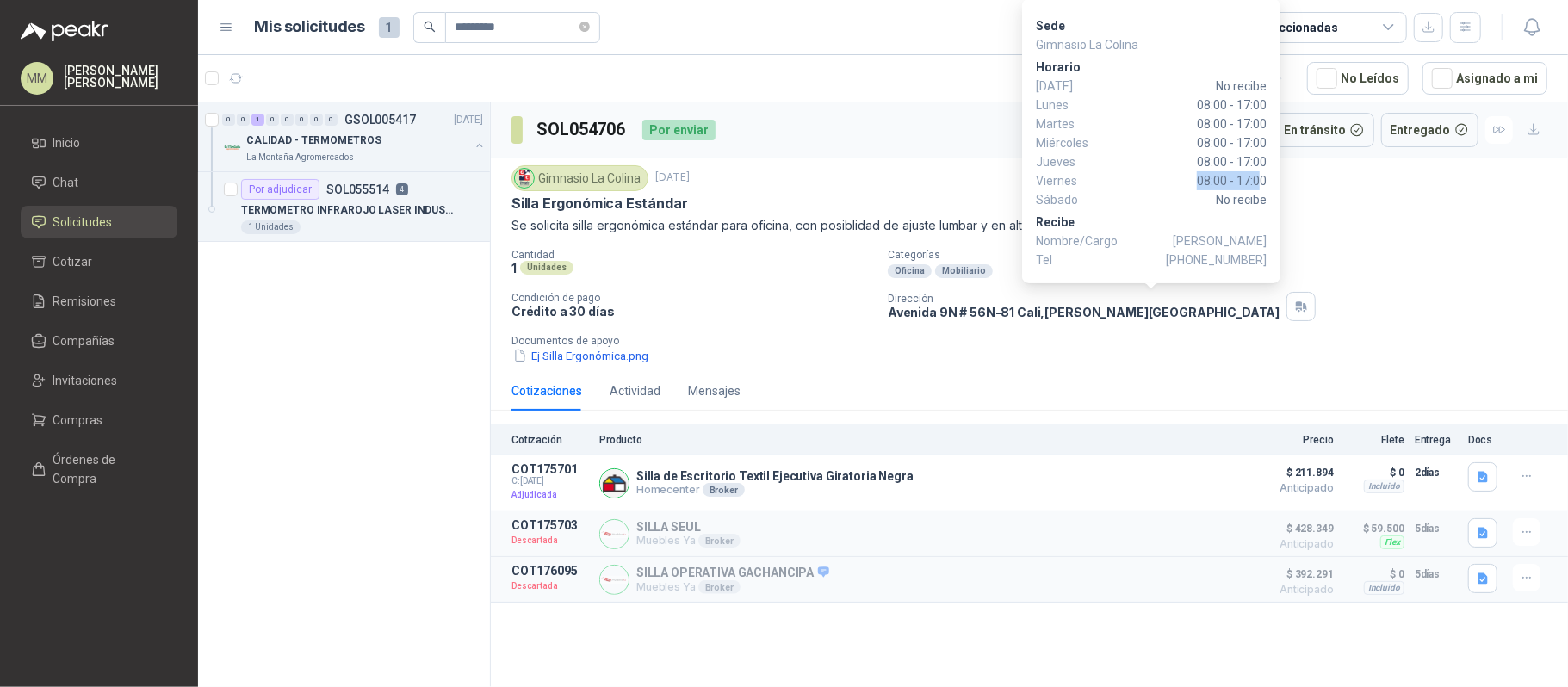
click at [1211, 173] on span "08:00 - 17:00" at bounding box center [1186, 180] width 162 height 19
drag, startPoint x: 1195, startPoint y: 175, endPoint x: 1257, endPoint y: 193, distance: 64.6
click at [1257, 193] on div "Domingo No recibe Lunes 08:00 - 17:00 Martes 08:00 - 17:00 Miércoles 08:00 - 17…" at bounding box center [1150, 143] width 231 height 133
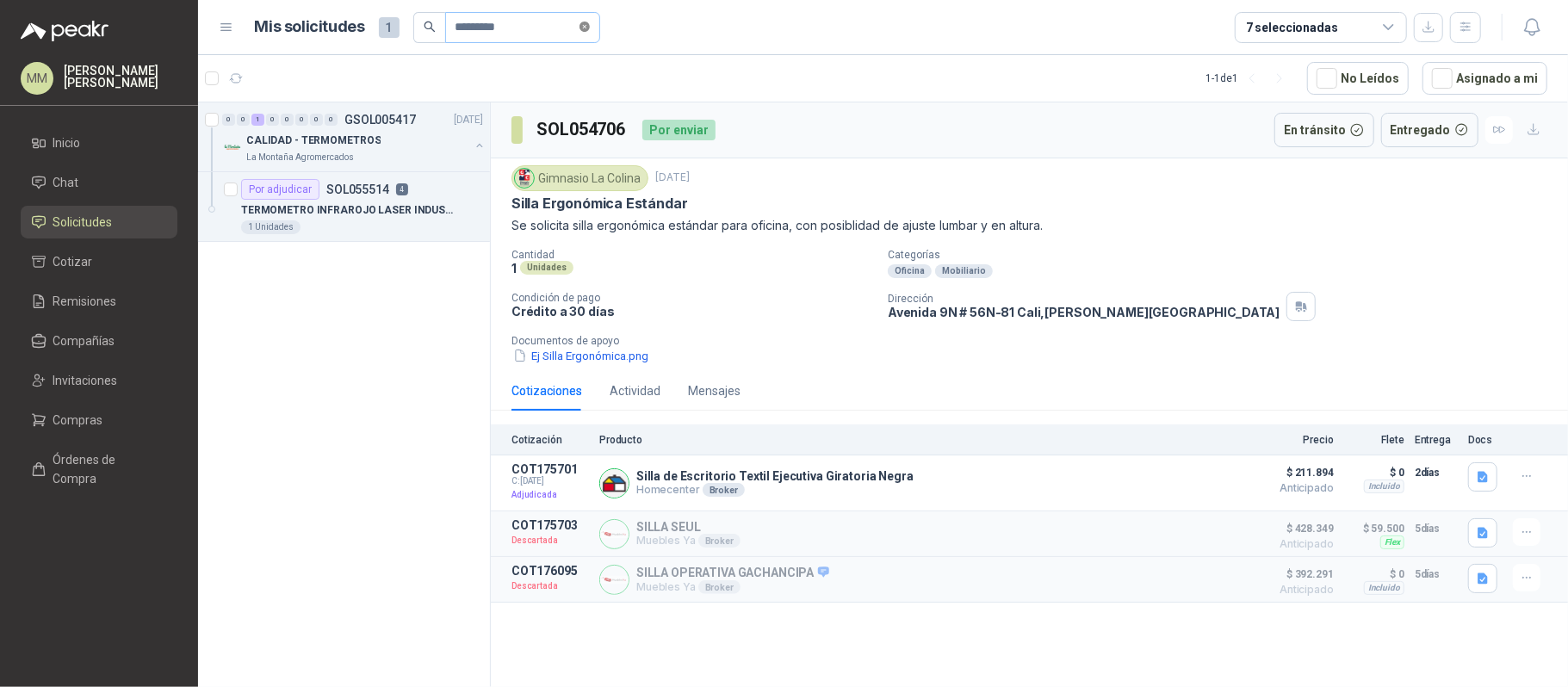
click at [590, 19] on span at bounding box center [584, 27] width 10 height 17
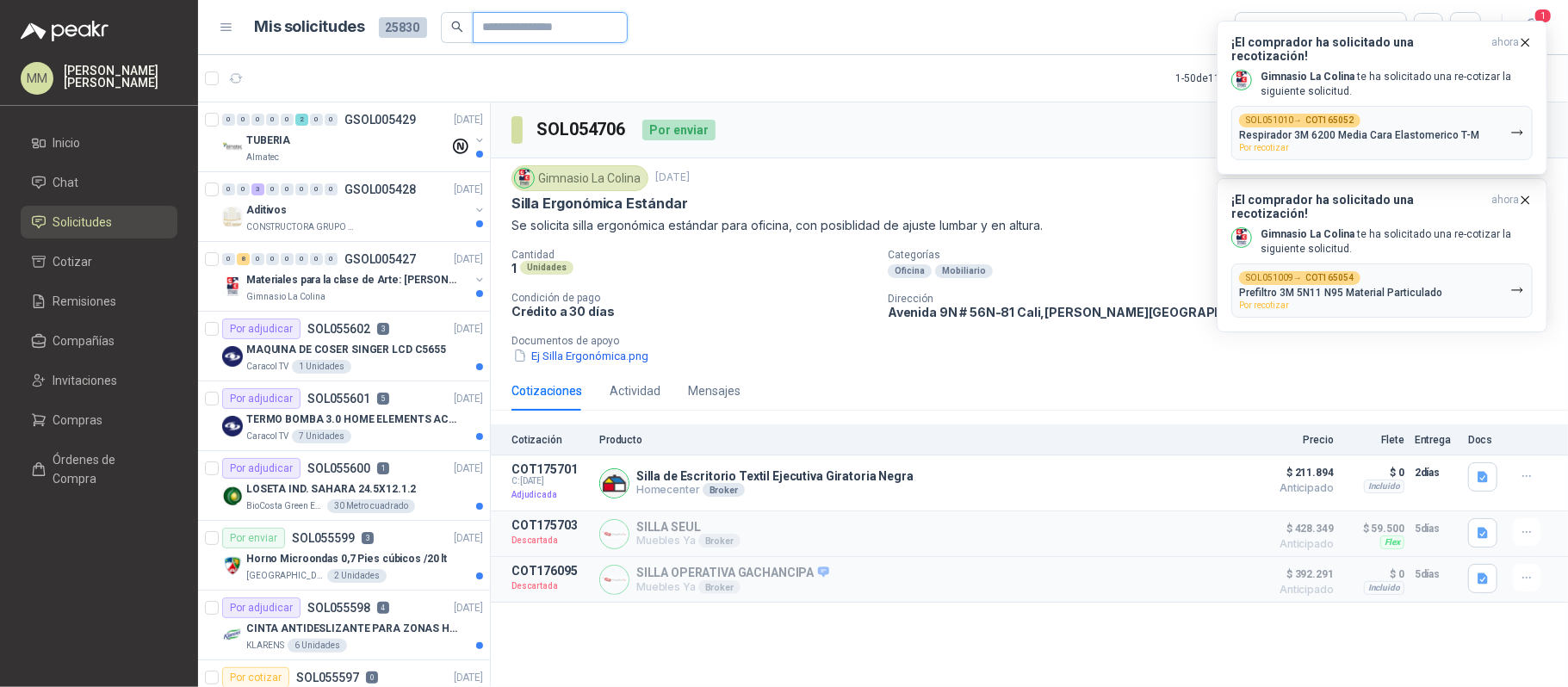
click at [577, 25] on input "text" at bounding box center [543, 28] width 121 height 30
click at [1140, 186] on div "Gimnasio La Colina 3 sept, 2025" at bounding box center [1029, 178] width 1035 height 26
click at [1338, 287] on p "Prefiltro 3M 5N11 N95 Material Particulado" at bounding box center [1340, 293] width 203 height 12
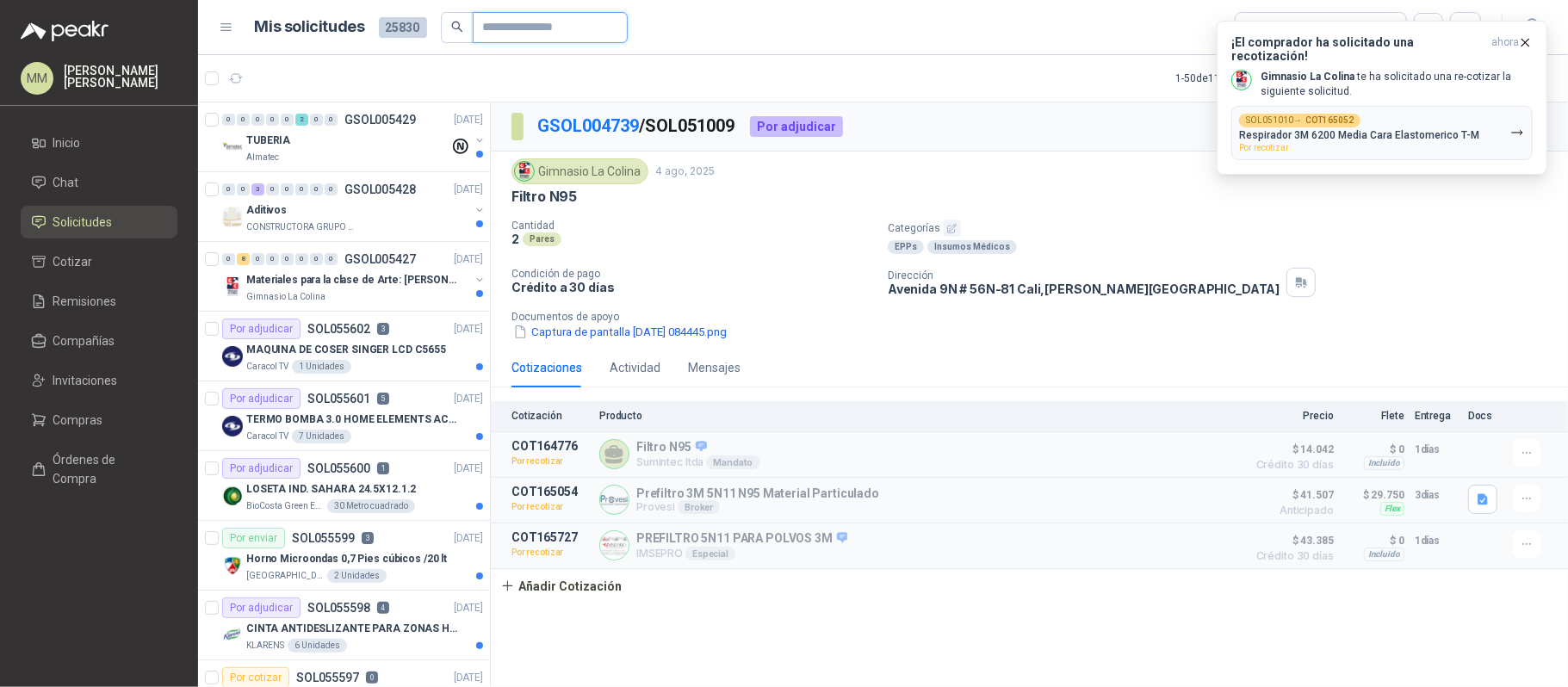
click at [555, 31] on input "text" at bounding box center [543, 28] width 121 height 30
paste input "*********"
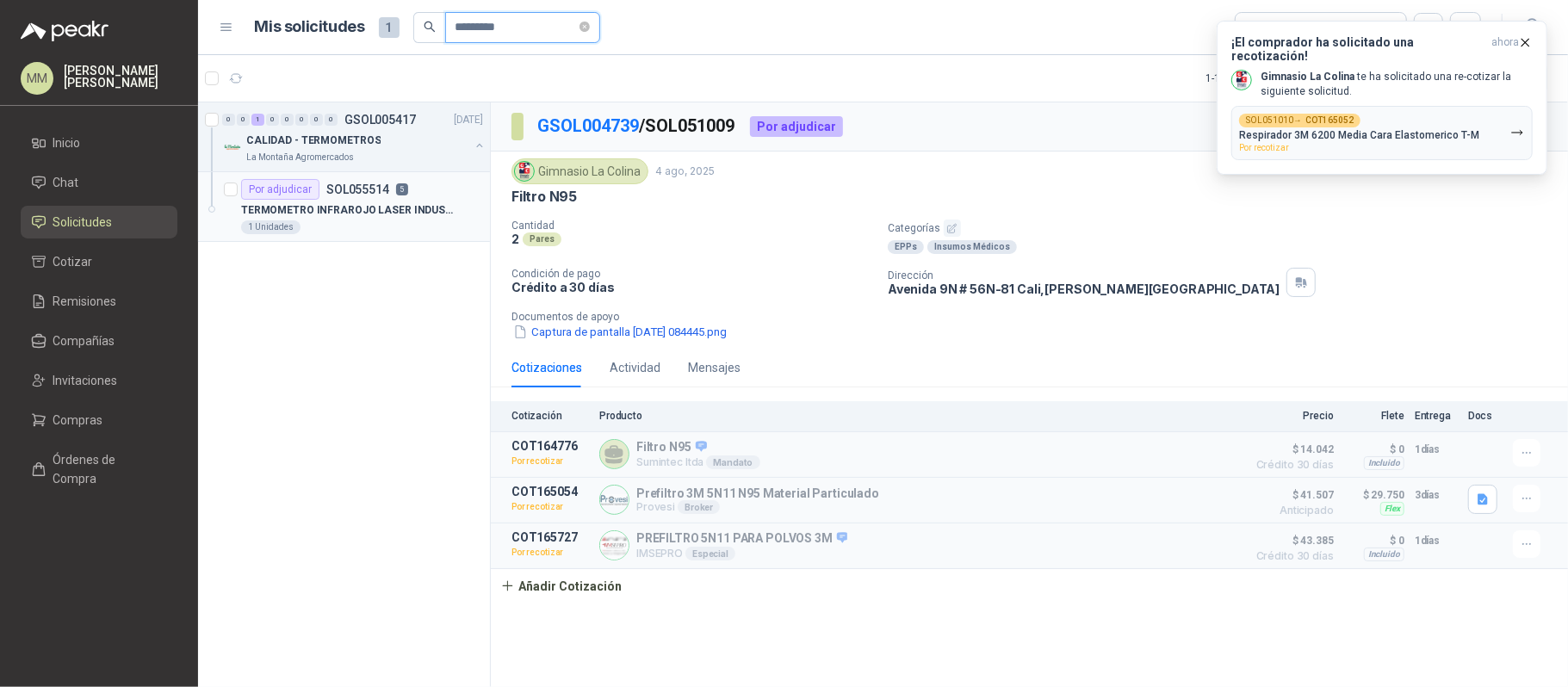
type input "*********"
click at [438, 202] on p "TERMOMETRO INFRAROJO LASER INDUSTRIAL" at bounding box center [348, 210] width 215 height 17
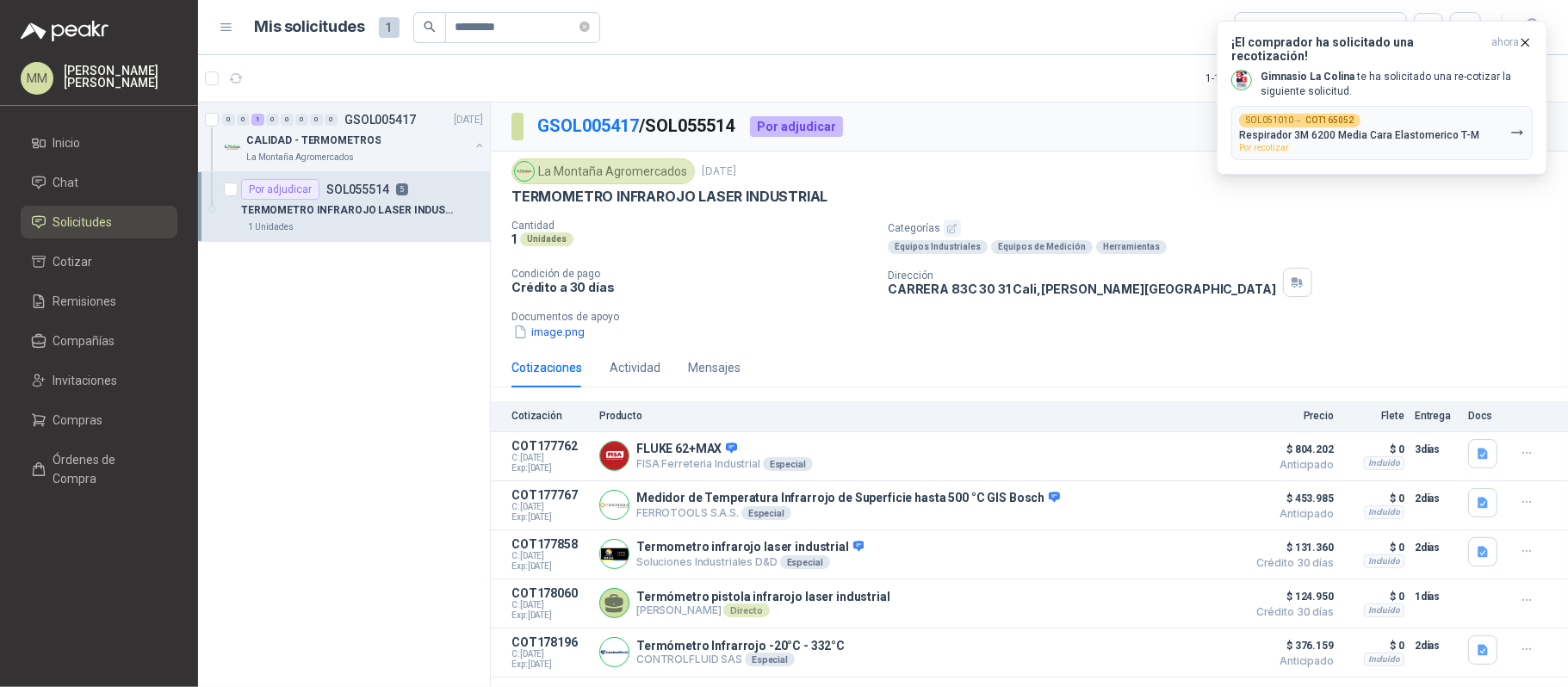
scroll to position [29, 0]
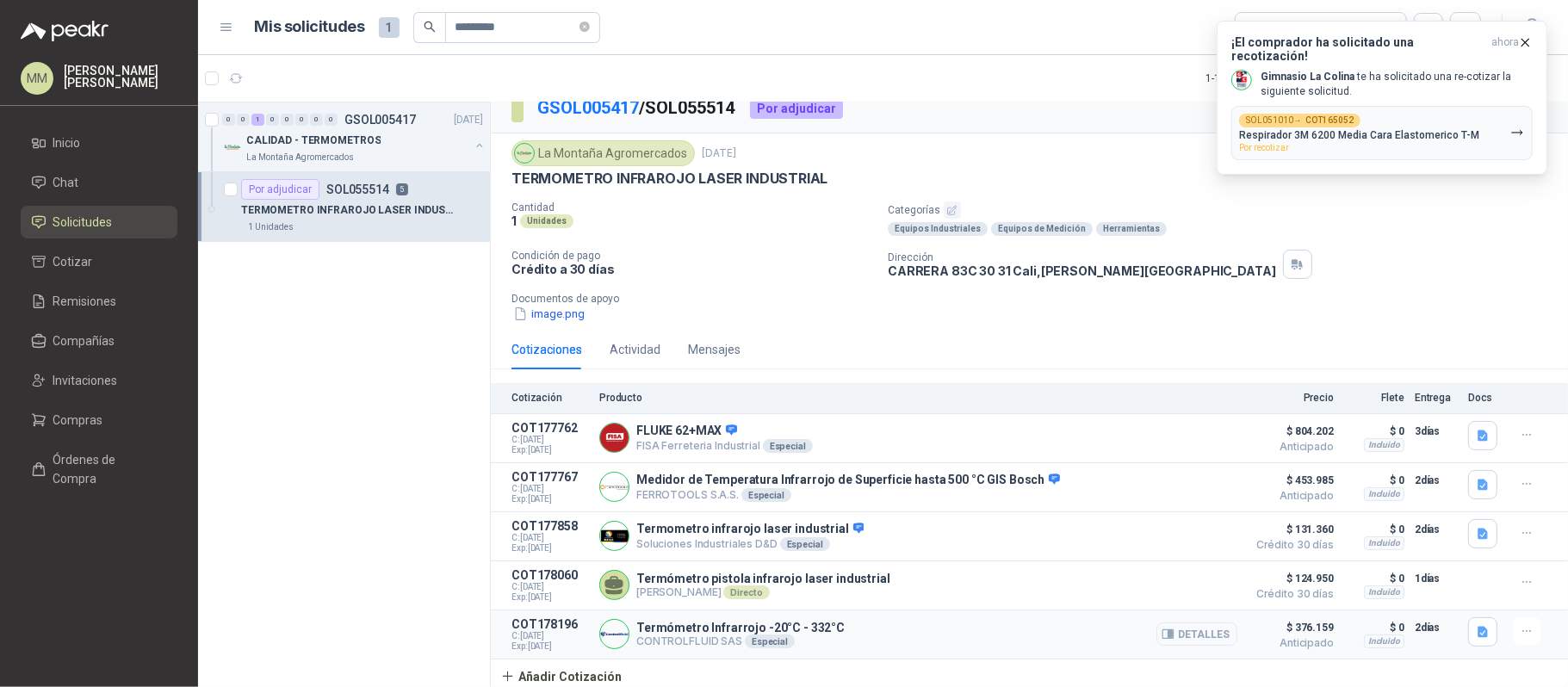
click at [1206, 635] on button "Detalles" at bounding box center [1197, 634] width 81 height 23
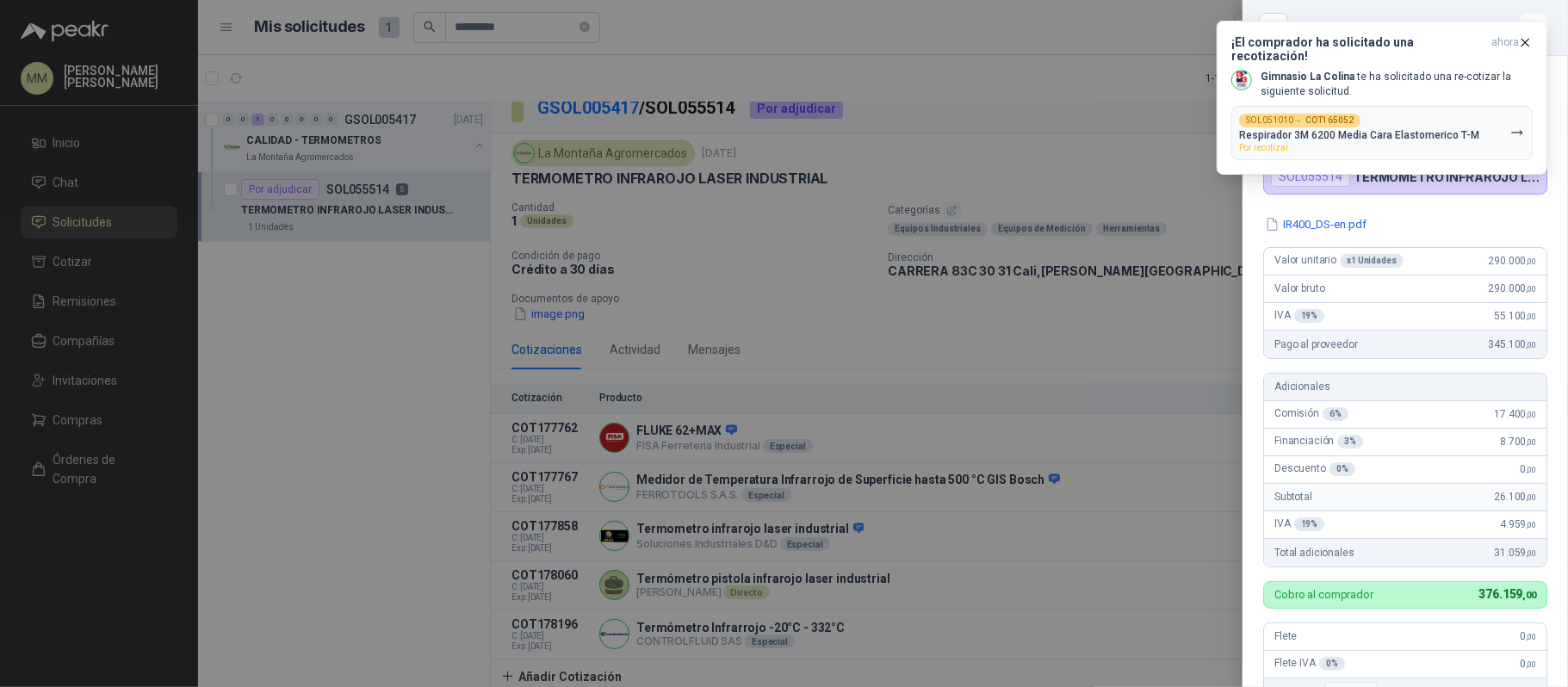
click at [1323, 215] on button "IR400_DS-en.pdf" at bounding box center [1316, 224] width 105 height 18
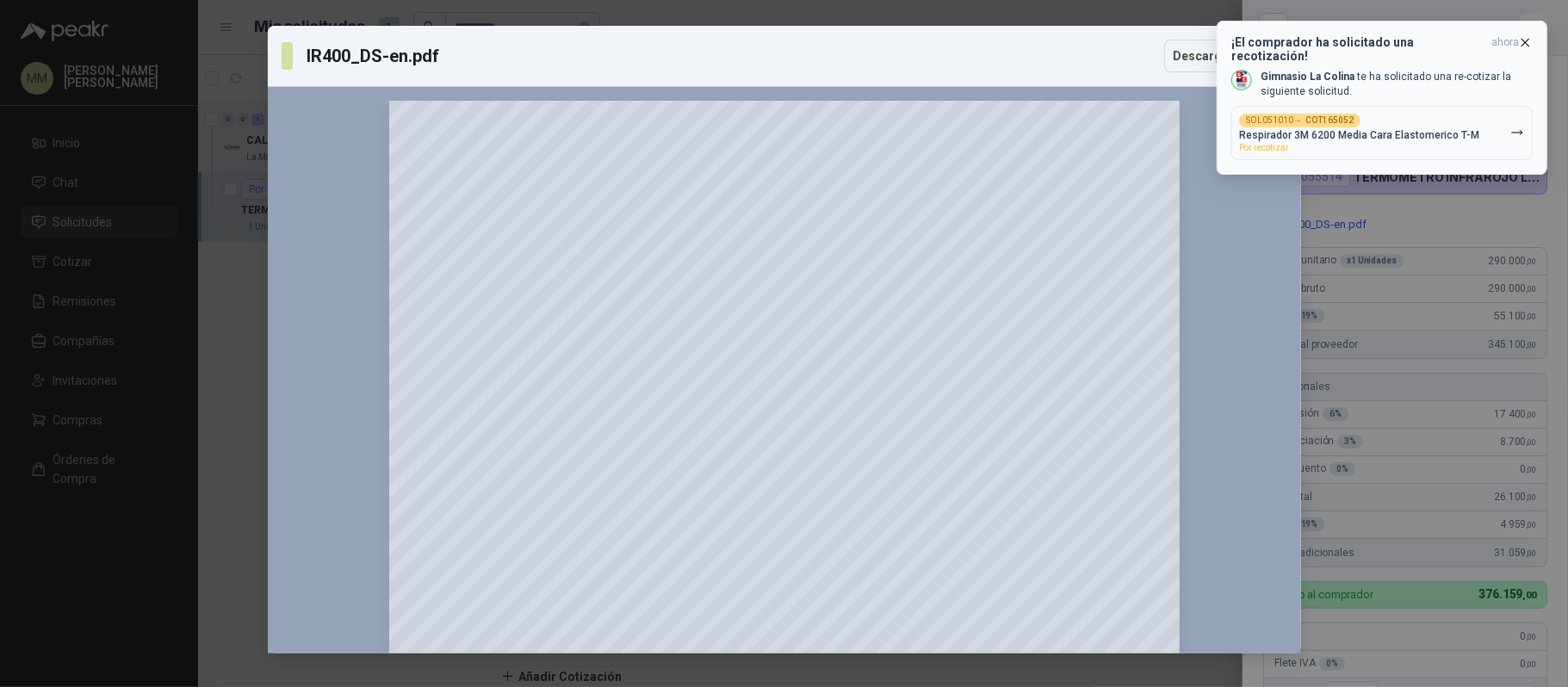
click at [1525, 40] on icon "button" at bounding box center [1524, 43] width 15 height 15
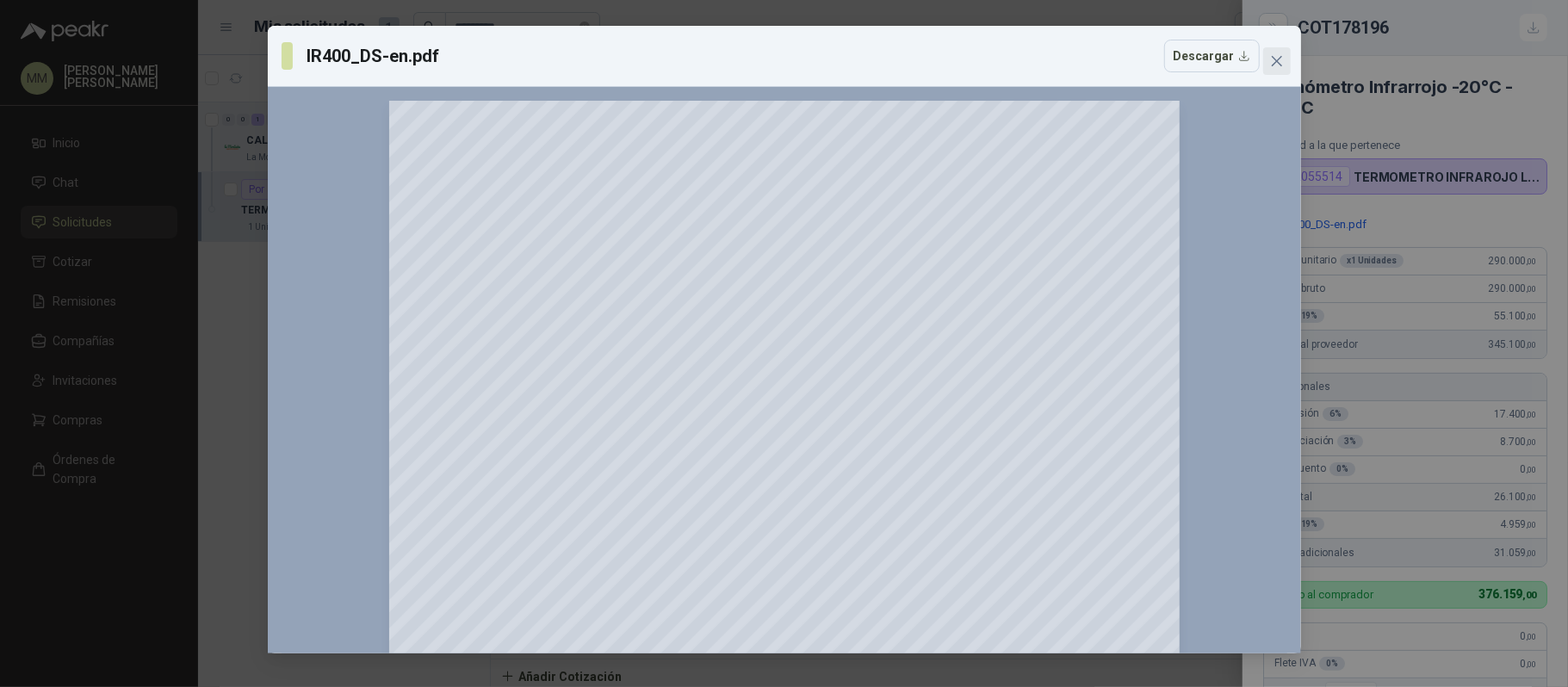
click at [1278, 62] on icon "close" at bounding box center [1276, 61] width 10 height 10
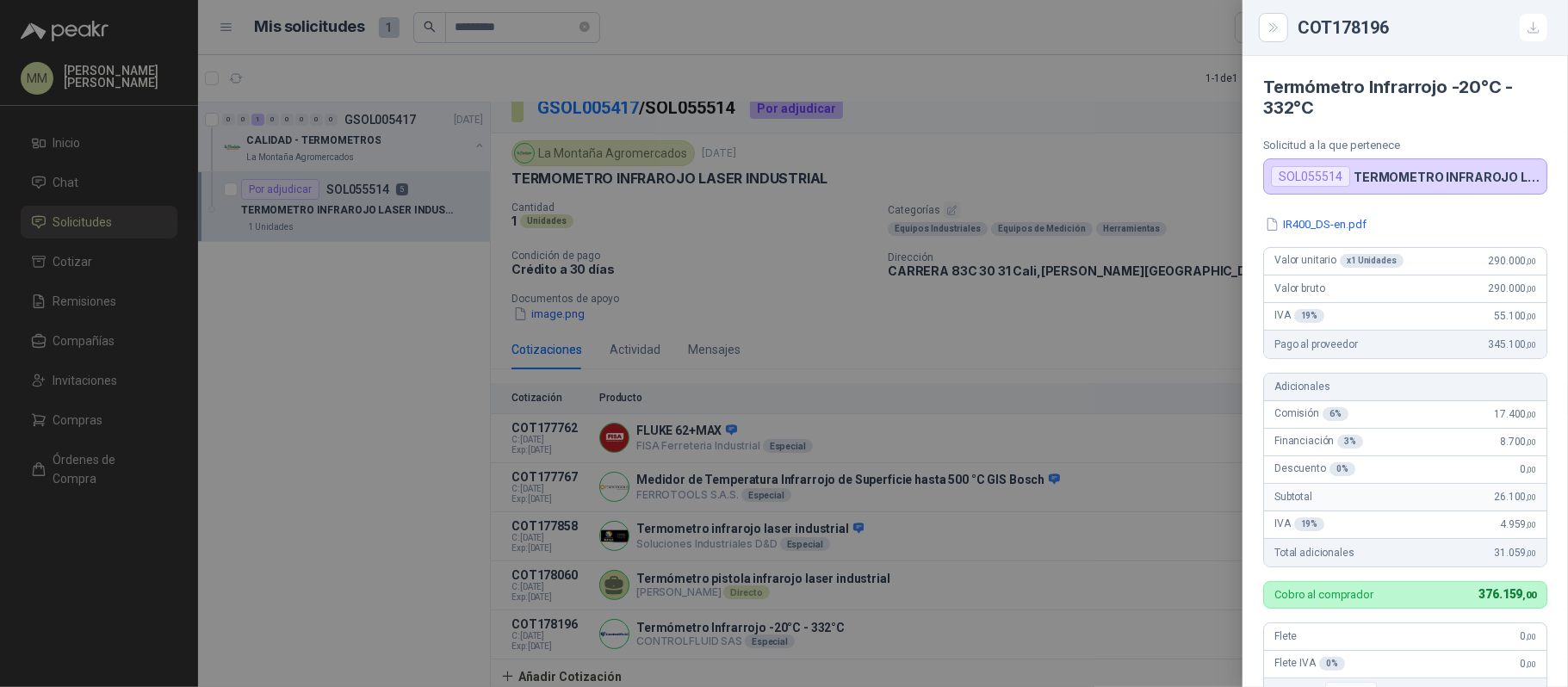
click at [1127, 118] on div at bounding box center [784, 344] width 1568 height 687
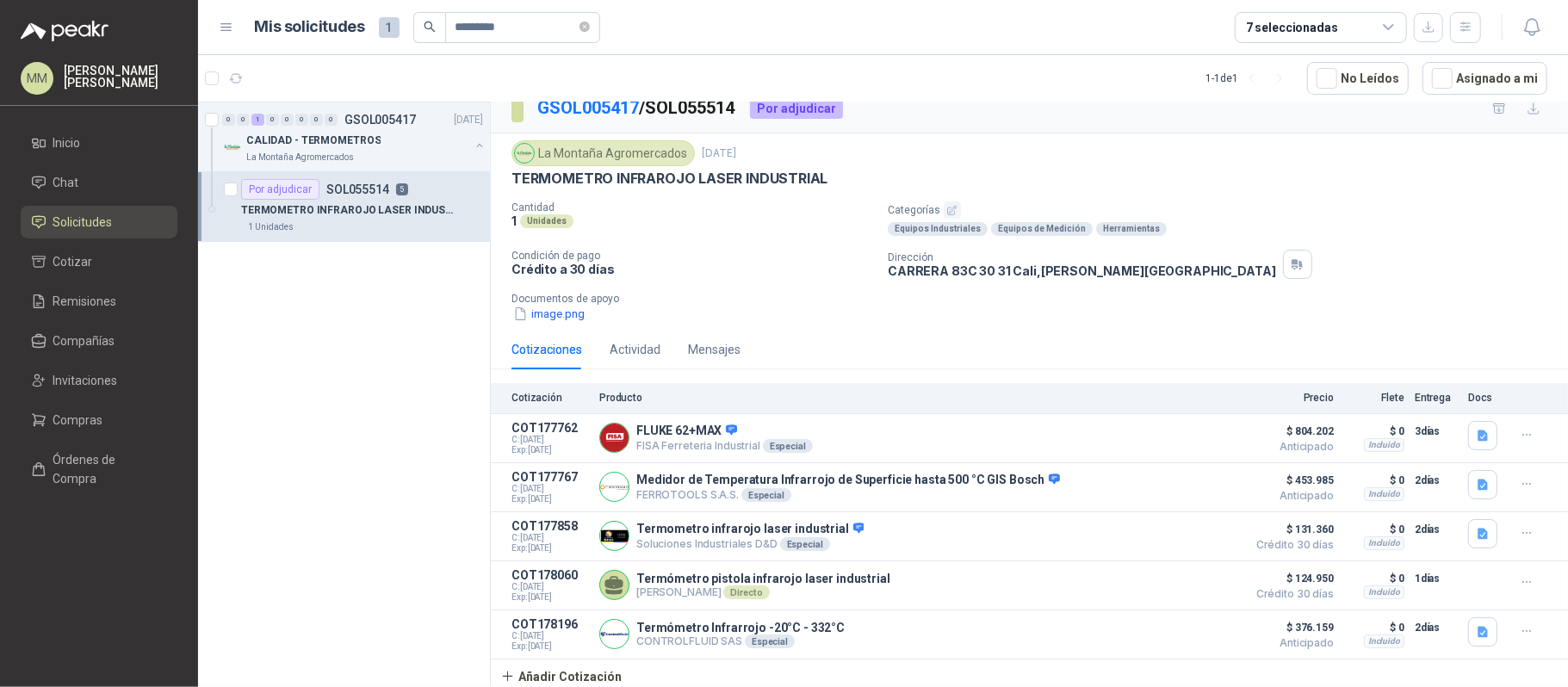
click at [1058, 269] on div "Dirección CARRERA 83C 30 31 Cali , Valle del Cauca" at bounding box center [1225, 264] width 673 height 30
click at [1113, 143] on div "La Montaña Agromercados 11 sept, 2025" at bounding box center [1029, 153] width 1035 height 26
click at [587, 24] on icon "close-circle" at bounding box center [584, 27] width 10 height 10
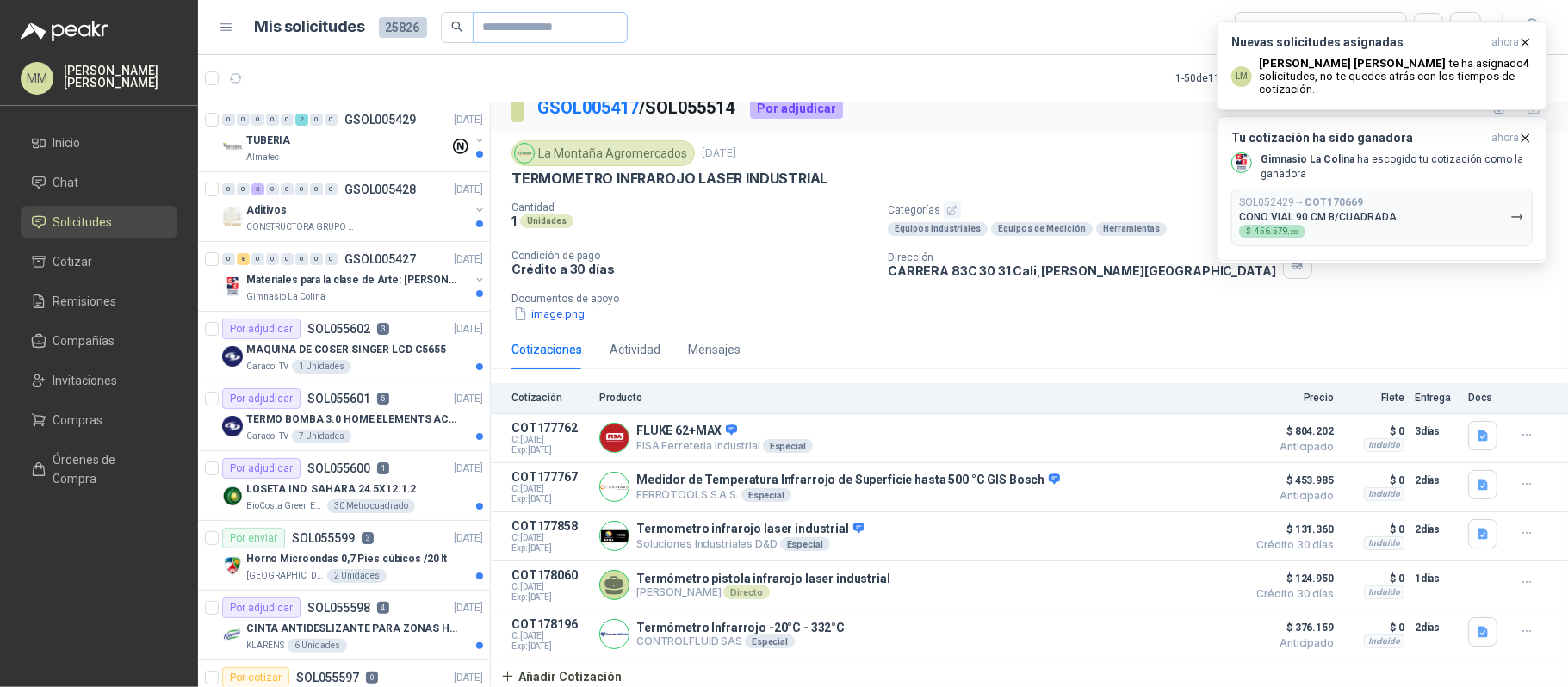
click at [613, 29] on span at bounding box center [549, 27] width 155 height 31
click at [572, 29] on input "text" at bounding box center [543, 28] width 121 height 30
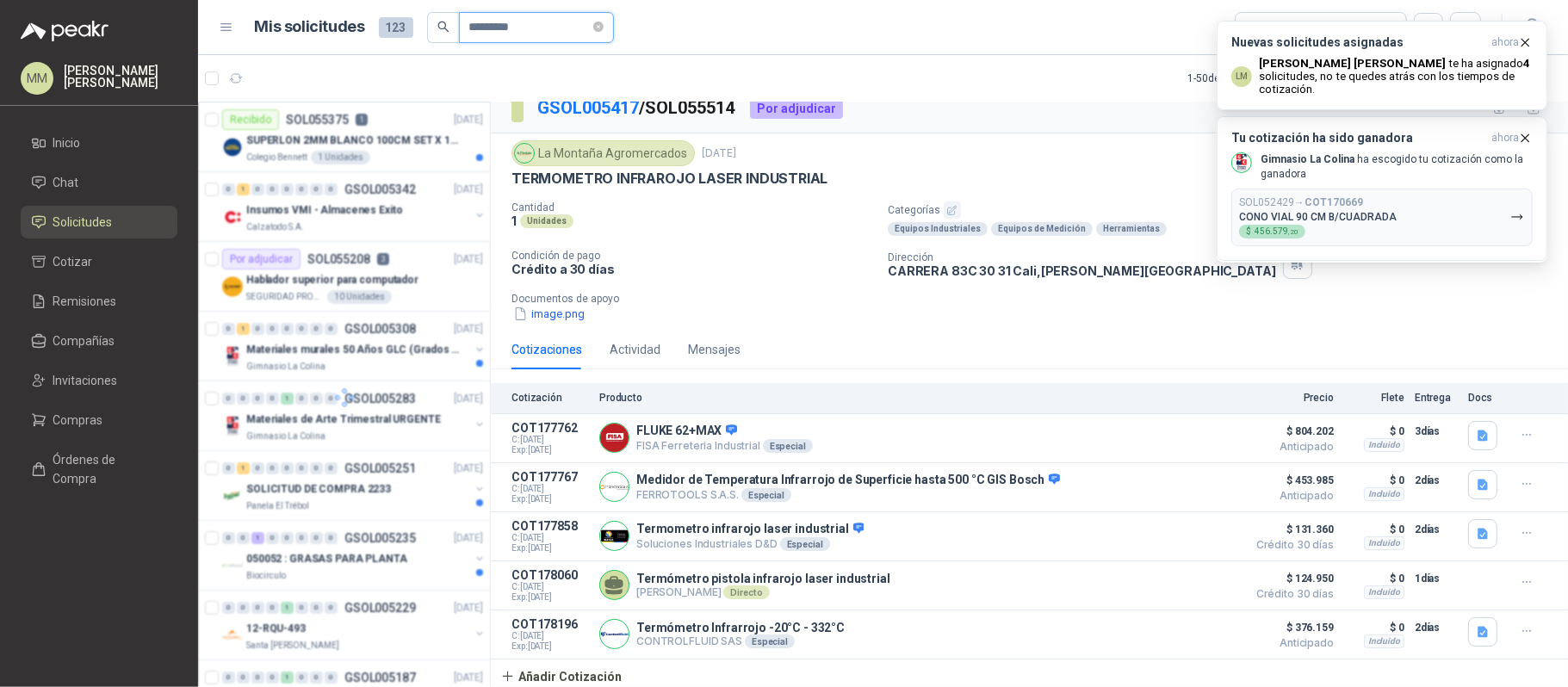
type input "*********"
click at [858, 73] on article "1 - 50 de 177 No Leídos Asignado a mi" at bounding box center [883, 78] width 1370 height 47
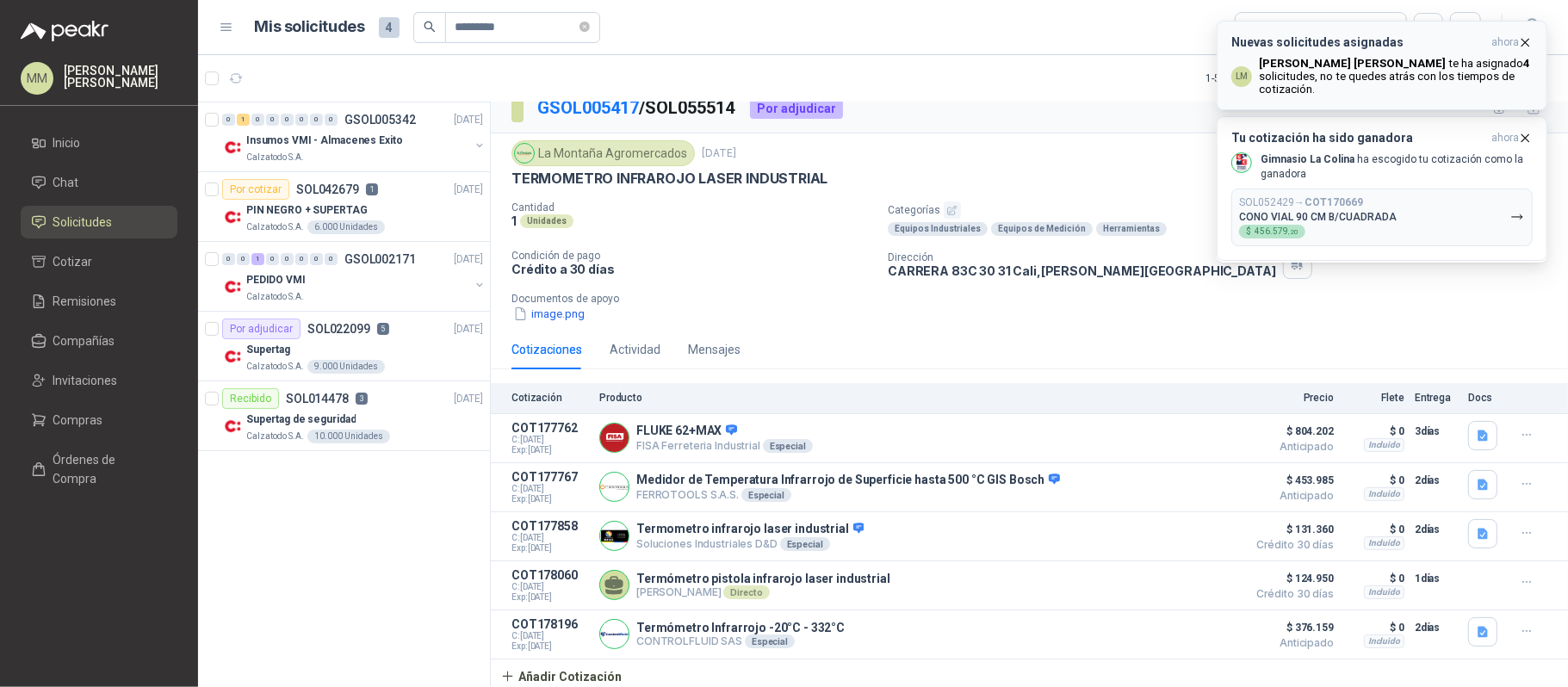
click at [1519, 36] on icon "button" at bounding box center [1524, 43] width 15 height 15
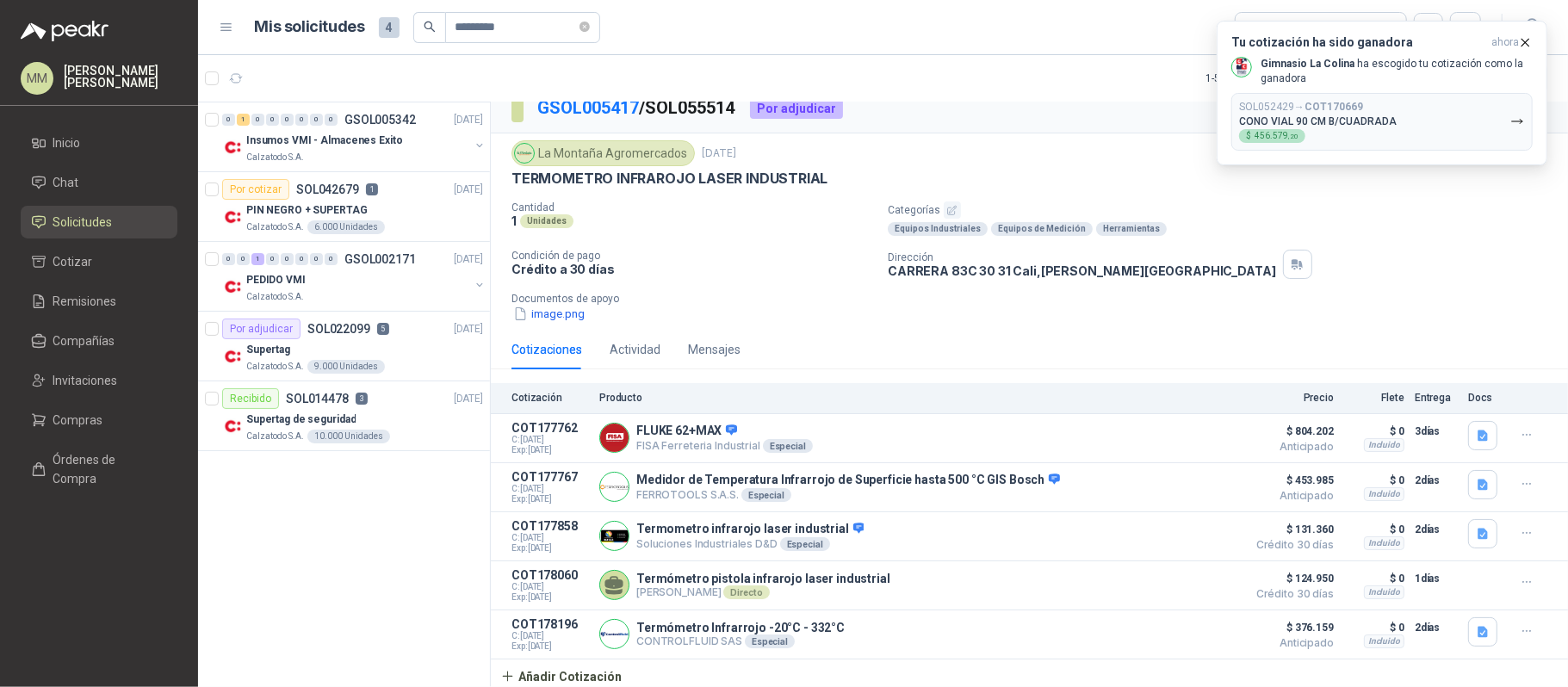
click at [1522, 38] on icon "button" at bounding box center [1524, 43] width 15 height 15
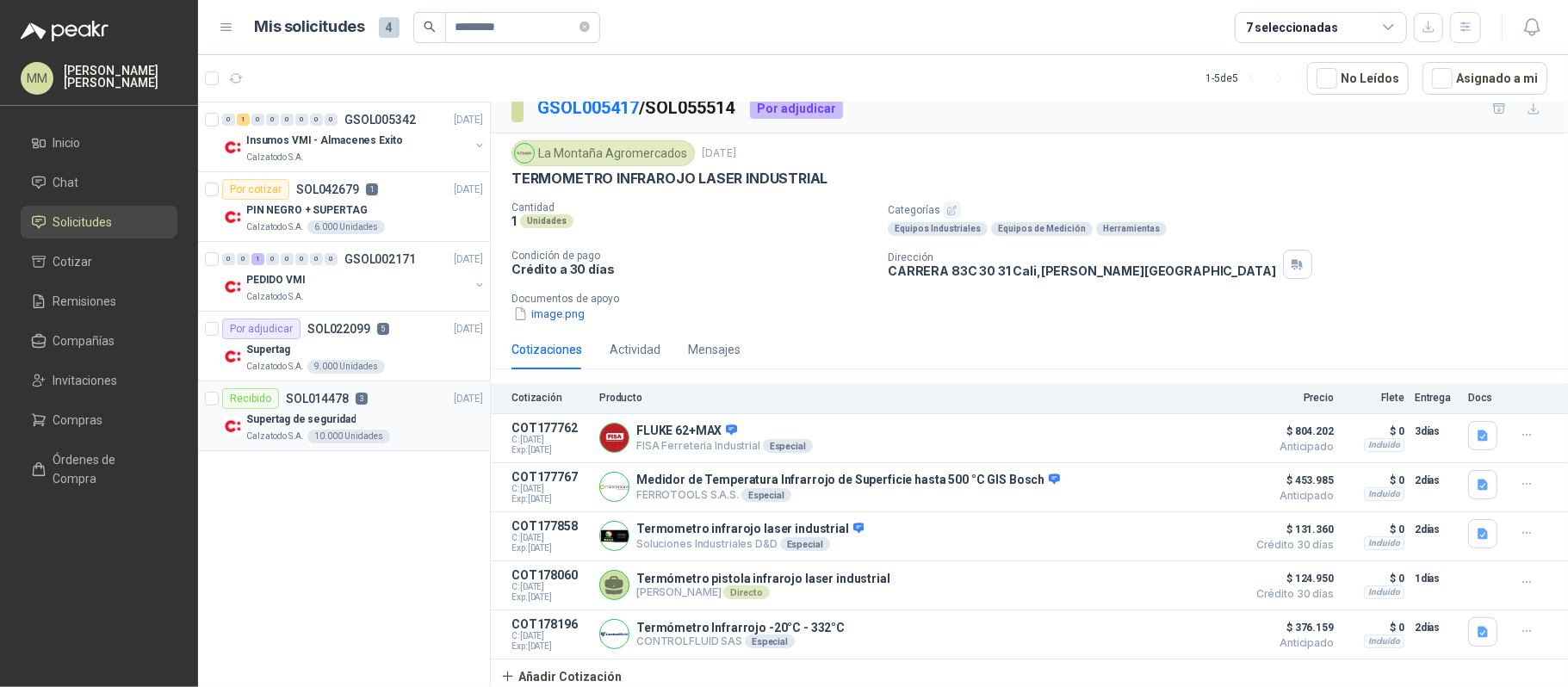
click at [408, 407] on div "Recibido SOL014478 3 15/03/24" at bounding box center [352, 398] width 261 height 21
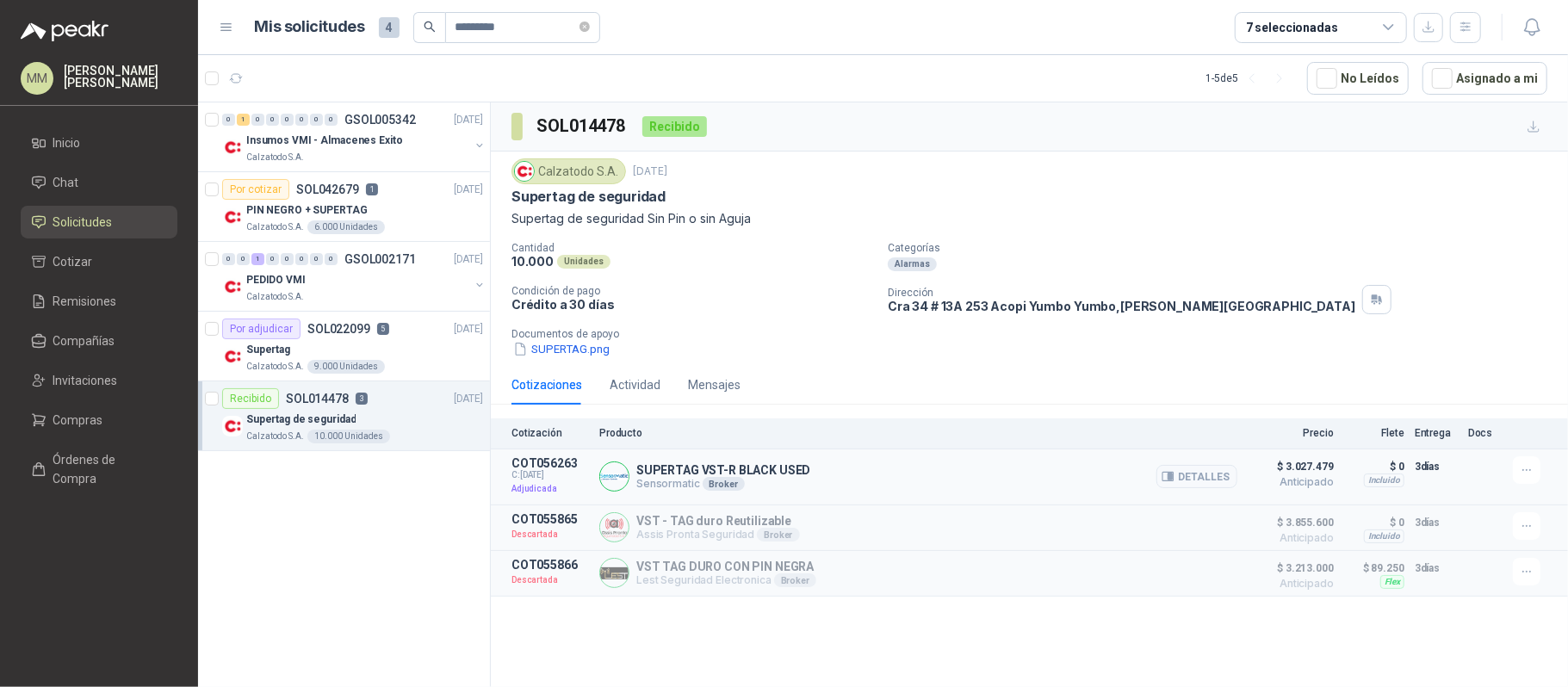
click at [677, 490] on p "Sensormatic Broker" at bounding box center [724, 484] width 175 height 14
click at [822, 263] on div "10.000 Unidades" at bounding box center [693, 261] width 362 height 15
click at [690, 587] on p "Lest Seguridad Electronica Broker" at bounding box center [727, 580] width 180 height 14
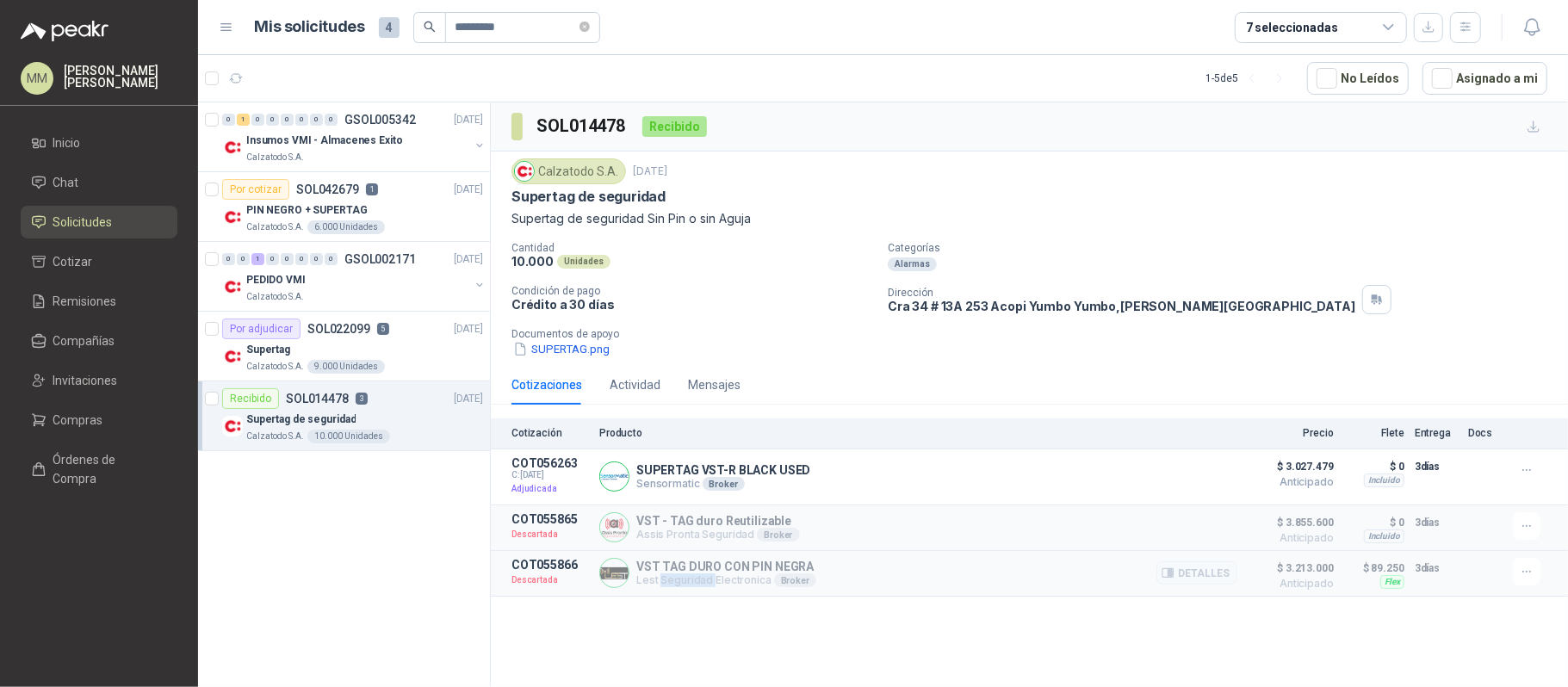
click at [690, 587] on p "Lest Seguridad Electronica Broker" at bounding box center [727, 580] width 180 height 14
click at [818, 258] on div "10.000 Unidades" at bounding box center [693, 261] width 362 height 15
click at [590, 30] on icon "close-circle" at bounding box center [584, 27] width 10 height 10
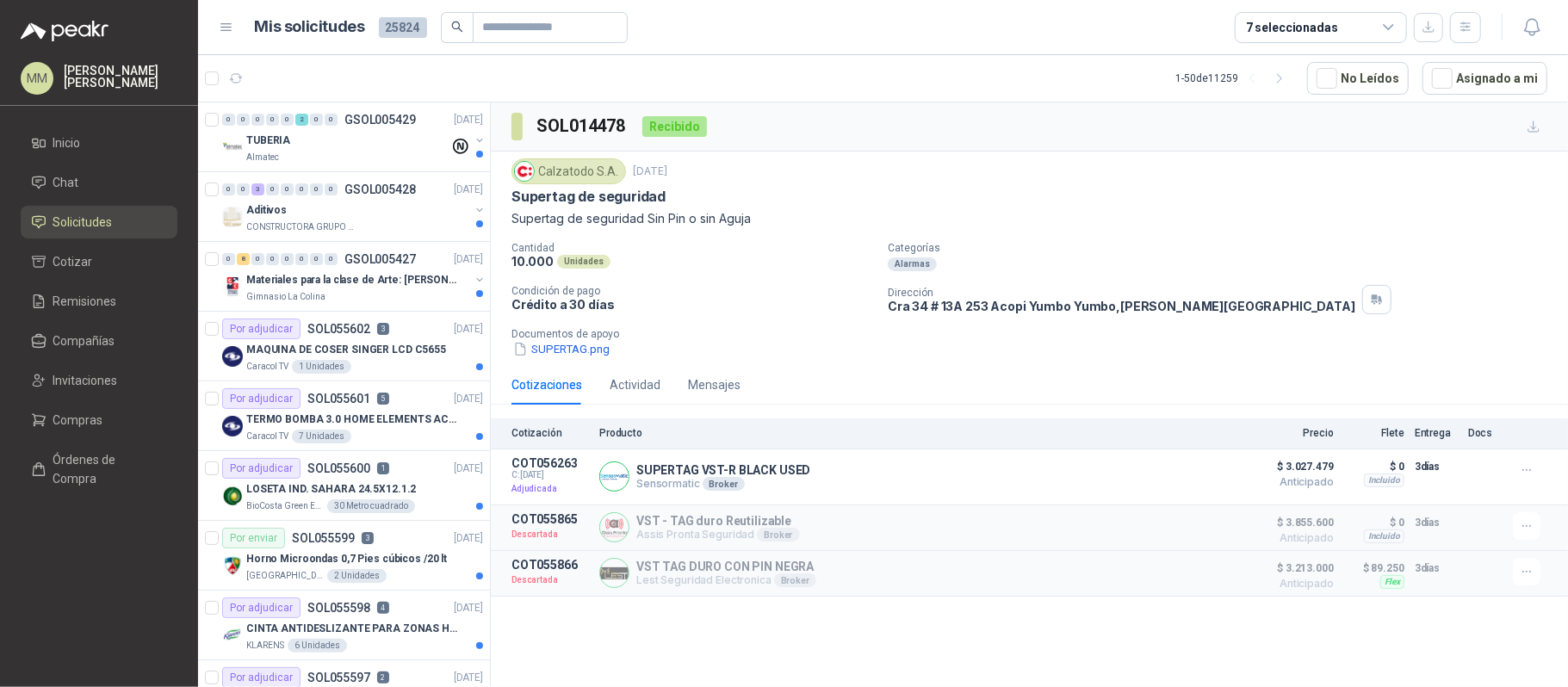
drag, startPoint x: 1159, startPoint y: 195, endPoint x: 1114, endPoint y: 194, distance: 45.0
click at [1159, 195] on div "Supertag de seguridad" at bounding box center [1029, 197] width 1035 height 18
drag, startPoint x: 1038, startPoint y: 255, endPoint x: 850, endPoint y: 263, distance: 188.2
click at [1038, 254] on p "Categorías" at bounding box center [1225, 247] width 673 height 12
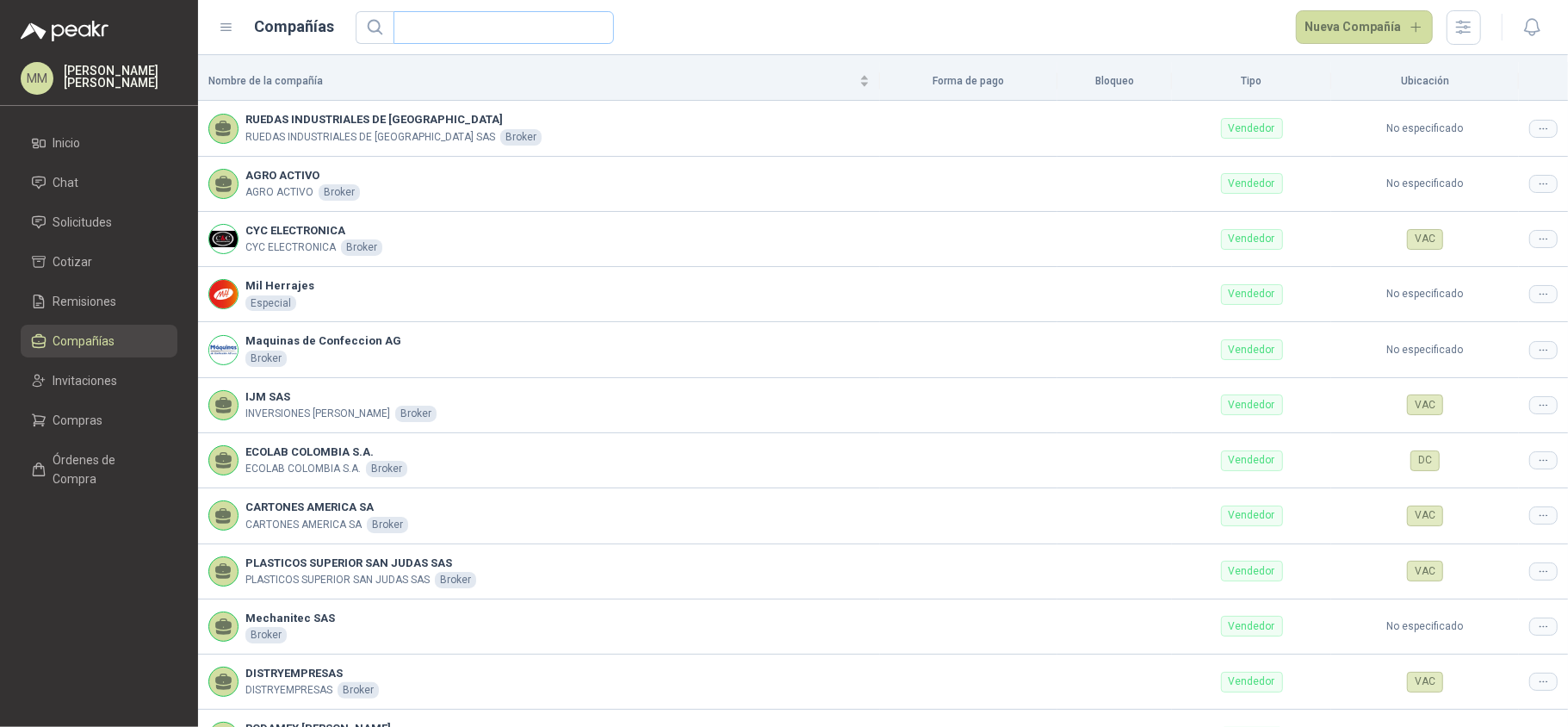
click at [589, 32] on span at bounding box center [503, 27] width 221 height 33
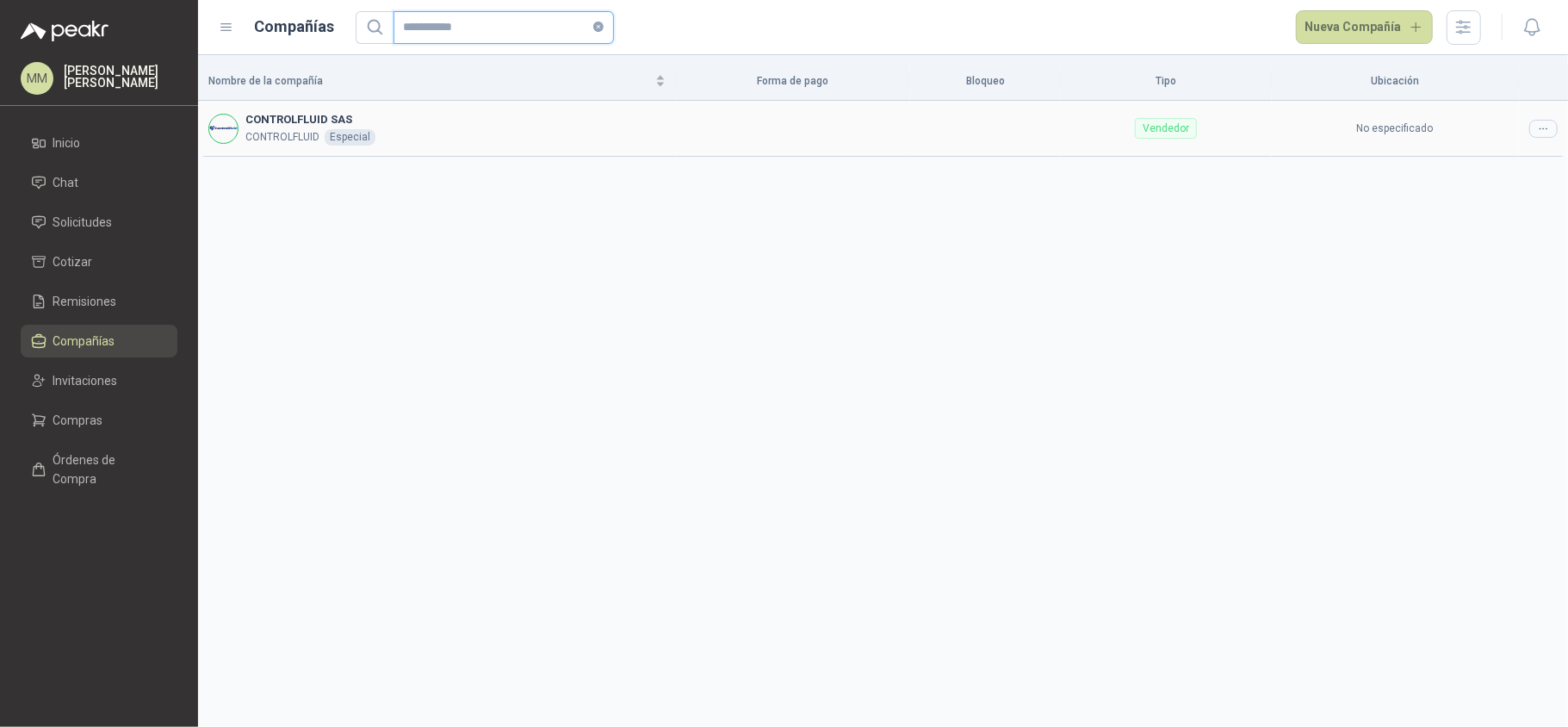
type input "**********"
click at [1543, 133] on icon at bounding box center [1543, 129] width 13 height 13
click at [1483, 169] on div "Nombre de la compañía Forma de pago Bloqueo Tipo Ubicación CONTROLFLUID SAS CON…" at bounding box center [883, 391] width 1370 height 672
click at [1534, 135] on div at bounding box center [1543, 129] width 29 height 18
click at [1522, 159] on span "Editar compañía" at bounding box center [1500, 157] width 89 height 19
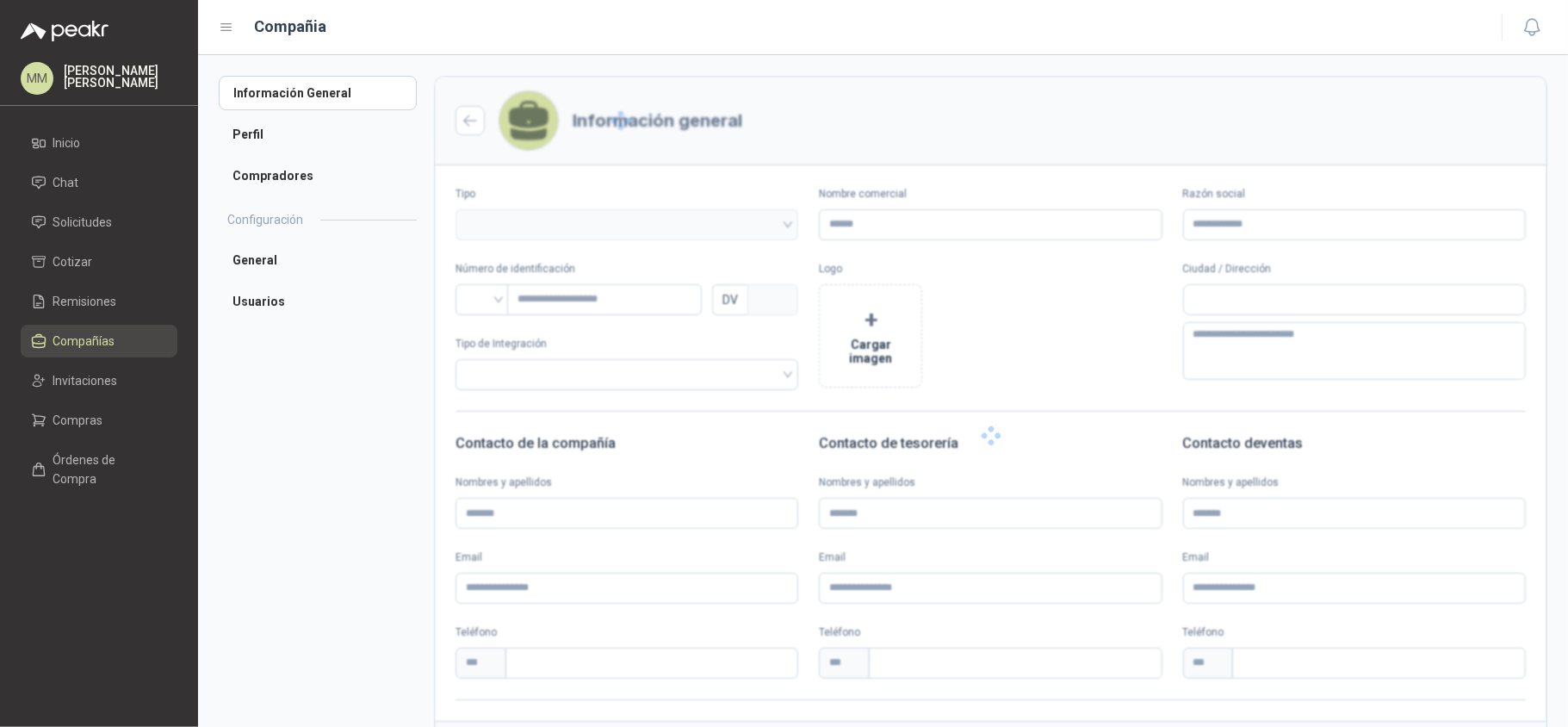
type input "**********"
type input "********"
type input "*"
click at [333, 317] on li "Usuarios" at bounding box center [318, 301] width 198 height 35
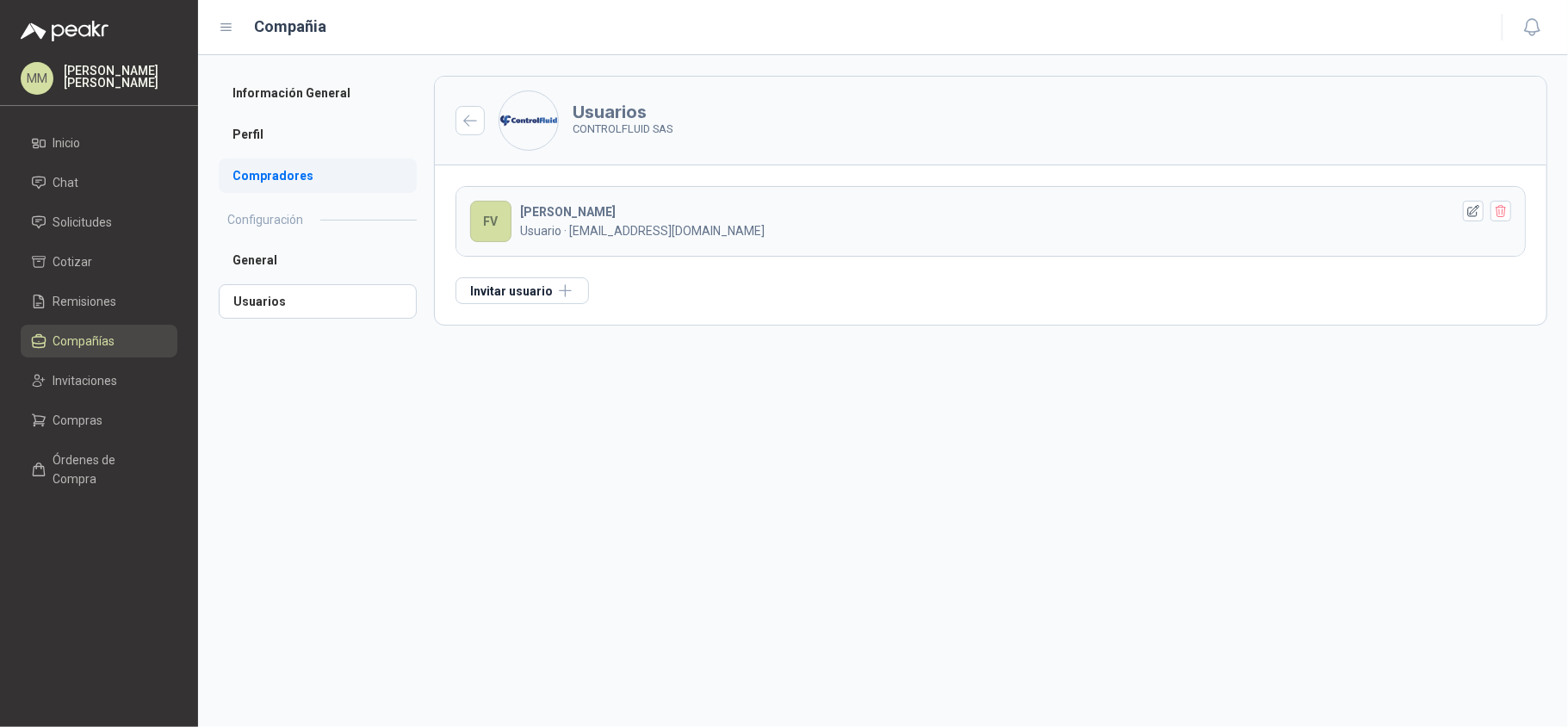
click at [287, 168] on li "Compradores" at bounding box center [318, 175] width 198 height 35
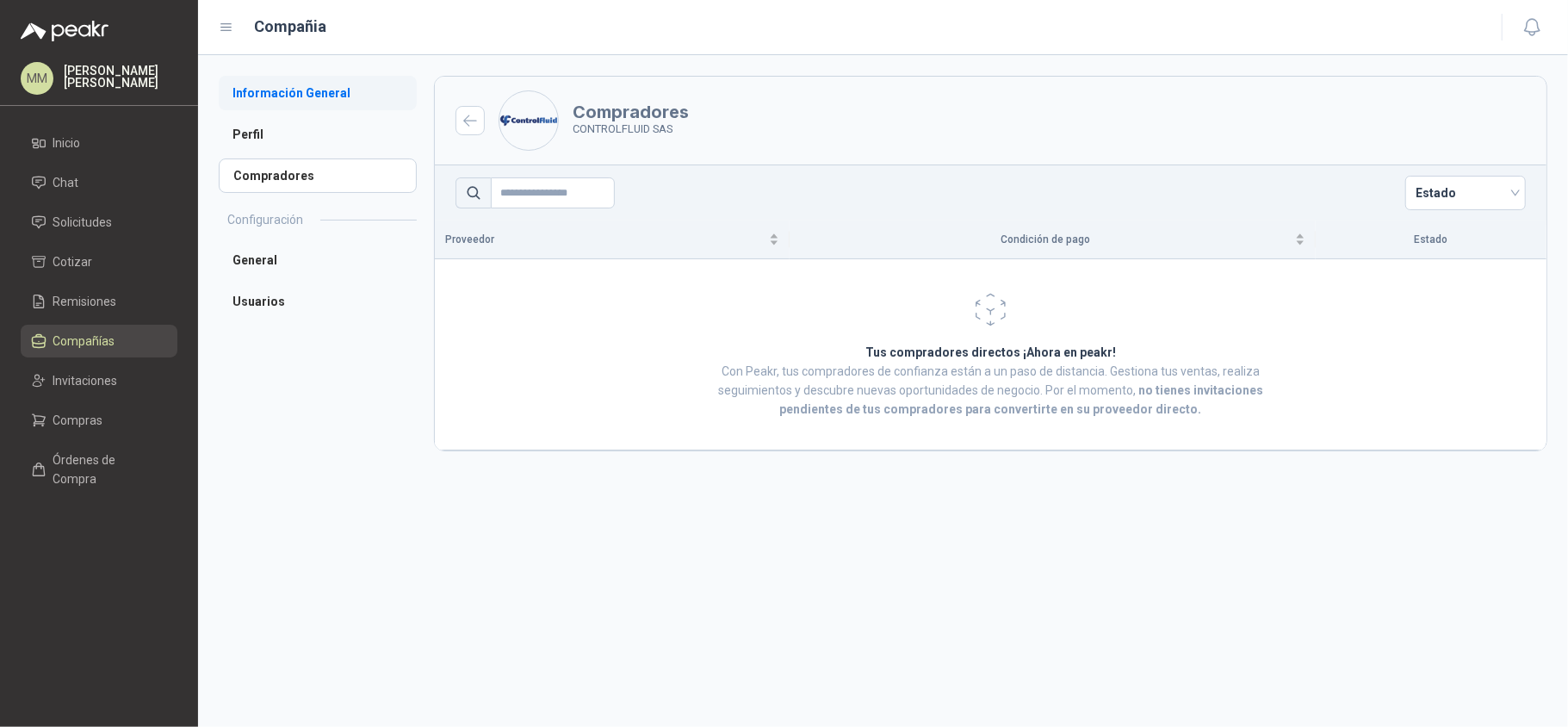
click at [310, 98] on li "Información General" at bounding box center [318, 93] width 198 height 35
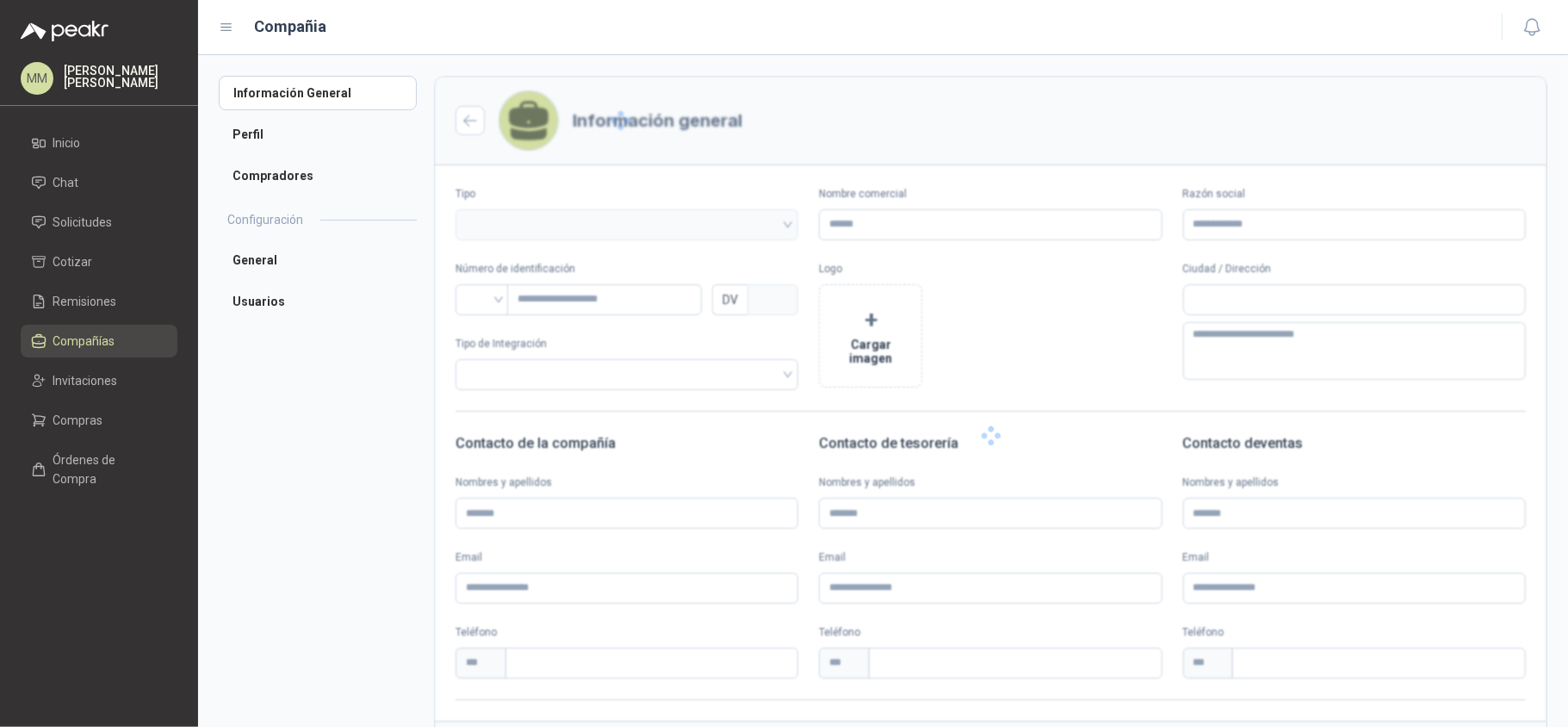
type input "**********"
type input "********"
type input "*"
click at [1127, 62] on div "**********" at bounding box center [883, 473] width 1370 height 837
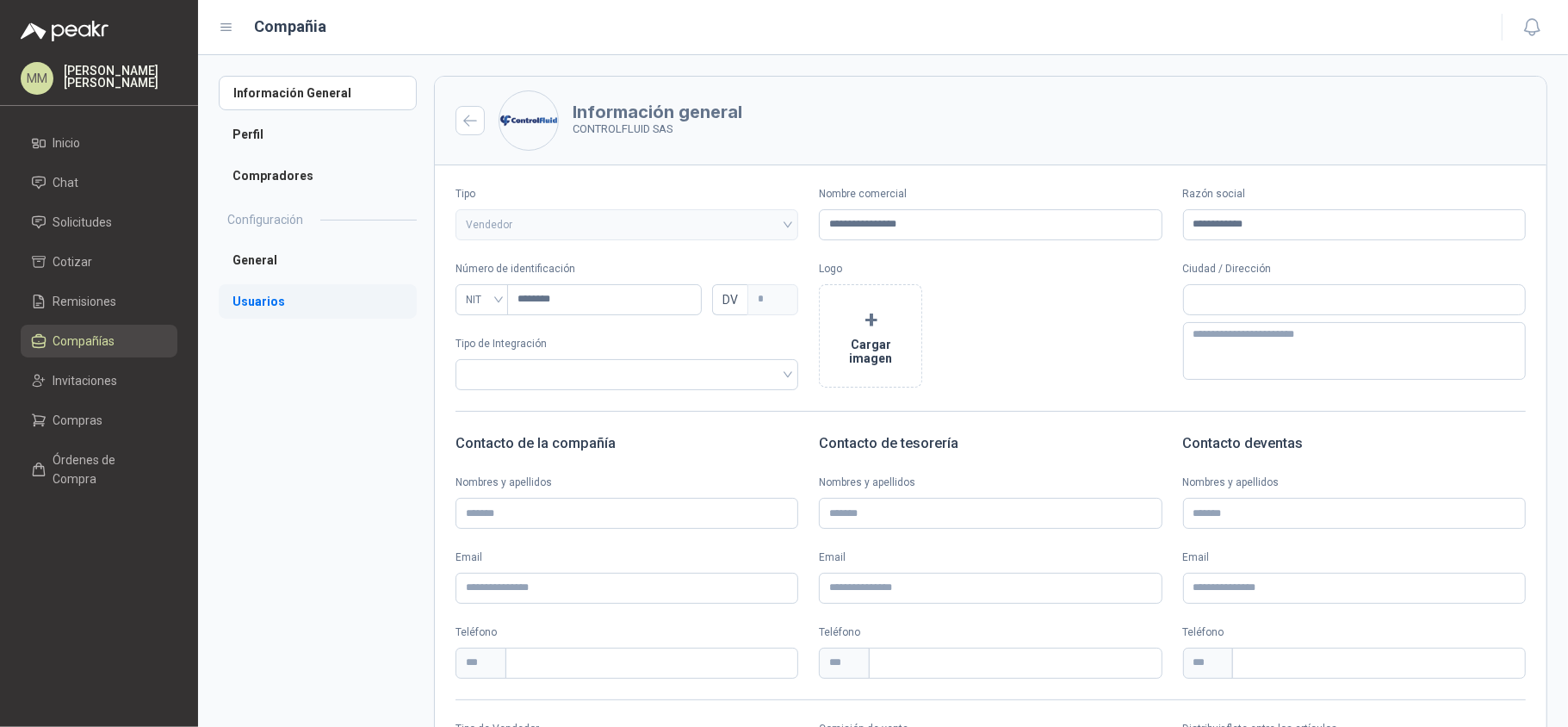
click at [298, 301] on li "Usuarios" at bounding box center [318, 301] width 198 height 35
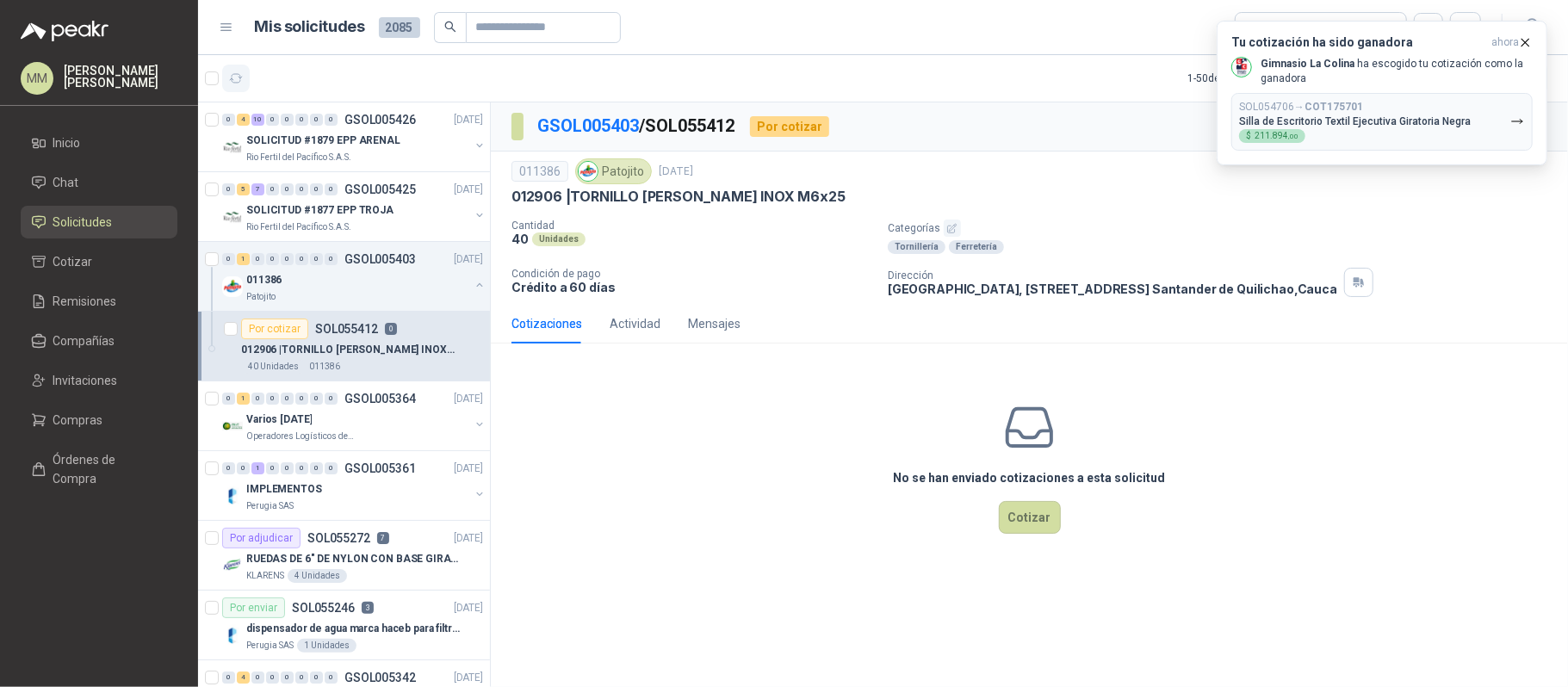
click at [239, 79] on icon "button" at bounding box center [236, 78] width 15 height 15
click at [1519, 40] on icon "button" at bounding box center [1524, 43] width 15 height 15
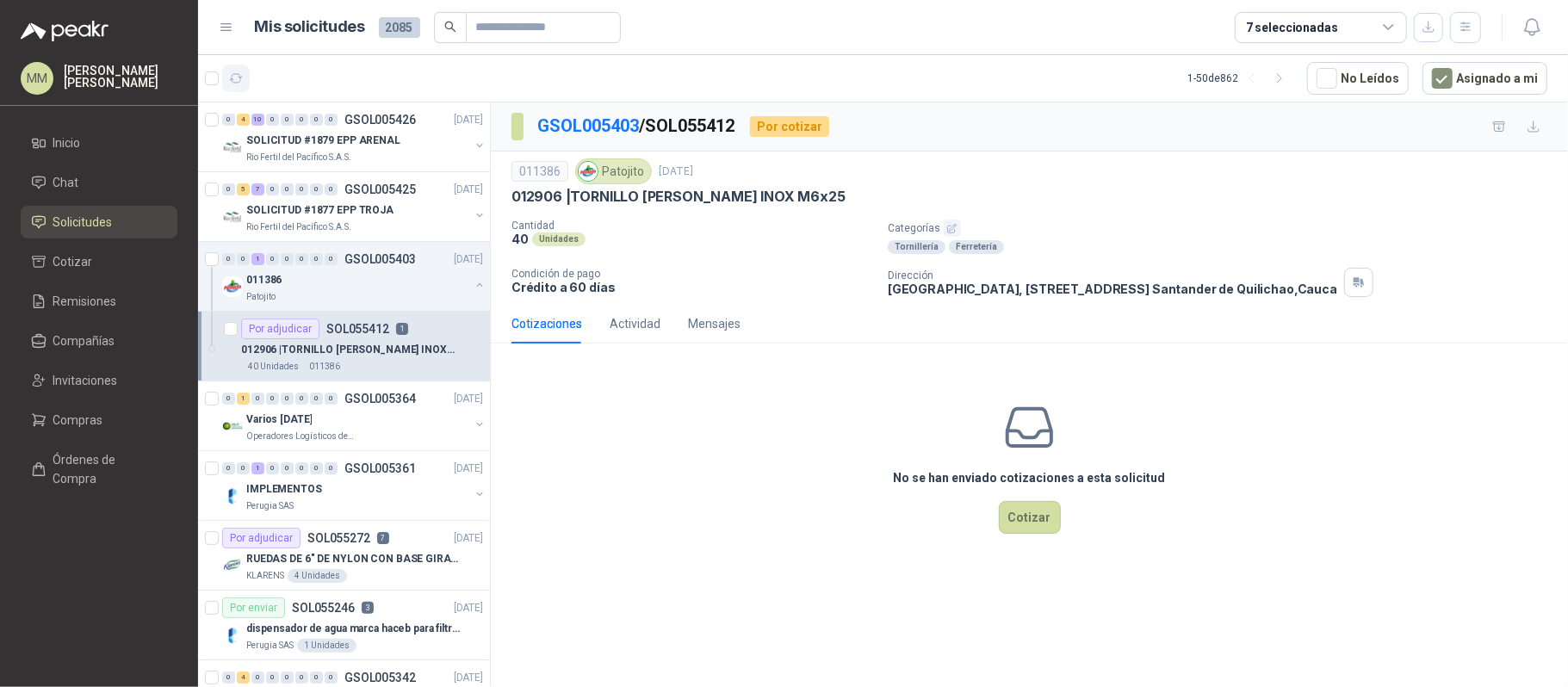
click at [239, 87] on button "button" at bounding box center [236, 78] width 28 height 28
click at [1141, 175] on div "011386 Patojito 10 sept, 2025" at bounding box center [1029, 171] width 1035 height 26
click at [517, 21] on input "text" at bounding box center [537, 28] width 121 height 30
paste input "*********"
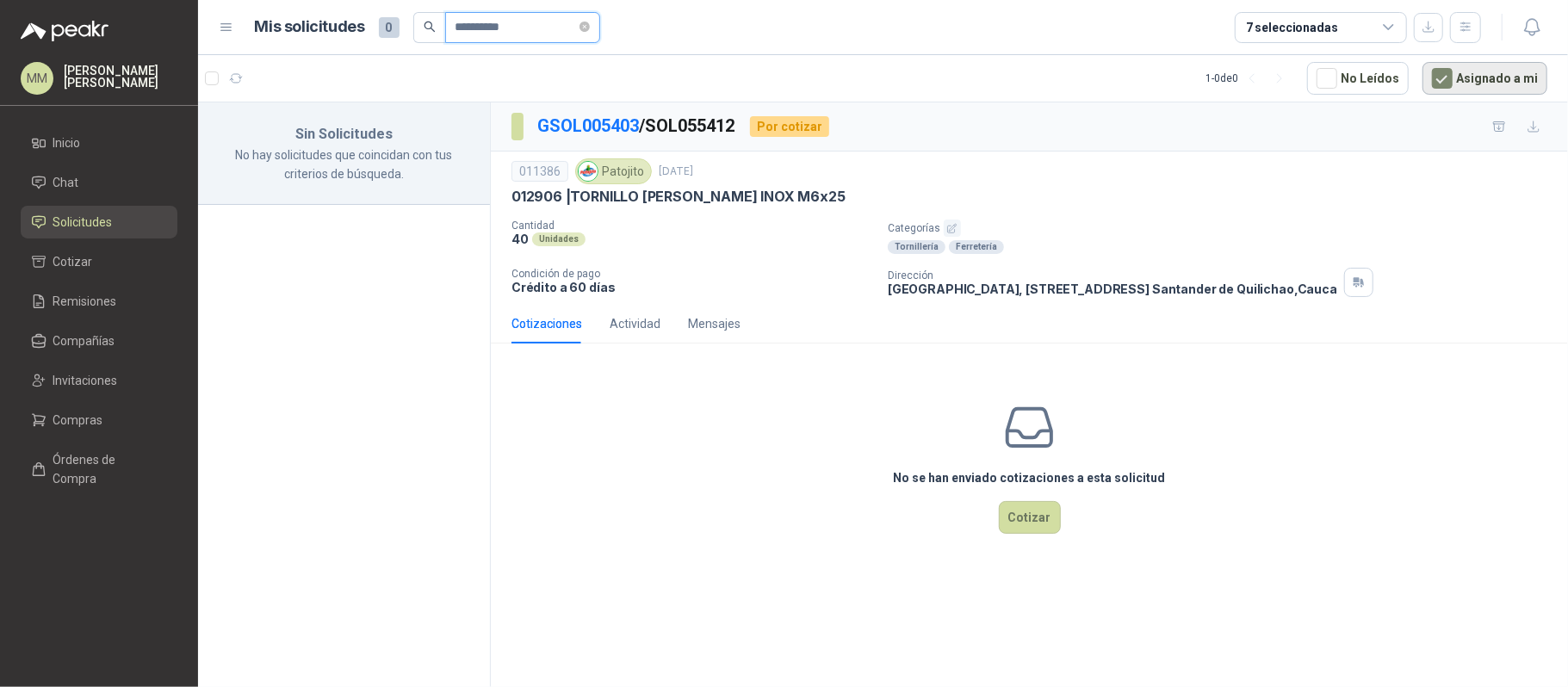
type input "*********"
click at [1478, 76] on button "Asignado a mi" at bounding box center [1485, 78] width 125 height 33
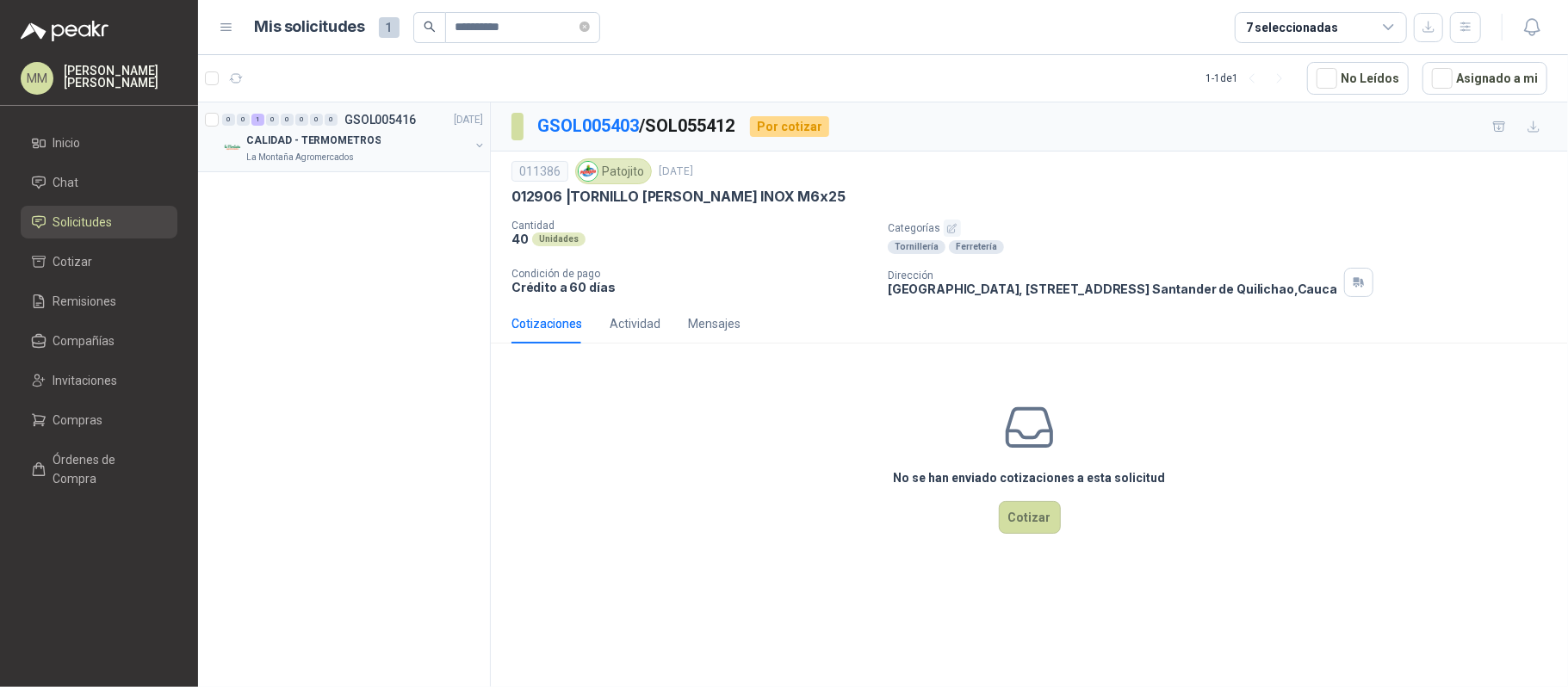
click at [482, 147] on button "button" at bounding box center [479, 146] width 14 height 14
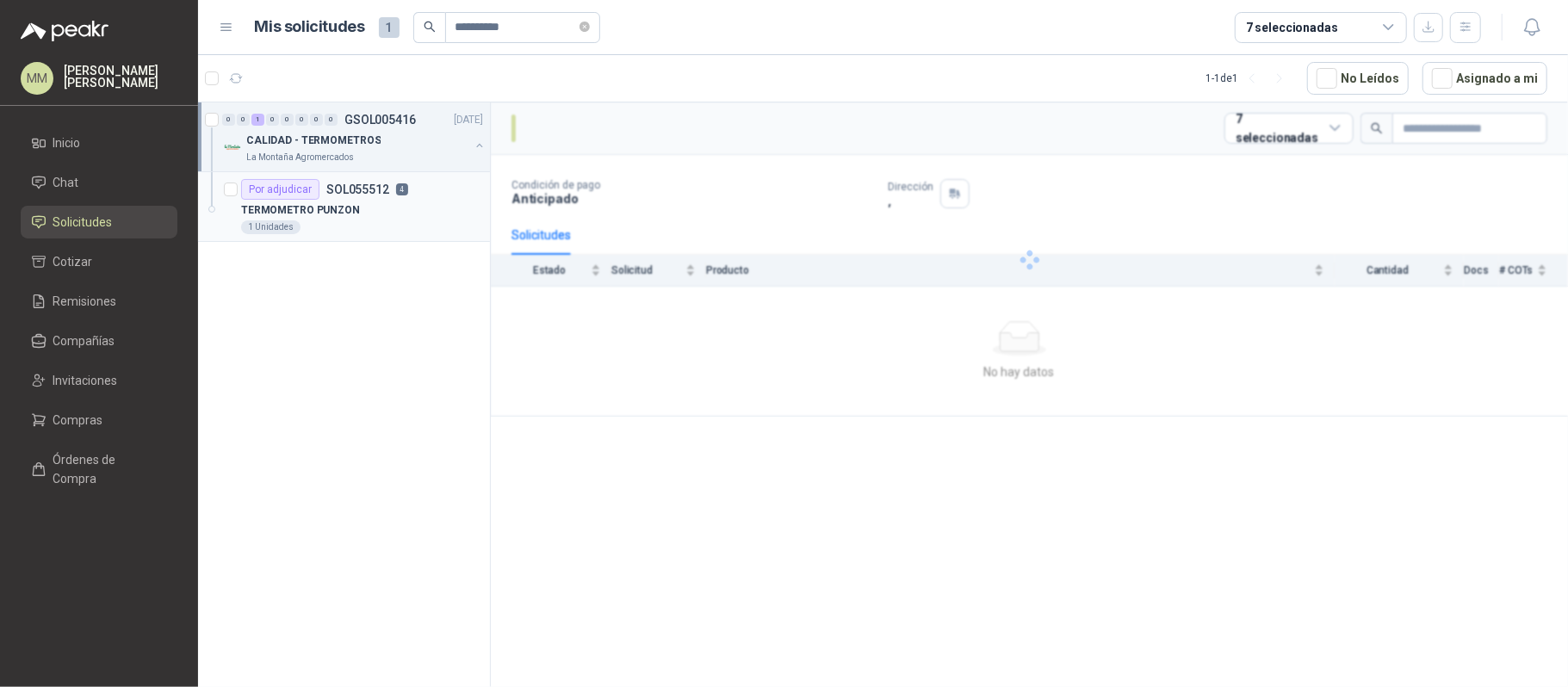
click at [397, 195] on p "4" at bounding box center [402, 189] width 12 height 12
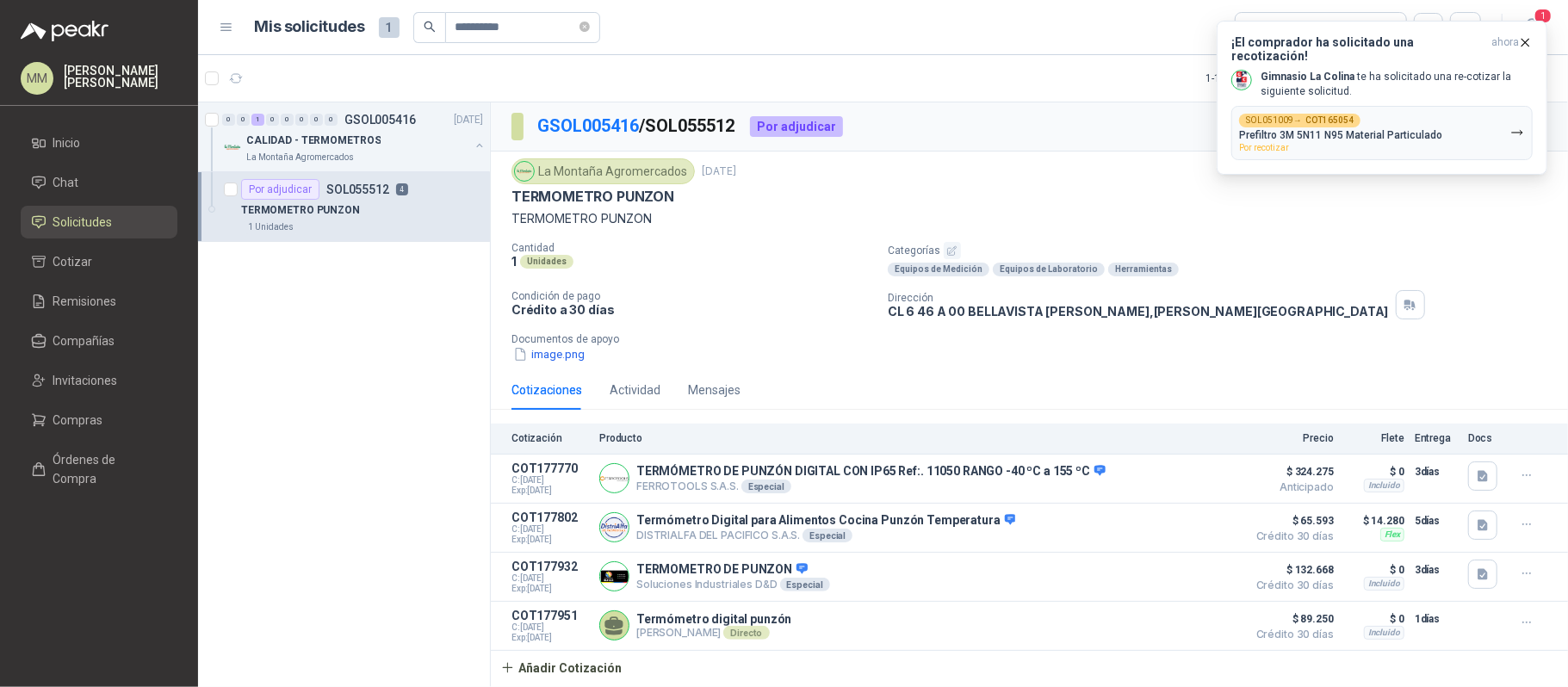
click at [1220, 247] on p "Categorías" at bounding box center [1225, 249] width 673 height 17
click at [572, 122] on link "GSOL005416" at bounding box center [588, 126] width 102 height 21
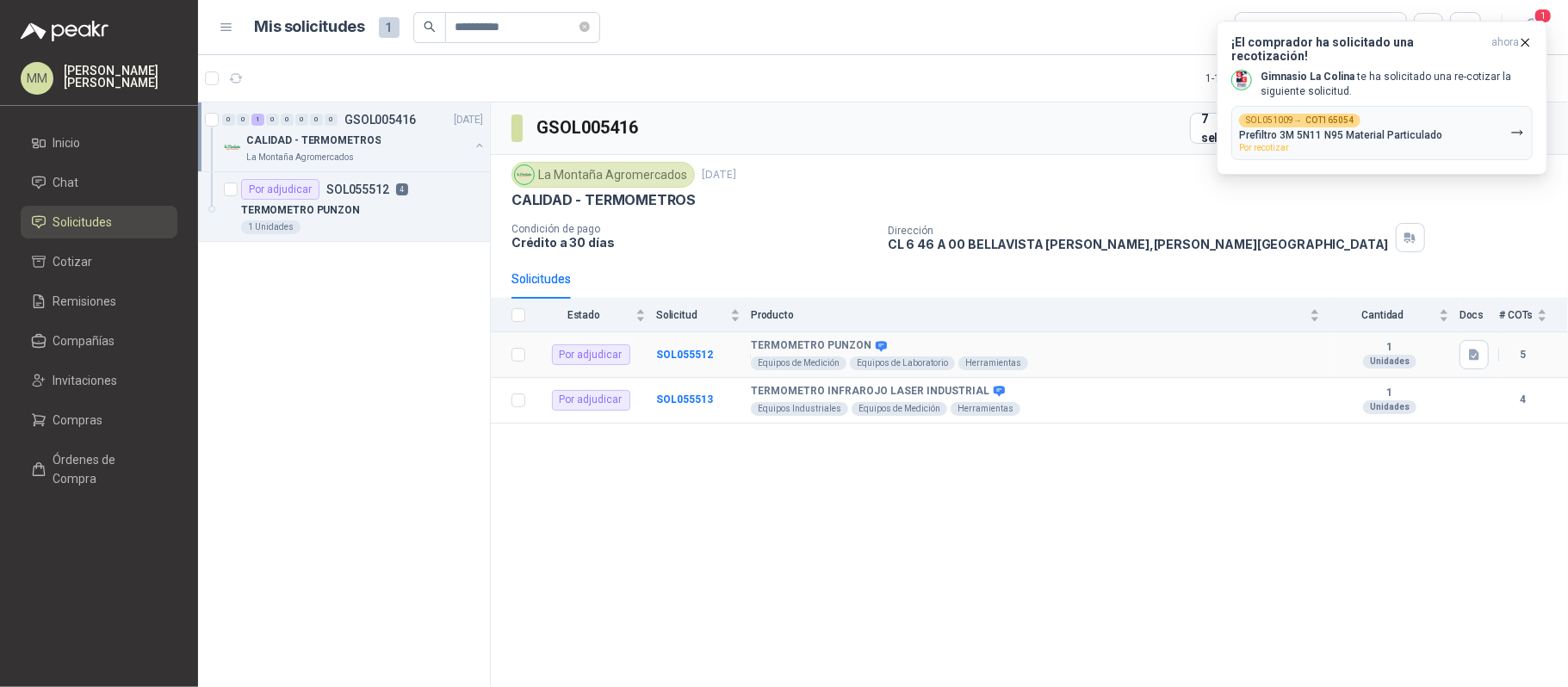
click at [669, 363] on td "SOL055512" at bounding box center [704, 355] width 95 height 46
click at [687, 358] on b "SOL055512" at bounding box center [684, 354] width 56 height 12
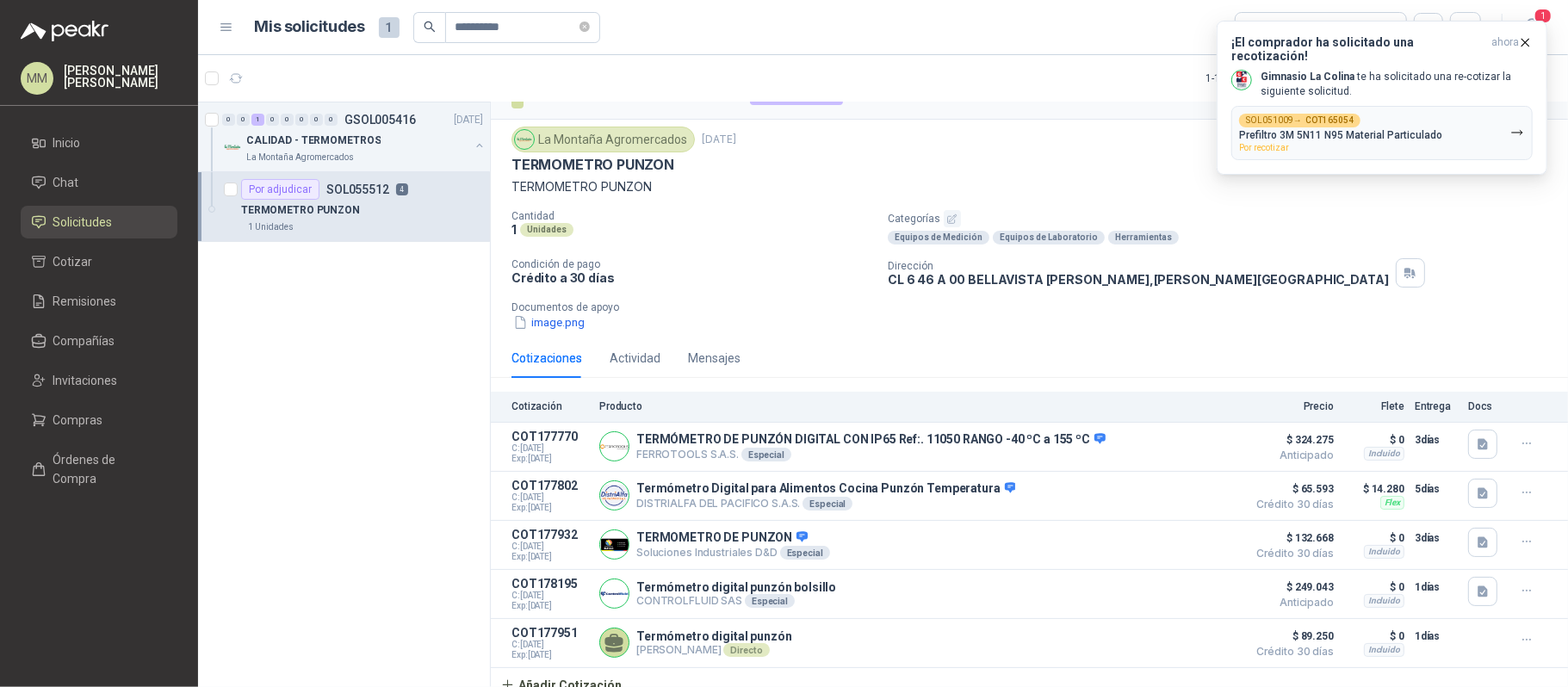
scroll to position [49, 0]
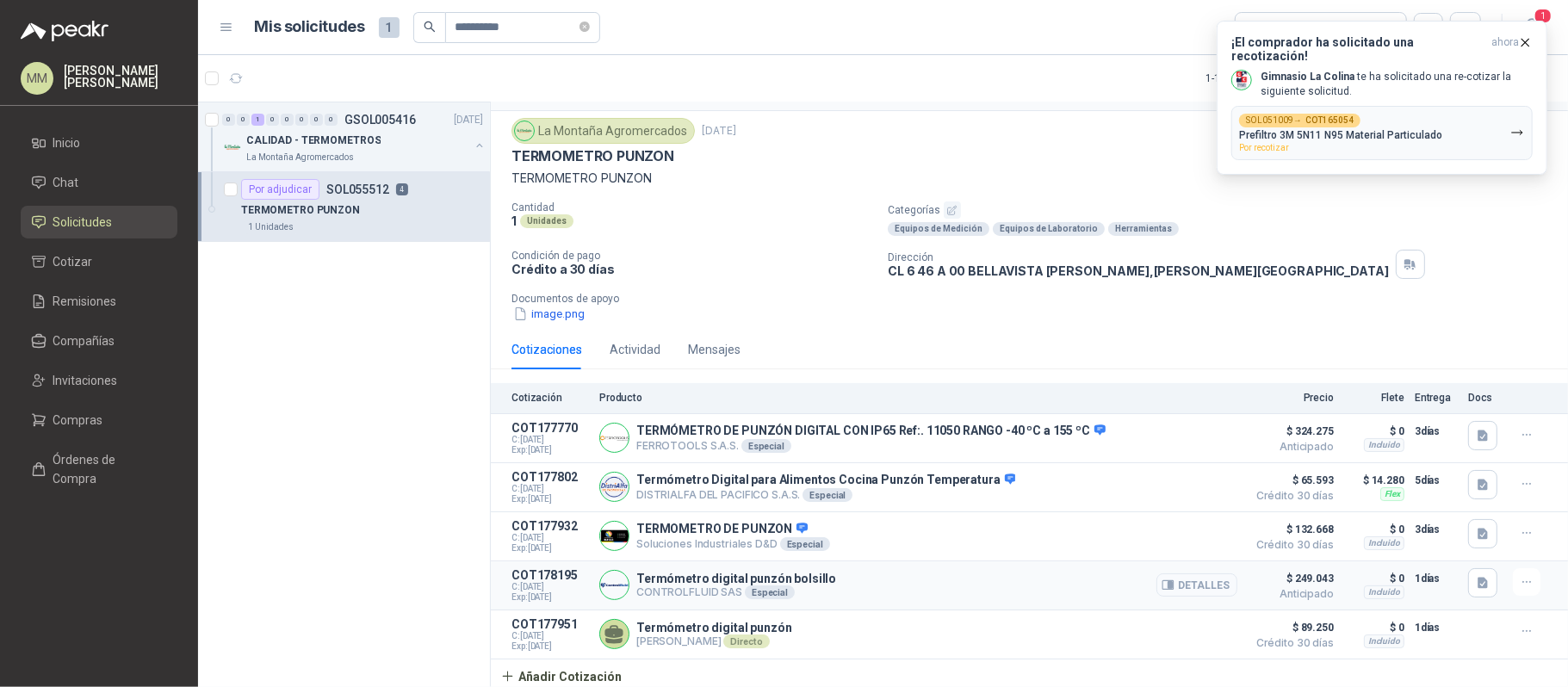
click at [1193, 583] on button "Detalles" at bounding box center [1197, 584] width 81 height 23
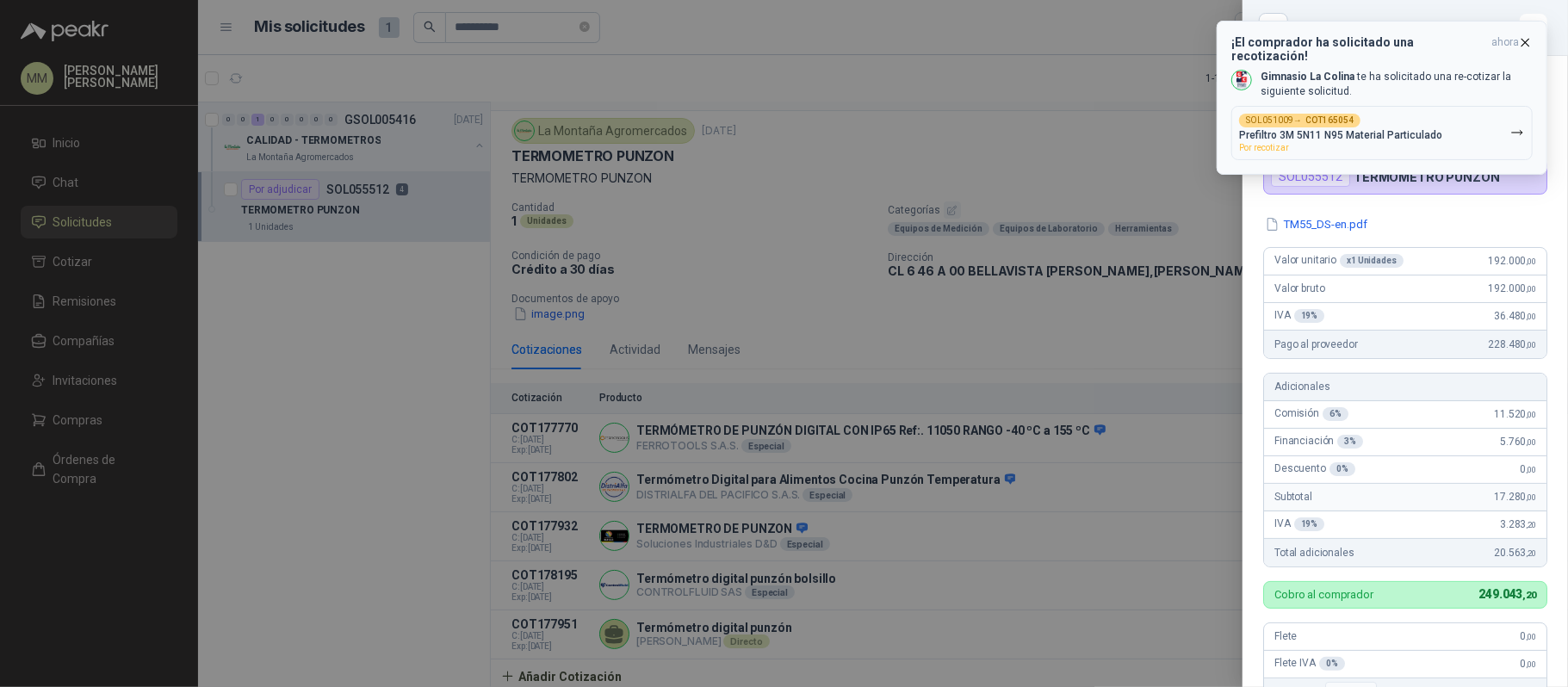
click at [1522, 42] on icon "button" at bounding box center [1524, 43] width 15 height 15
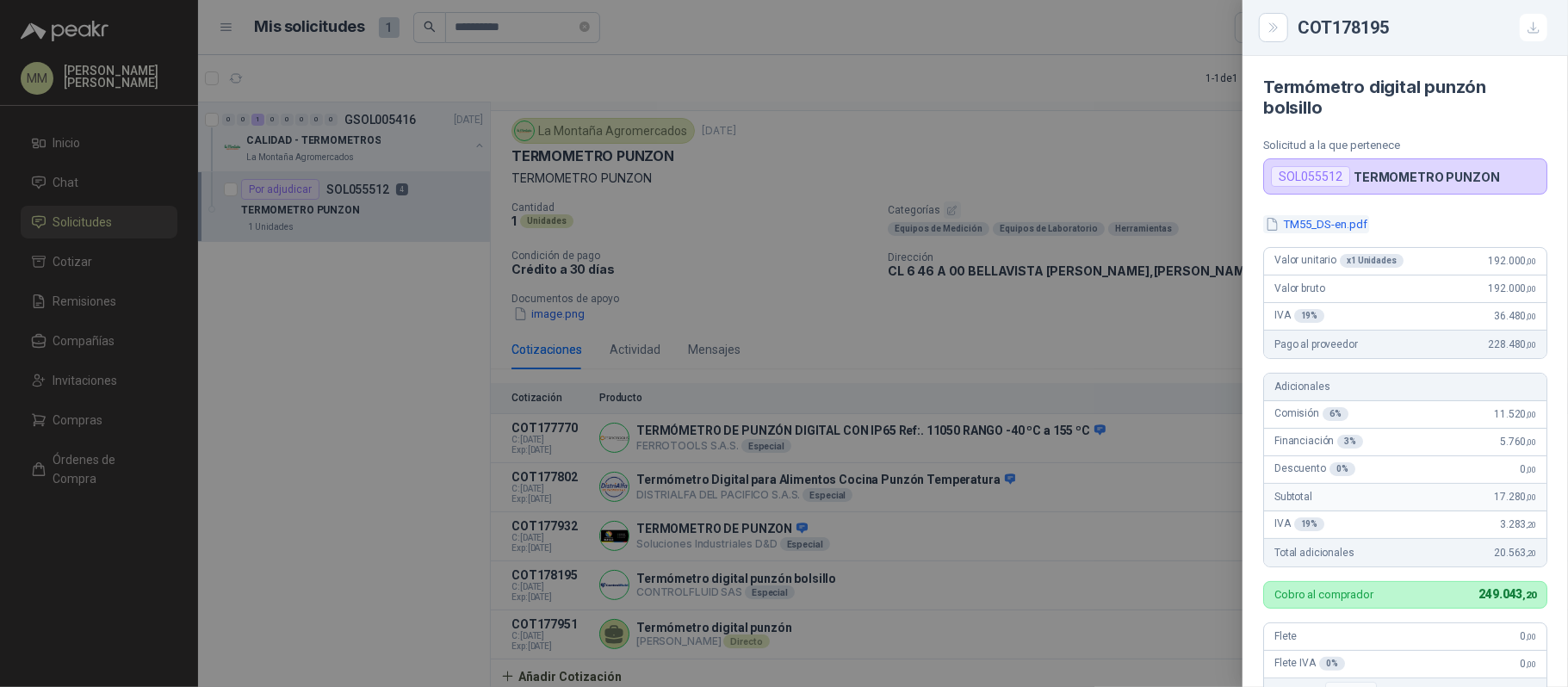
click at [1300, 222] on button "TM55_DS-en.pdf" at bounding box center [1316, 224] width 106 height 18
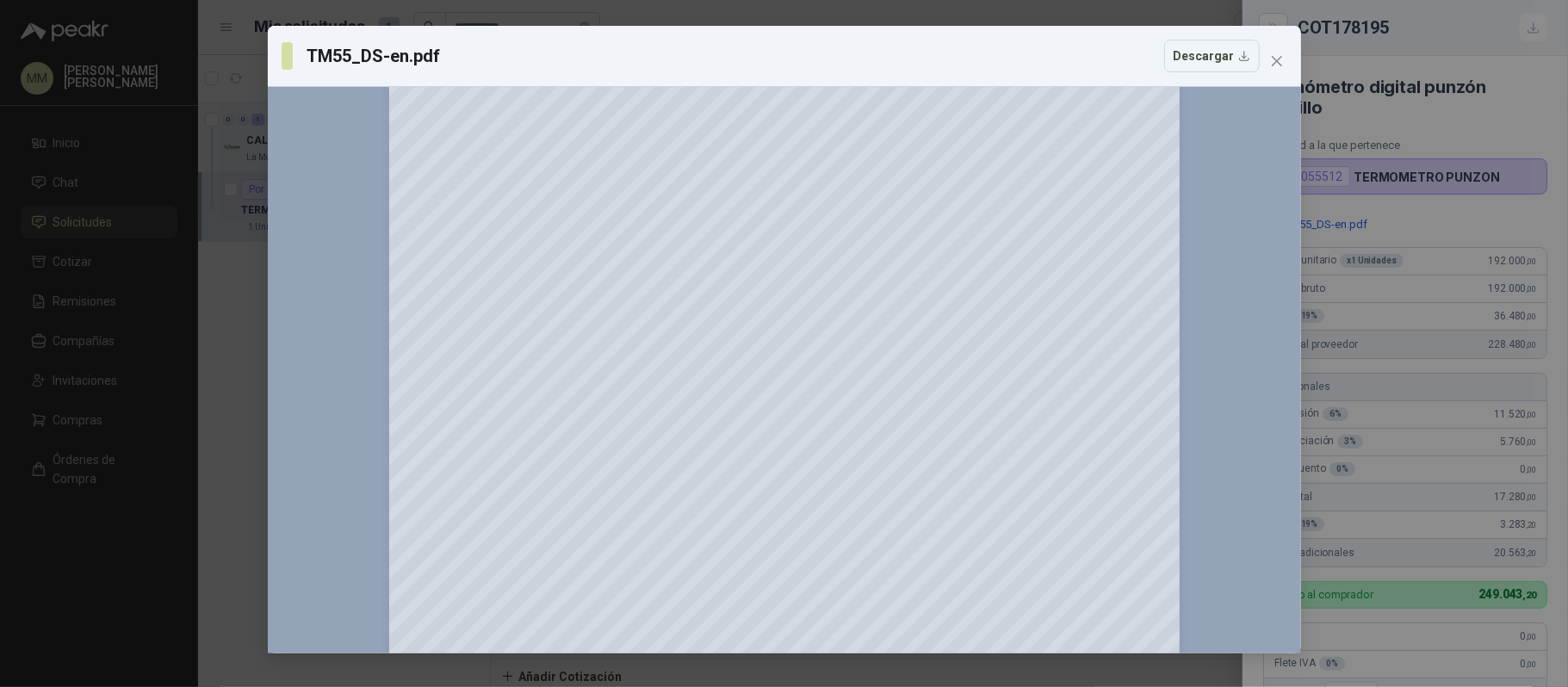
scroll to position [229, 0]
click at [1283, 54] on span "Close" at bounding box center [1277, 61] width 28 height 14
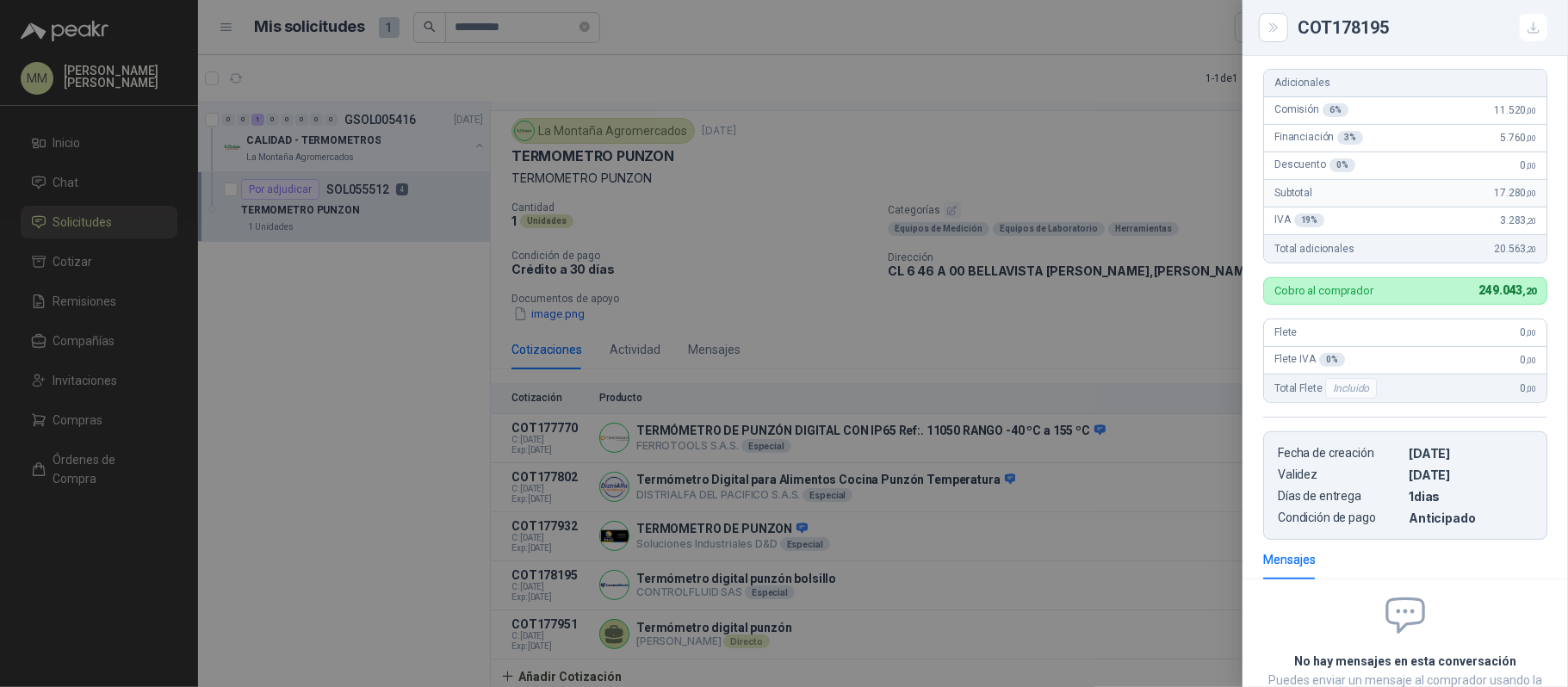
scroll to position [344, 0]
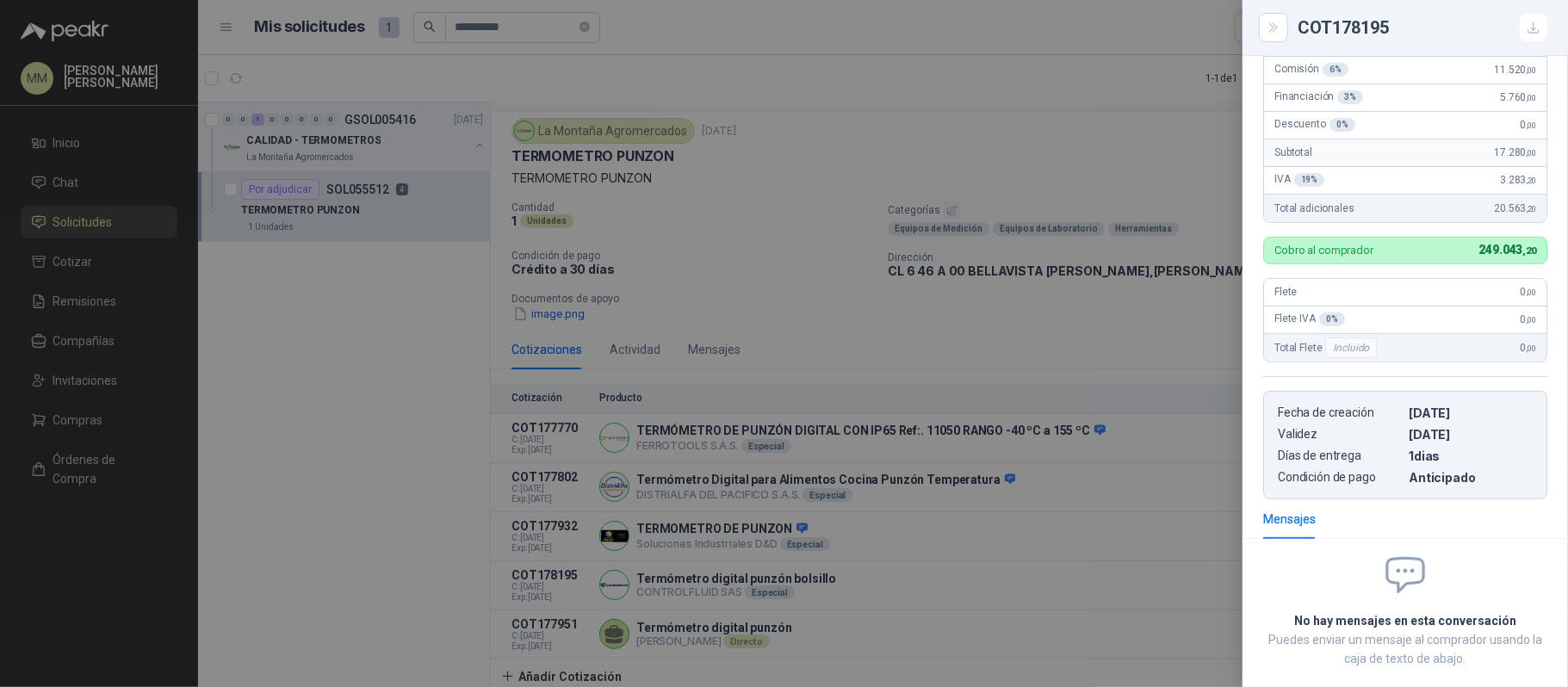
click at [1015, 283] on div at bounding box center [784, 344] width 1568 height 687
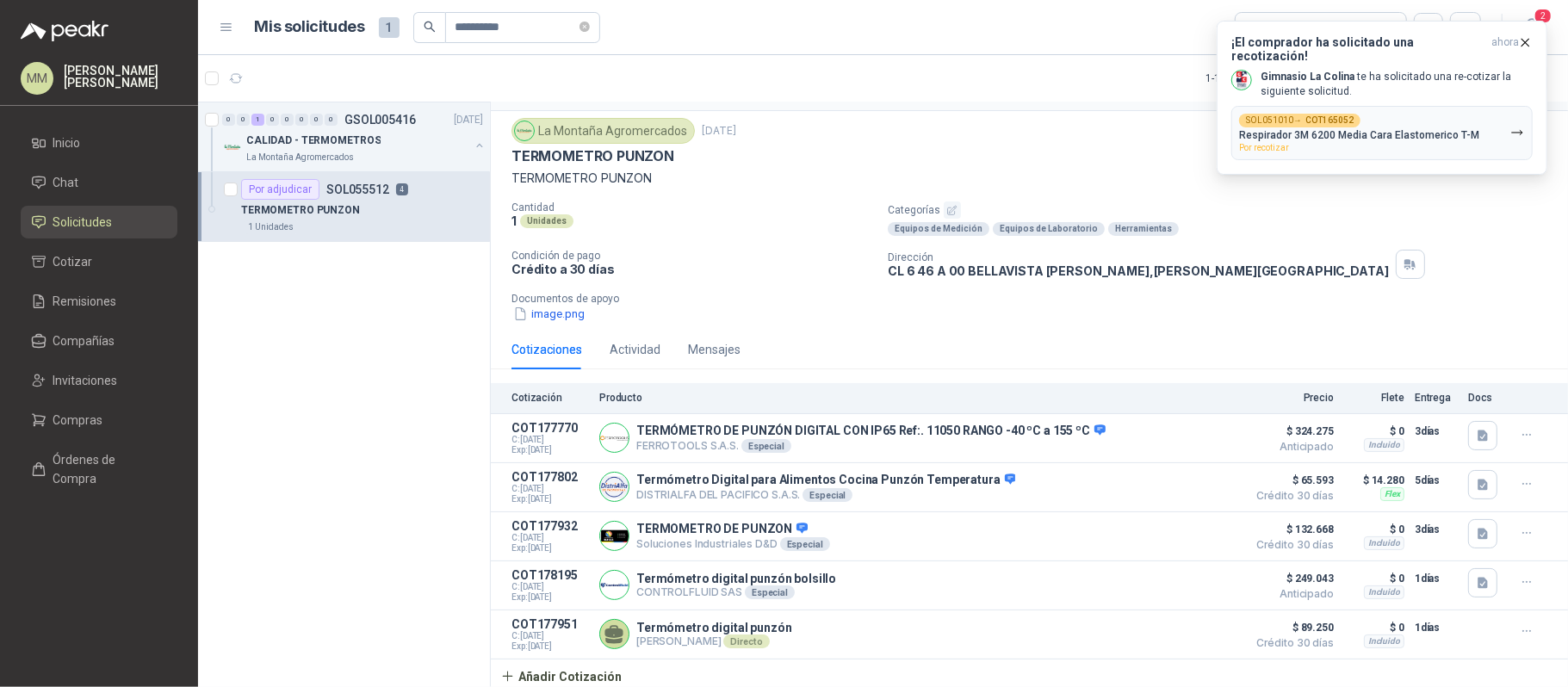
click at [1121, 321] on div "La Montaña Agromercados 11 sept, 2025 TERMOMETRO PUNZON TERMOMETRO PUNZON Canti…" at bounding box center [1029, 220] width 1077 height 219
click at [1375, 136] on div "SOL051010 → COT165052 Respirador 3M 6200 Media Cara Elastomerico T-M Por recoti…" at bounding box center [1359, 133] width 241 height 39
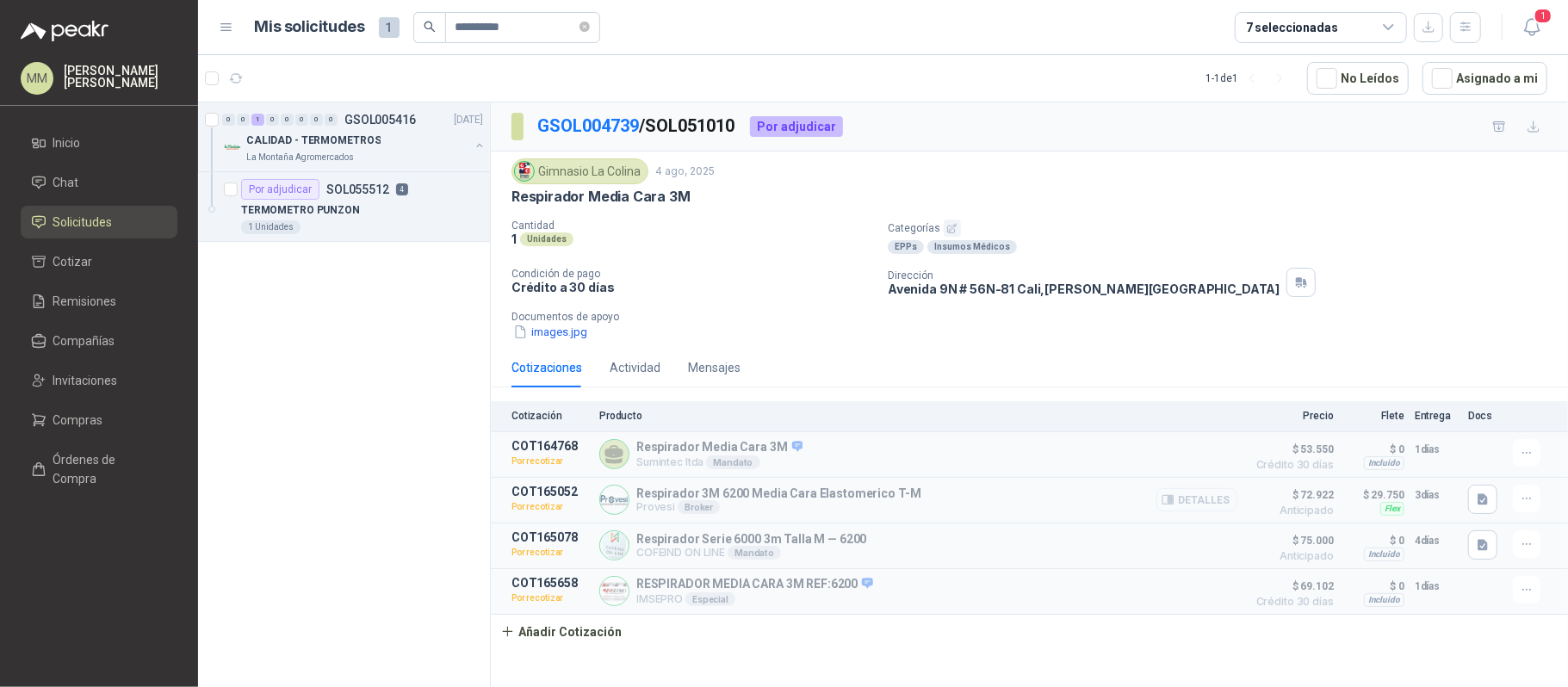
click at [1173, 501] on icon "button" at bounding box center [1167, 500] width 11 height 9
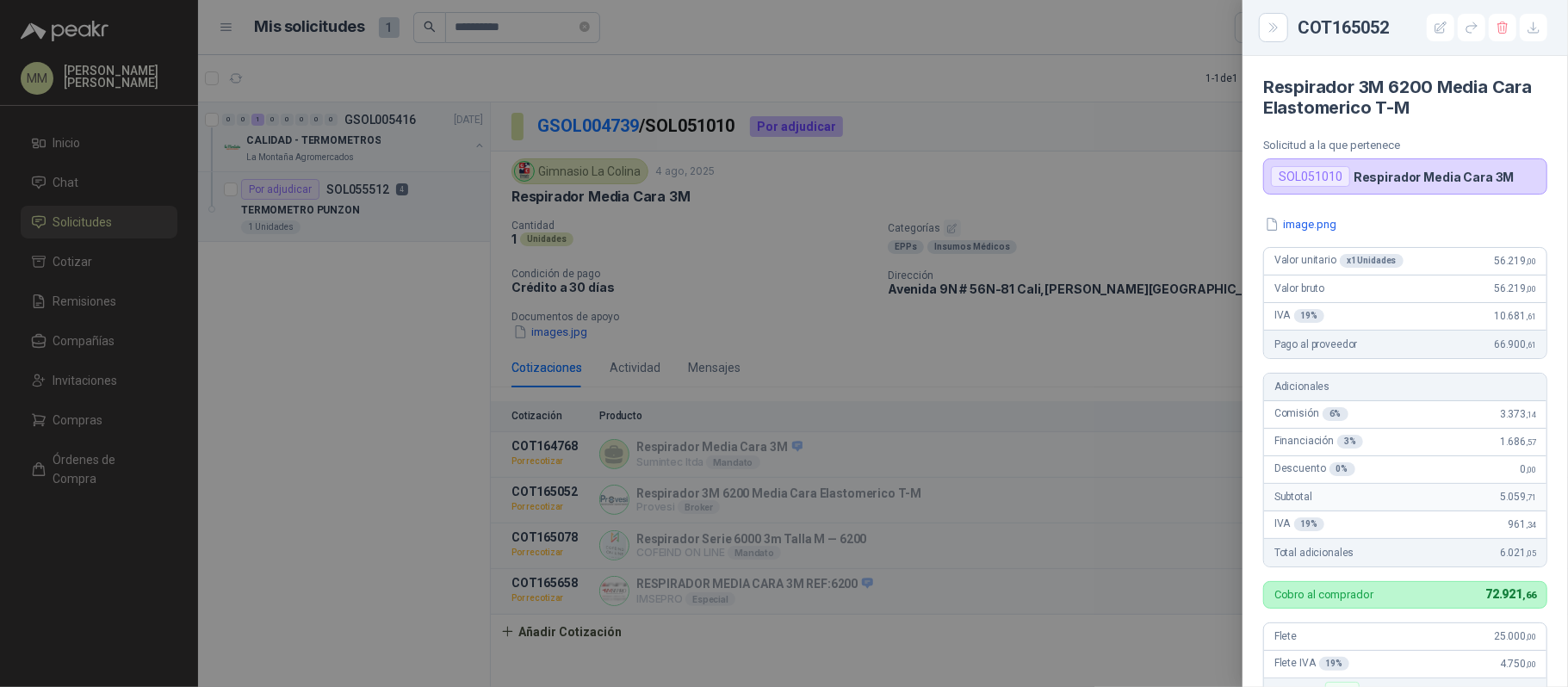
click at [966, 347] on div at bounding box center [784, 344] width 1568 height 687
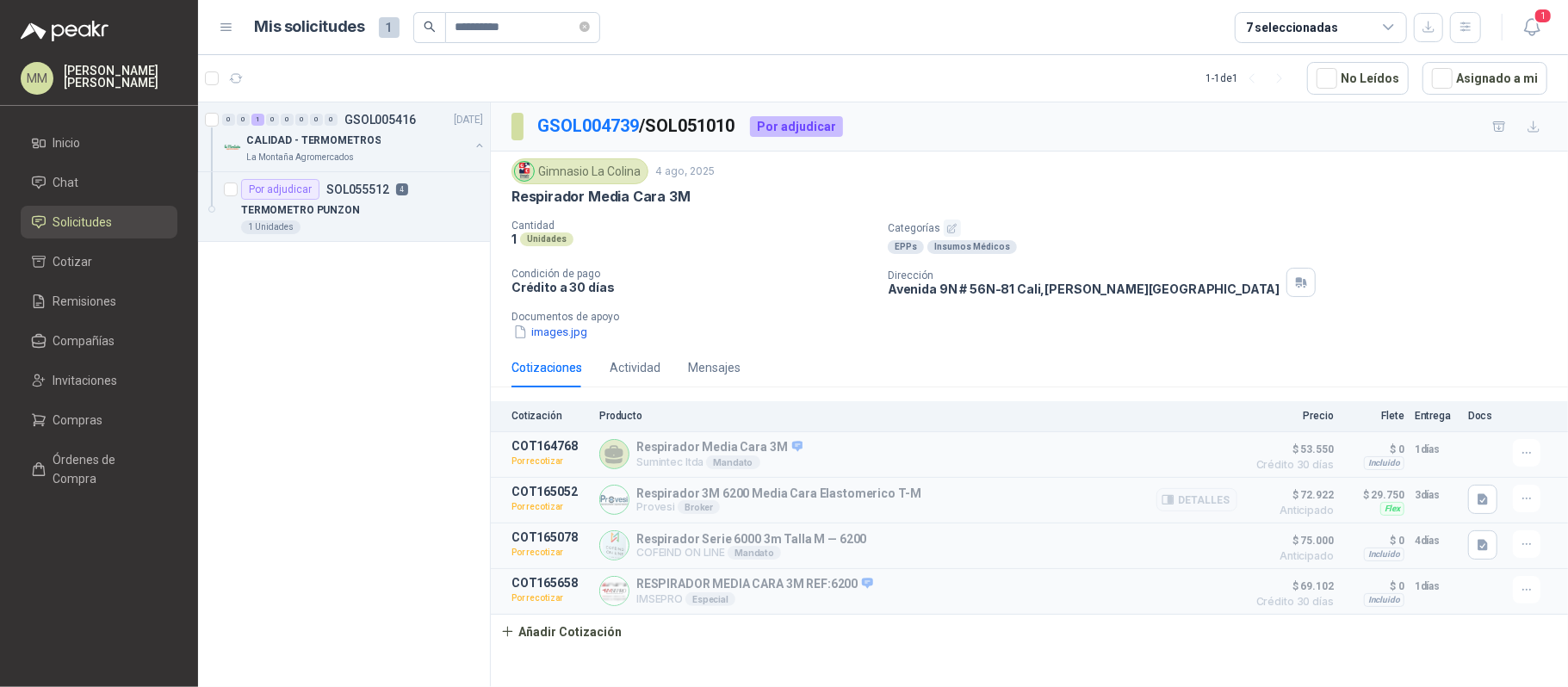
click at [815, 500] on p "Respirador 3M 6200 Media Cara Elastomerico T-M" at bounding box center [779, 493] width 285 height 14
copy p "Respirador 3M 6200 Media Cara Elastomerico T-M"
click at [1130, 212] on div "Gimnasio La Colina 4 ago, 2025 Respirador Media Cara 3M Cantidad 1 Unidades Cat…" at bounding box center [1029, 249] width 1035 height 182
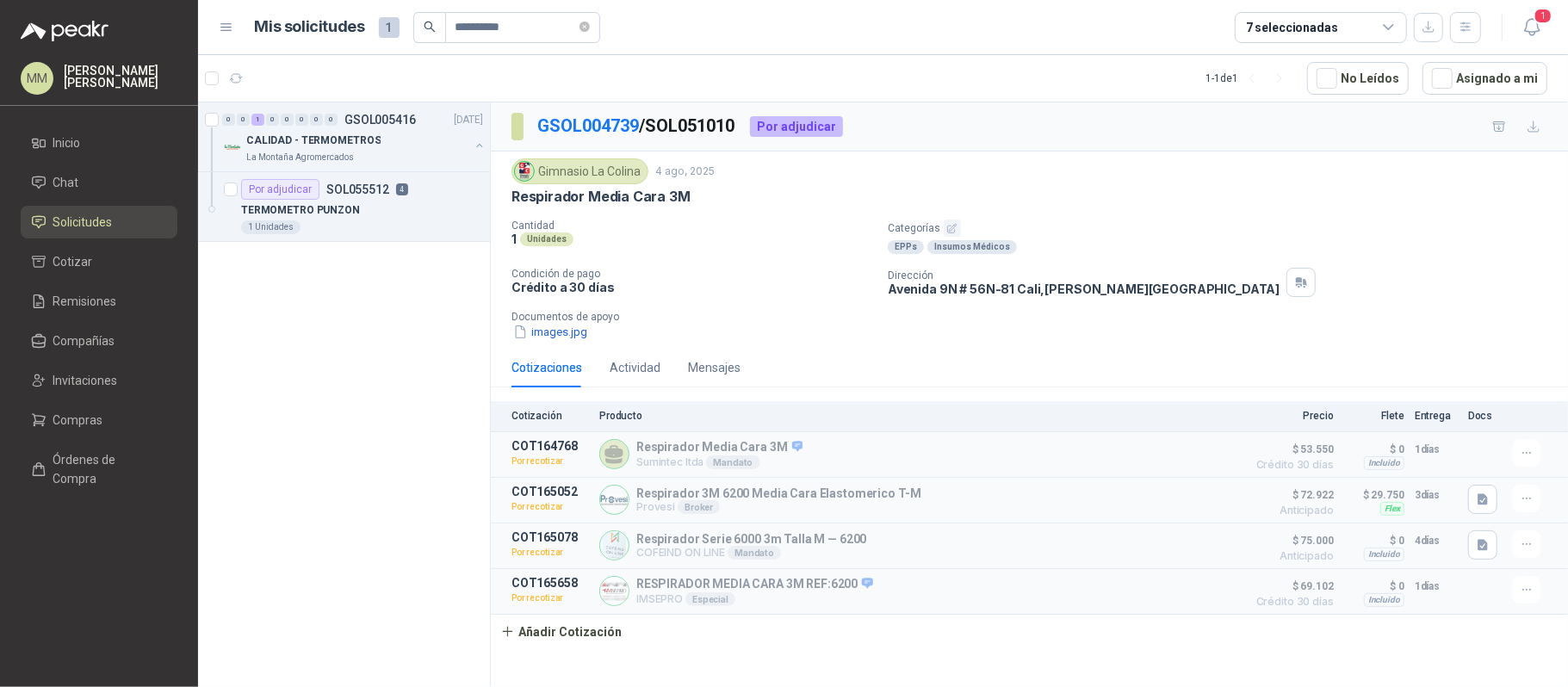
click at [1069, 136] on div "GSOL004739 / SOL051010 Por adjudicar" at bounding box center [1029, 128] width 1077 height 49
click at [1186, 507] on button "Detalles" at bounding box center [1197, 499] width 81 height 23
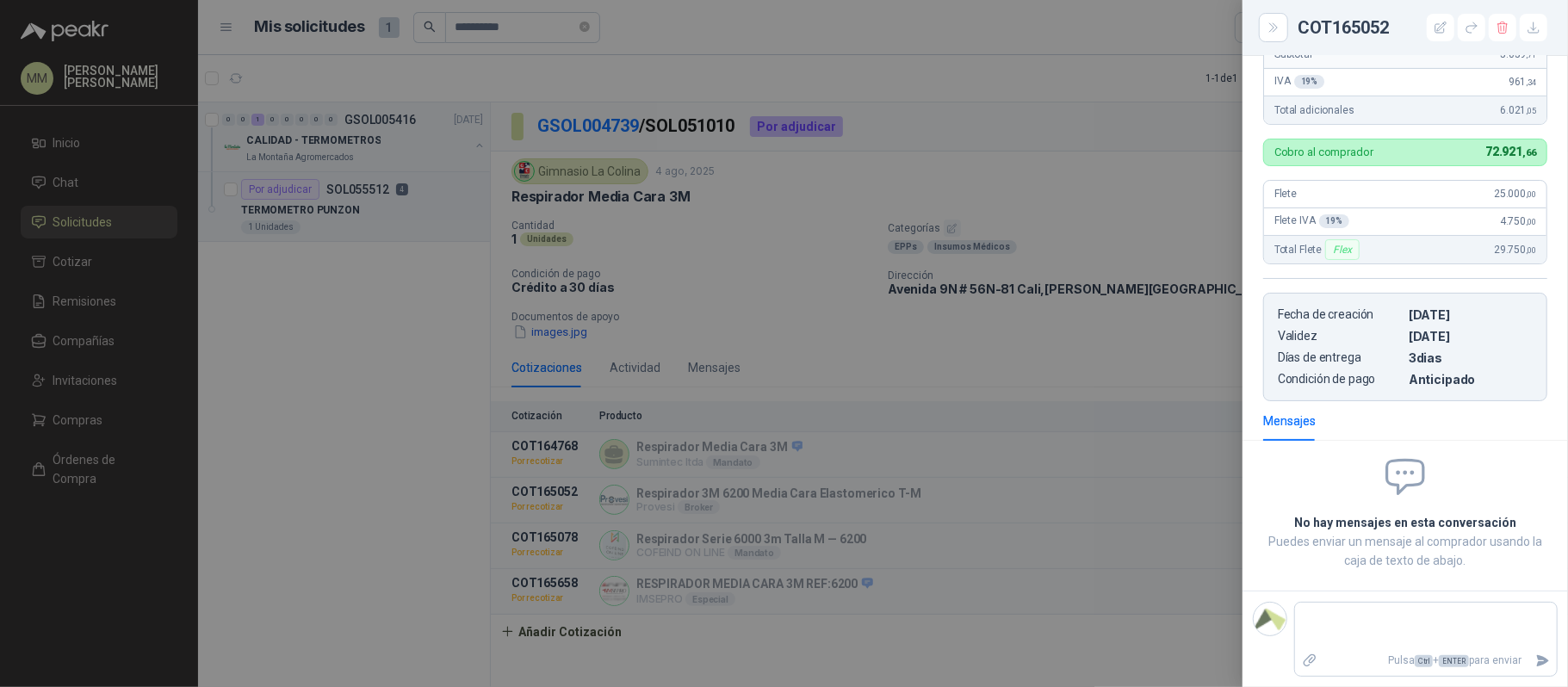
scroll to position [0, 0]
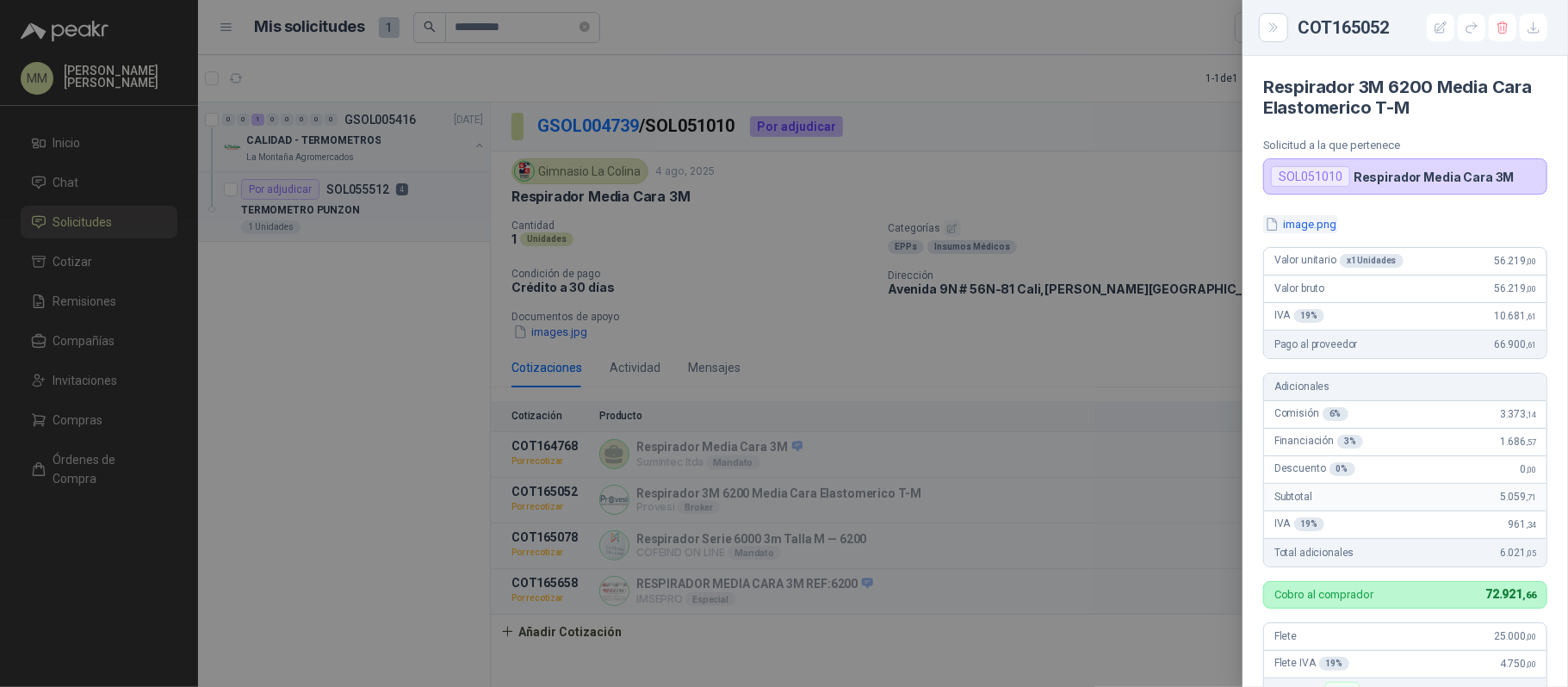
click at [1306, 222] on button "image.png" at bounding box center [1301, 224] width 75 height 18
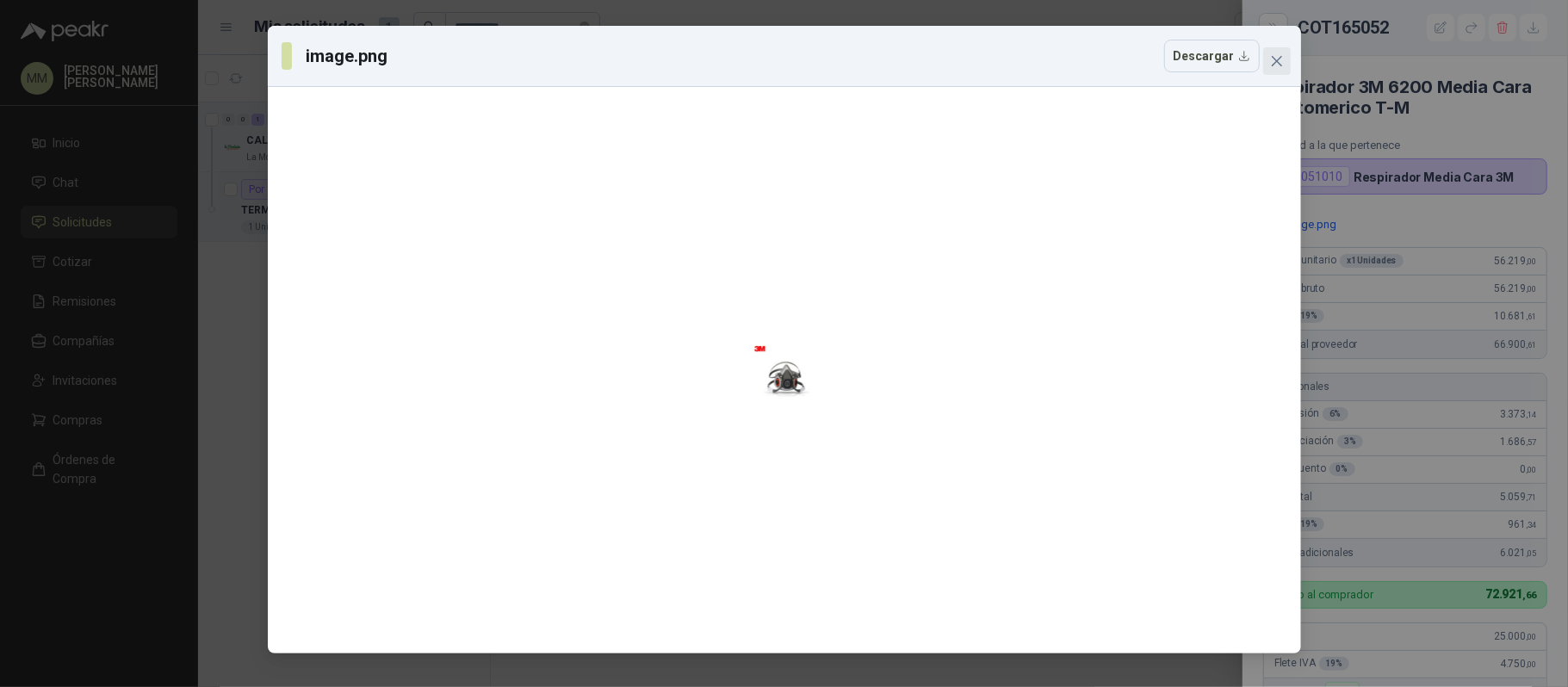
click at [1278, 63] on icon "close" at bounding box center [1277, 61] width 14 height 14
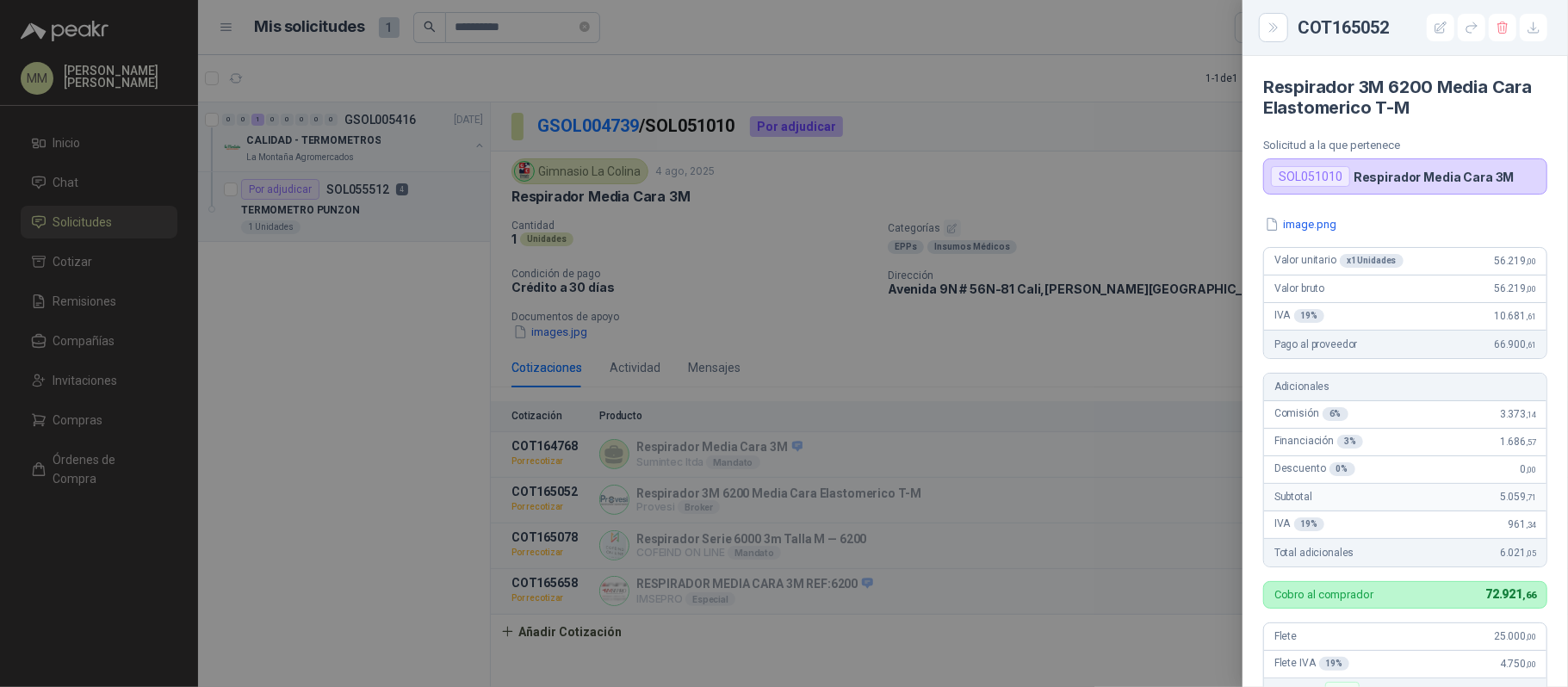
click at [1343, 89] on h4 "Respirador 3M 6200 Media Cara Elastomerico T-M" at bounding box center [1405, 97] width 284 height 42
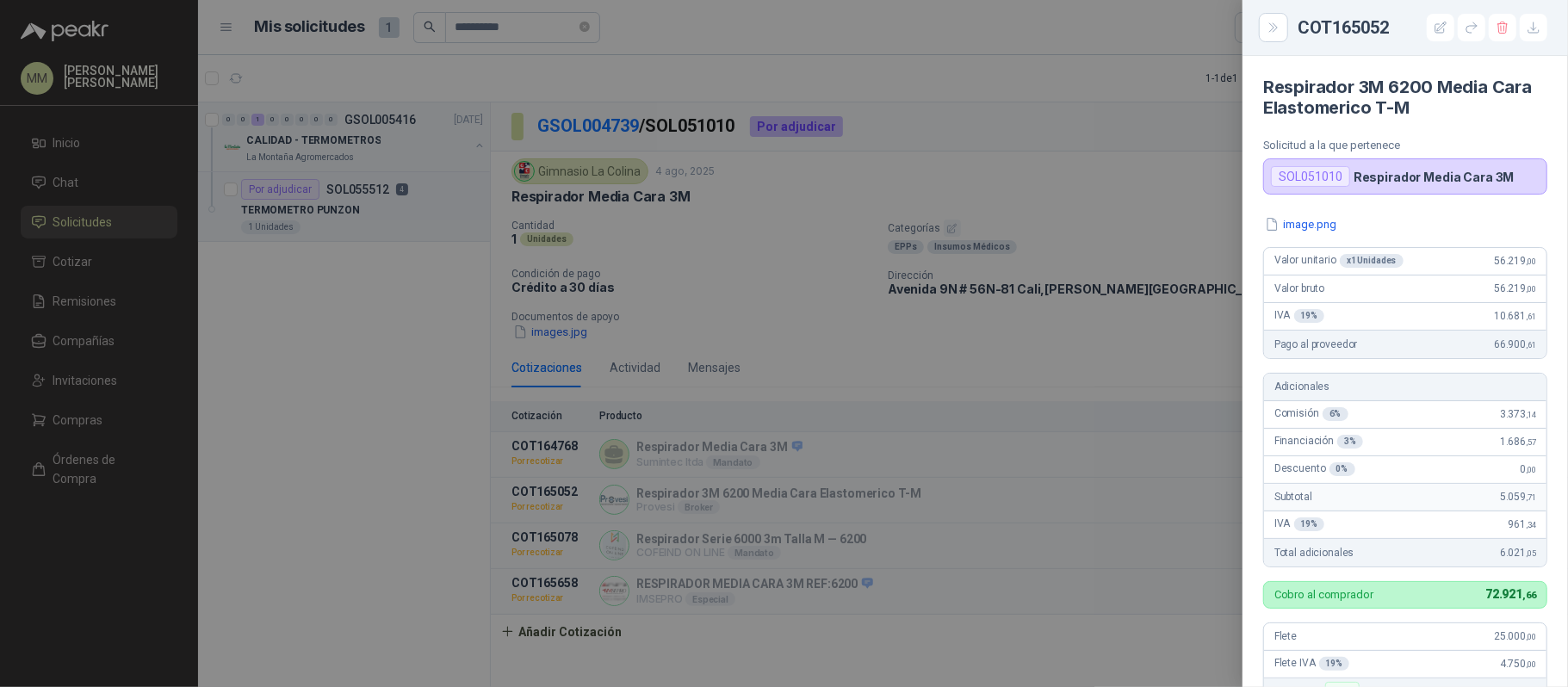
click at [1043, 296] on div at bounding box center [784, 344] width 1568 height 687
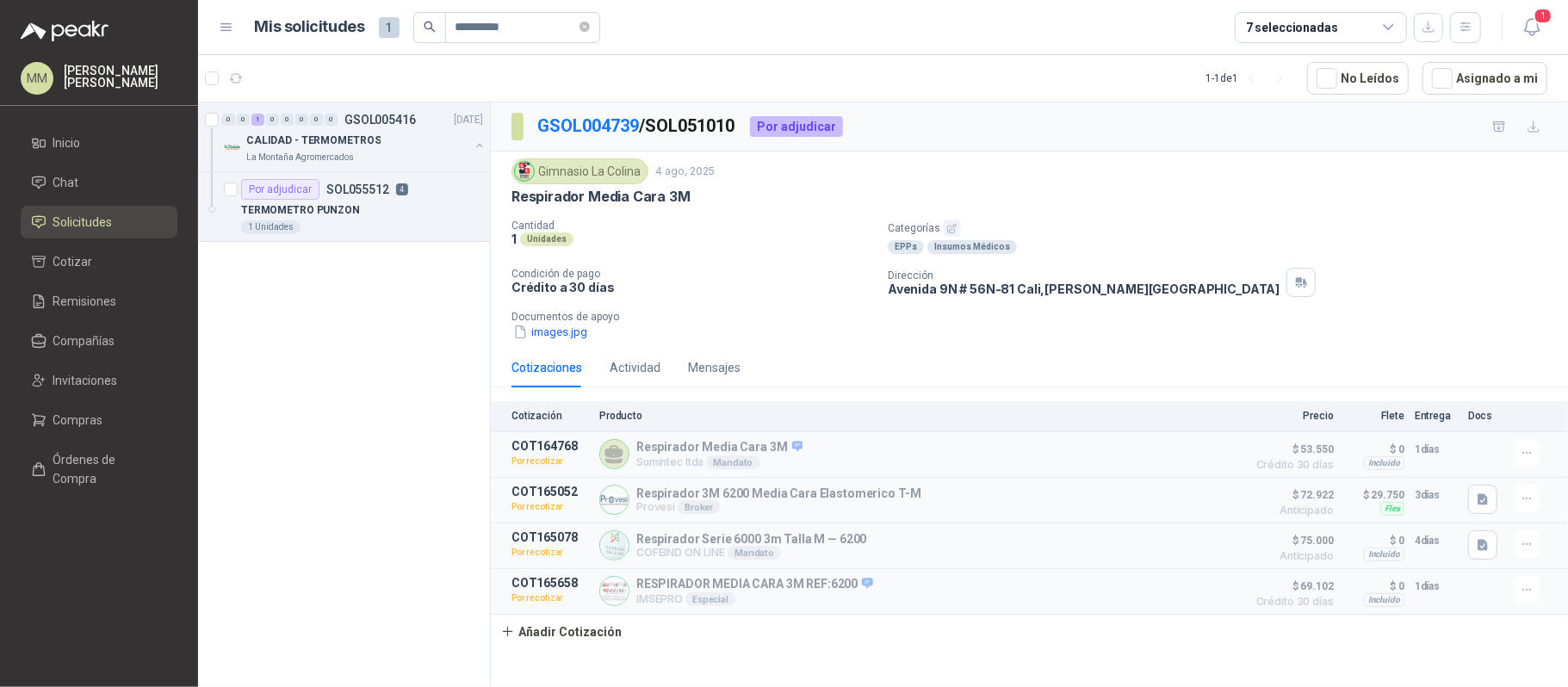
click at [1121, 258] on div "Cantidad 1 Unidades Categorías EPPs Insumos Médicos Condición de pago Crédito a…" at bounding box center [1029, 280] width 1035 height 122
click at [589, 26] on icon "close-circle" at bounding box center [584, 27] width 10 height 10
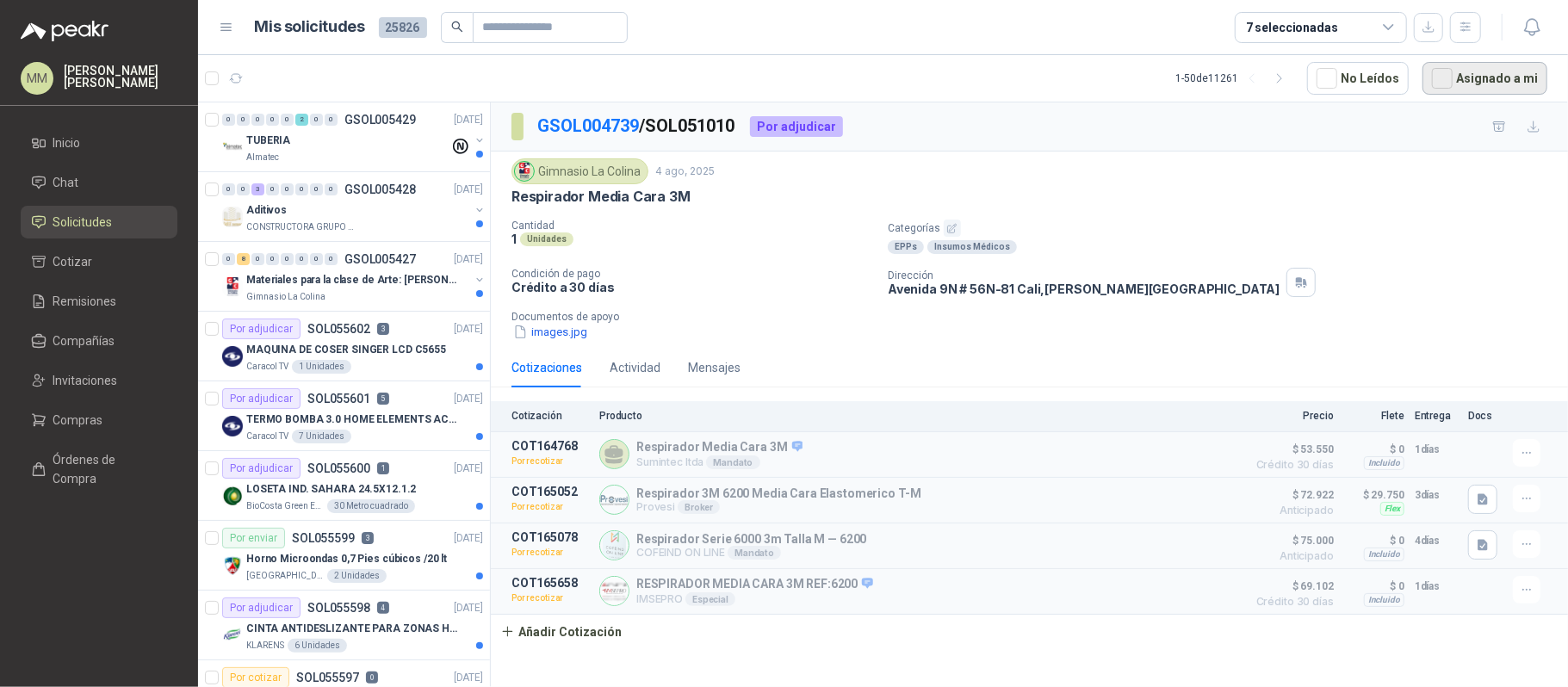
click at [1488, 77] on button "Asignado a mi" at bounding box center [1485, 78] width 125 height 33
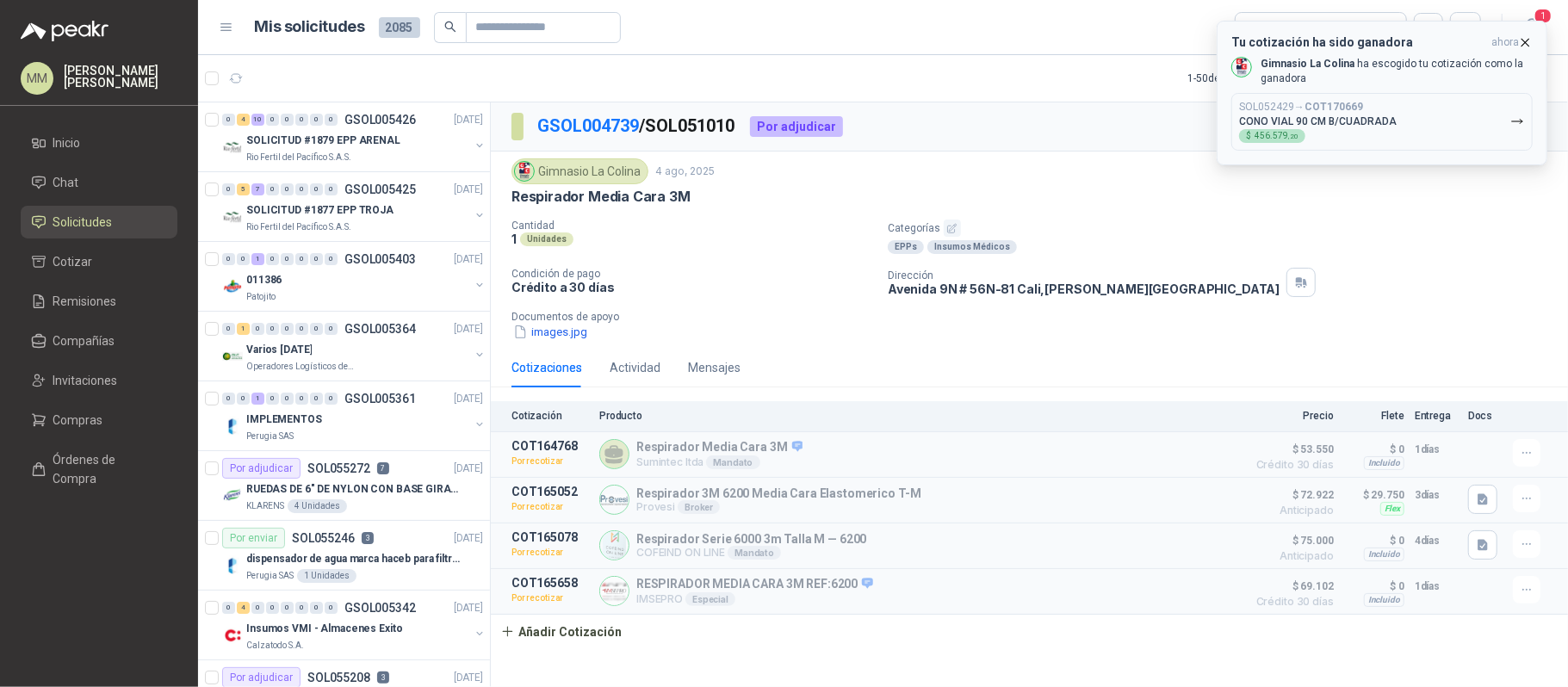
click at [1350, 123] on p "CONO VIAL 90 CM B/CUADRADA" at bounding box center [1318, 122] width 157 height 12
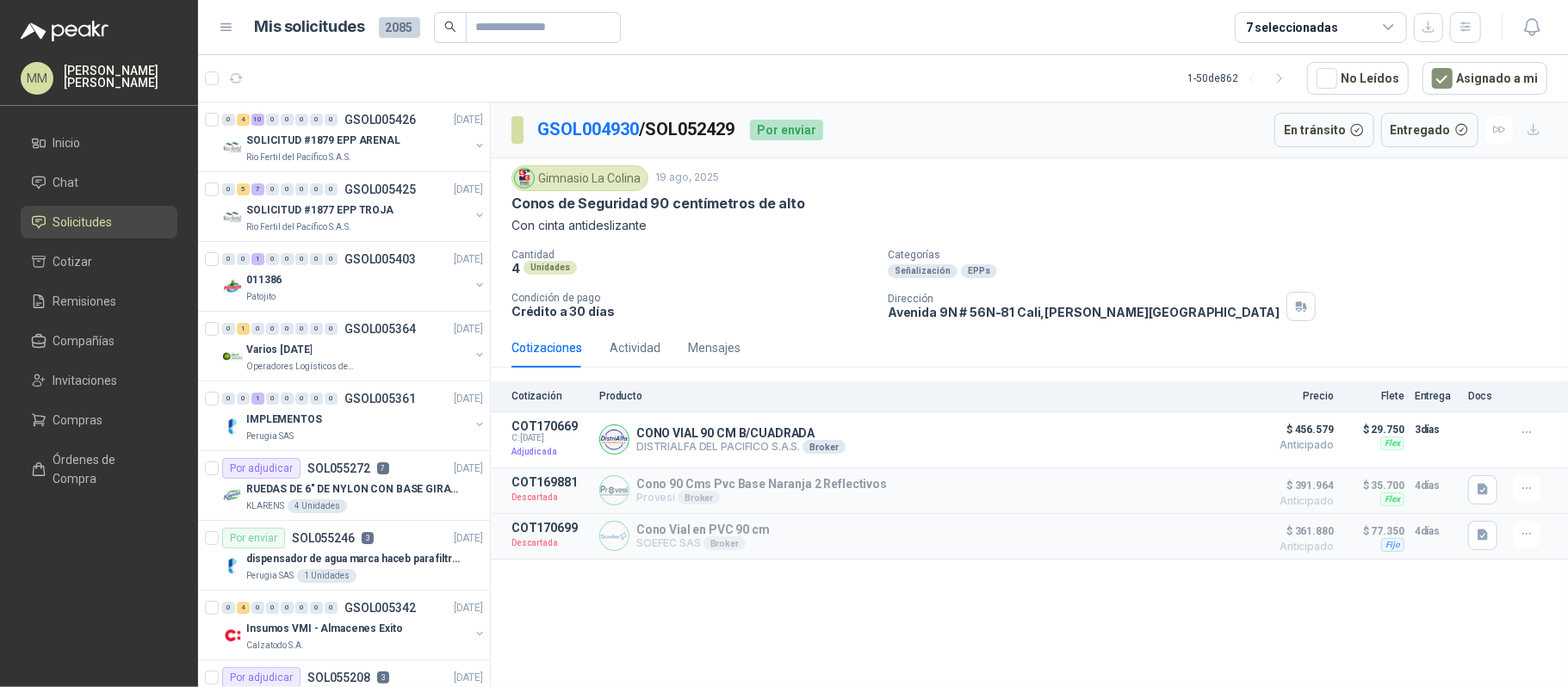
click at [1097, 172] on div "Gimnasio La Colina 19 ago, 2025" at bounding box center [1029, 178] width 1035 height 26
click at [1539, 29] on icon "button" at bounding box center [1532, 28] width 22 height 22
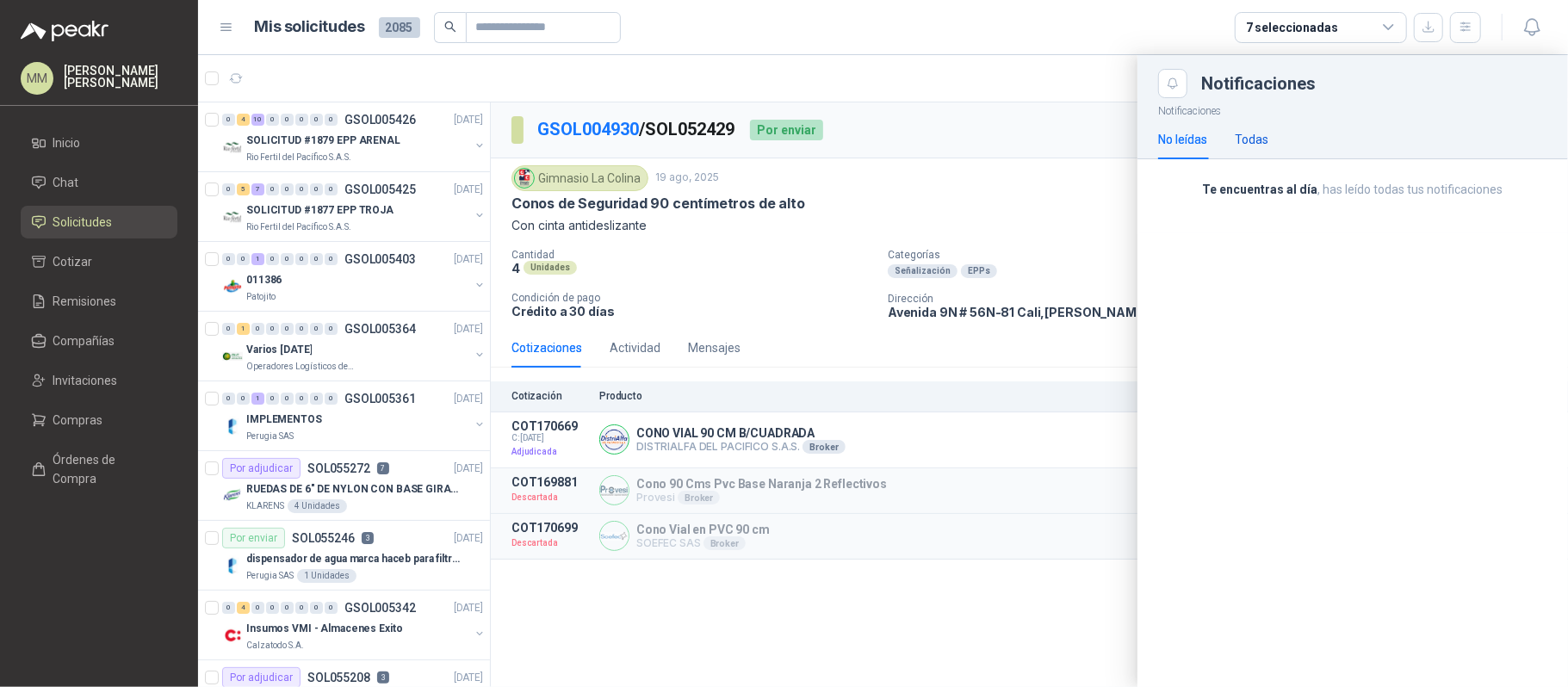
click at [1241, 136] on div "Todas" at bounding box center [1251, 139] width 34 height 19
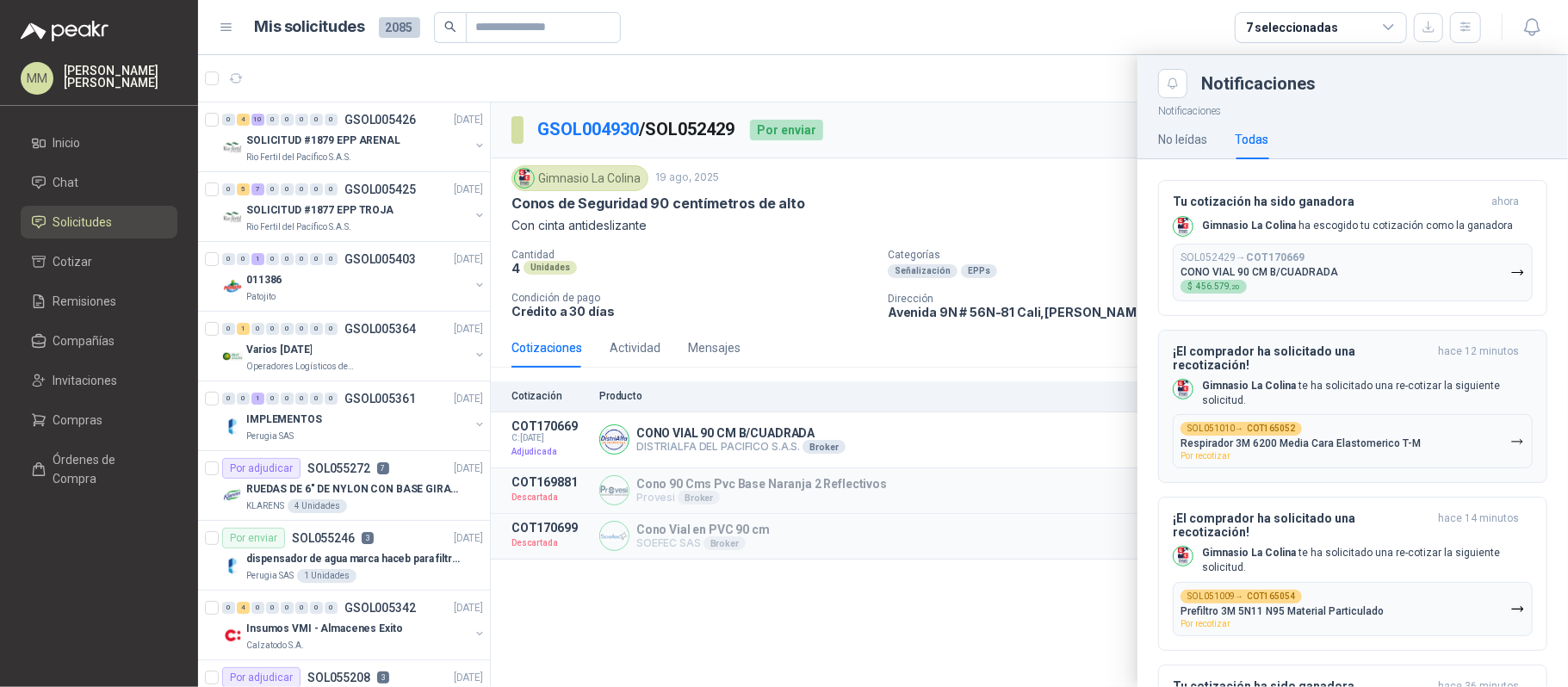
click at [1344, 438] on p "Respirador 3M 6200 Media Cara Elastomerico T-M" at bounding box center [1300, 443] width 241 height 12
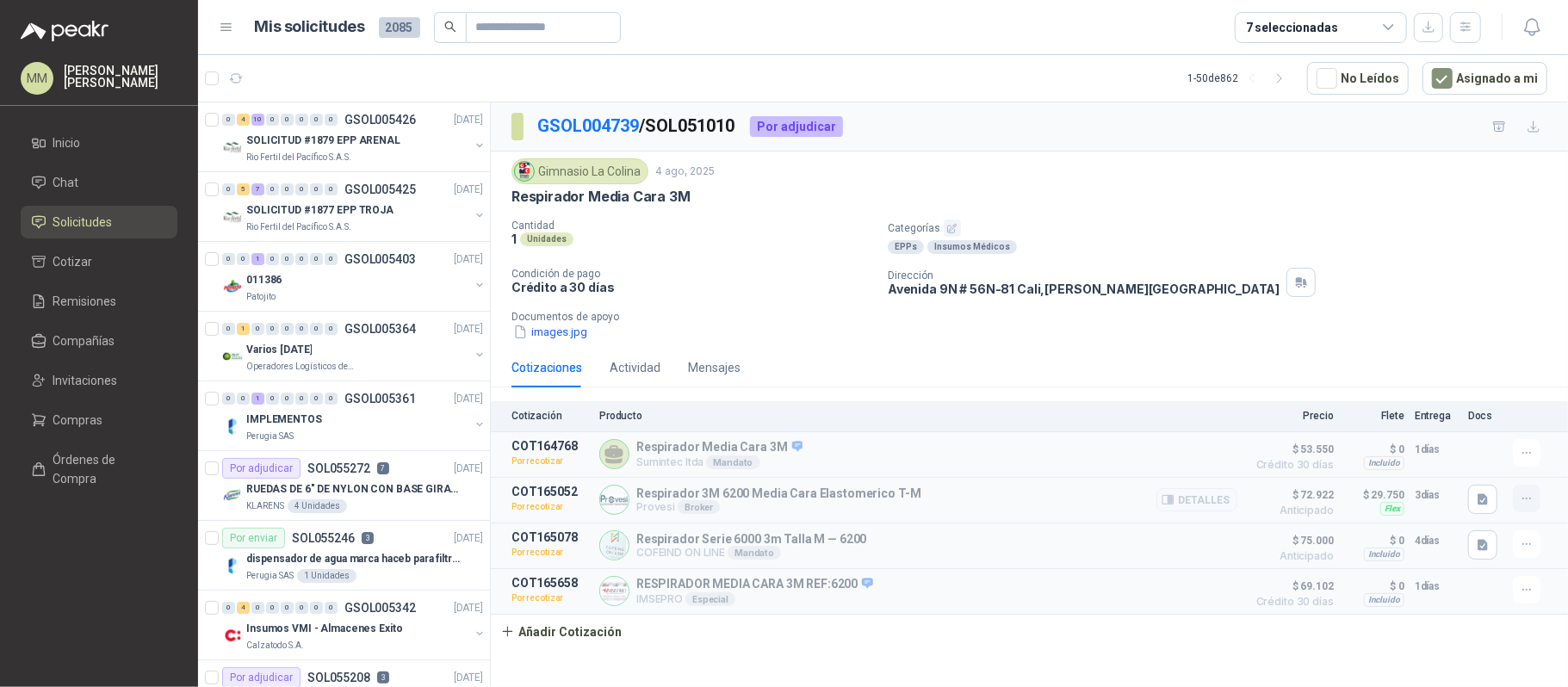
click at [1522, 506] on icon "button" at bounding box center [1526, 499] width 15 height 15
click at [1482, 431] on button "Re-cotizar" at bounding box center [1492, 434] width 138 height 28
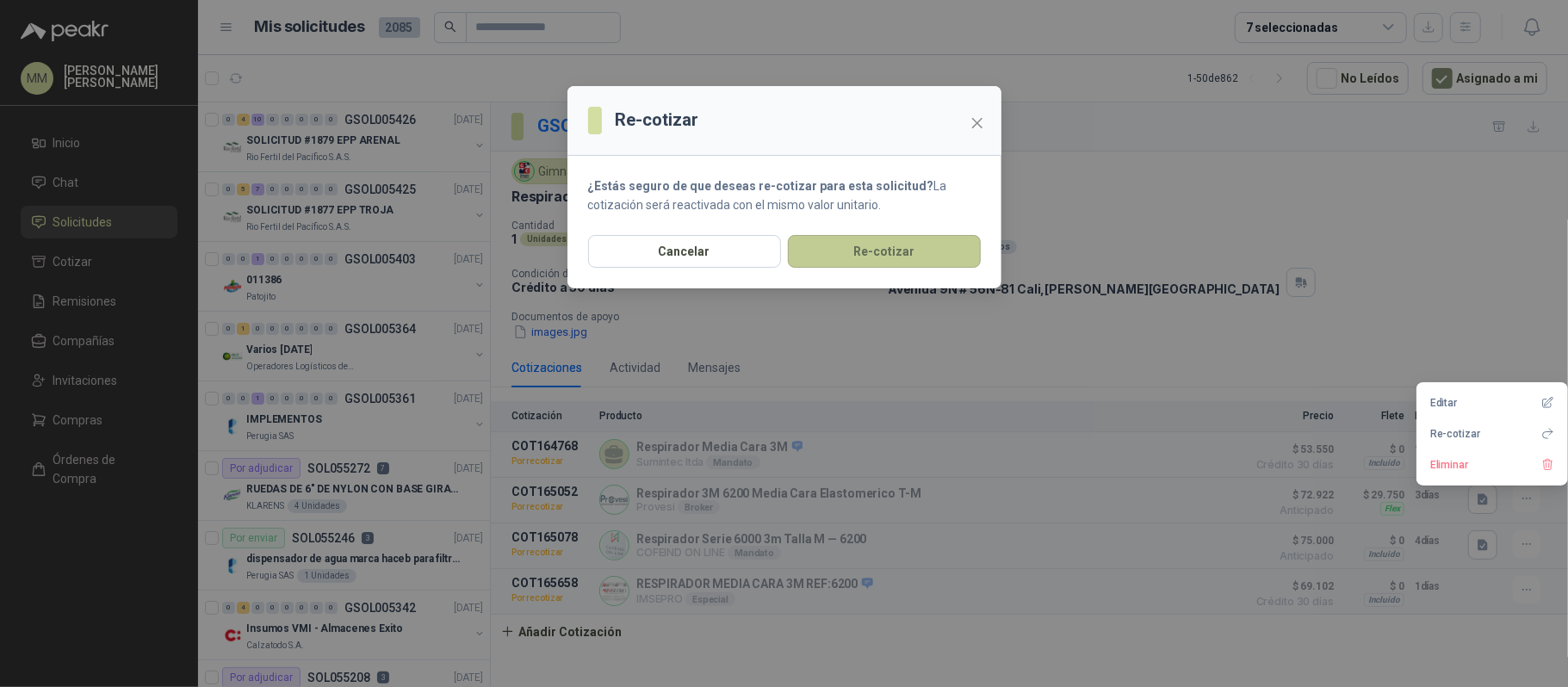
click at [923, 253] on button "Re-cotizar" at bounding box center [884, 250] width 193 height 33
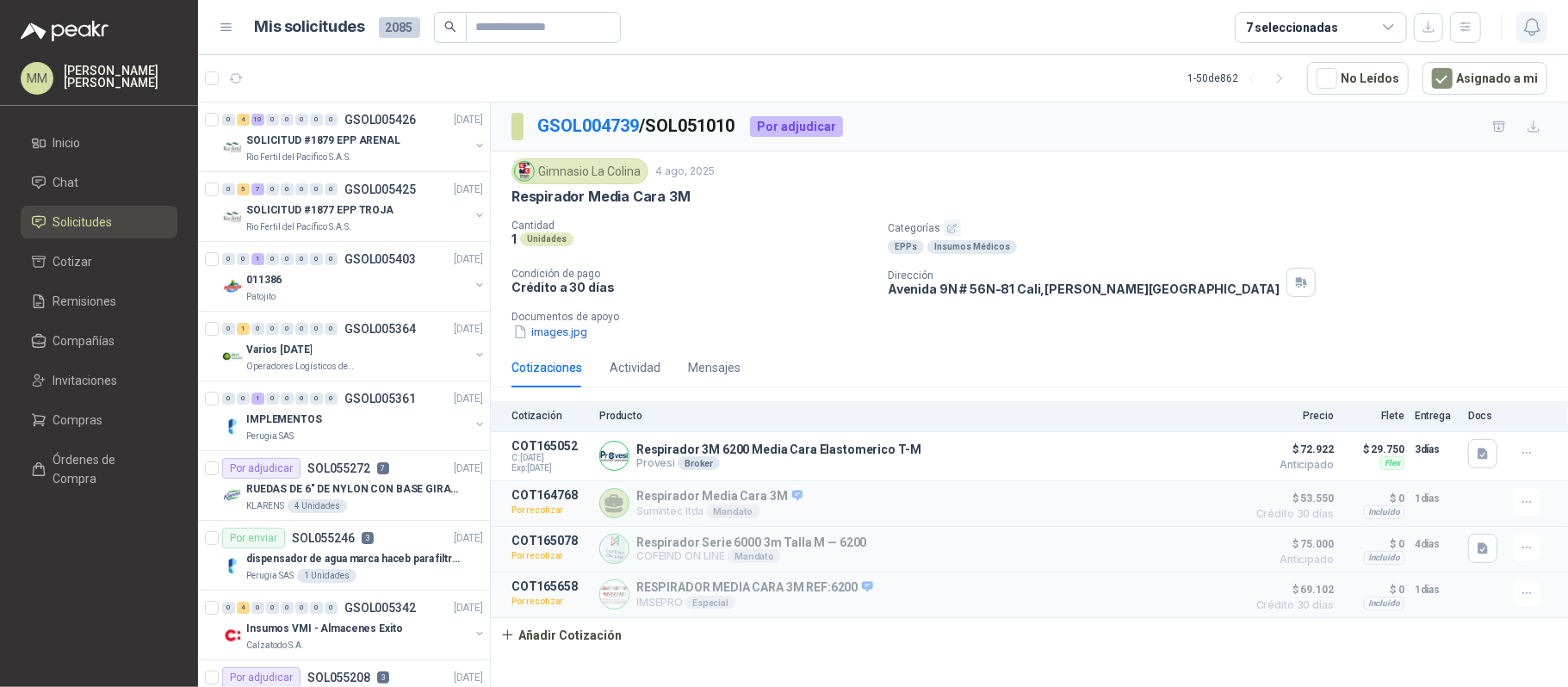
click at [1539, 28] on icon "button" at bounding box center [1532, 28] width 22 height 22
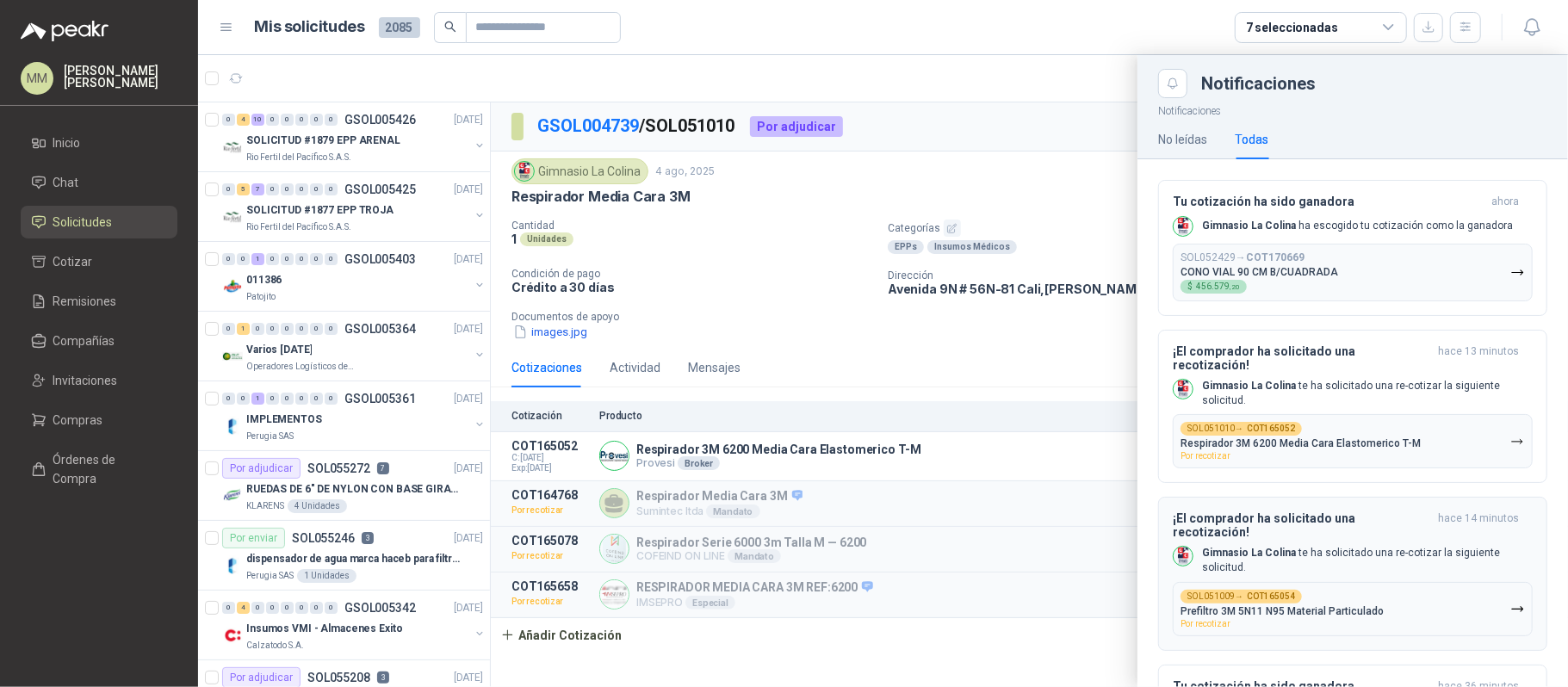
click at [1307, 600] on div "SOL051009 → COT165054 Prefiltro 3M 5N11 N95 Material Particulado Por recotizar" at bounding box center [1281, 609] width 203 height 39
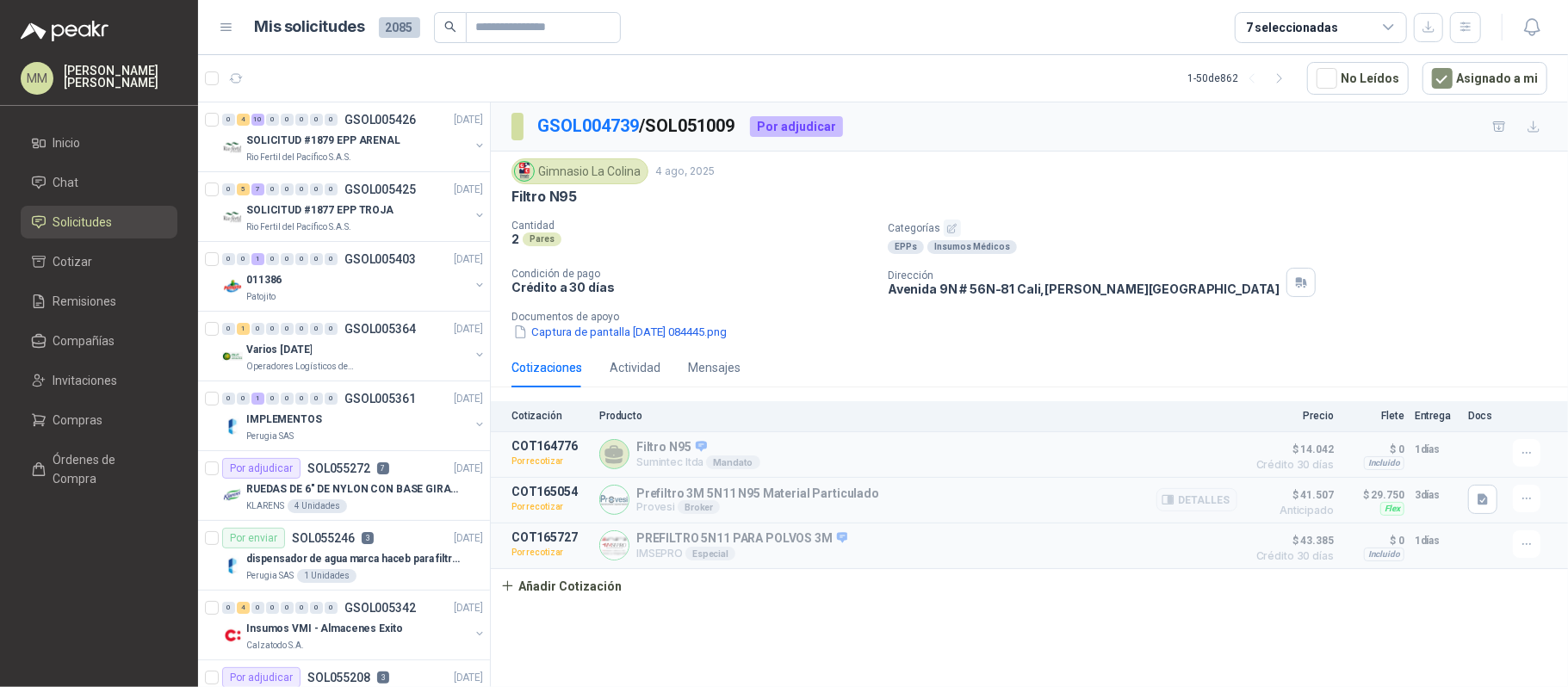
click at [778, 500] on p "Prefiltro 3M 5N11 N95 Material Particulado" at bounding box center [757, 493] width 243 height 14
copy p "Prefiltro 3M 5N11 N95 Material Particulado"
click at [1180, 507] on button "Detalles" at bounding box center [1197, 499] width 81 height 23
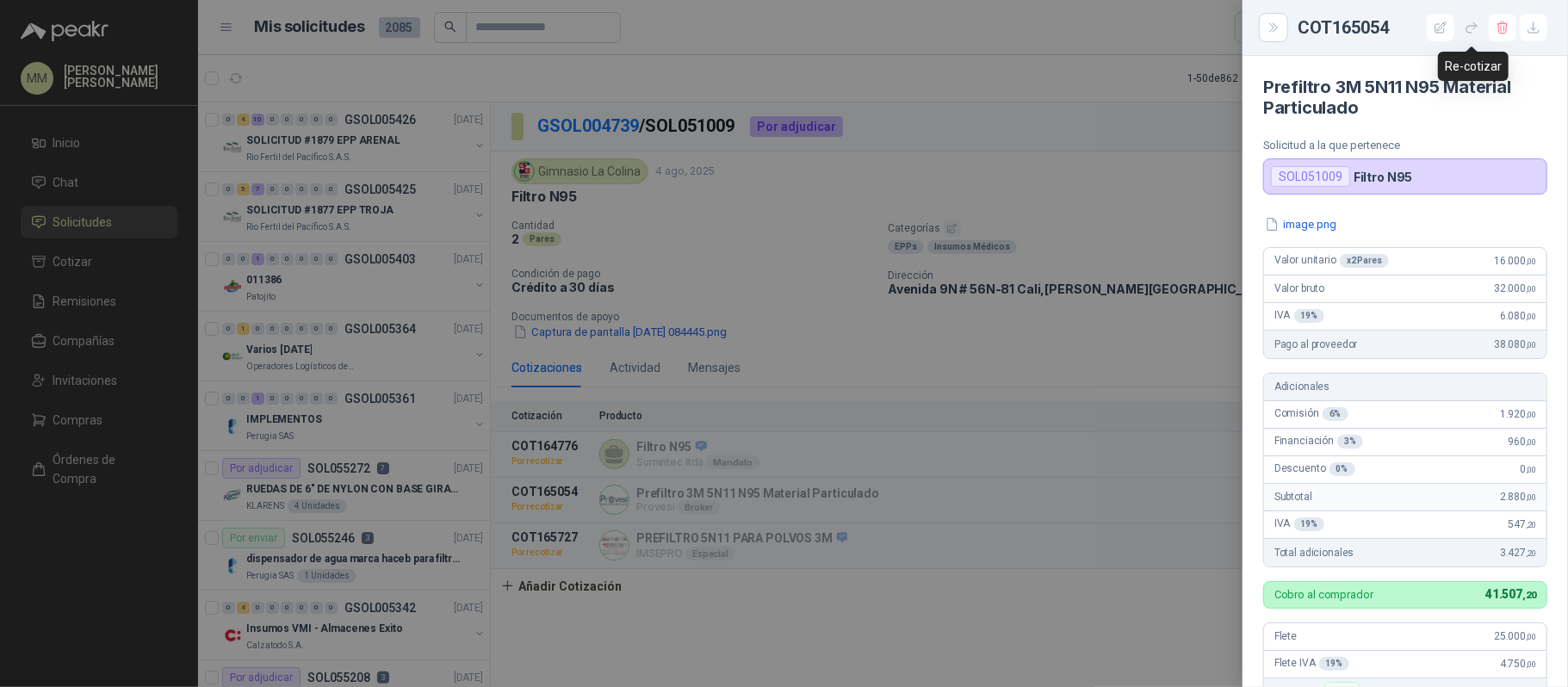
click at [1471, 32] on icon "button" at bounding box center [1471, 28] width 15 height 15
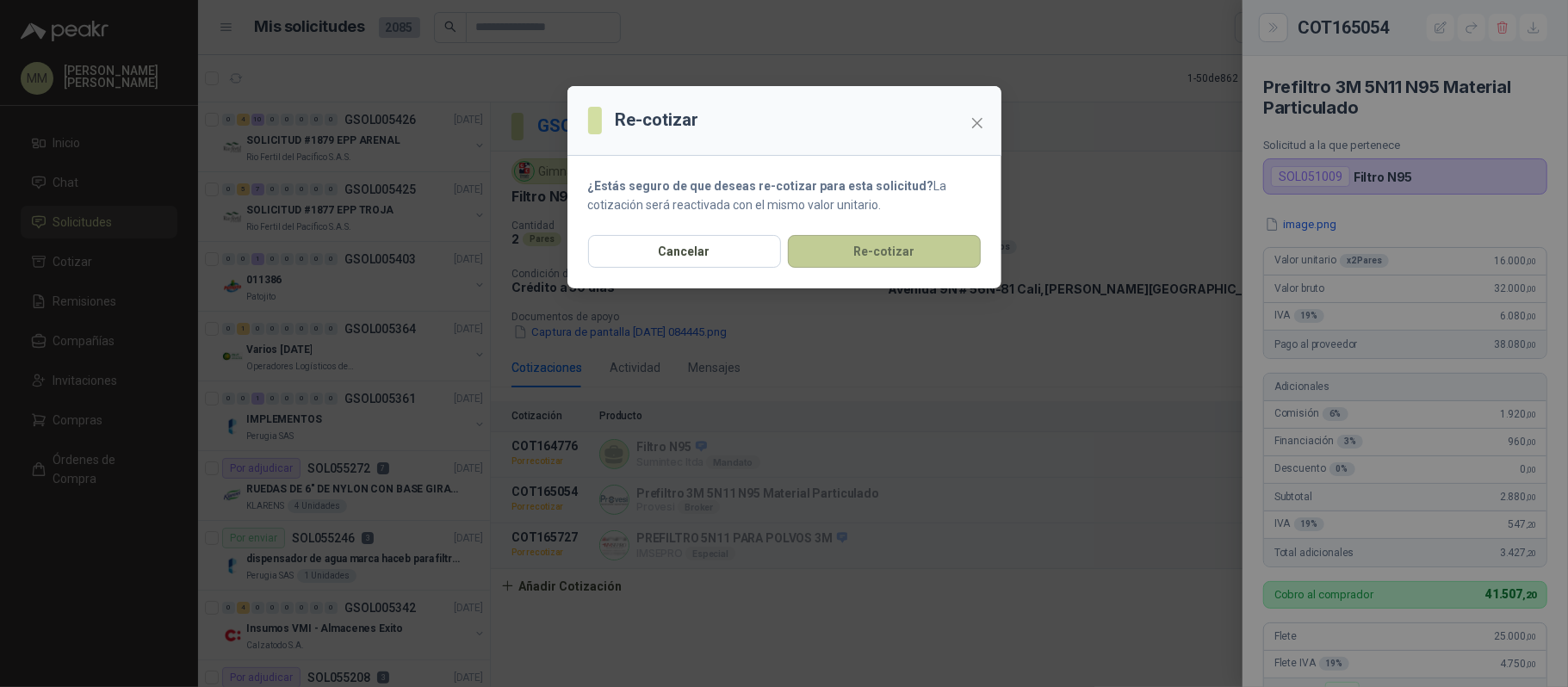
click at [893, 243] on button "Re-cotizar" at bounding box center [884, 250] width 193 height 33
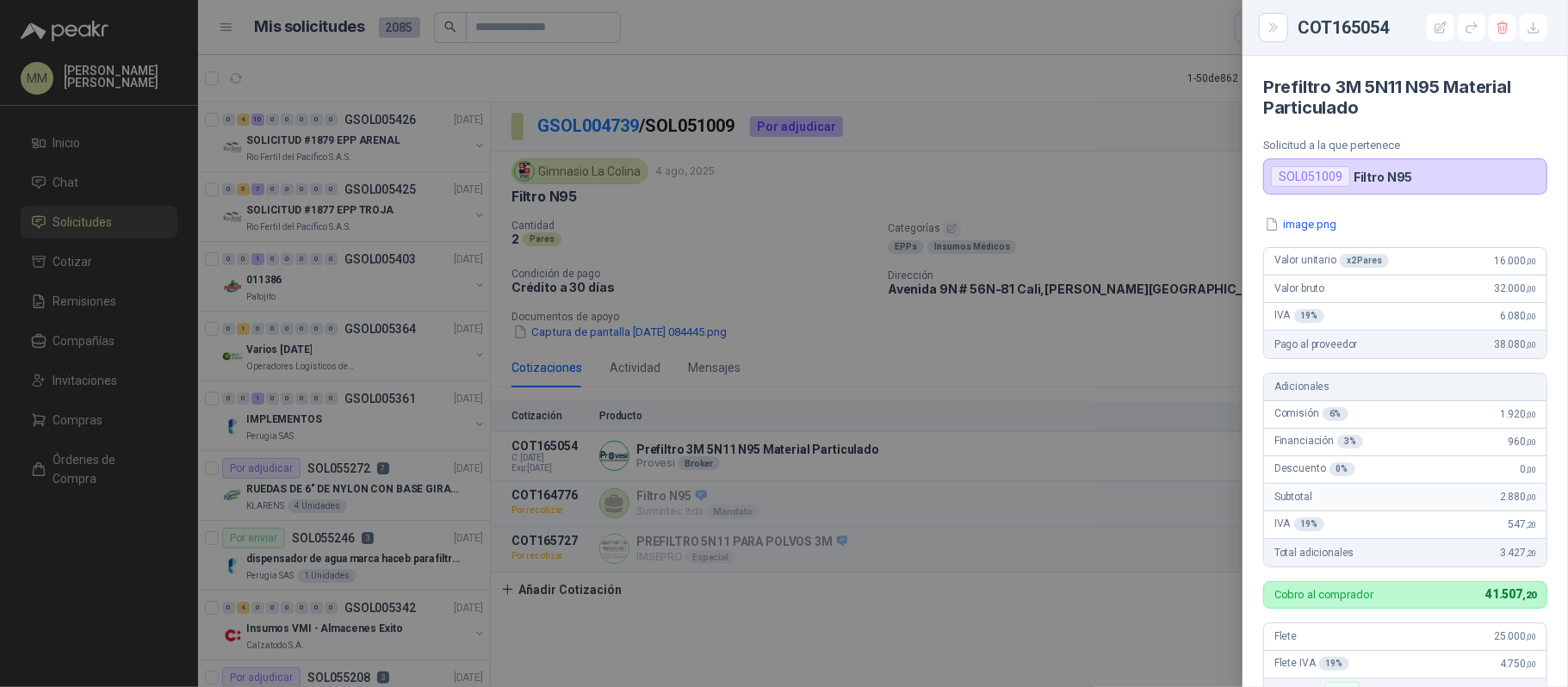
click at [828, 259] on div at bounding box center [784, 344] width 1568 height 687
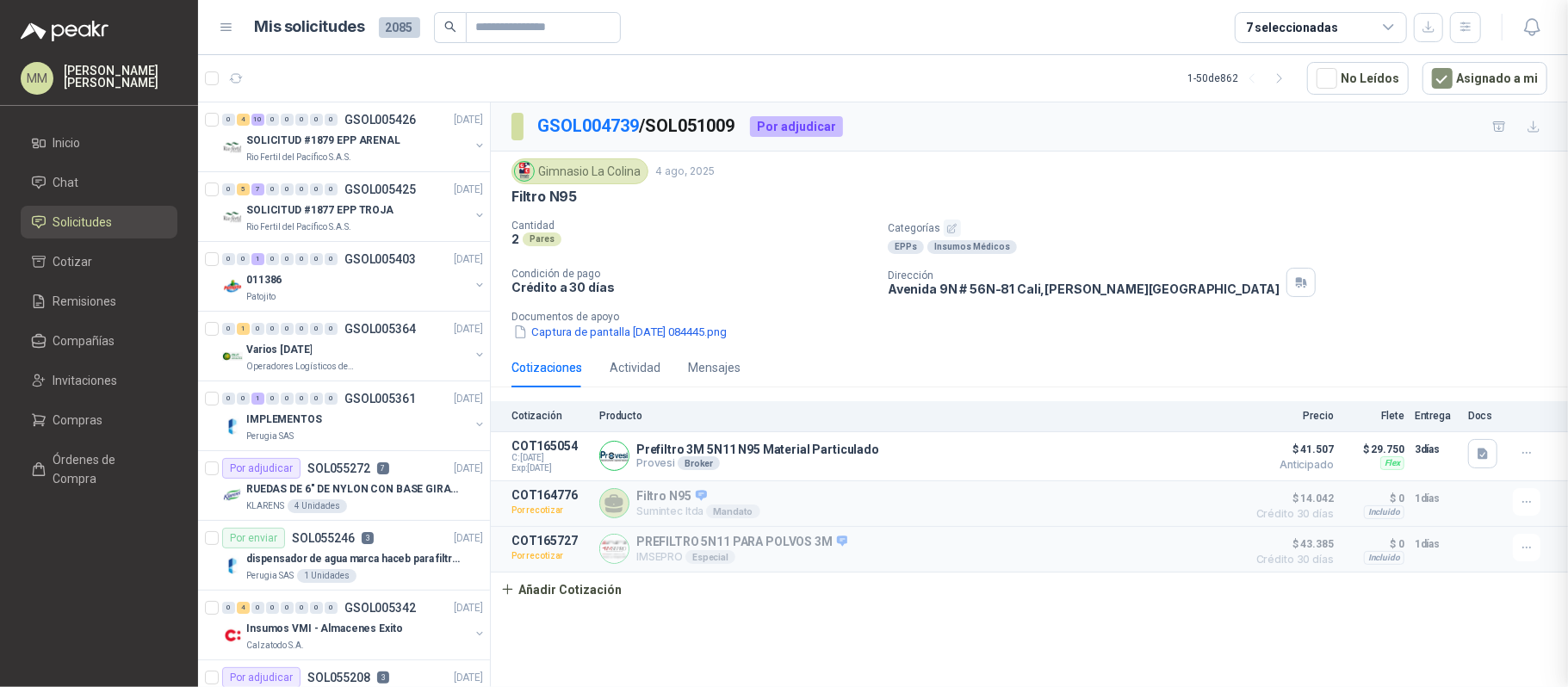
scroll to position [447, 0]
click at [1286, 279] on button "button" at bounding box center [1301, 282] width 30 height 30
click at [1101, 182] on div "Gimnasio La Colina 4 ago, 2025" at bounding box center [1029, 171] width 1035 height 26
click at [1530, 28] on icon "button" at bounding box center [1532, 28] width 22 height 22
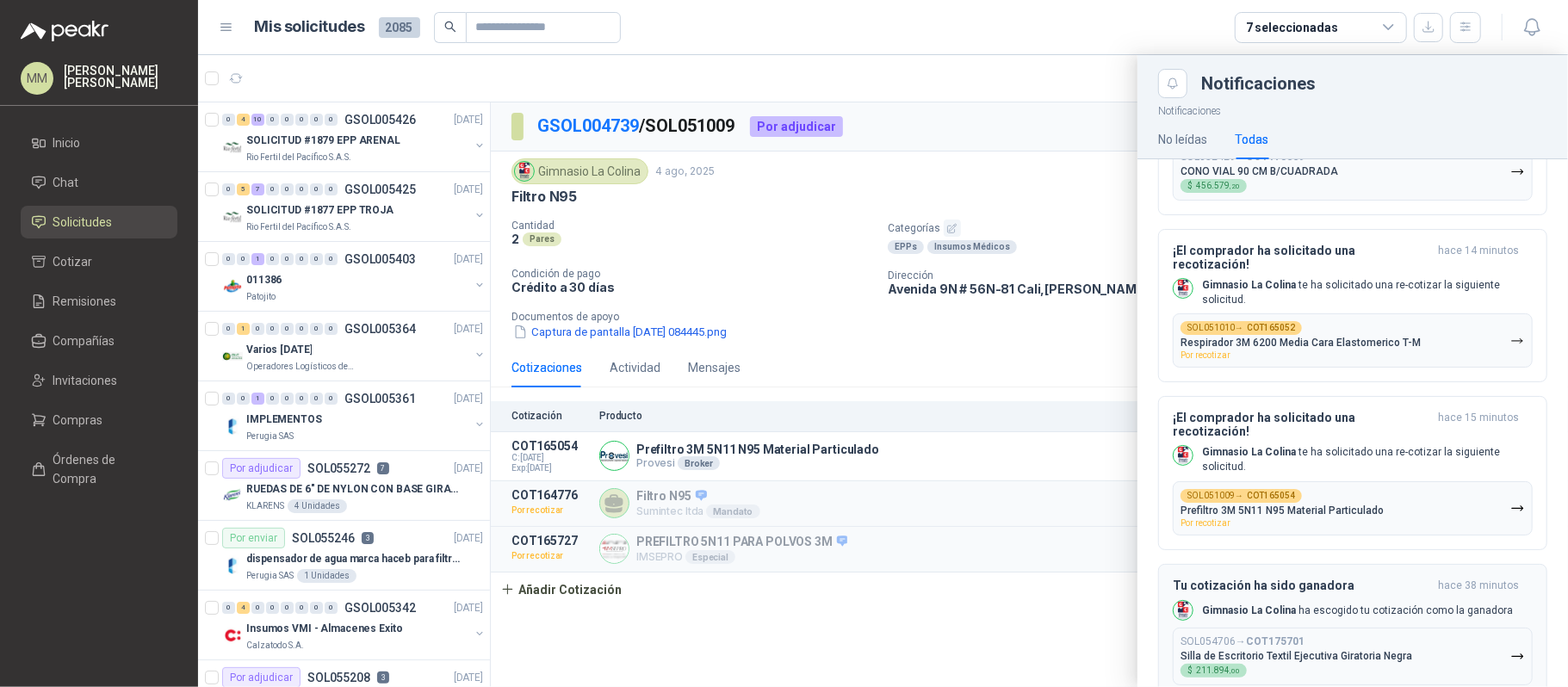
scroll to position [0, 0]
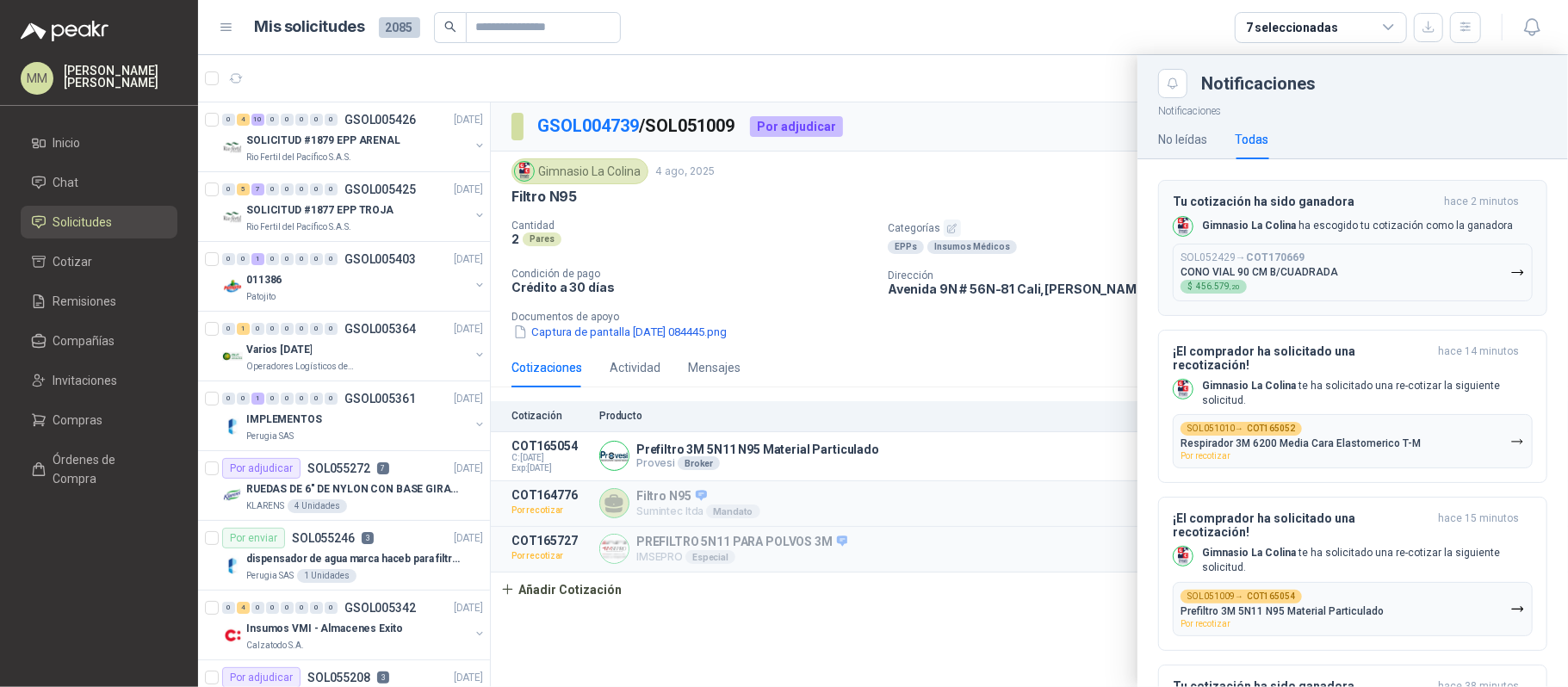
click at [1323, 263] on div "SOL052429 → COT170669 CONO VIAL 90 CM B/CUADRADA $ 456.579 ,20" at bounding box center [1258, 272] width 157 height 43
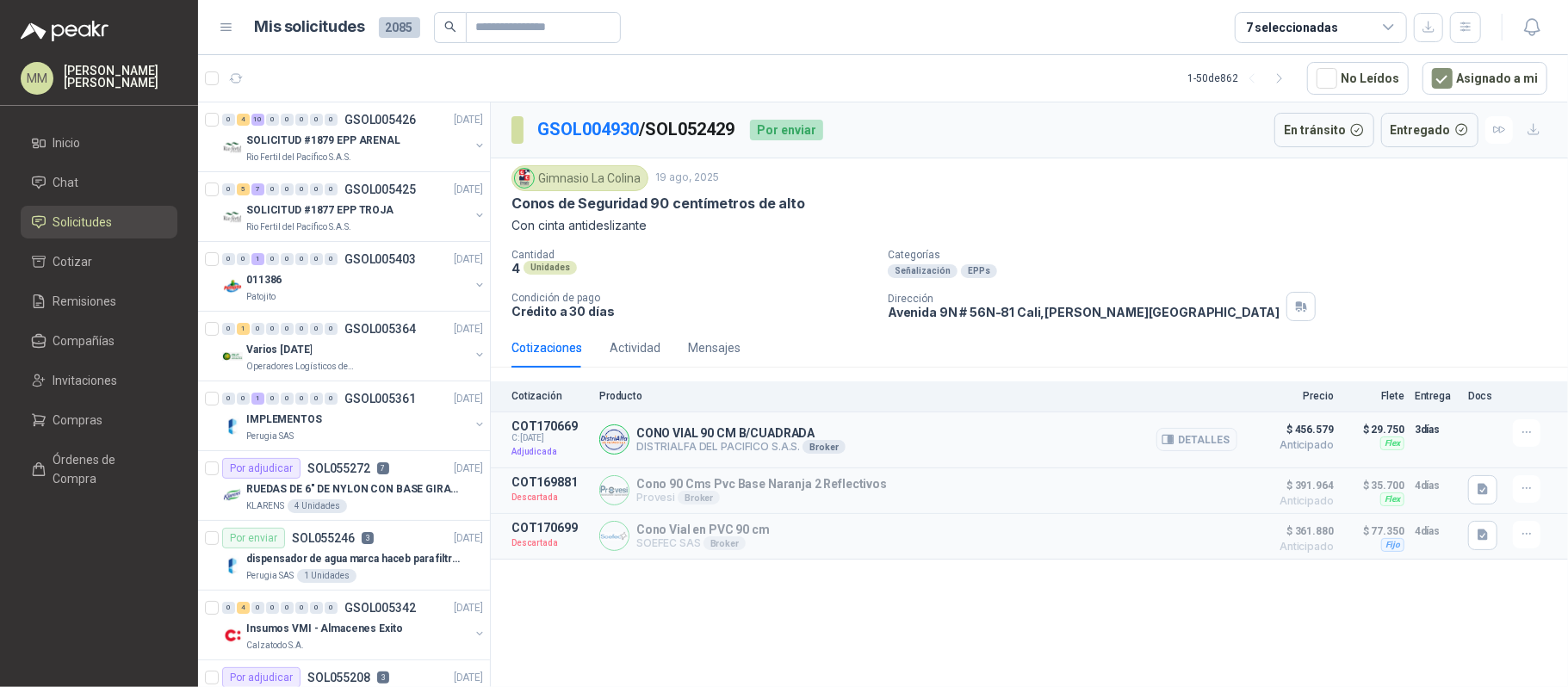
click at [687, 432] on p "CONO VIAL 90 CM B/CUADRADA" at bounding box center [740, 434] width 209 height 14
copy p "CONO VIAL 90 CM B/CUADRADA"
click at [1393, 297] on div "Dirección Avenida 9N # 56N-81 Cali , Valle del Cauca" at bounding box center [1225, 307] width 673 height 30
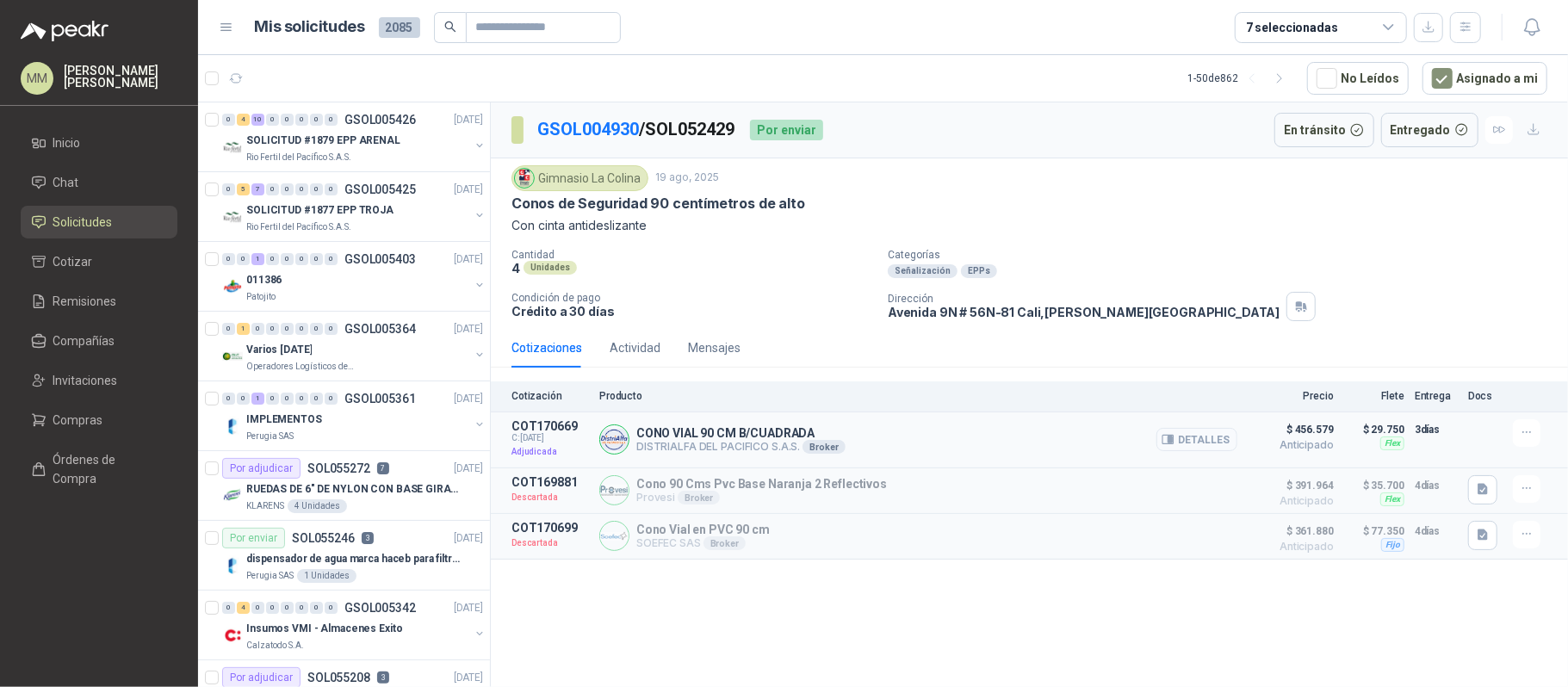
click at [1232, 440] on button "Detalles" at bounding box center [1197, 439] width 81 height 23
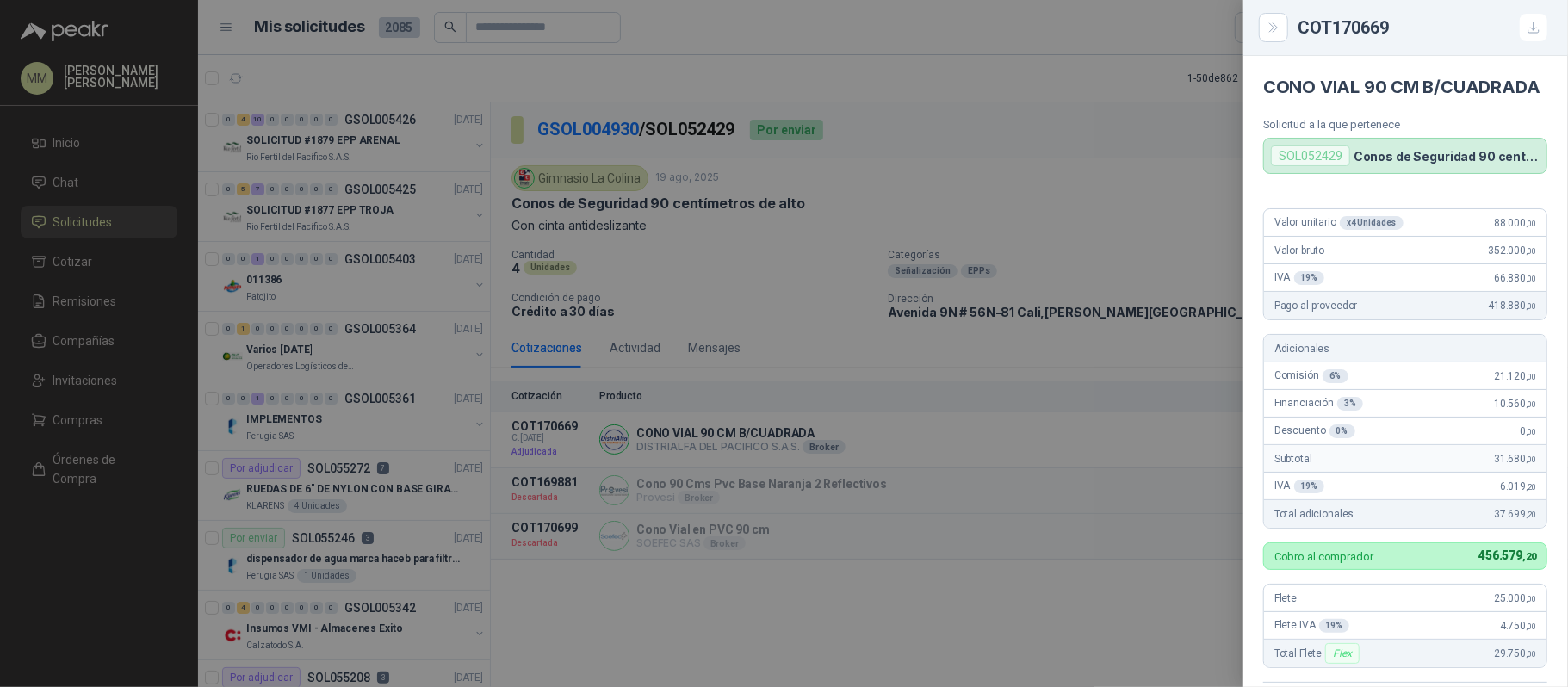
click at [1087, 186] on div at bounding box center [784, 344] width 1568 height 687
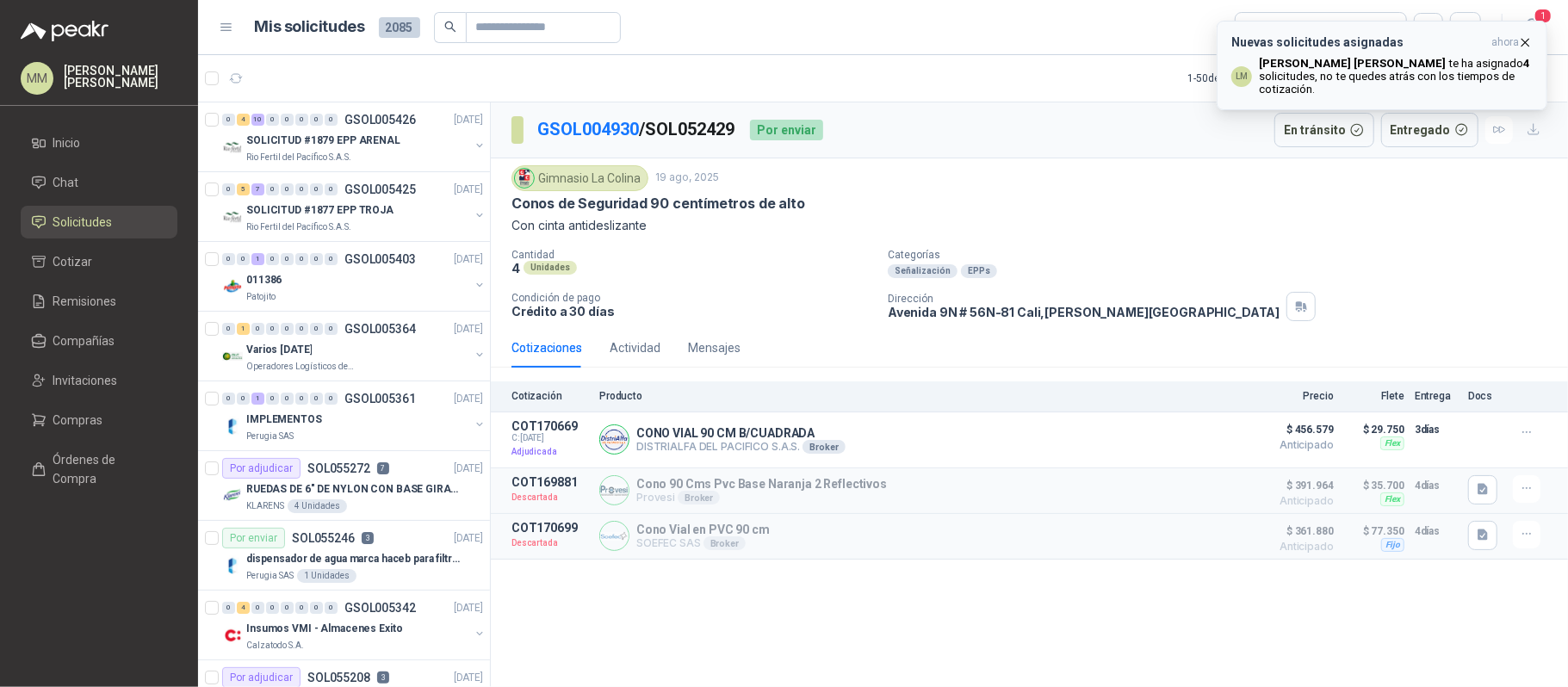
click at [1355, 60] on b "Luis Miguel Martinez" at bounding box center [1352, 62] width 187 height 13
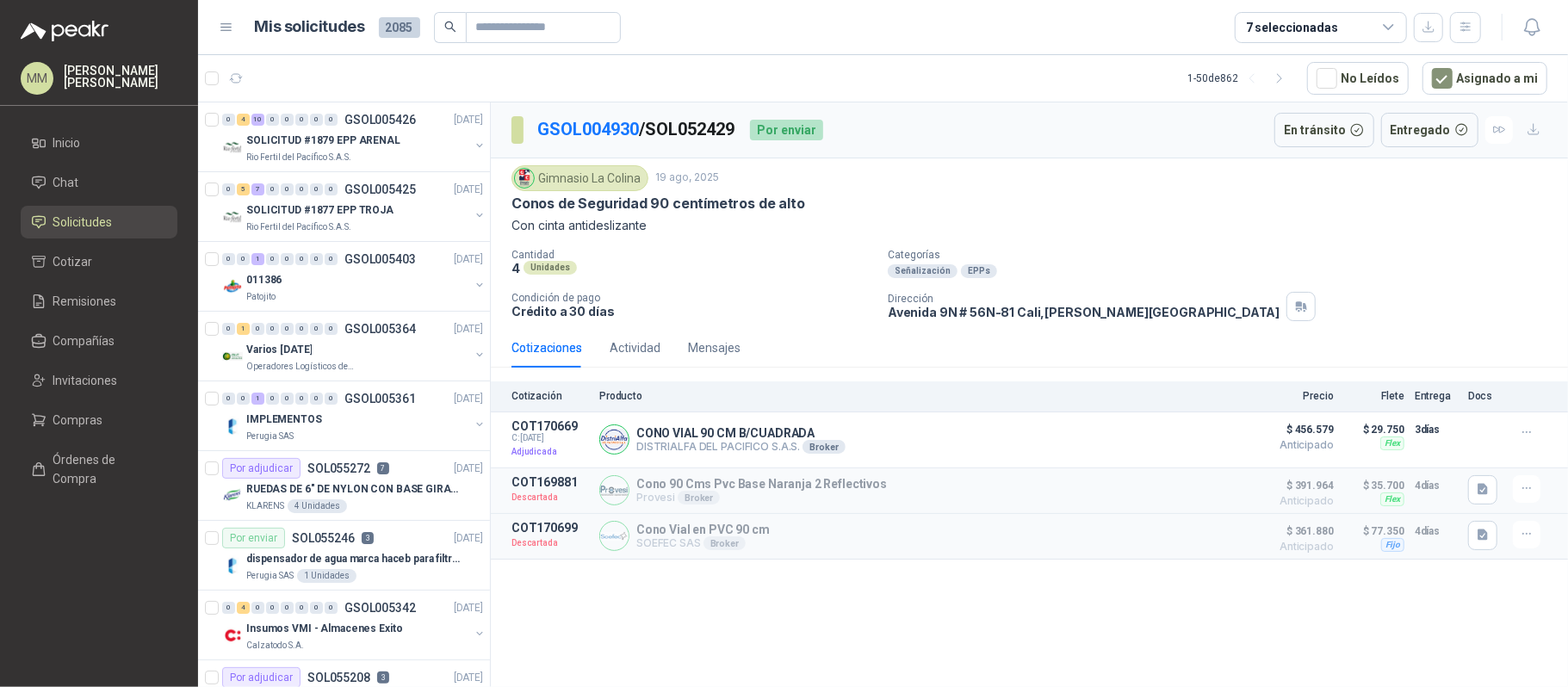
click at [940, 104] on div "GSOL004930 / SOL052429 Por enviar En tránsito Entregado" at bounding box center [1029, 131] width 1077 height 56
click at [238, 77] on icon "button" at bounding box center [236, 78] width 15 height 15
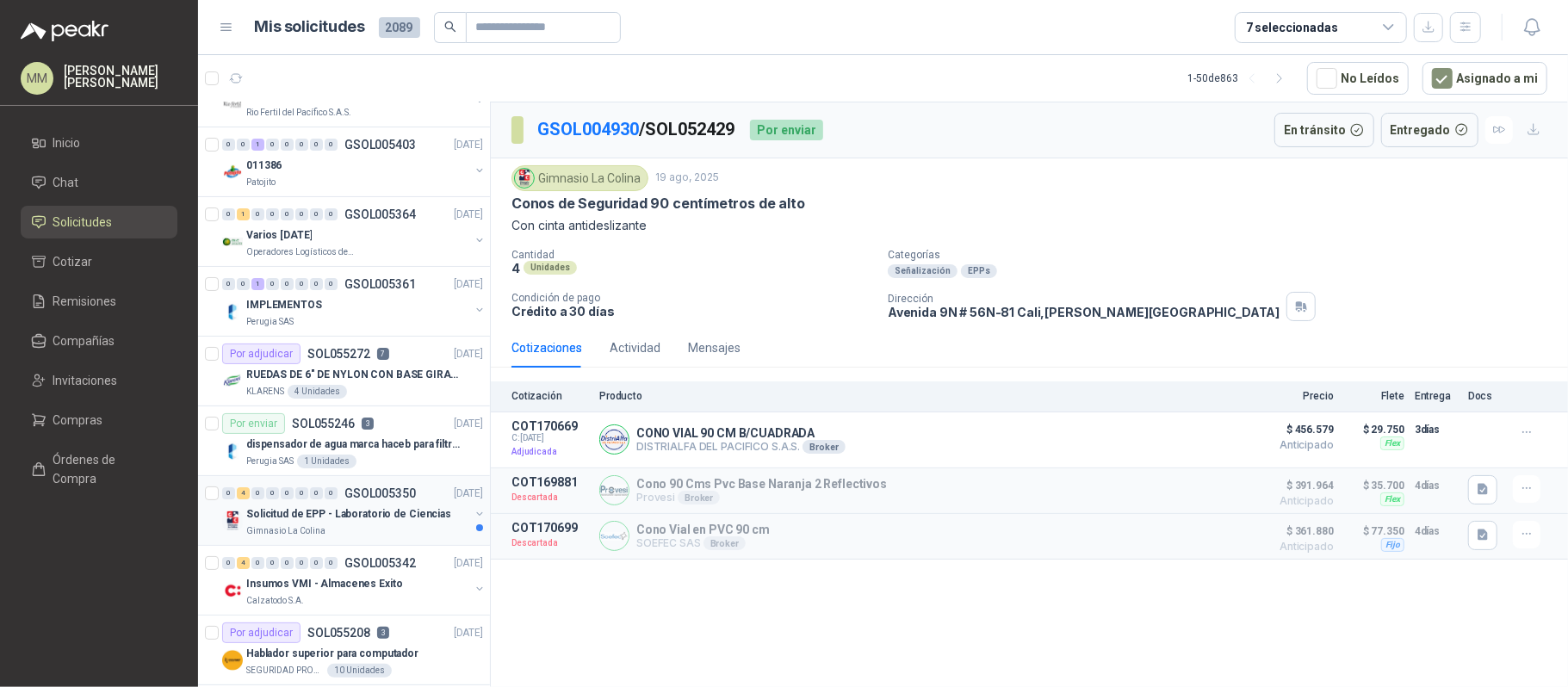
click at [472, 517] on button "button" at bounding box center [479, 514] width 14 height 14
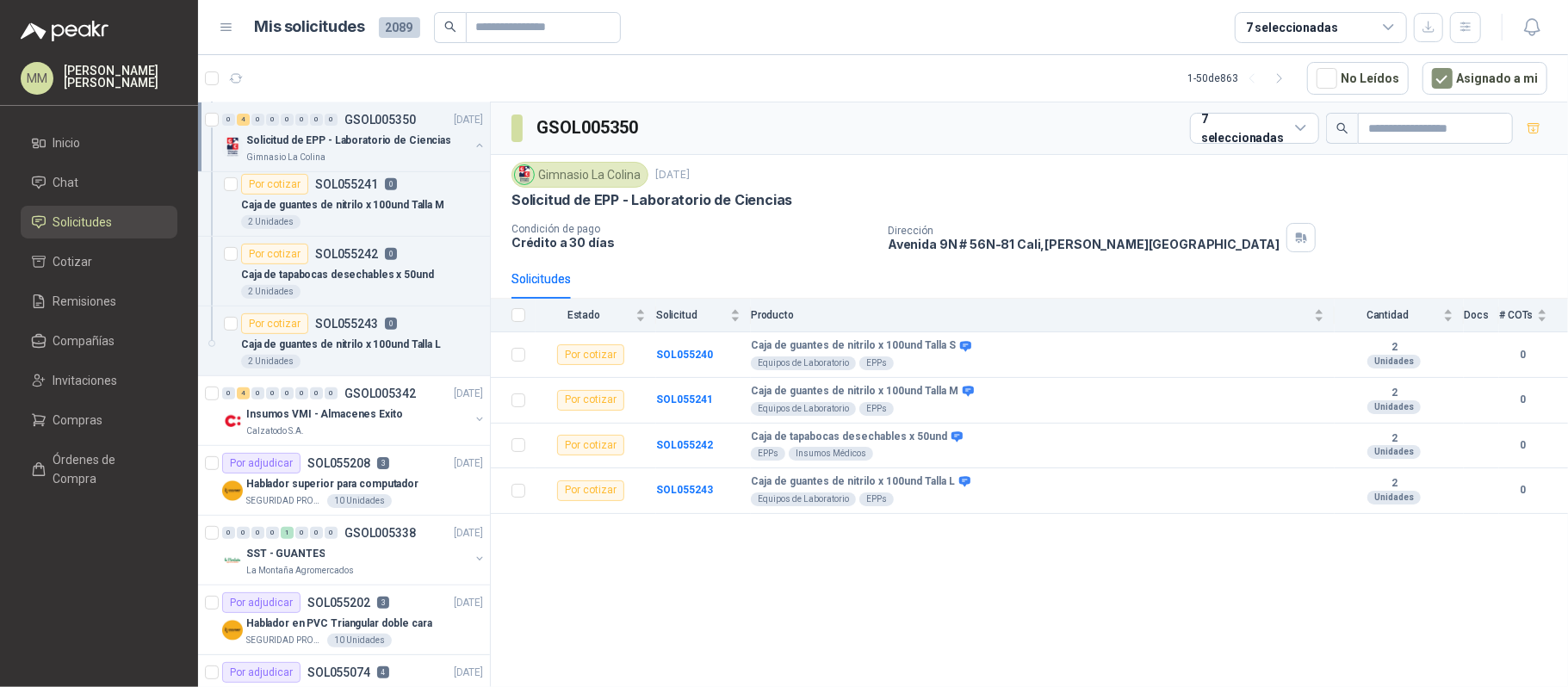
scroll to position [573, 0]
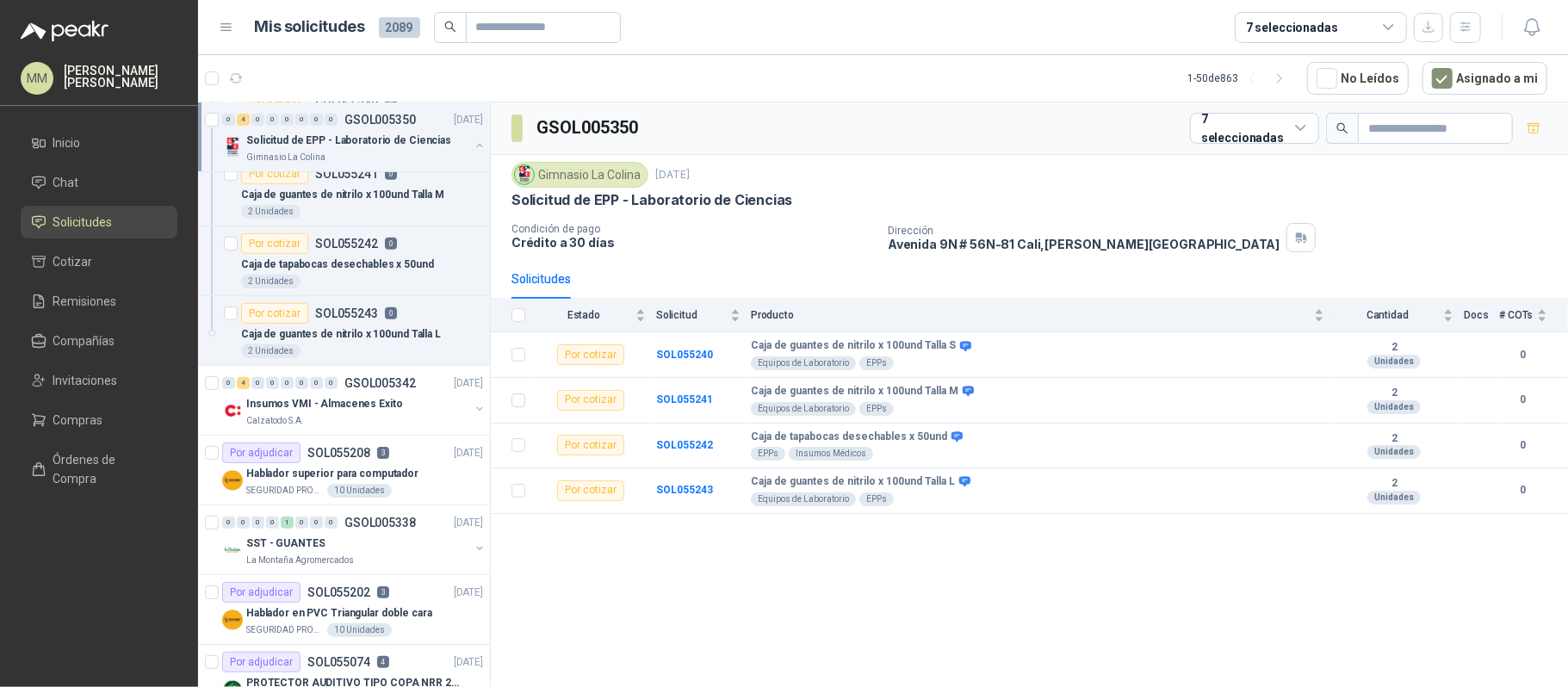
click at [1264, 202] on div "Solicitud de EPP - Laboratorio de Ciencias" at bounding box center [1029, 200] width 1035 height 18
click at [282, 70] on span "4" at bounding box center [286, 70] width 12 height 14
click at [98, 265] on li "Cotizar 4" at bounding box center [98, 261] width 136 height 19
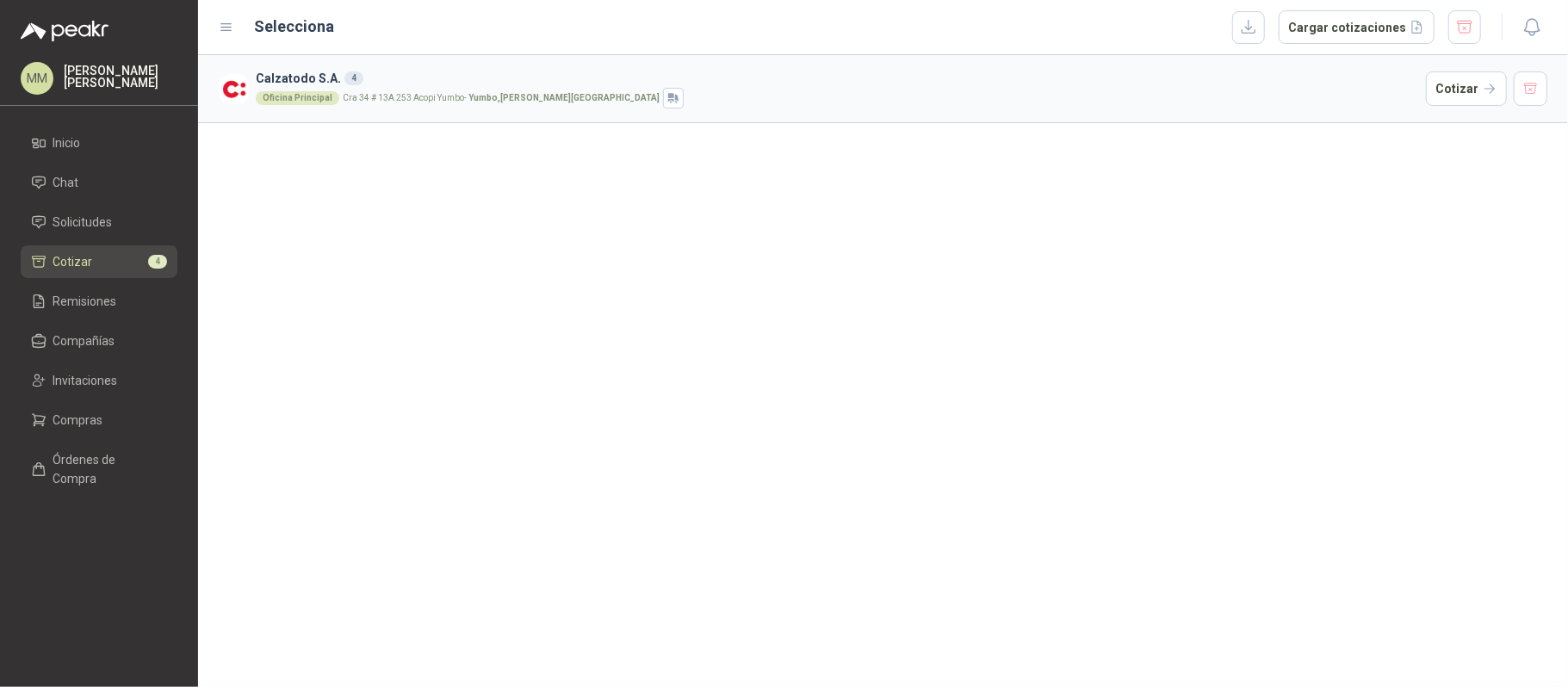
click at [1065, 65] on article "Calzatodo S.A. 4 Oficina Principal Cra 34 # 13A 253 Acopi Yumbo - Yumbo , Valle…" at bounding box center [883, 89] width 1370 height 68
click at [1522, 82] on button "button" at bounding box center [1530, 88] width 35 height 35
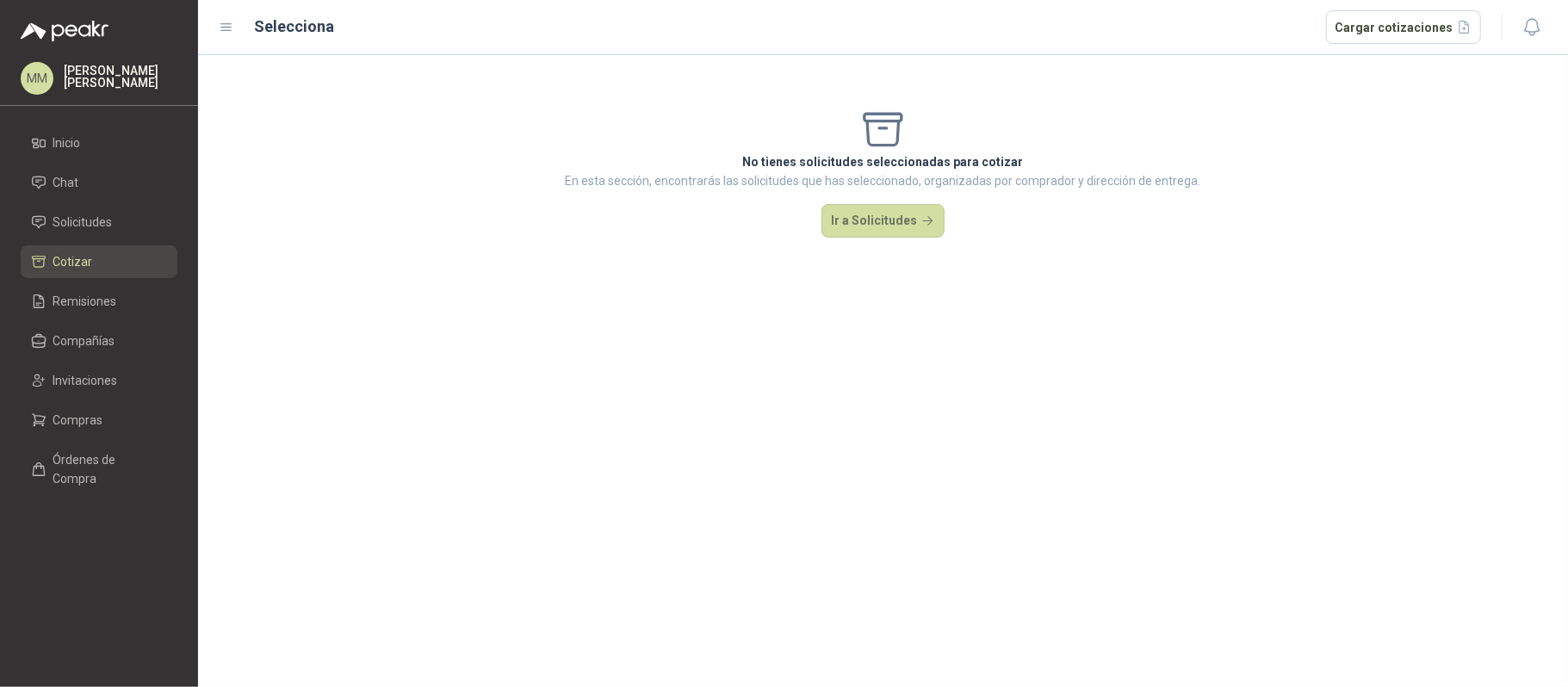
drag, startPoint x: 128, startPoint y: 215, endPoint x: 159, endPoint y: 165, distance: 58.8
click at [128, 215] on li "Solicitudes" at bounding box center [98, 222] width 136 height 19
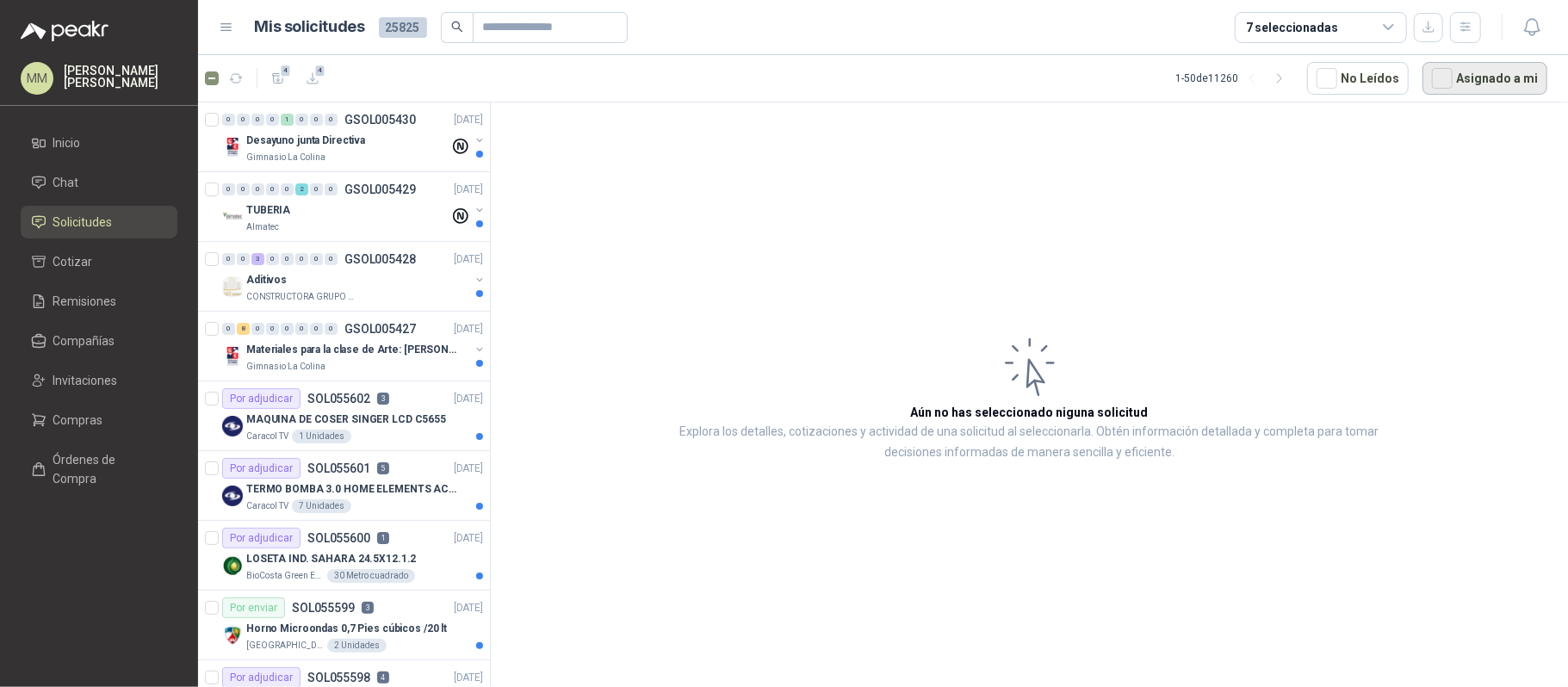
click at [1451, 90] on button "Asignado a mi" at bounding box center [1485, 78] width 125 height 33
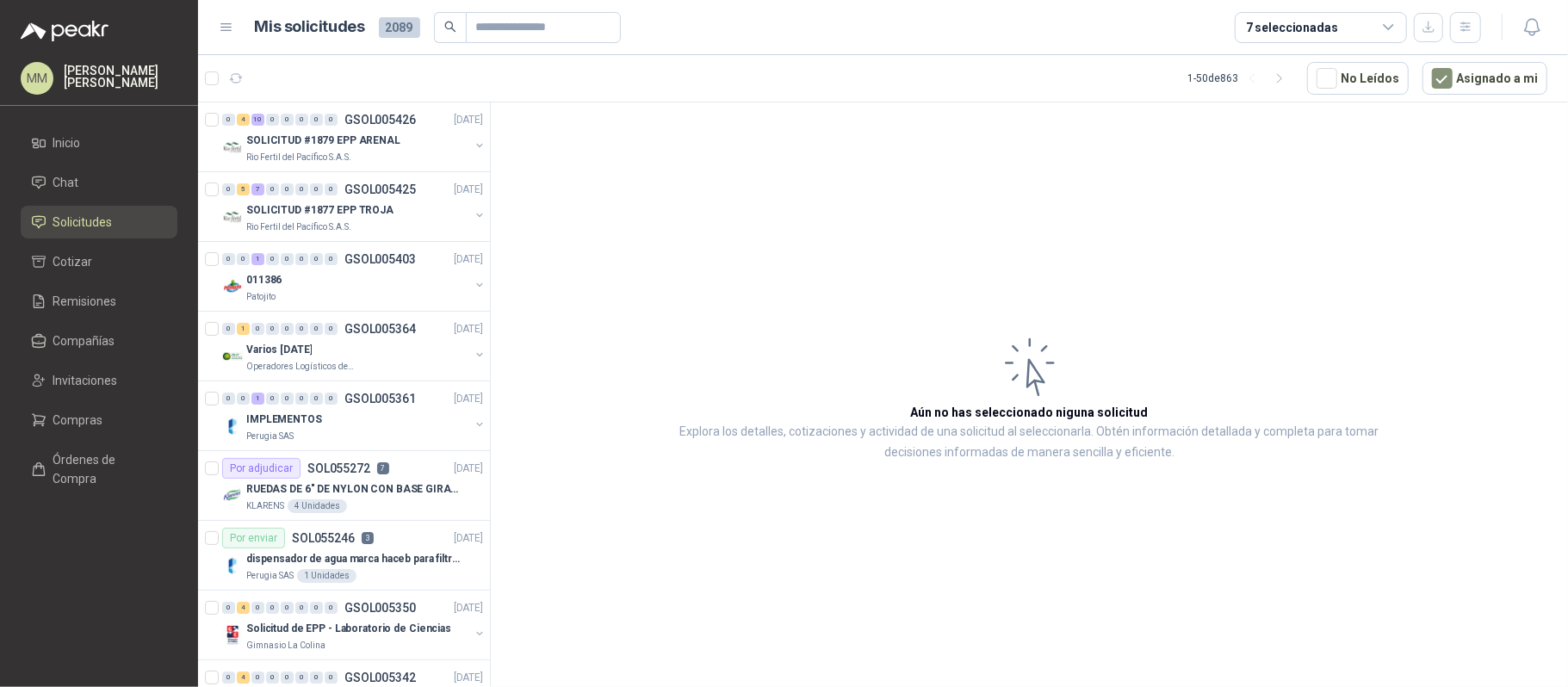
click at [1209, 270] on article "Aún no has seleccionado niguna solicitud Explora los detalles, cotizaciones y a…" at bounding box center [1029, 398] width 1077 height 591
click at [1471, 67] on button "Asignado a mi" at bounding box center [1485, 78] width 125 height 33
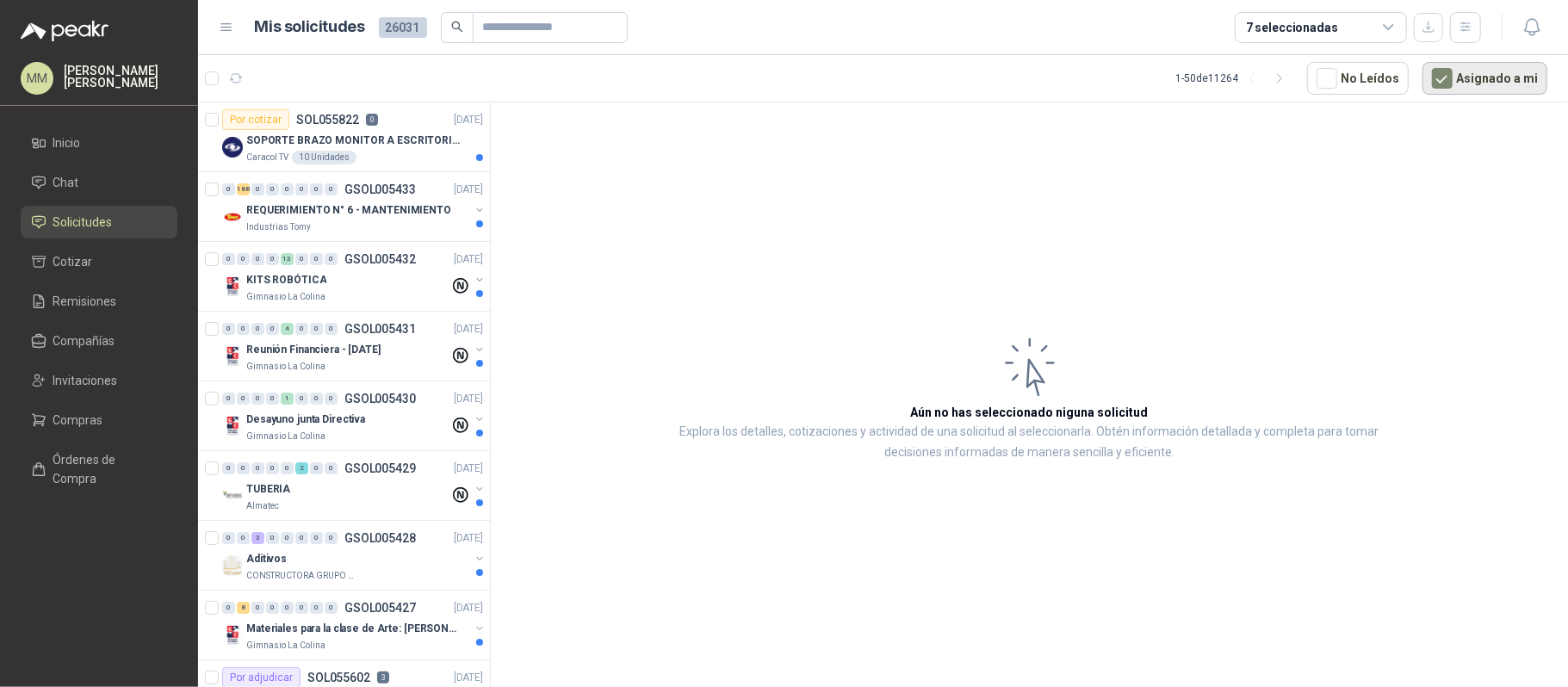
click at [1471, 67] on button "Asignado a mi" at bounding box center [1485, 78] width 125 height 33
click at [1471, 81] on button "Asignado a mi" at bounding box center [1485, 78] width 125 height 33
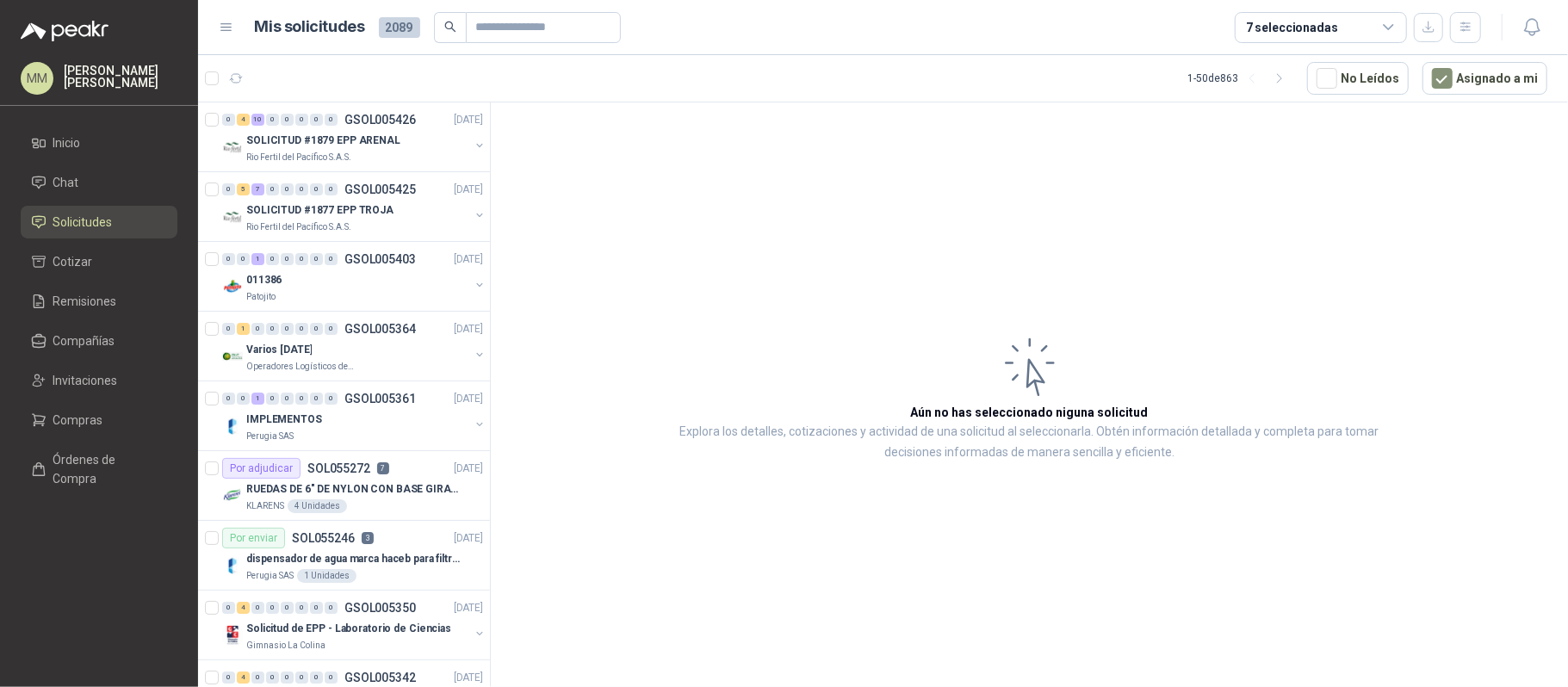
click at [1166, 332] on article "Aún no has seleccionado niguna solicitud Explora los detalles, cotizaciones y a…" at bounding box center [1029, 398] width 1077 height 591
click at [472, 634] on button "button" at bounding box center [479, 634] width 14 height 14
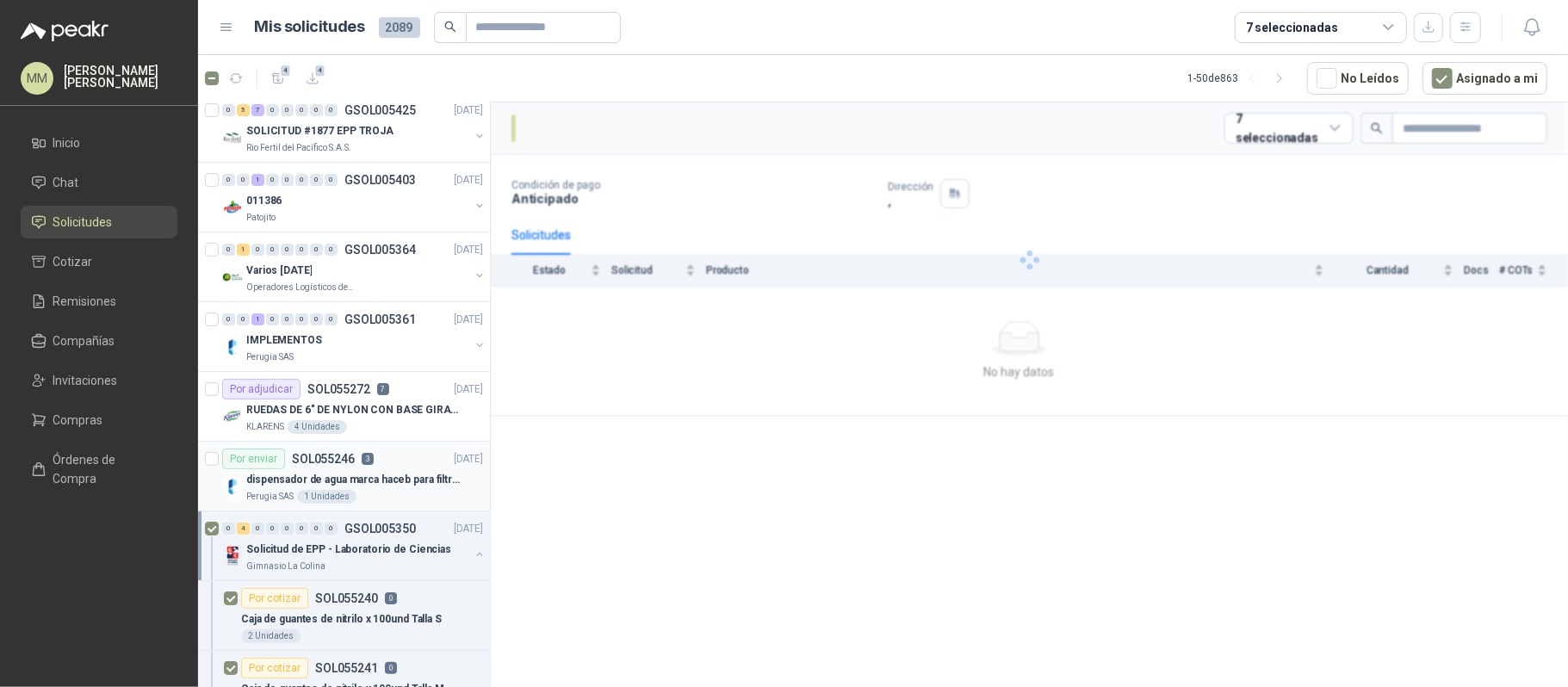
scroll to position [115, 0]
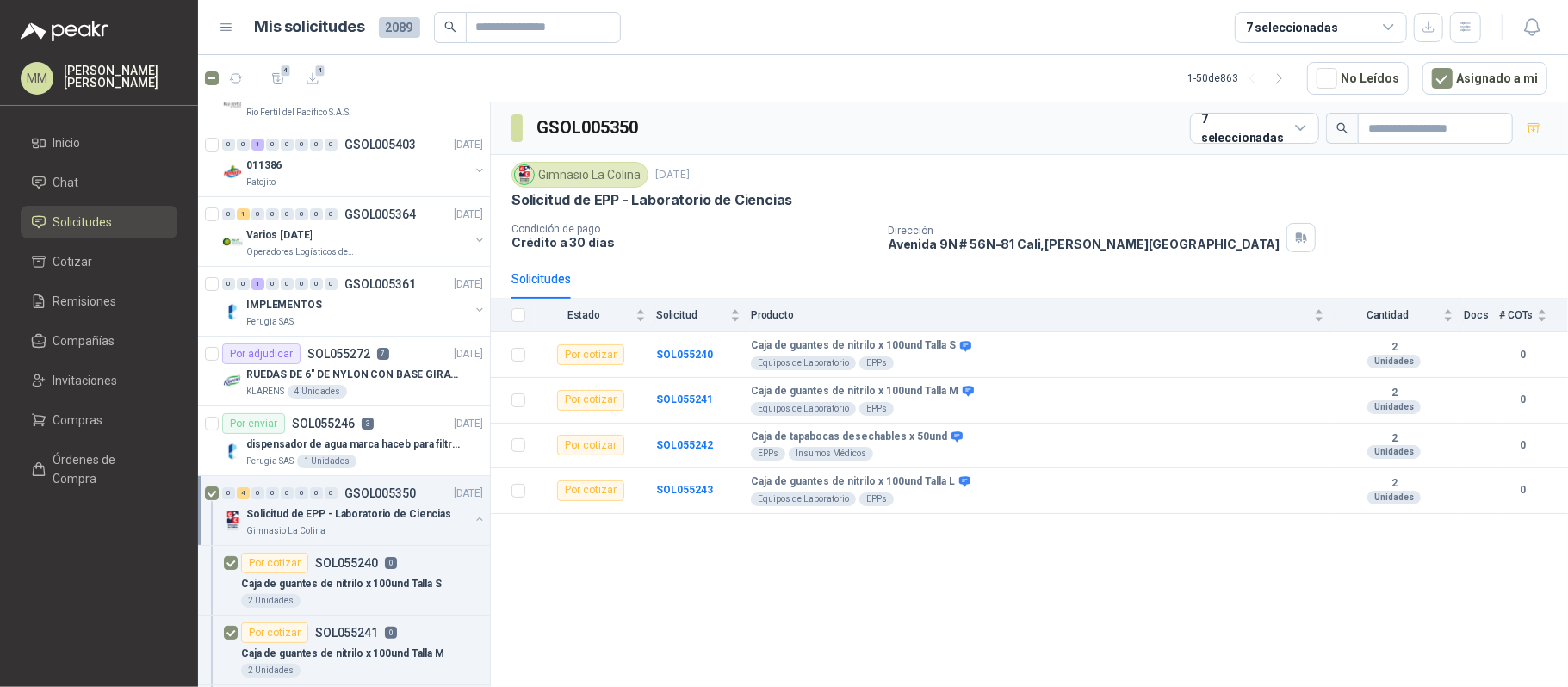
click at [1090, 153] on div "GSOL005350 7 seleccionadas" at bounding box center [1029, 129] width 1077 height 52
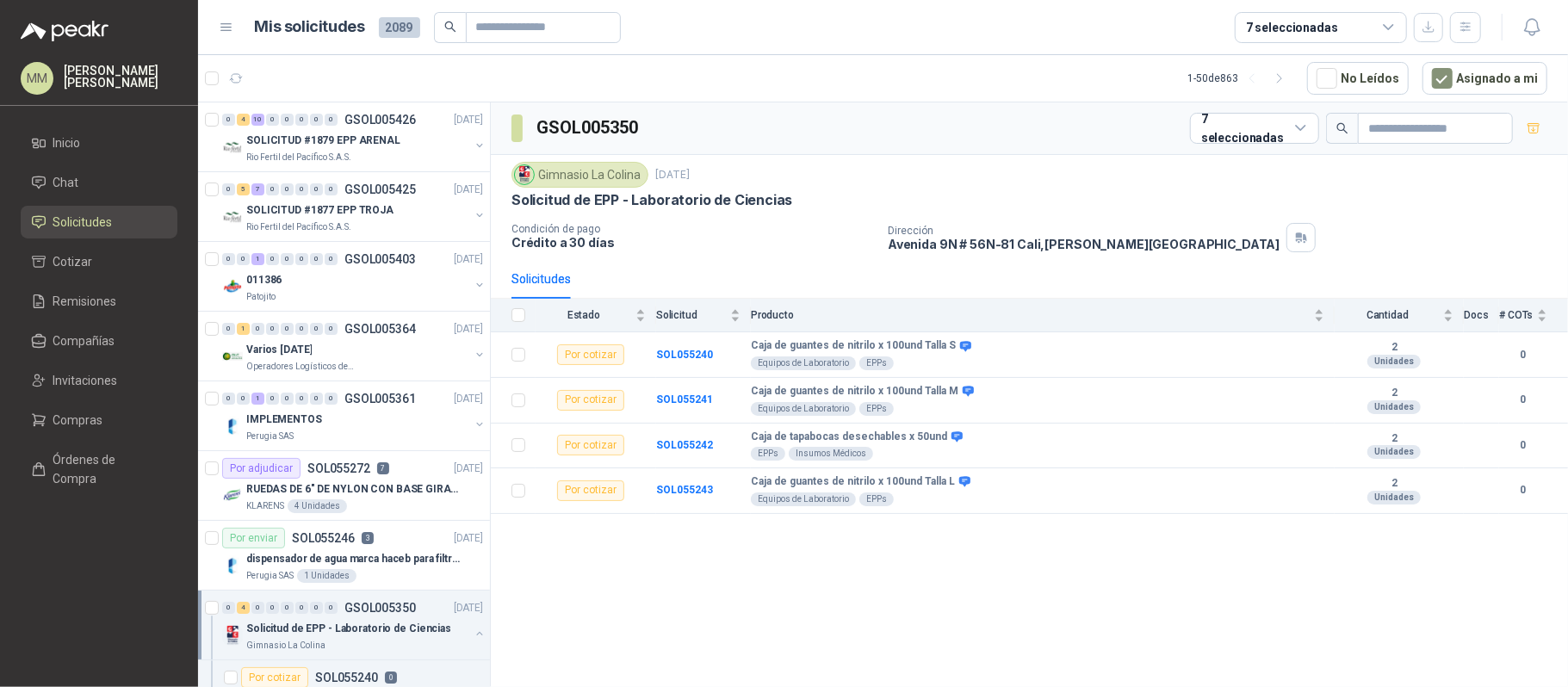
click at [1016, 247] on p "Avenida 9N # 56N-81 Cali , Valle del Cauca" at bounding box center [1084, 244] width 392 height 15
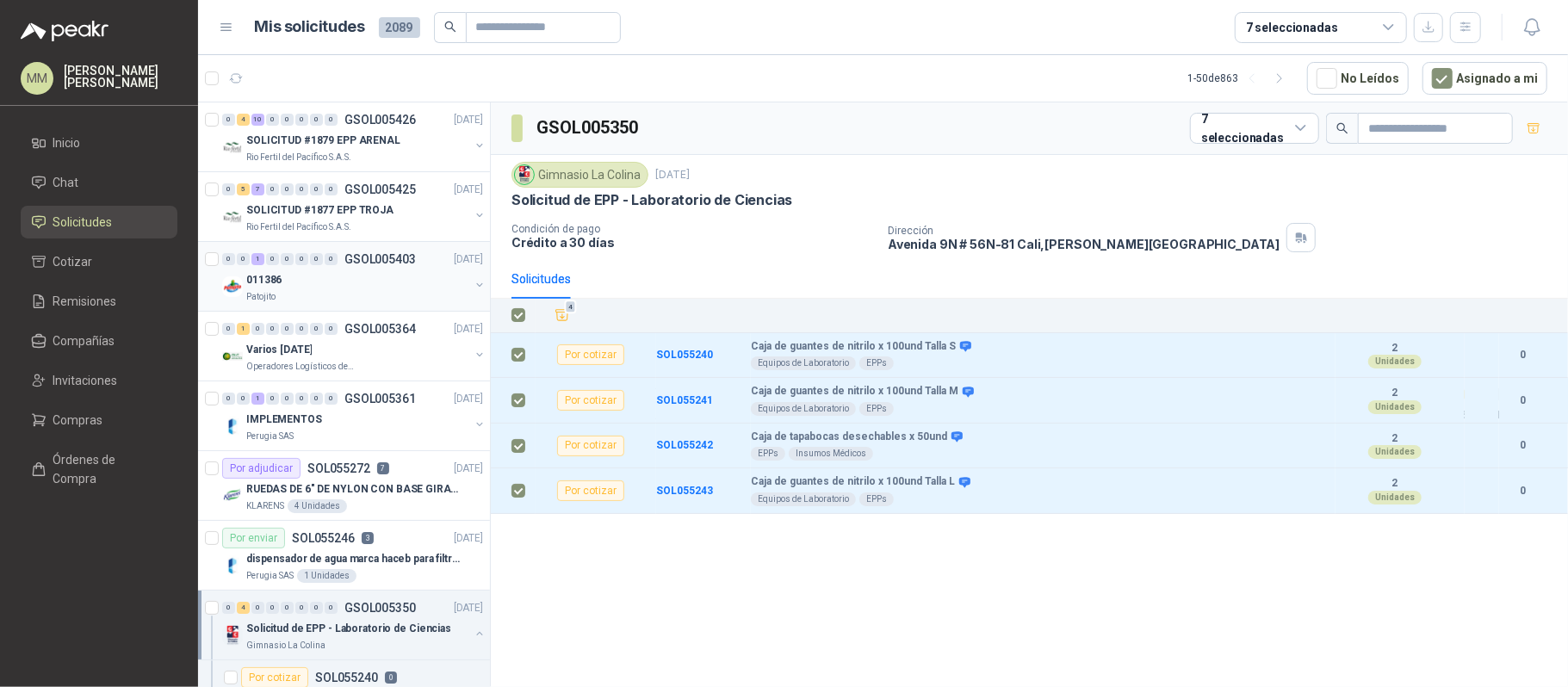
drag, startPoint x: 562, startPoint y: 319, endPoint x: 435, endPoint y: 273, distance: 135.1
click at [563, 319] on icon "Añadir" at bounding box center [562, 316] width 16 height 16
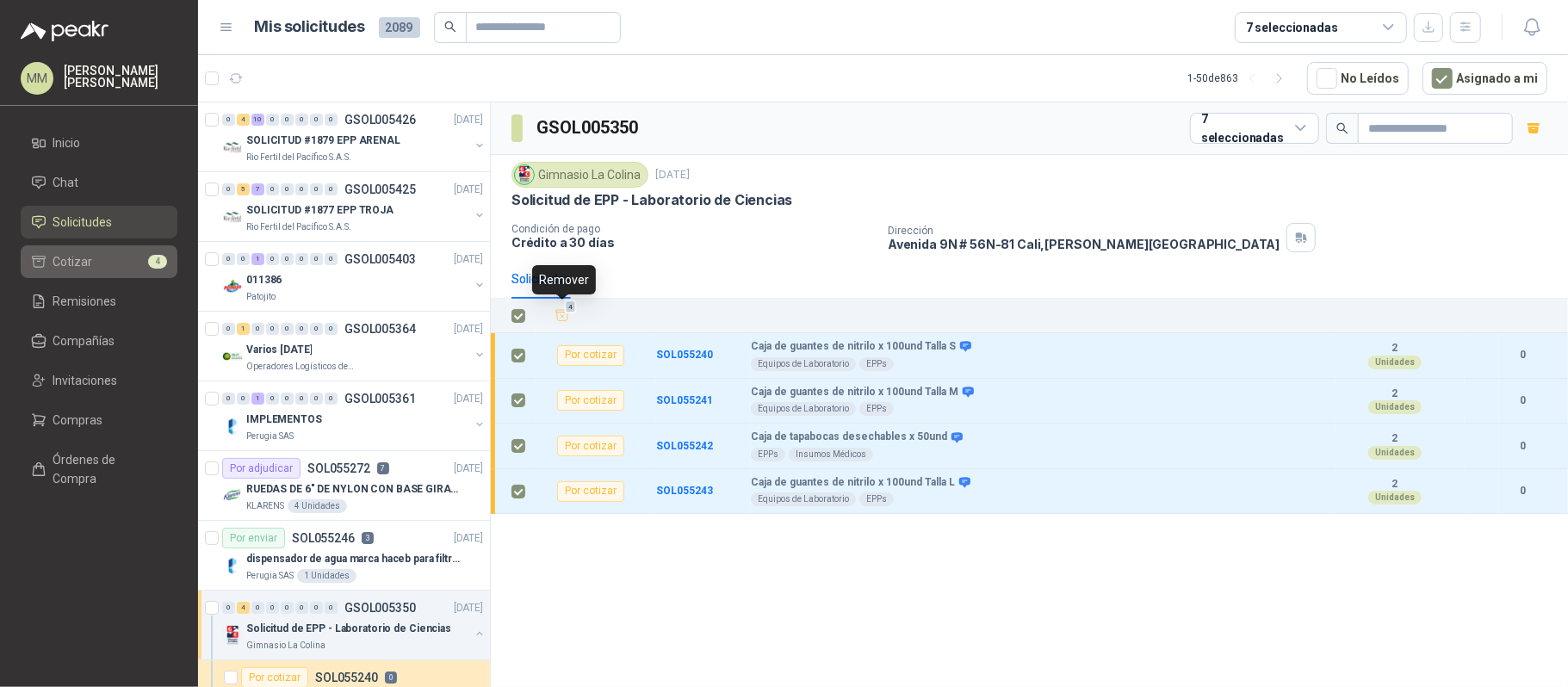
click at [93, 252] on li "Cotizar 4" at bounding box center [98, 261] width 136 height 19
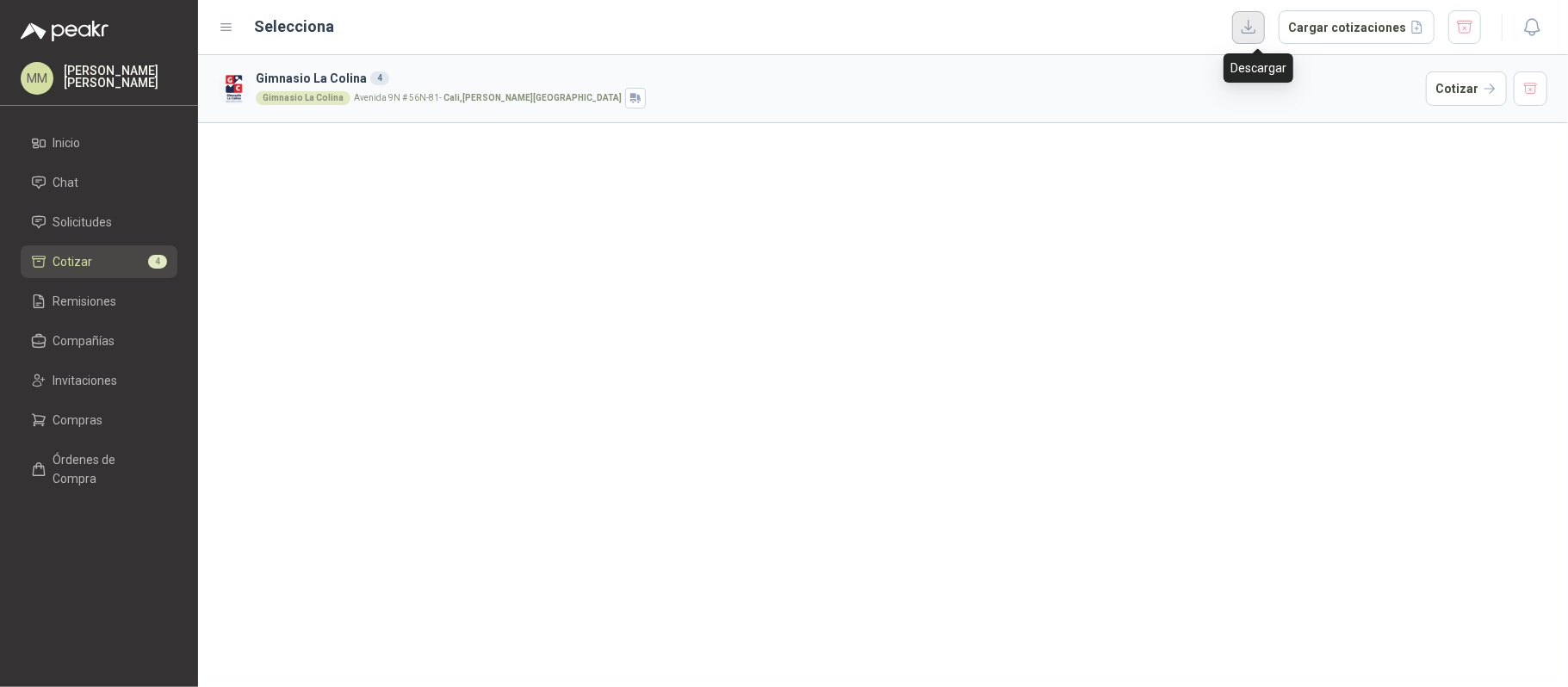
click at [1252, 37] on button "button" at bounding box center [1248, 27] width 33 height 33
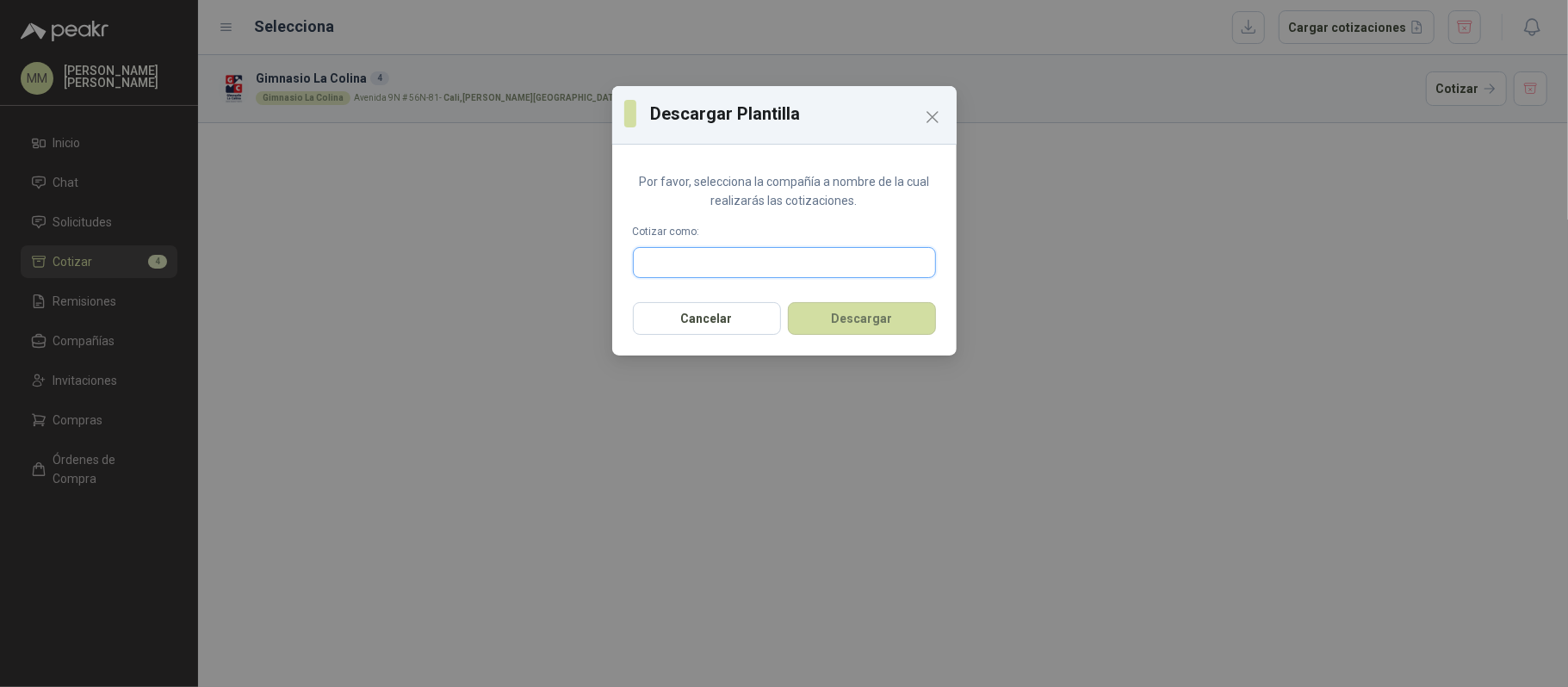
click at [849, 267] on input "text" at bounding box center [784, 262] width 301 height 30
type input "*******"
click at [817, 294] on div "Provesi NIT : 901009911" at bounding box center [784, 303] width 274 height 19
click at [848, 319] on button "Descargar" at bounding box center [862, 318] width 148 height 33
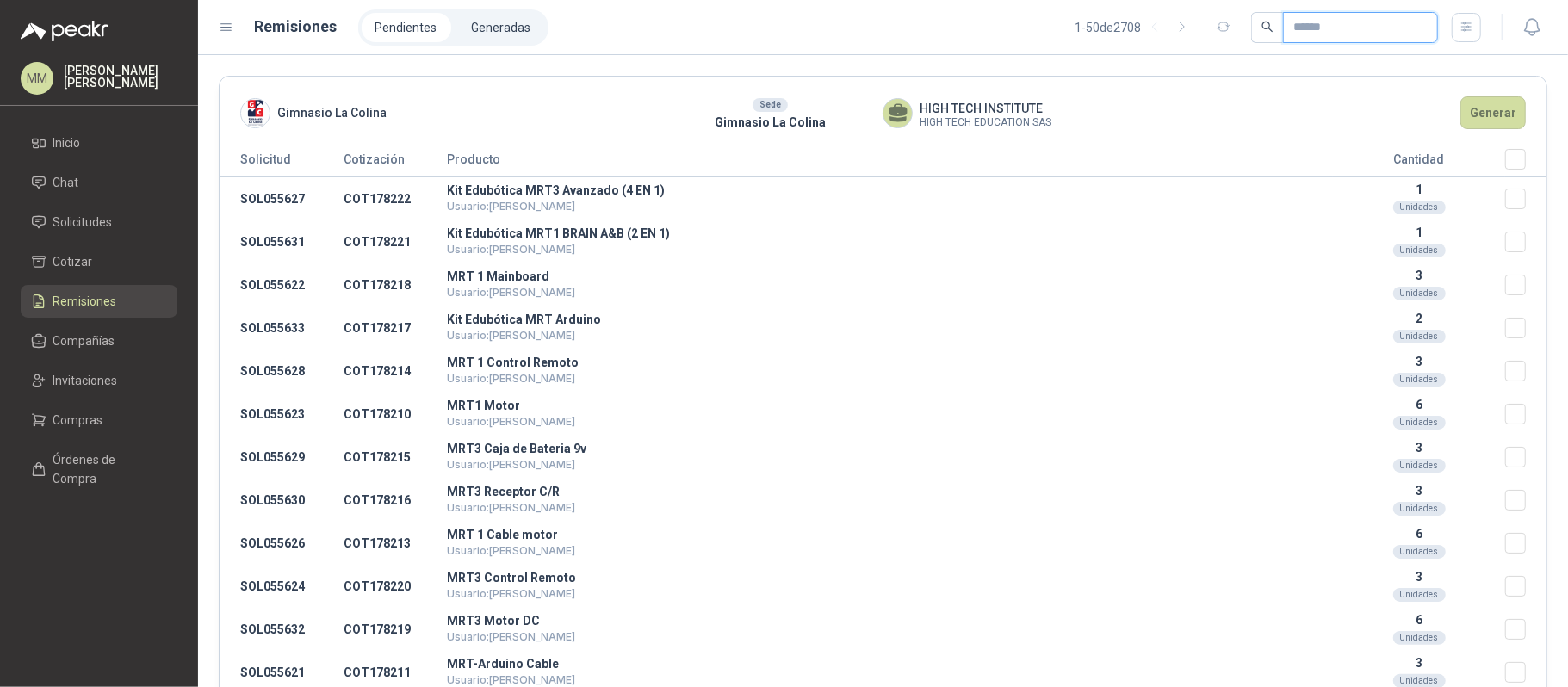
click at [1343, 22] on input "text" at bounding box center [1353, 28] width 121 height 30
paste input "*********"
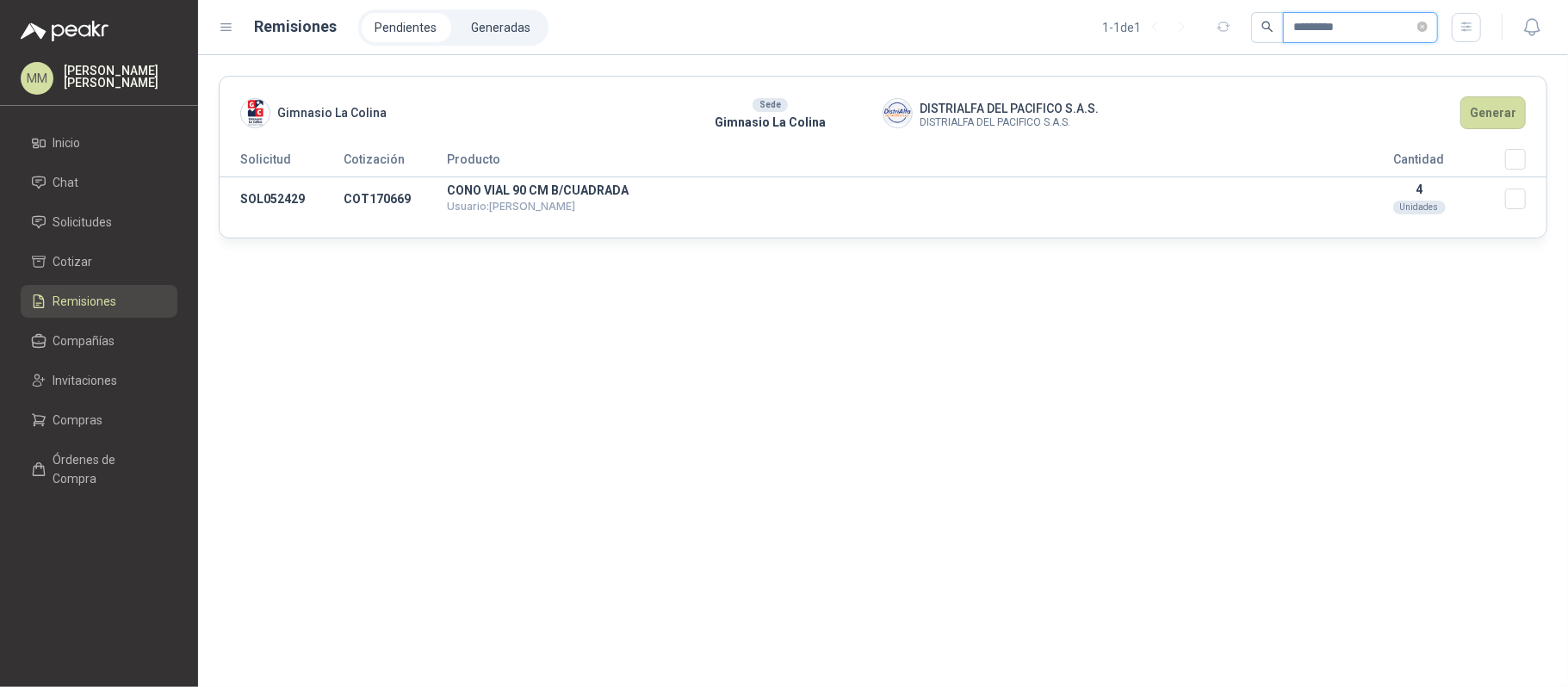
type input "*********"
click at [1502, 119] on button "Generar" at bounding box center [1493, 112] width 65 height 33
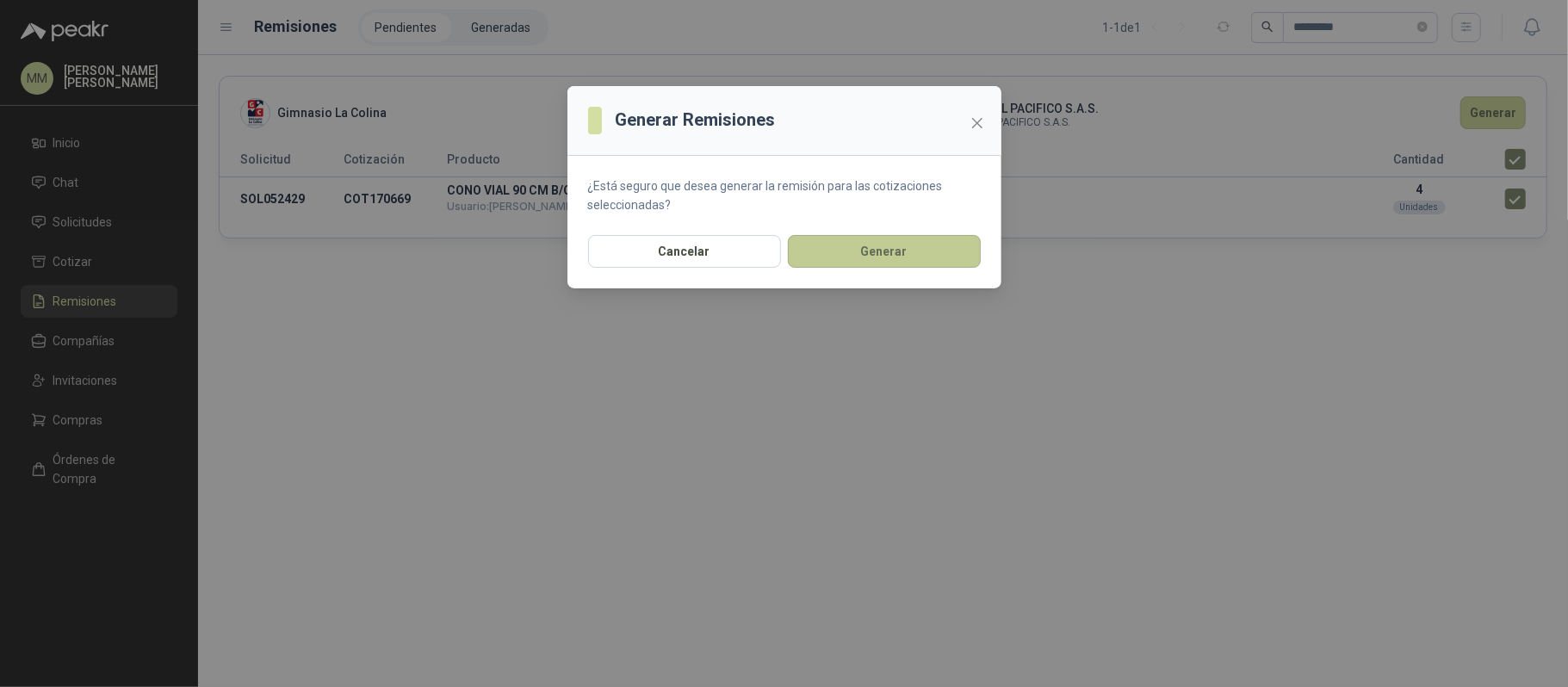
click at [851, 243] on button "Generar" at bounding box center [884, 250] width 193 height 33
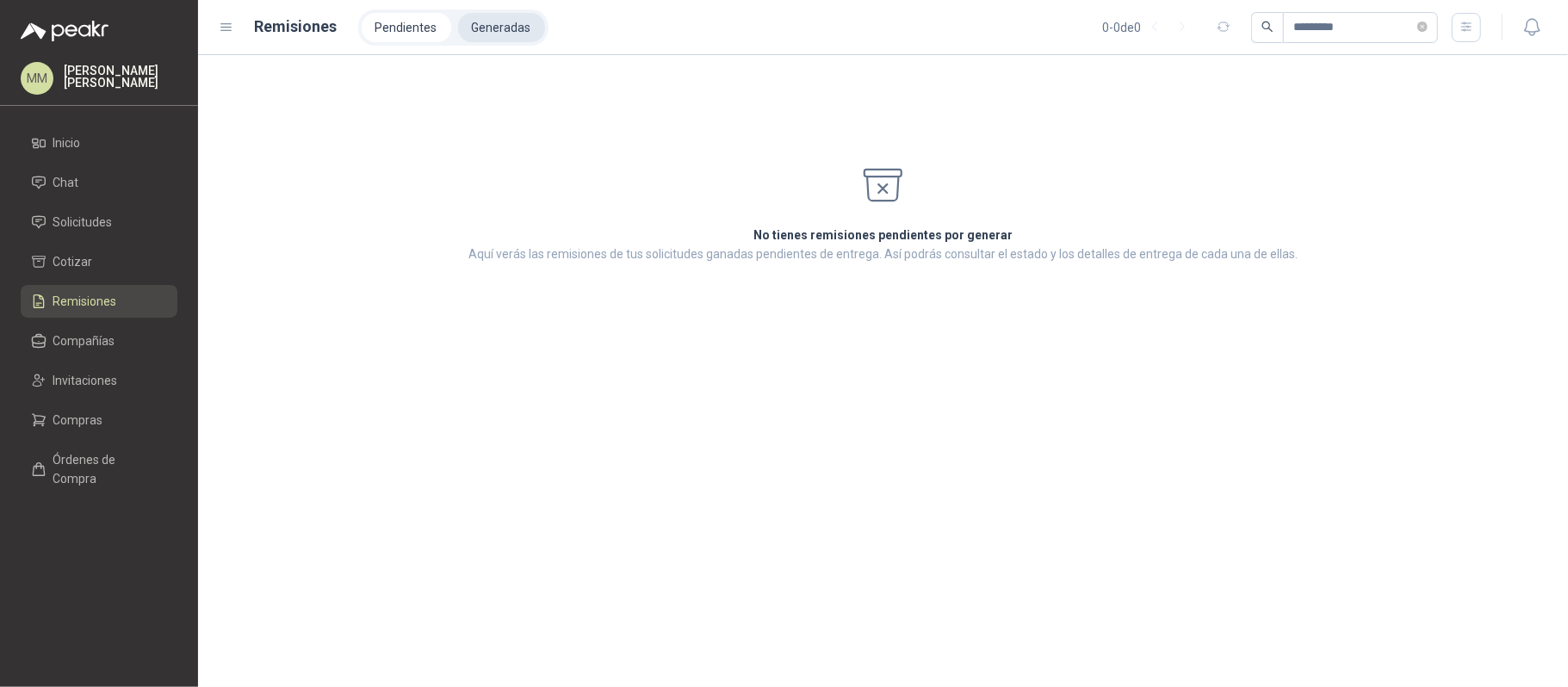
click at [491, 33] on li "Generadas" at bounding box center [502, 28] width 87 height 30
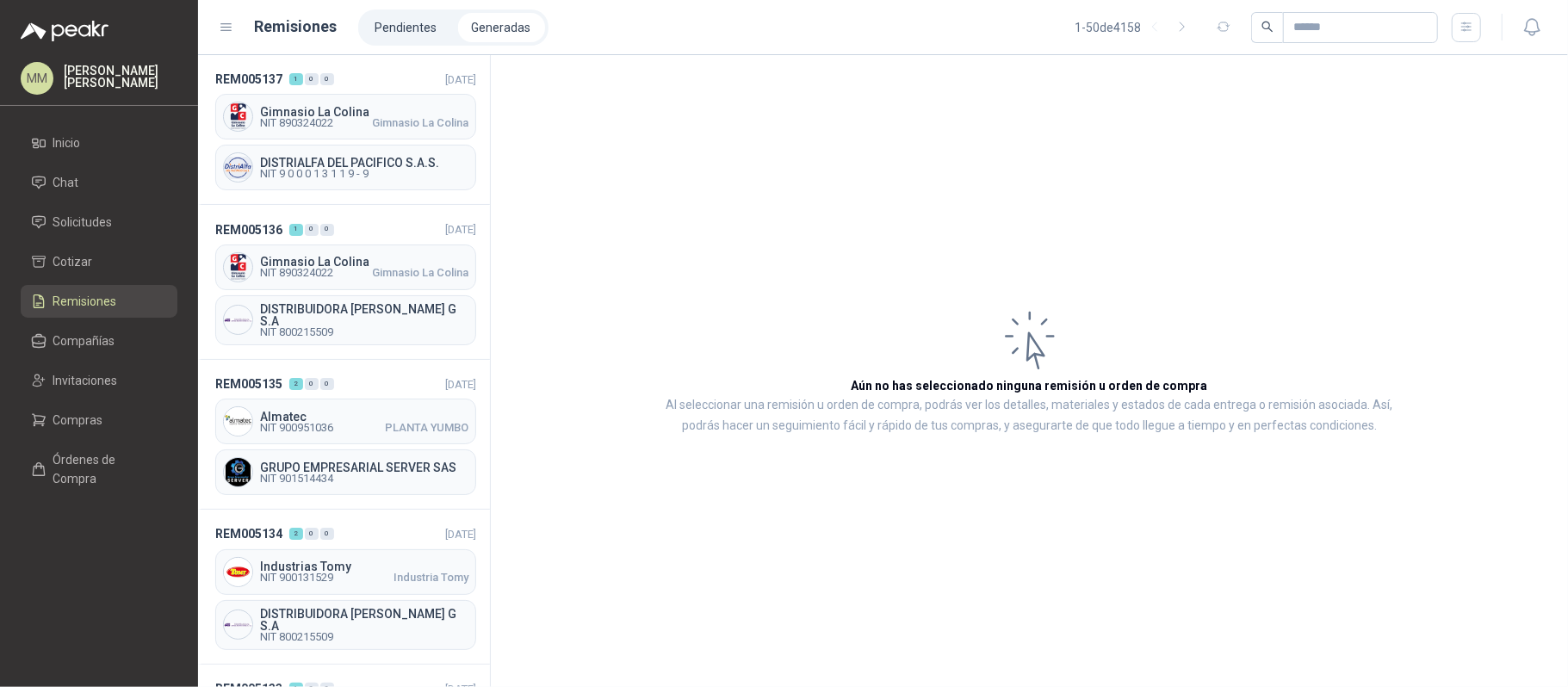
click at [411, 119] on span "Gimnasio La Colina" at bounding box center [420, 123] width 96 height 10
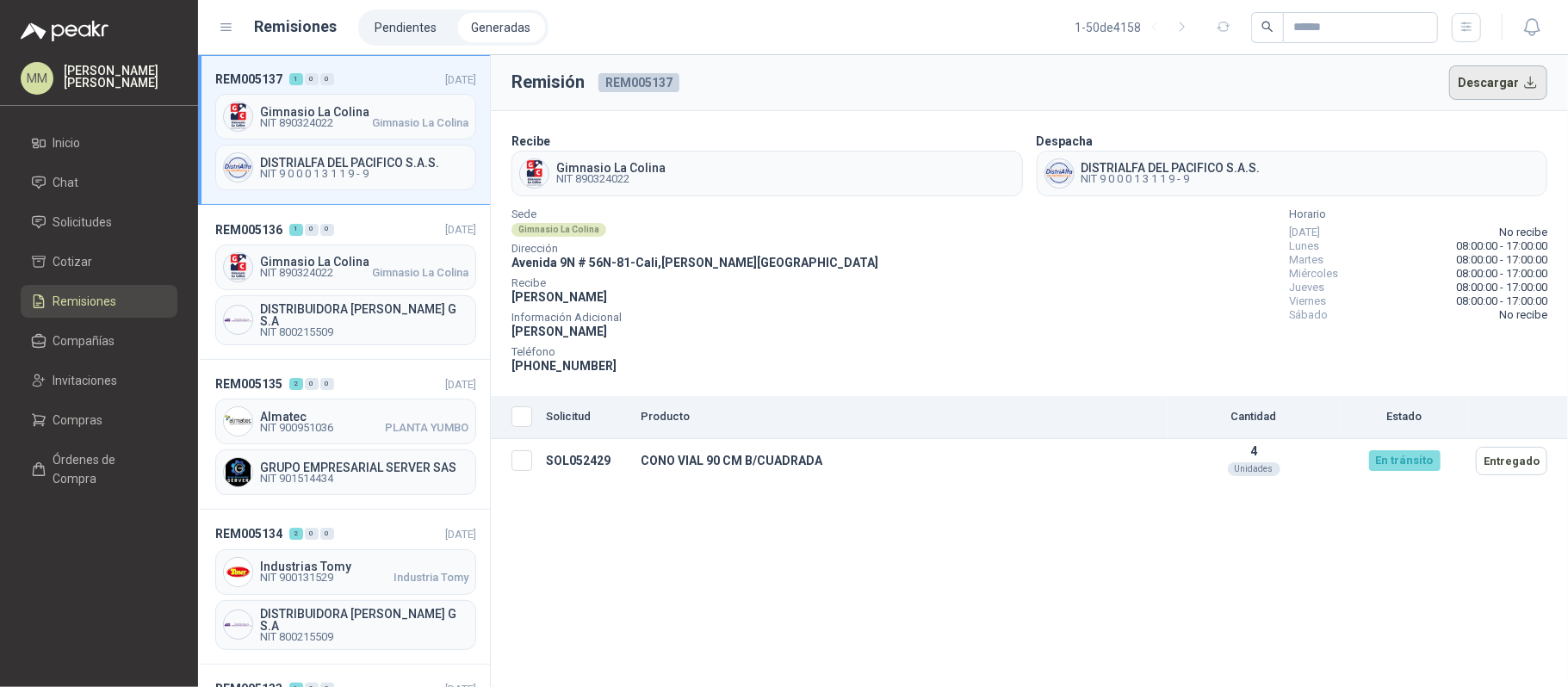
click at [1519, 84] on button "Descargar" at bounding box center [1499, 82] width 99 height 35
click at [1186, 314] on div "Sede Gimnasio La Colina Dirección Avenida 9N # 56N-81 - Cali , Valle del Cauca …" at bounding box center [1029, 292] width 1035 height 165
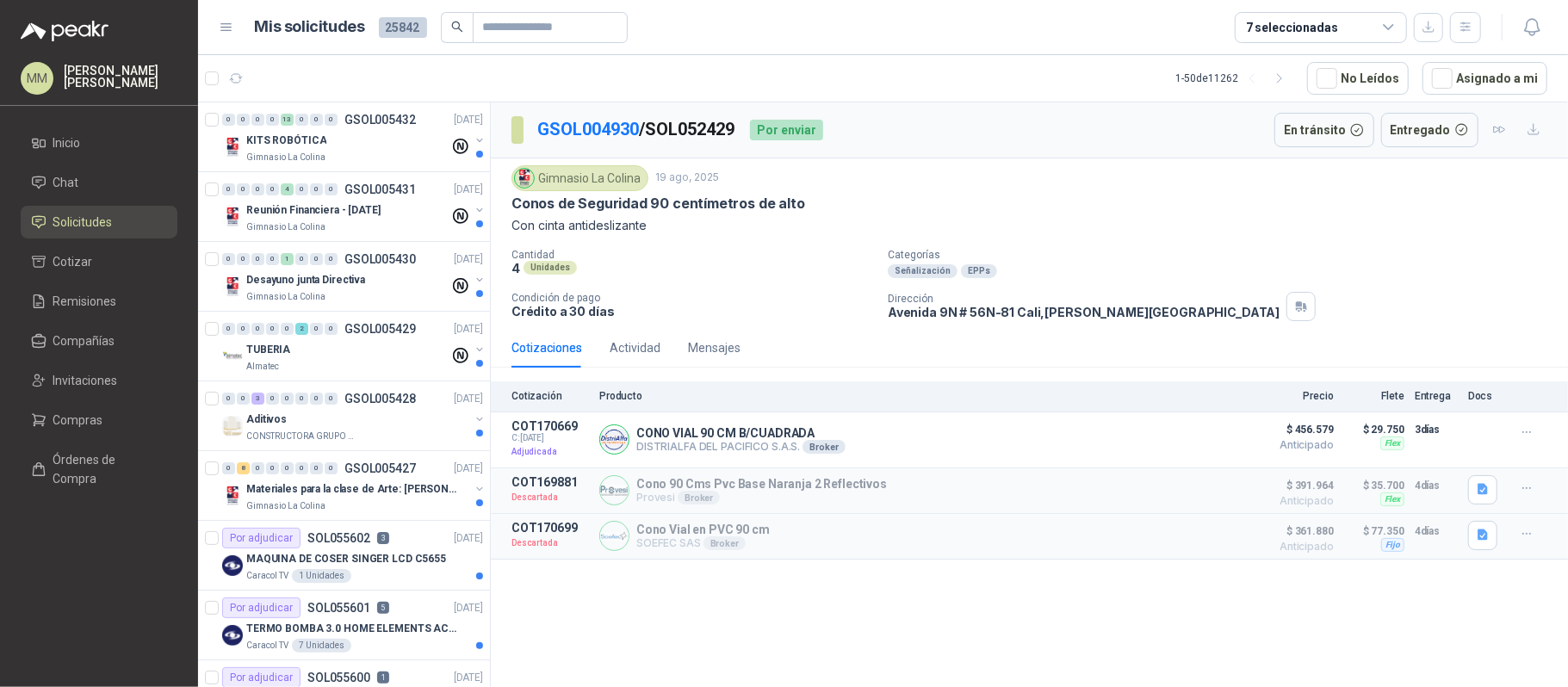
click at [699, 135] on p "GSOL004930 / SOL052429" at bounding box center [637, 129] width 199 height 27
copy p "SOL052429"
click at [843, 256] on p "Cantidad" at bounding box center [693, 254] width 362 height 12
click at [701, 125] on p "GSOL004930 / SOL052429" at bounding box center [637, 129] width 199 height 27
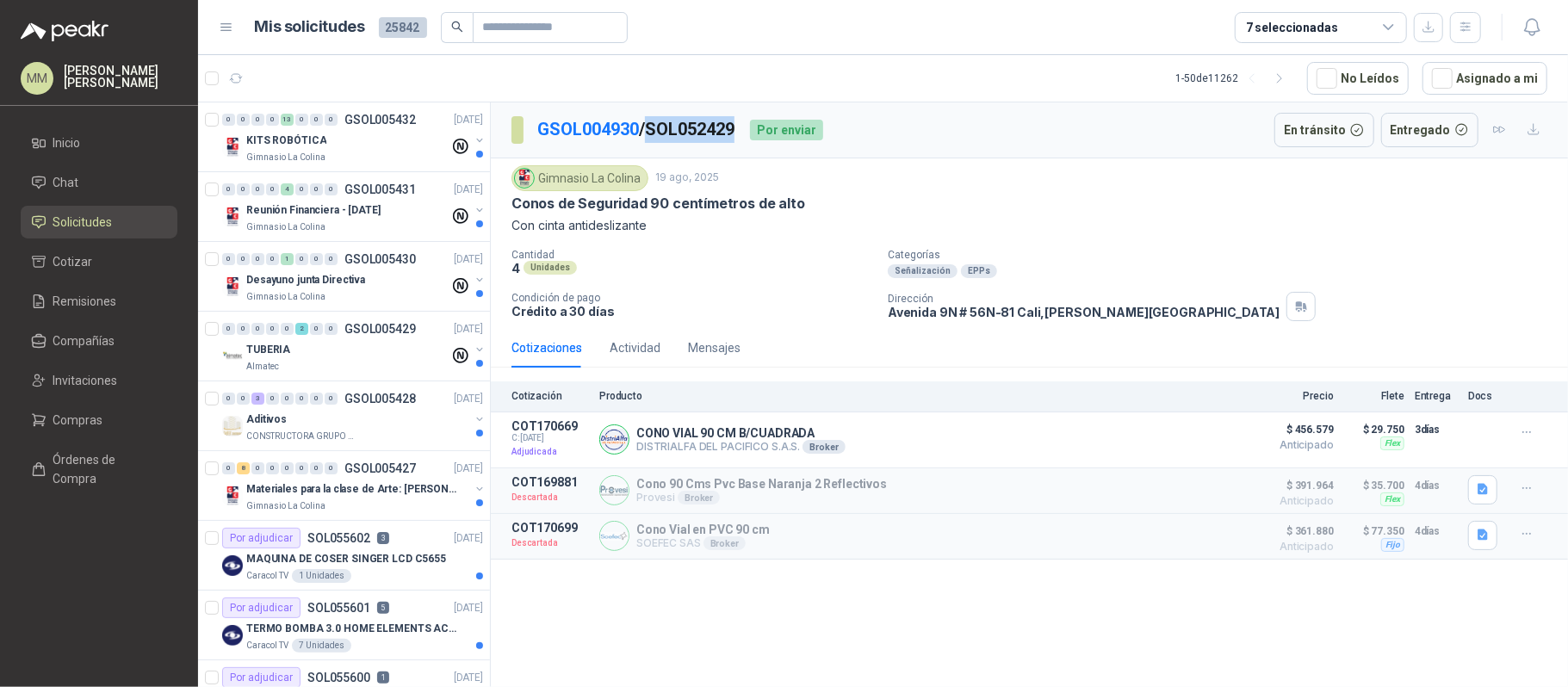
click at [701, 125] on p "GSOL004930 / SOL052429" at bounding box center [637, 129] width 199 height 27
copy p "SOL052429"
click at [645, 428] on p "CONO VIAL 90 CM B/CUADRADA" at bounding box center [740, 434] width 209 height 14
click at [658, 435] on p "CONO VIAL 90 CM B/CUADRADA" at bounding box center [740, 434] width 209 height 14
drag, startPoint x: 658, startPoint y: 435, endPoint x: 761, endPoint y: 426, distance: 103.4
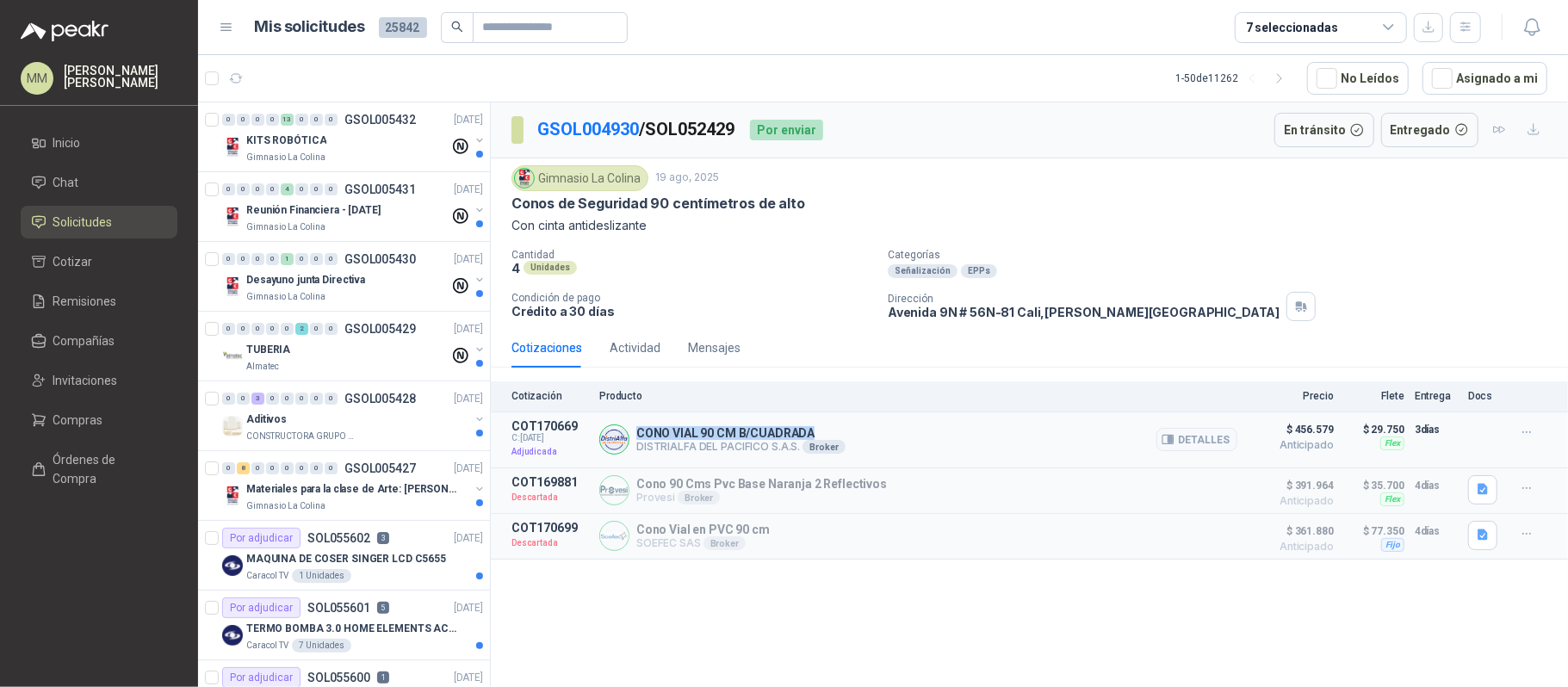
click at [761, 426] on div "CONO VIAL 90 CM B/CUADRADA DISTRIALFA [PERSON_NAME] S.A.S. Broker Detalles" at bounding box center [918, 441] width 637 height 42
copy p "CONO VIAL 90 CM B/CUADRADA"
click at [978, 319] on p "[STREET_ADDRESS][PERSON_NAME]" at bounding box center [1084, 312] width 392 height 15
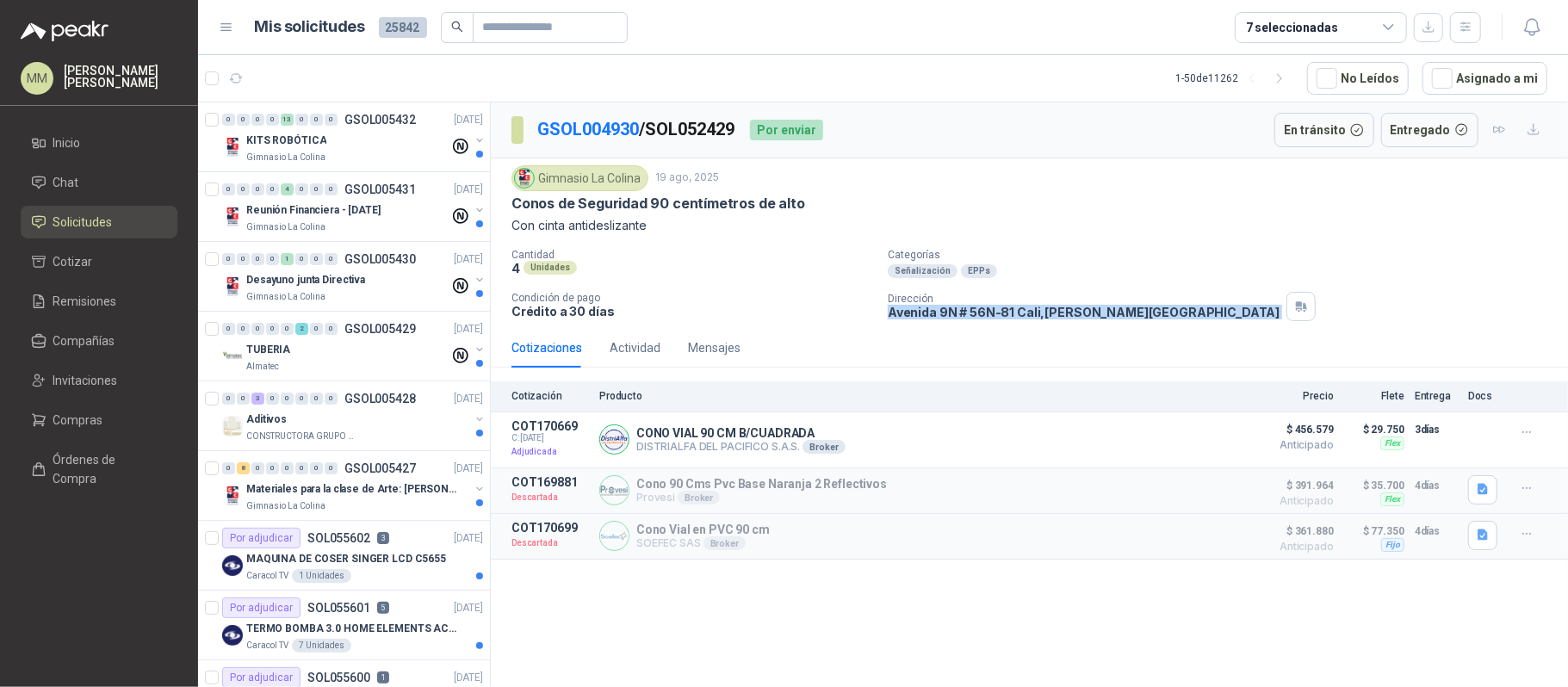
click at [978, 319] on p "[STREET_ADDRESS][PERSON_NAME]" at bounding box center [1084, 312] width 392 height 15
copy div "[STREET_ADDRESS][PERSON_NAME]"
click at [593, 175] on div "Gimnasio La Colina" at bounding box center [580, 178] width 137 height 26
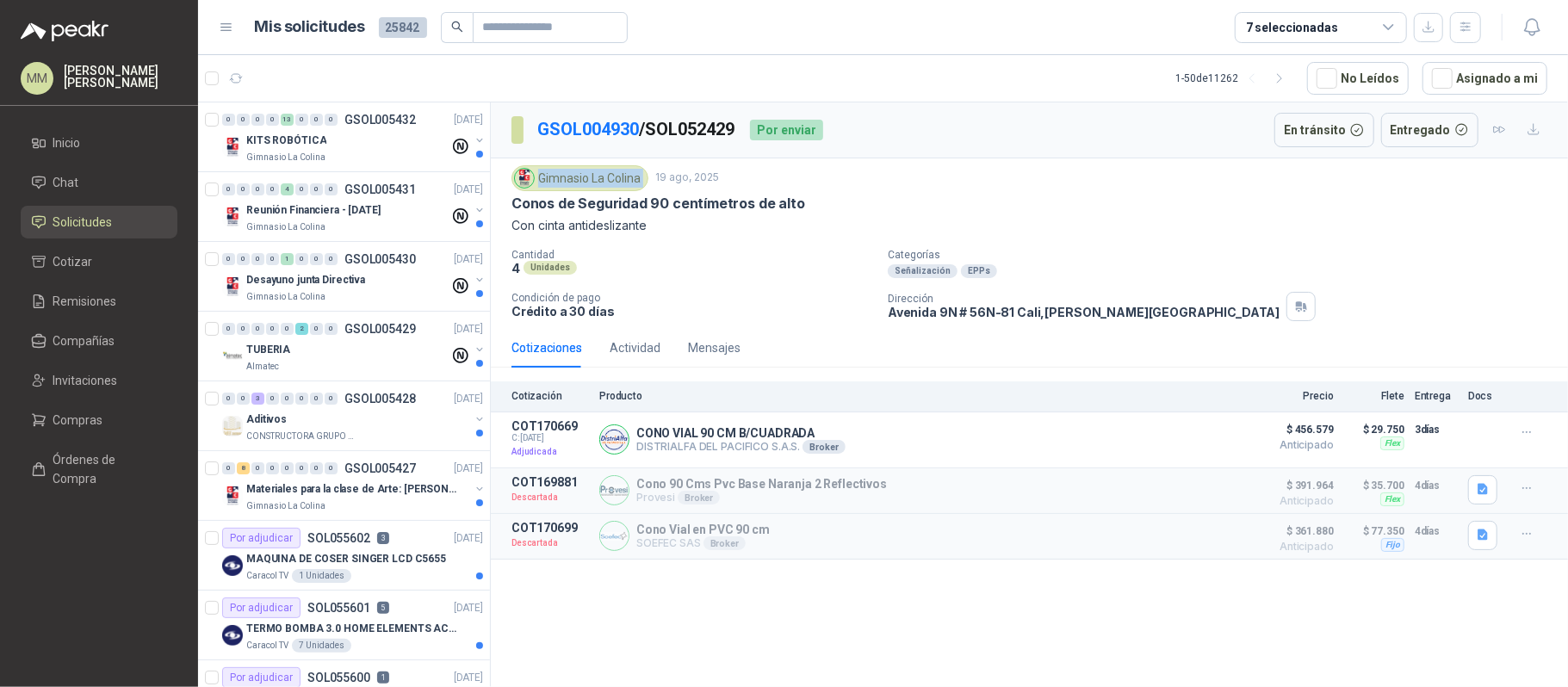
click at [593, 175] on div "Gimnasio La Colina" at bounding box center [580, 178] width 137 height 26
copy div "Gimnasio La Colina"
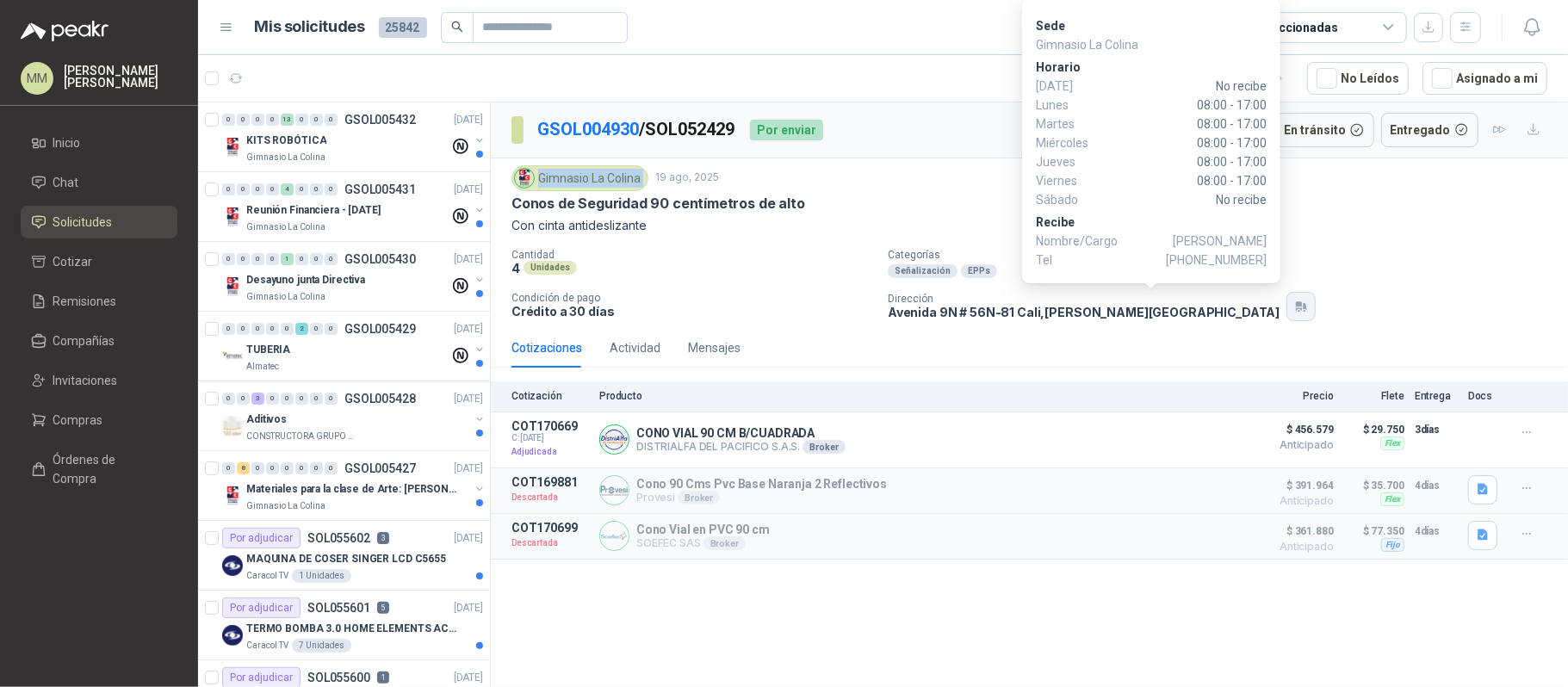
click at [1294, 304] on icon "button" at bounding box center [1301, 307] width 15 height 14
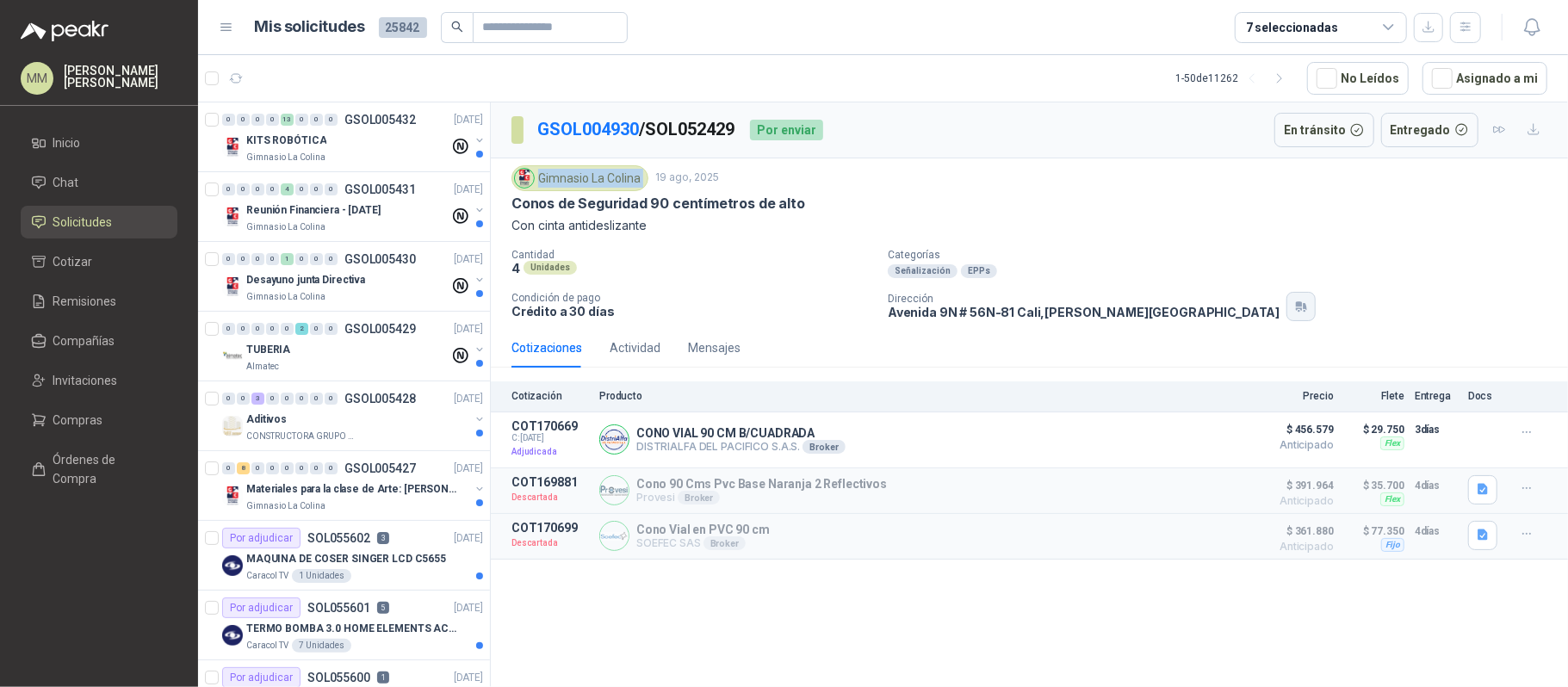
click at [1294, 311] on icon "button" at bounding box center [1301, 307] width 15 height 14
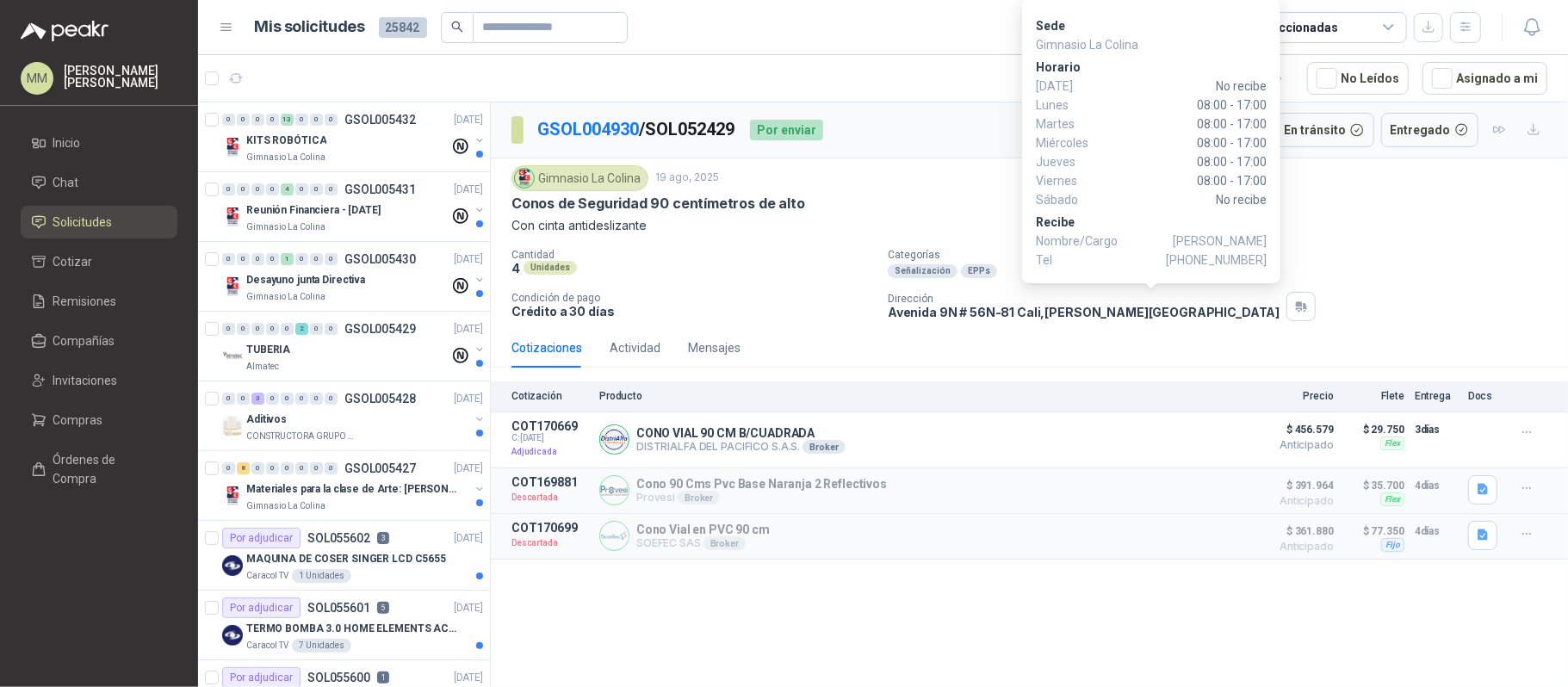
click at [1213, 261] on span "[PHONE_NUMBER]" at bounding box center [1217, 259] width 101 height 19
copy span "3155944556"
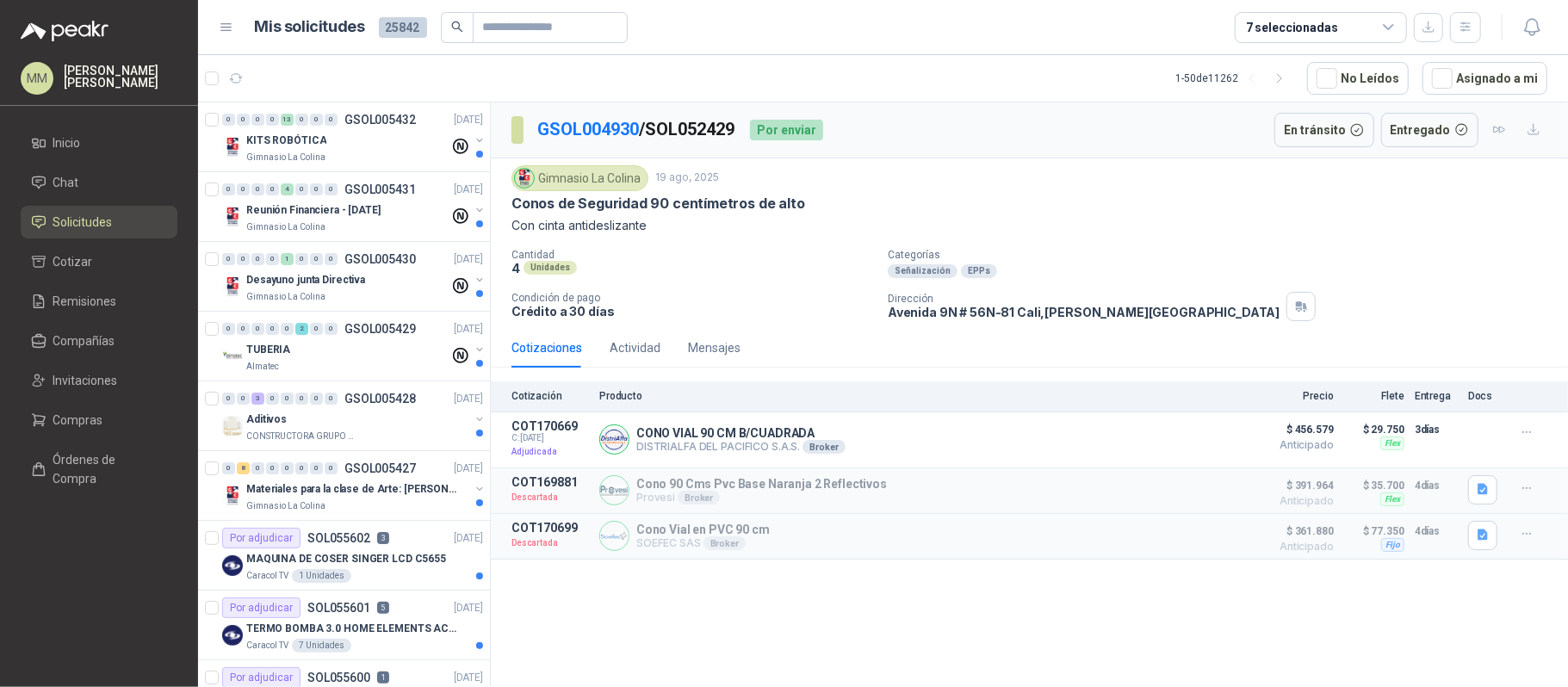
click at [1133, 318] on div "Dirección [STREET_ADDRESS][PERSON_NAME]" at bounding box center [1225, 307] width 673 height 30
click at [1286, 315] on button "button" at bounding box center [1301, 307] width 30 height 30
